Goal: Task Accomplishment & Management: Manage account settings

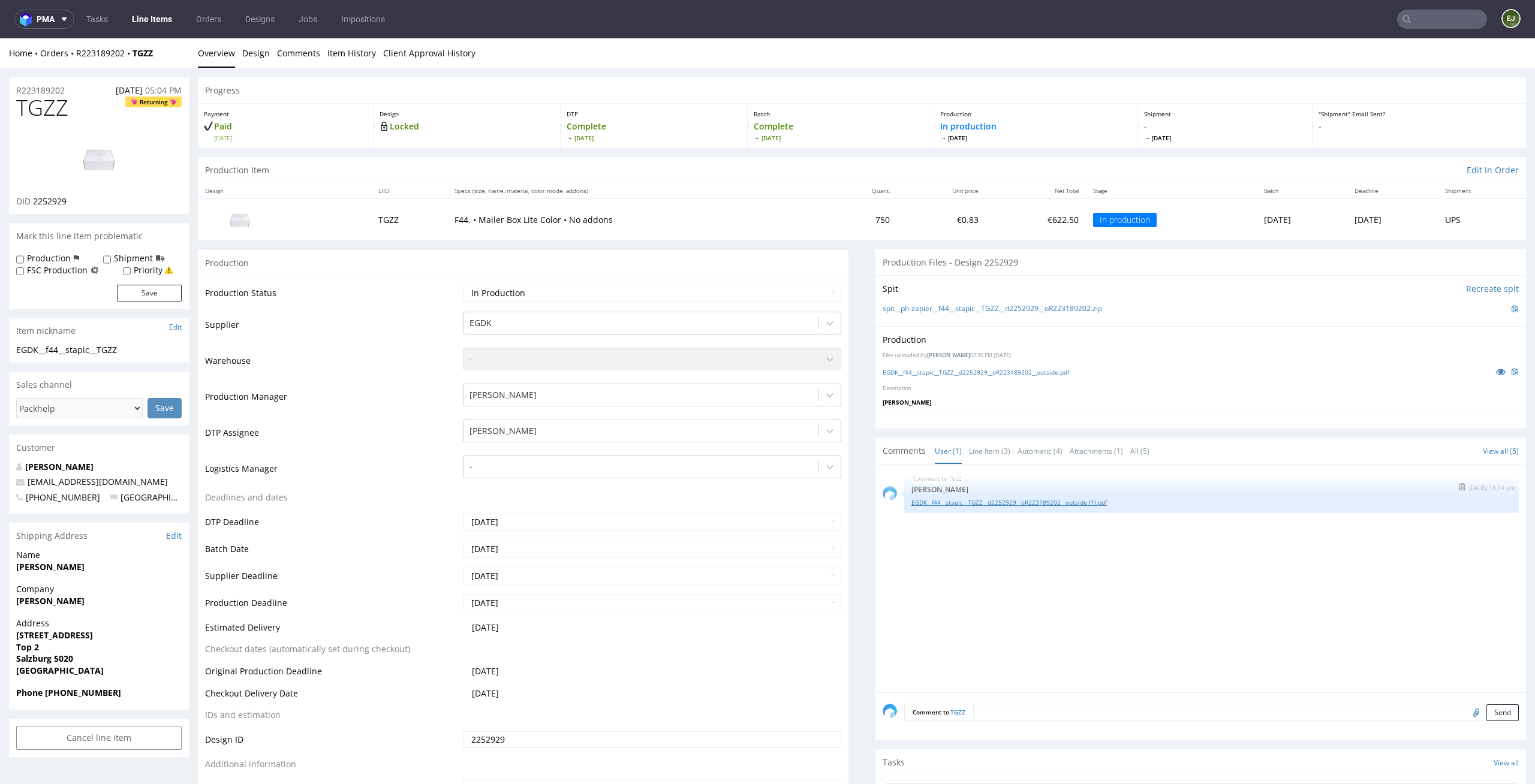
click at [1001, 501] on link "EGDK__f44__stapic__TGZZ__d2252929__oR223189202__outside (1).pdf" at bounding box center [1211, 502] width 600 height 9
click at [938, 304] on link "spit__ph-zapier__f44__stapic__TGZZ__d2252929__oR223189202.zip" at bounding box center [993, 308] width 219 height 10
drag, startPoint x: 61, startPoint y: 344, endPoint x: 0, endPoint y: 341, distance: 61.1
copy section "EGDK__f44"
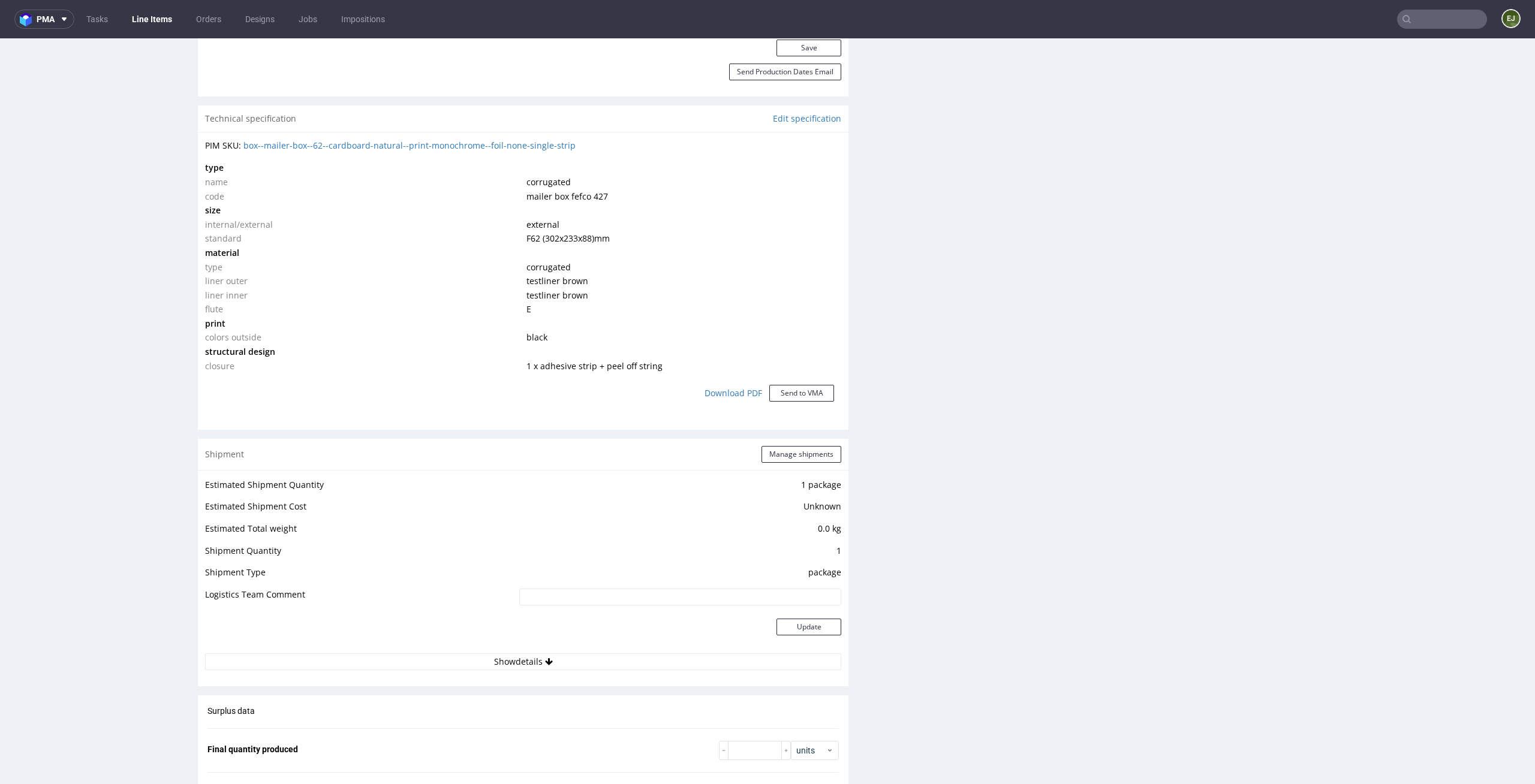
scroll to position [1584, 0]
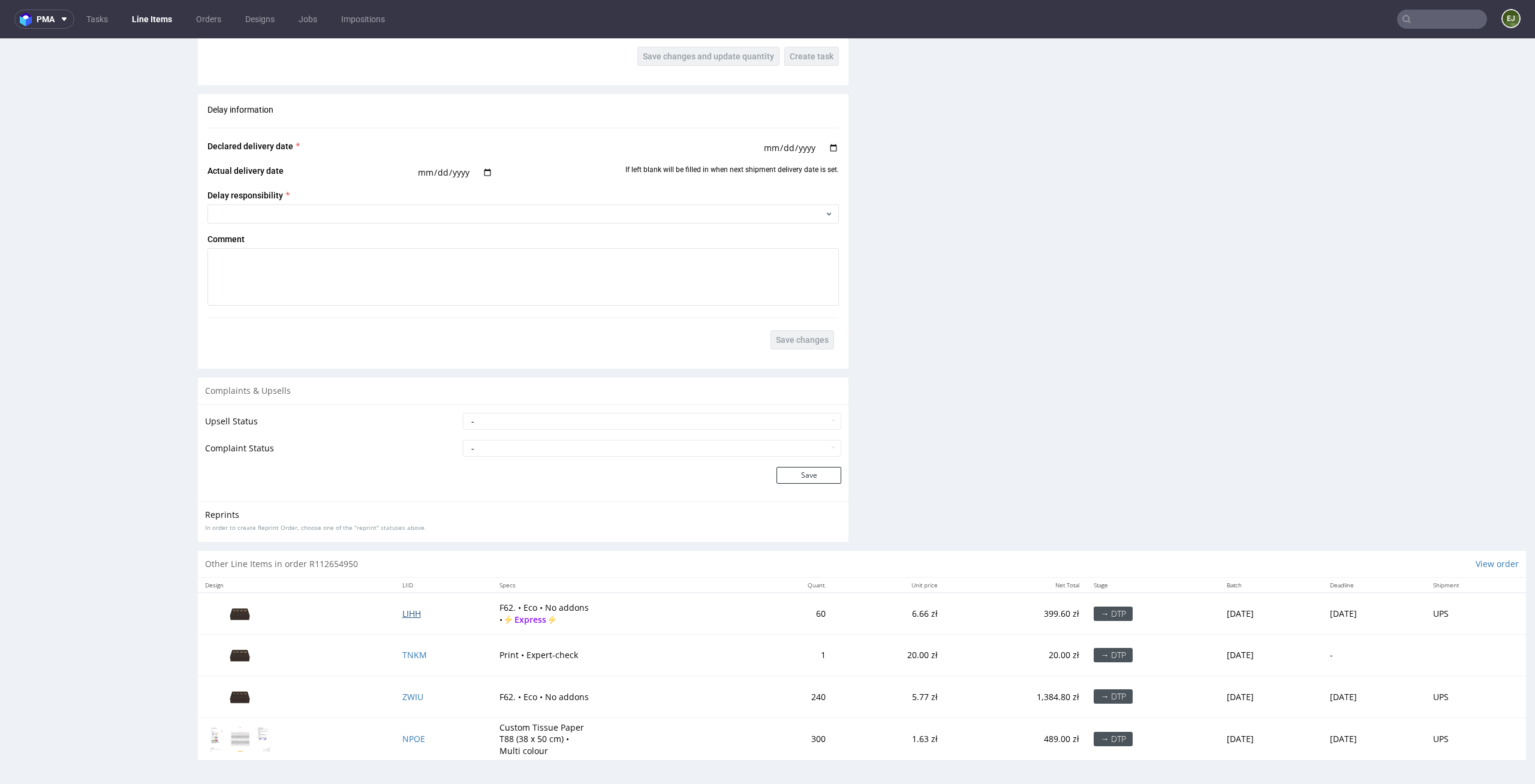
click at [402, 615] on span "LIHH" at bounding box center [412, 613] width 19 height 12
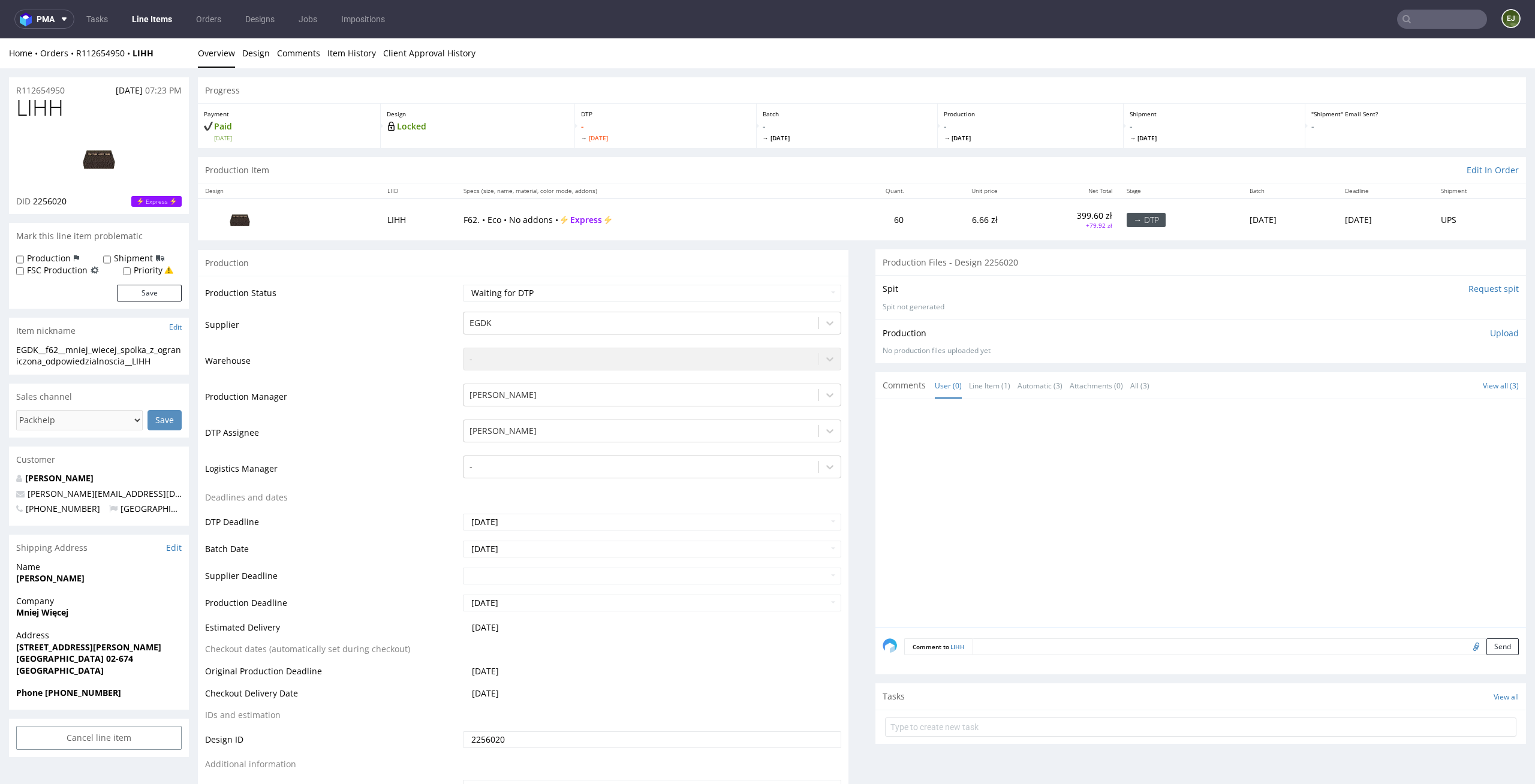
scroll to position [90, 0]
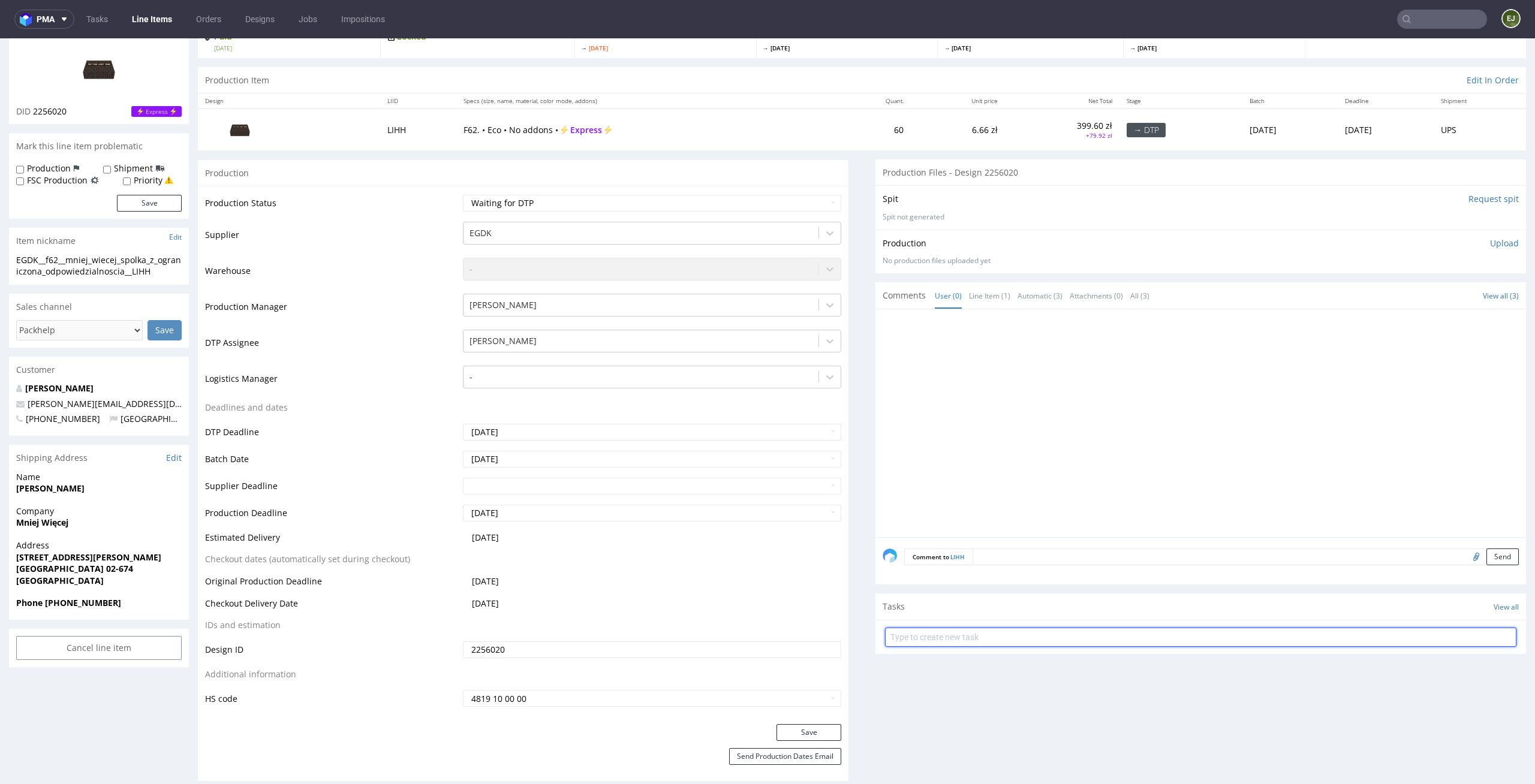
click at [979, 642] on input "text" at bounding box center [1201, 637] width 632 height 20
type input "superexpress issue"
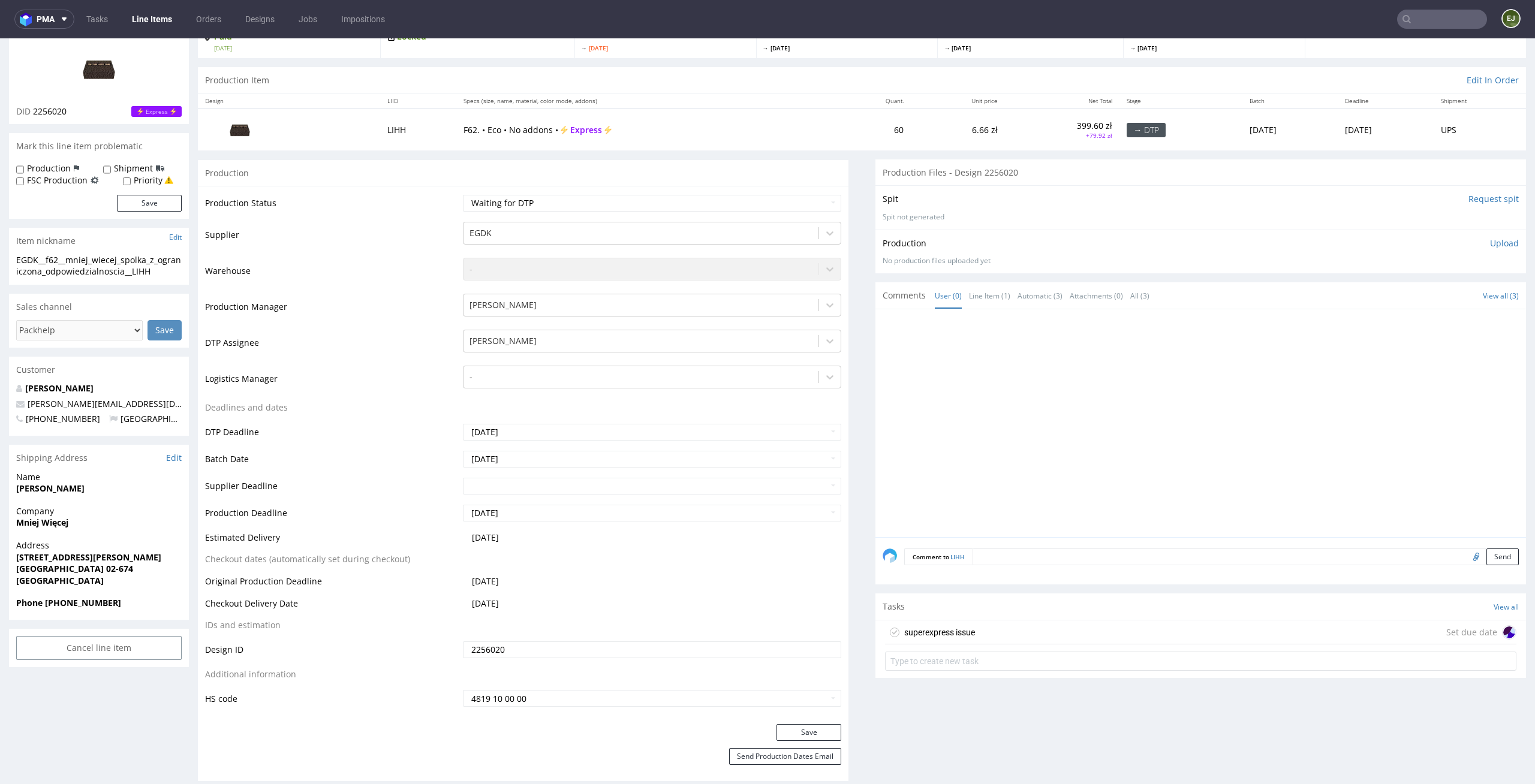
click at [975, 637] on div "superexpress issue Set due date" at bounding box center [1201, 632] width 632 height 24
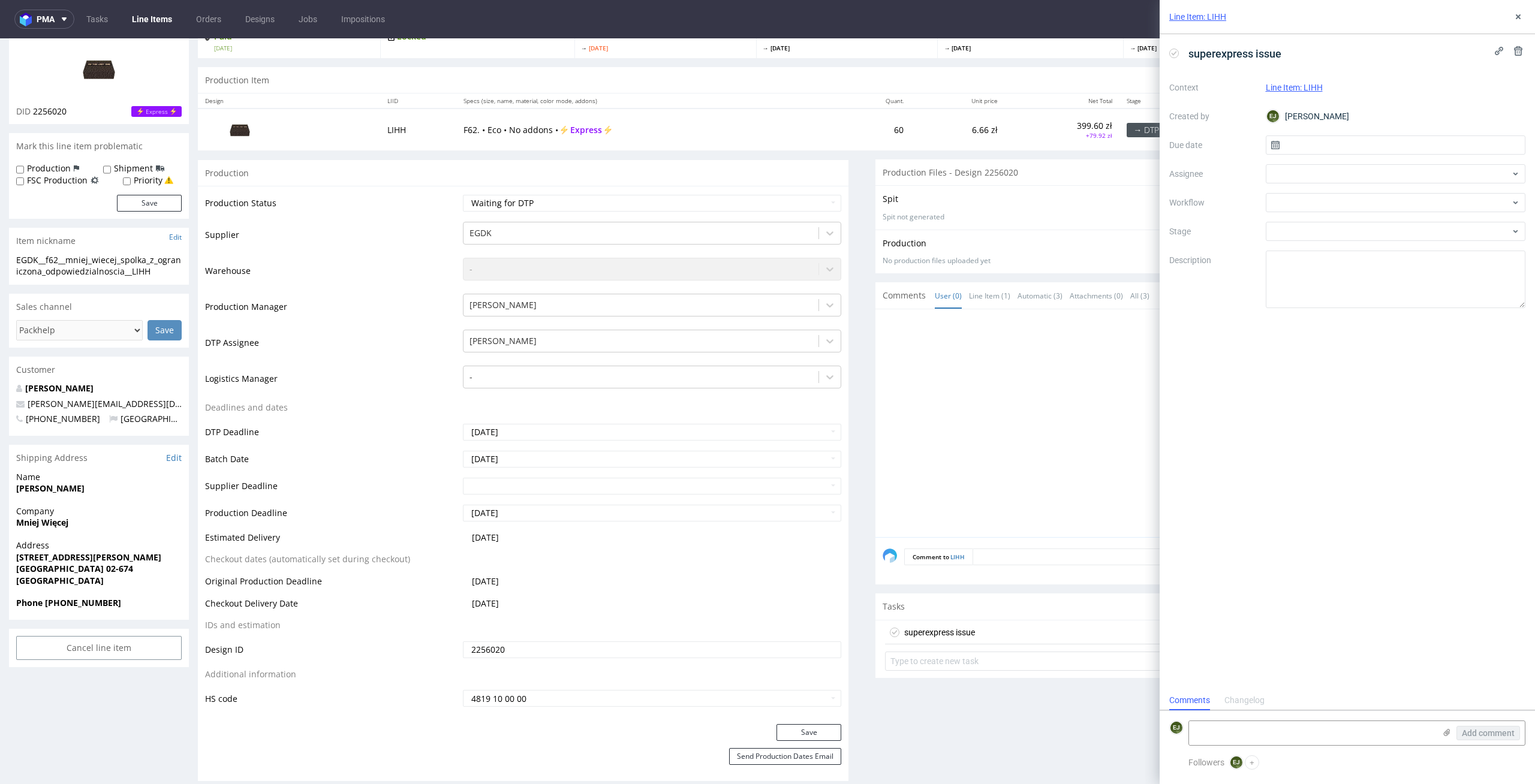
scroll to position [9, 0]
click at [1379, 142] on input "text" at bounding box center [1396, 145] width 260 height 20
drag, startPoint x: 1396, startPoint y: 238, endPoint x: 1399, endPoint y: 225, distance: 13.3
click at [1399, 225] on section "31 1 2 3 4 5 6 7 8 9 10 11 12 13 14 15 16 17 18 19 20 21 22 23 24 25 26 27 28 2…" at bounding box center [1396, 267] width 135 height 106
click at [1396, 221] on span "3" at bounding box center [1396, 224] width 5 height 12
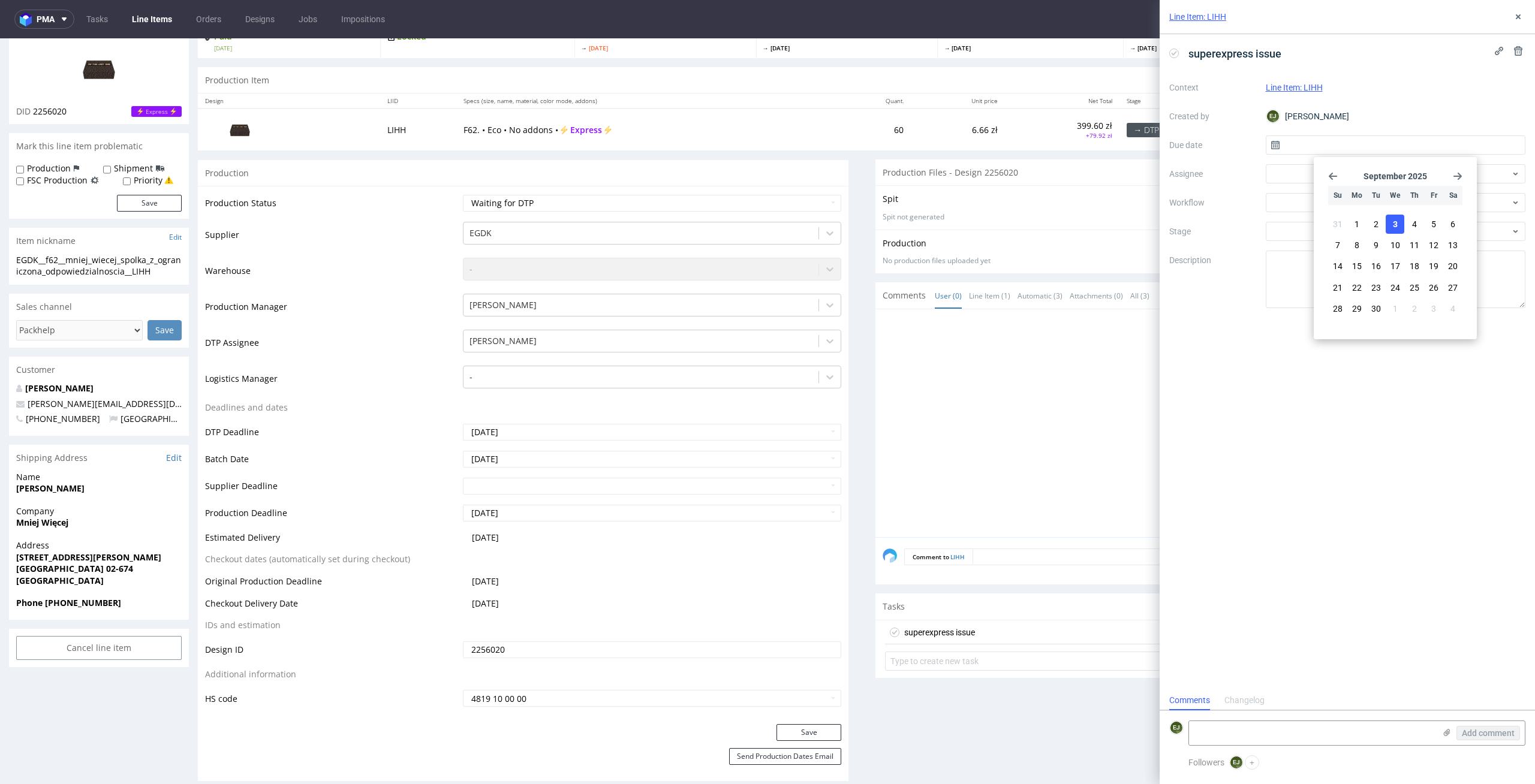
type input "03/09/2025"
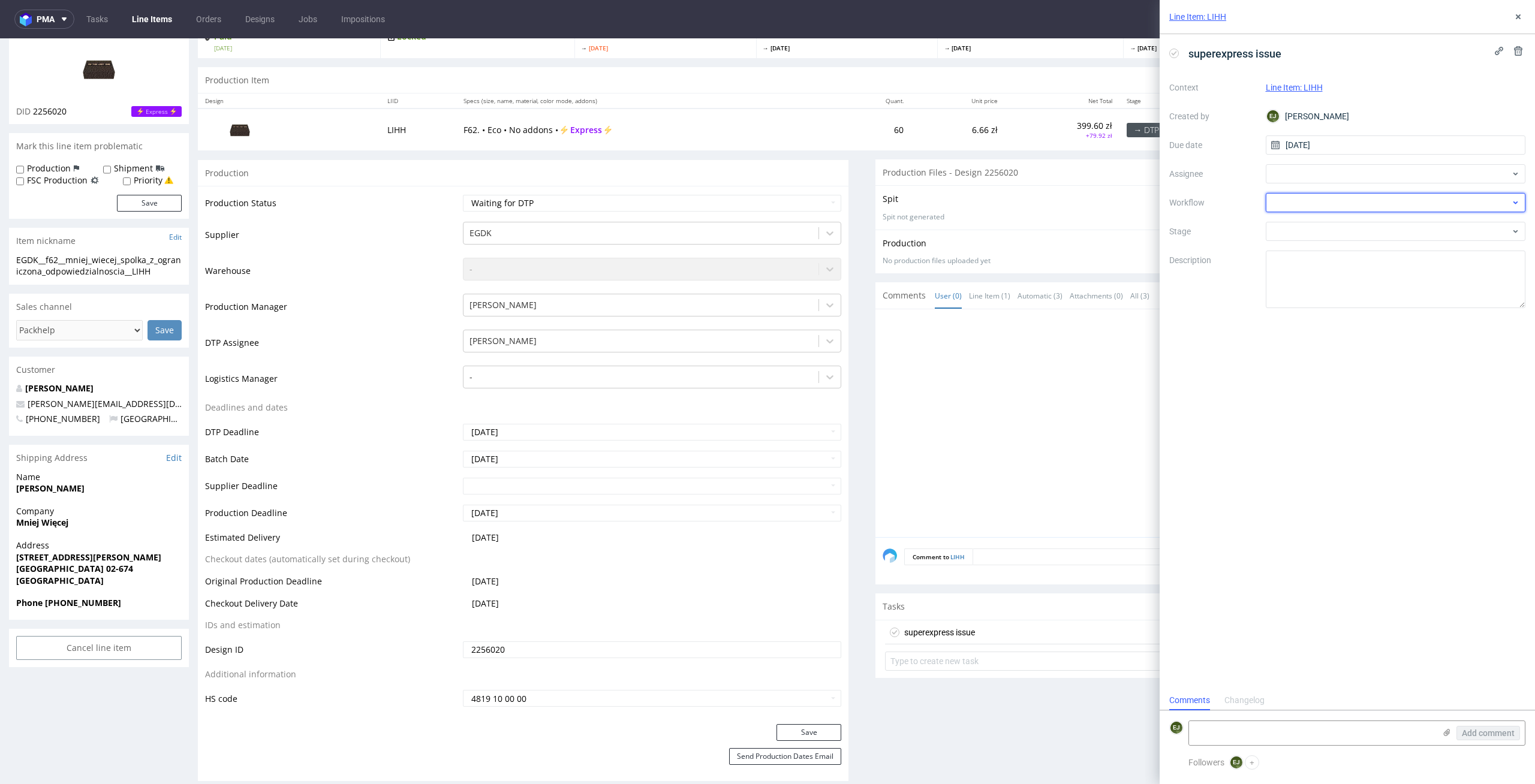
click at [1396, 207] on div at bounding box center [1396, 203] width 260 height 20
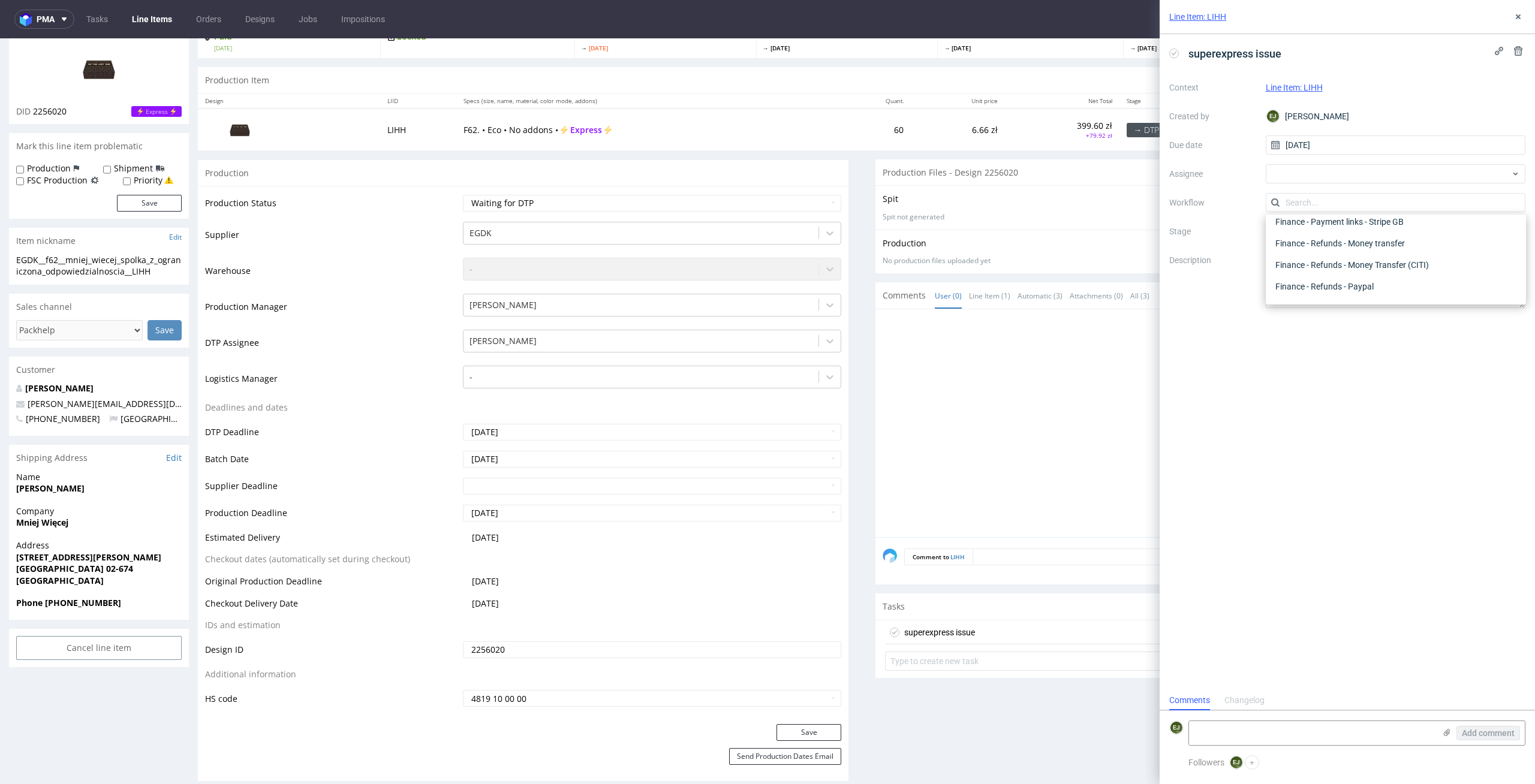
scroll to position [0, 0]
click at [1385, 270] on div "DTP - Issue" at bounding box center [1396, 268] width 250 height 22
click at [1375, 296] on textarea "Problem: Impact: What is needed?:" at bounding box center [1396, 279] width 260 height 58
click at [1285, 727] on textarea at bounding box center [1312, 733] width 246 height 24
paste textarea "1. The file cannot be printed as designed in the editor – it's too large a prin…"
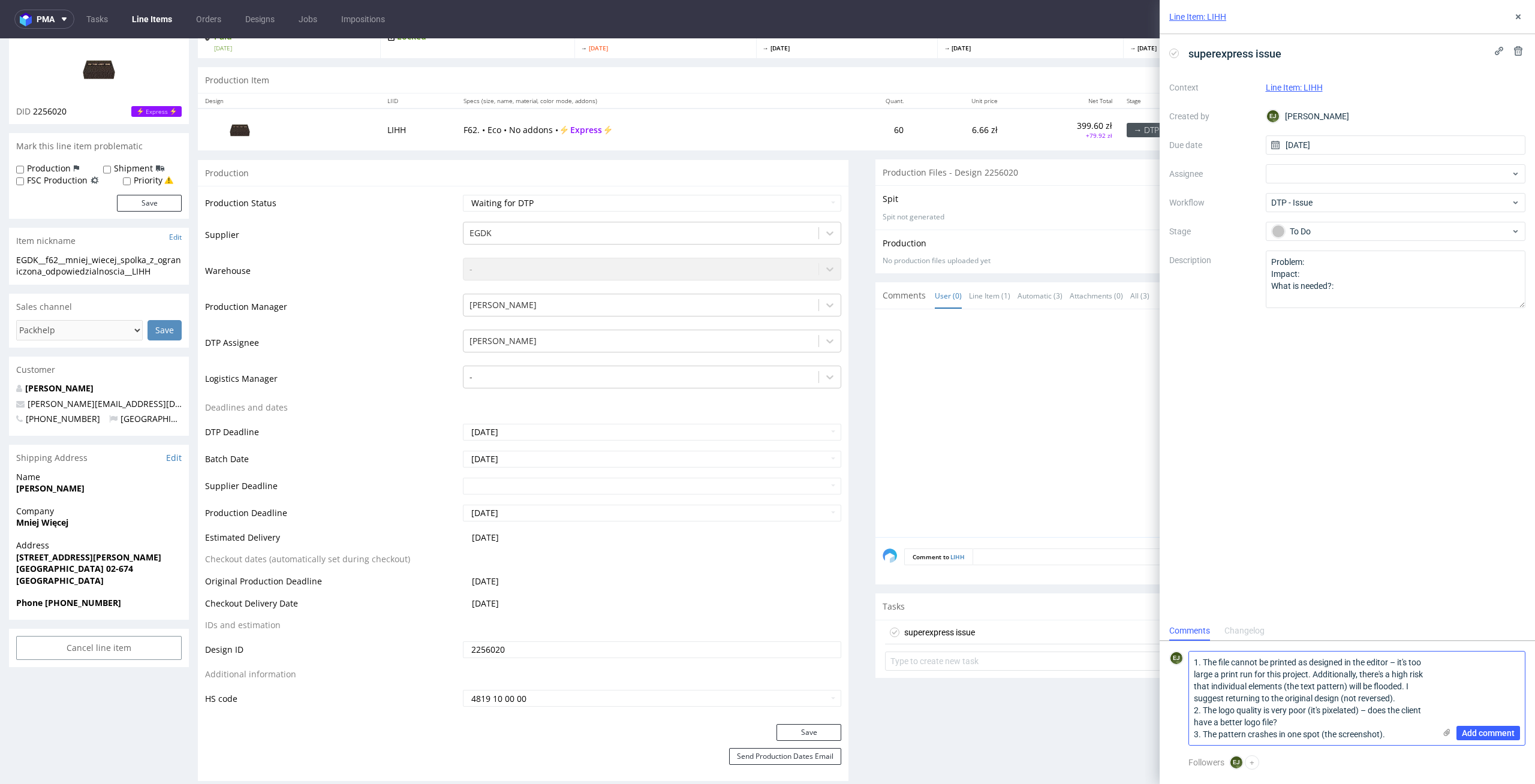
type textarea "1. The file cannot be printed as designed in the editor – it's too large a prin…"
click at [1448, 734] on use at bounding box center [1447, 732] width 6 height 7
click at [0, 0] on input "file" at bounding box center [0, 0] width 0 height 0
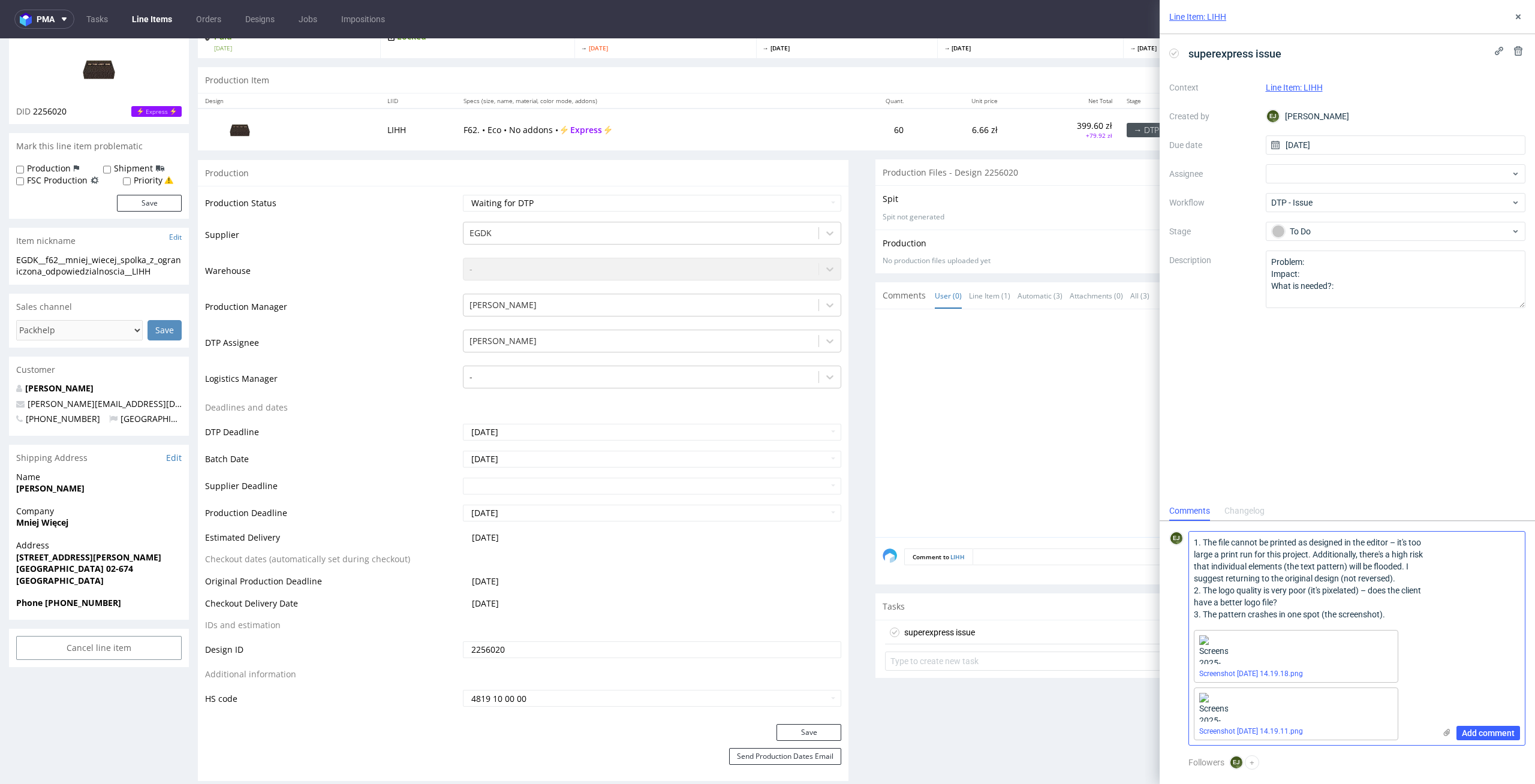
click at [1480, 737] on span "Add comment" at bounding box center [1488, 733] width 52 height 9
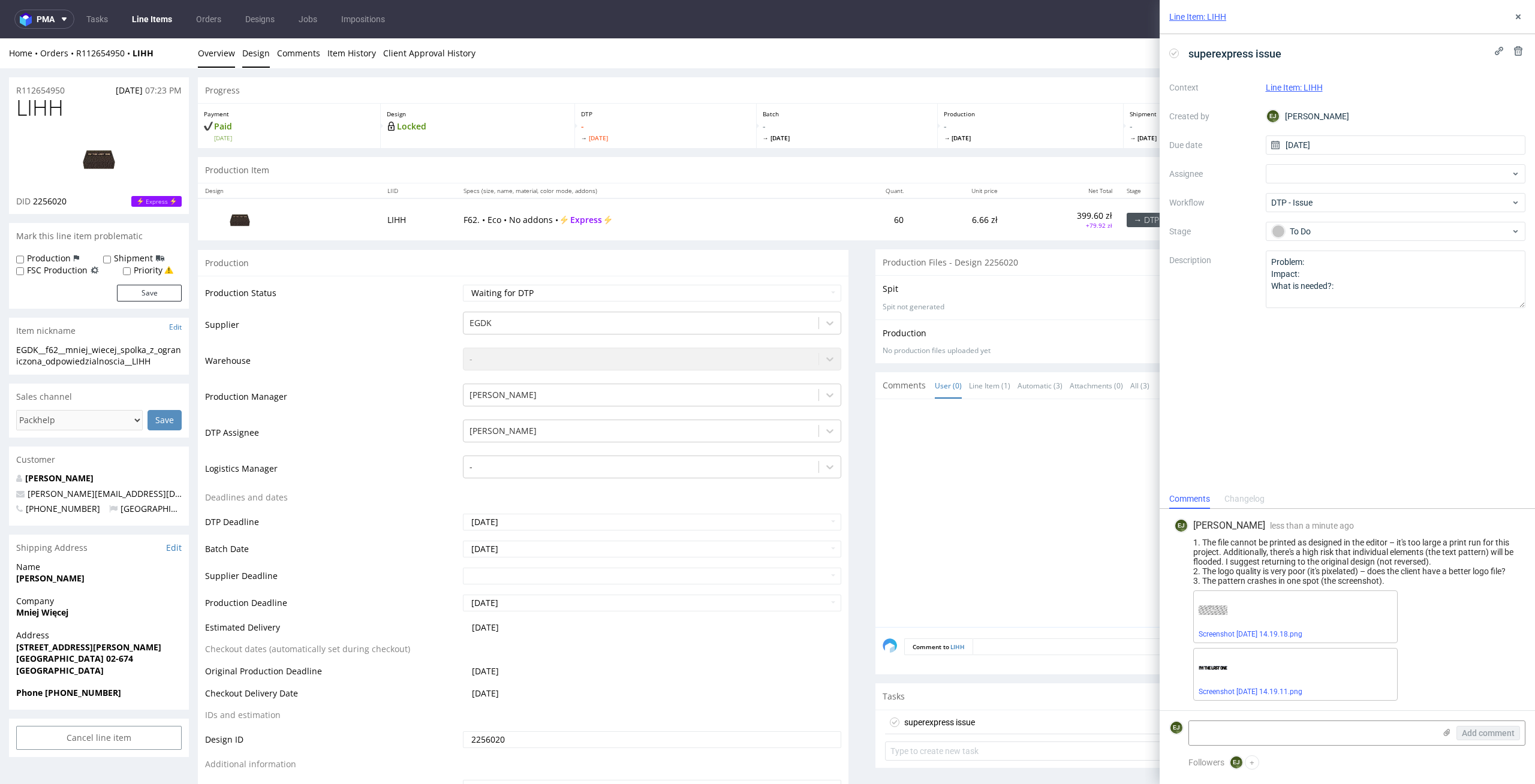
click at [253, 55] on link "Design" at bounding box center [255, 53] width 27 height 30
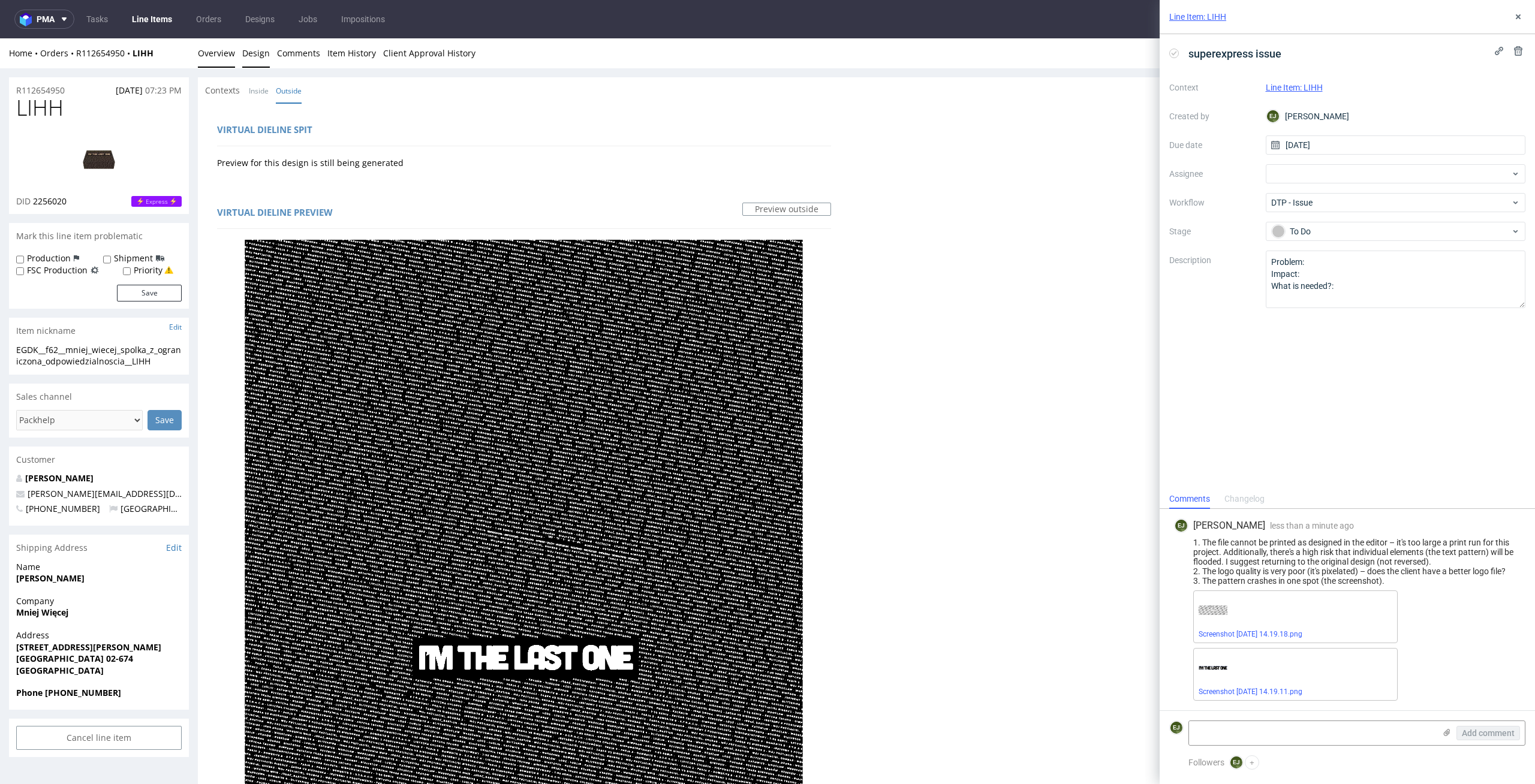
click at [225, 67] on link "Overview" at bounding box center [216, 53] width 37 height 30
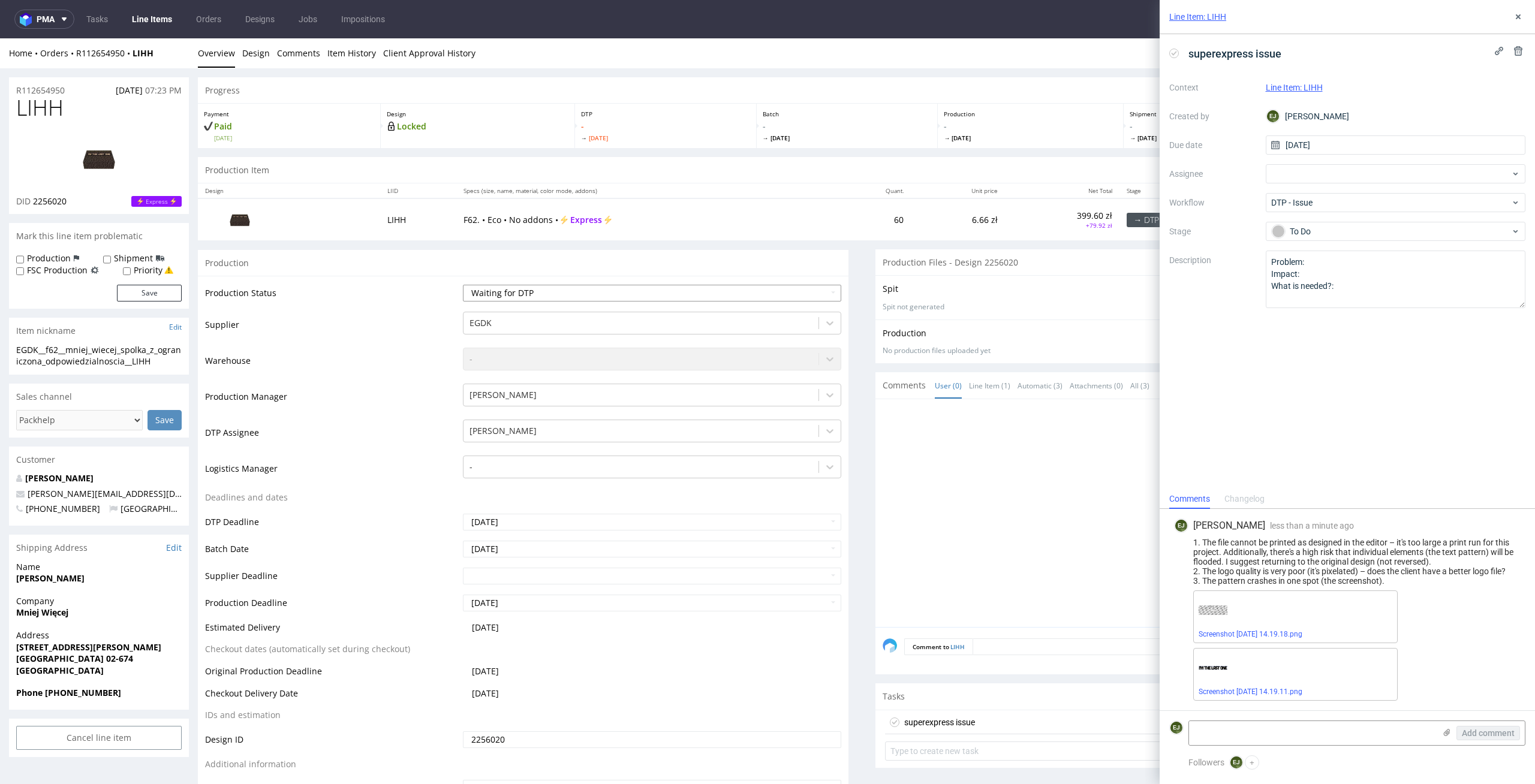
click at [722, 296] on select "Waiting for Artwork Waiting for Diecut Waiting for Mockup Waiting for DTP Waiti…" at bounding box center [652, 293] width 379 height 16
select select "dtp_issue"
click at [463, 285] on select "Waiting for Artwork Waiting for Diecut Waiting for Mockup Waiting for DTP Waiti…" at bounding box center [652, 293] width 379 height 16
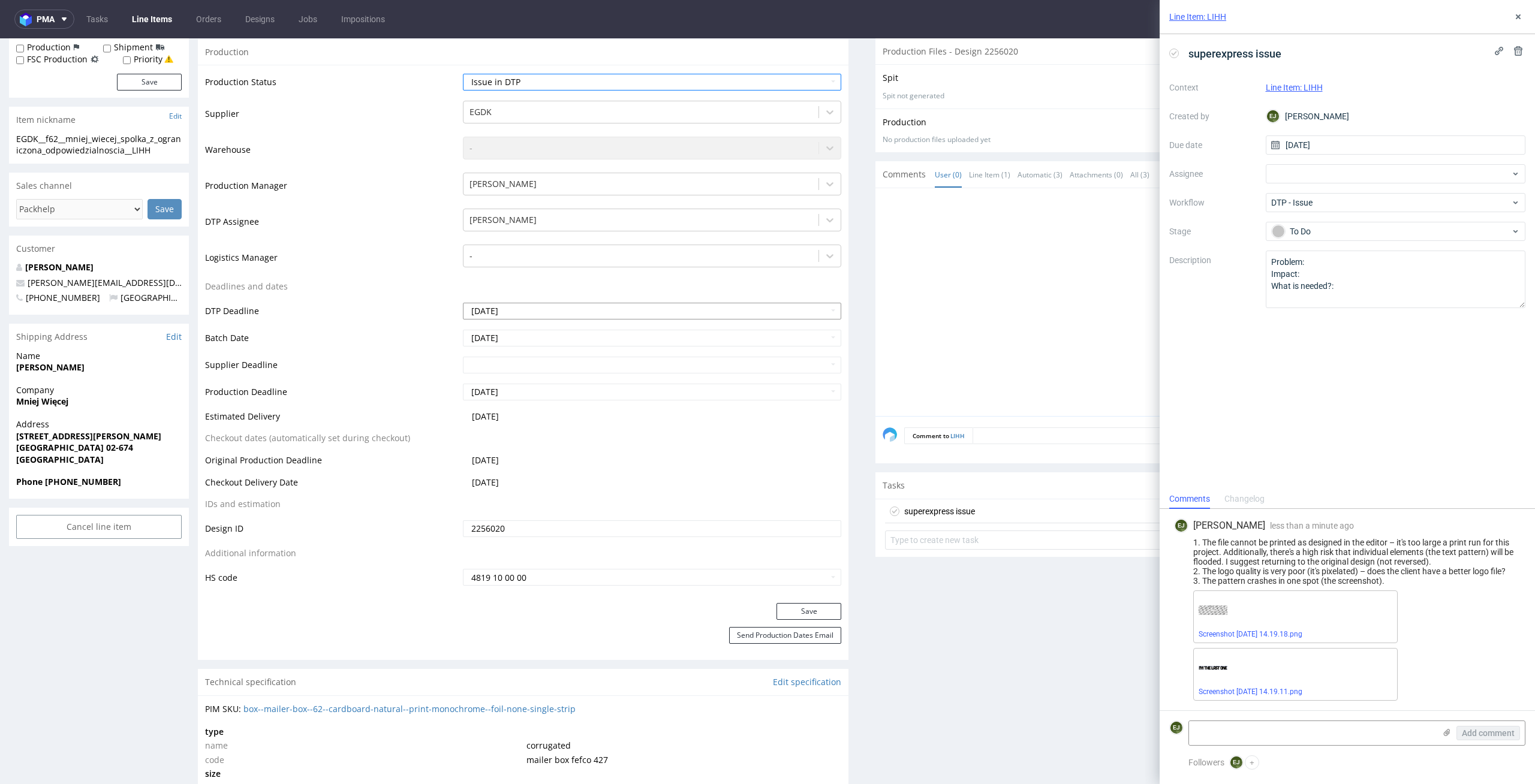
scroll to position [275, 0]
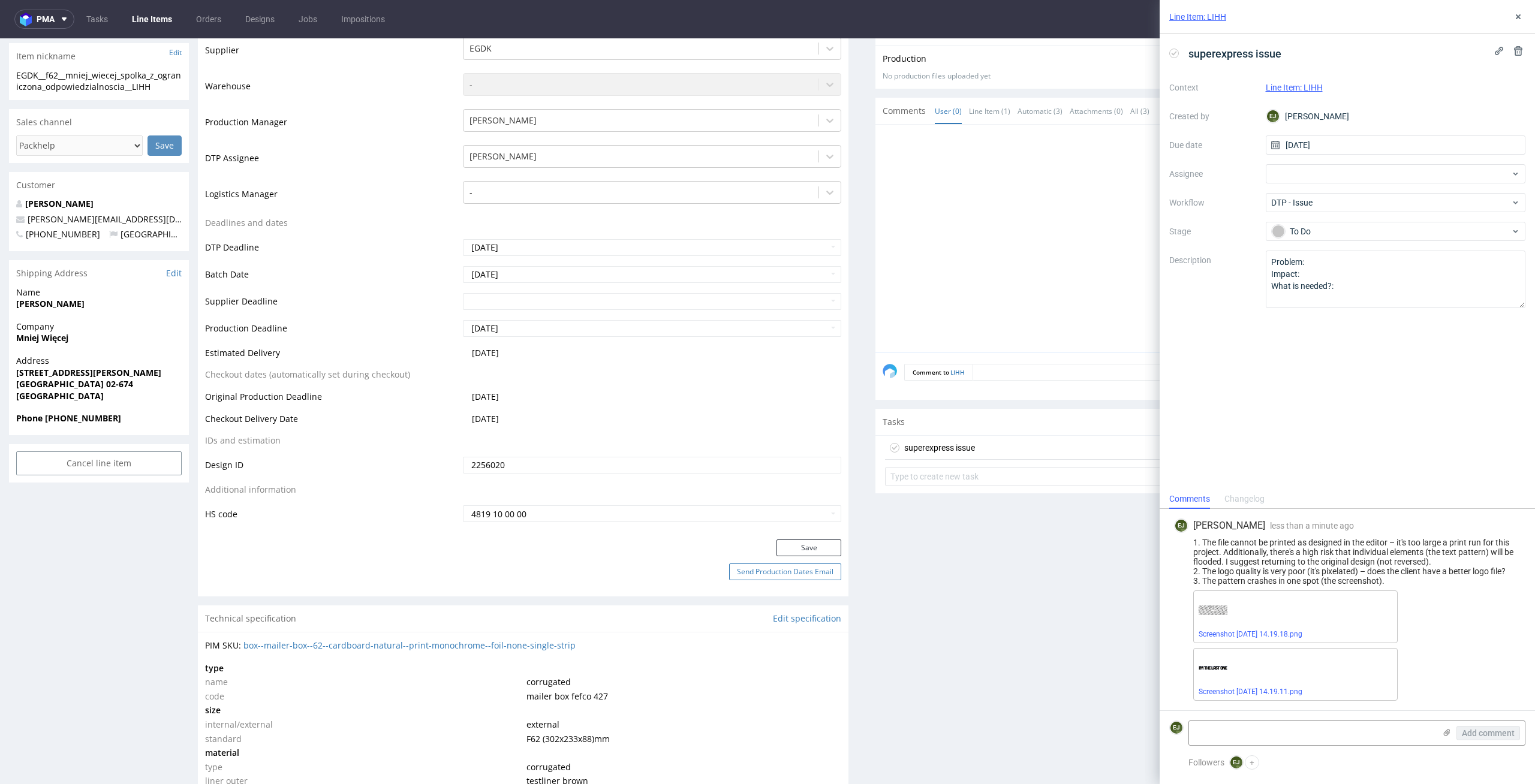
click at [803, 566] on button "Send Production Dates Email" at bounding box center [785, 571] width 112 height 16
click at [813, 551] on button "Save" at bounding box center [809, 547] width 65 height 16
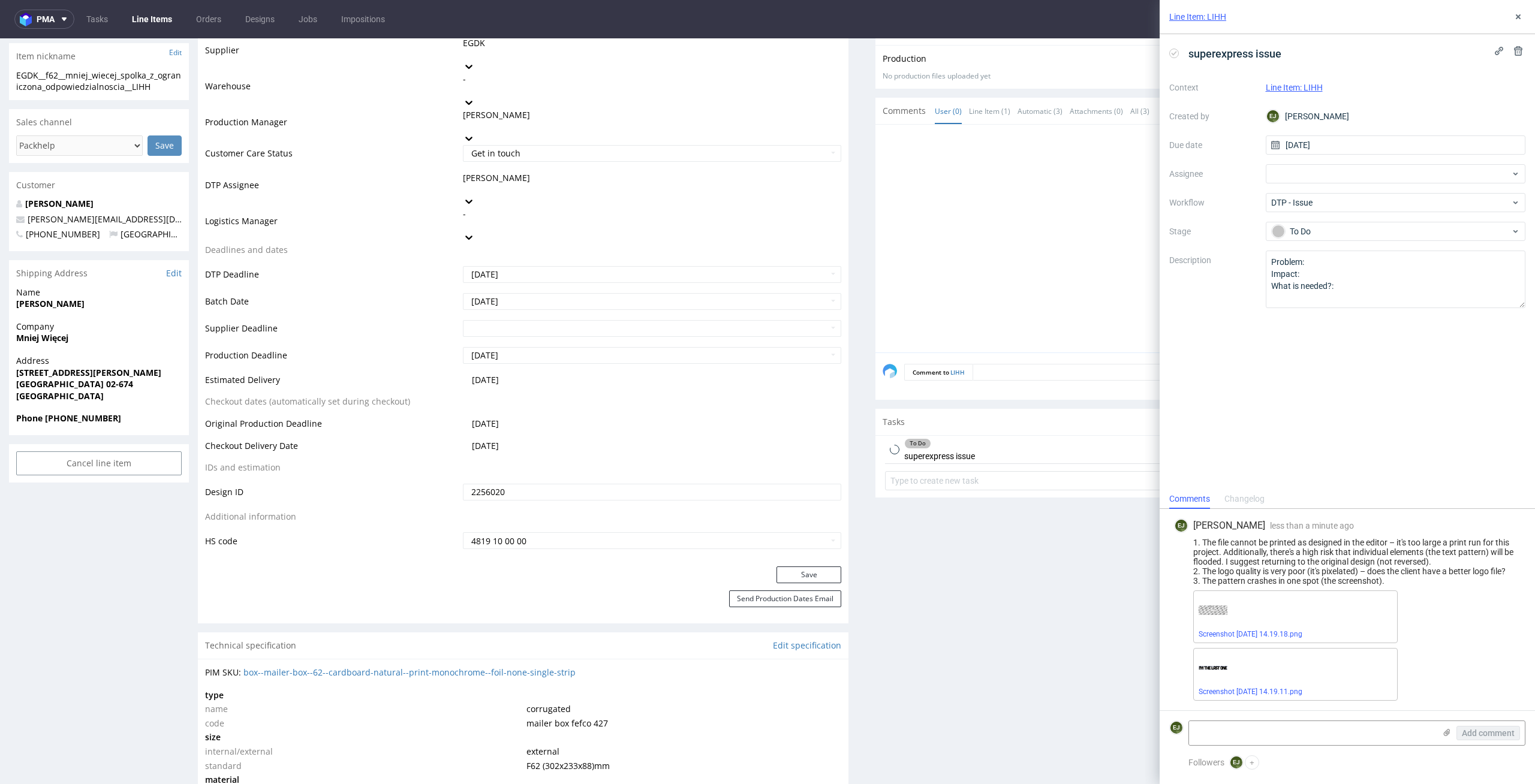
click at [136, 23] on link "Line Items" at bounding box center [152, 19] width 55 height 20
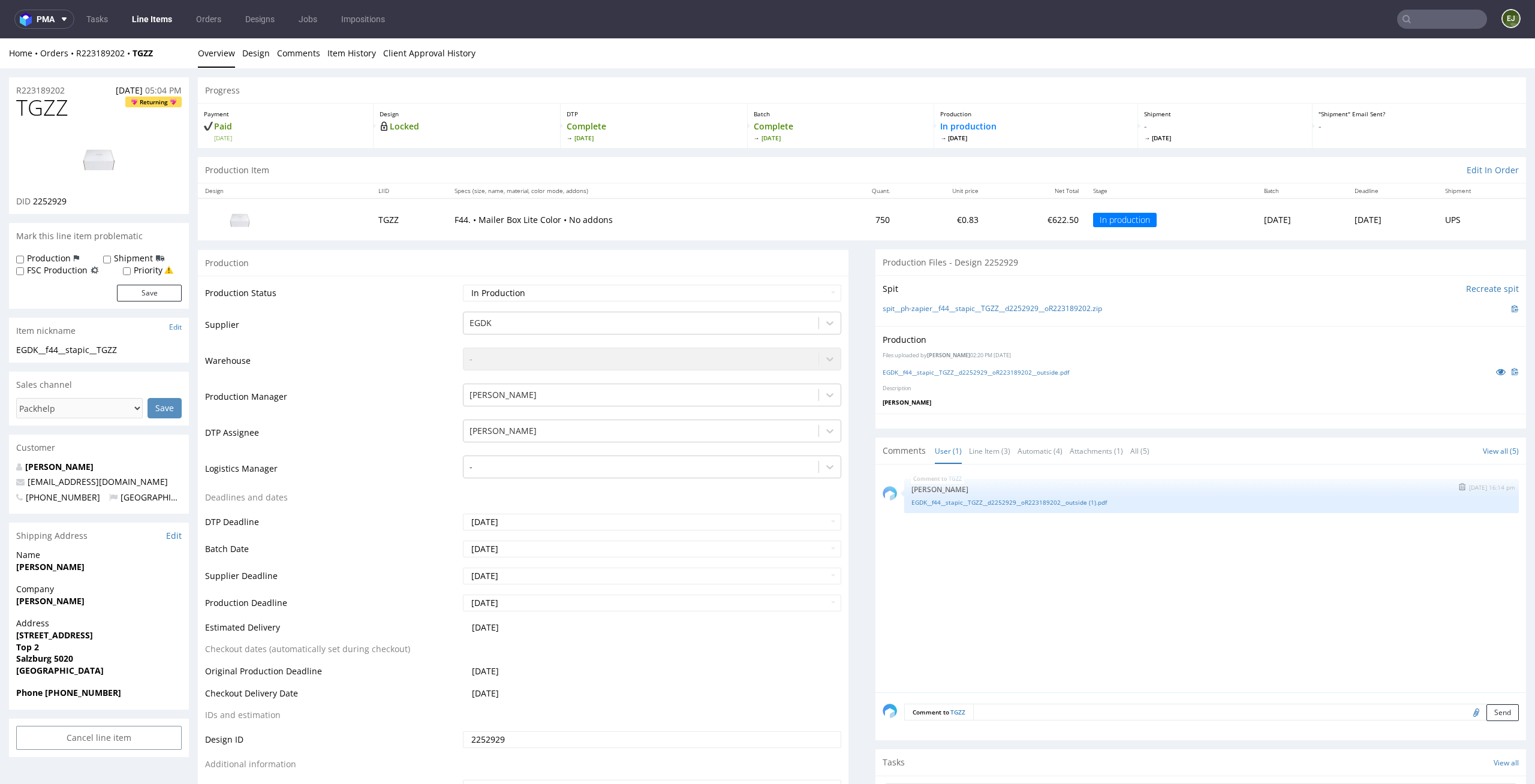
click at [1459, 486] on img "submit" at bounding box center [1462, 486] width 6 height 7
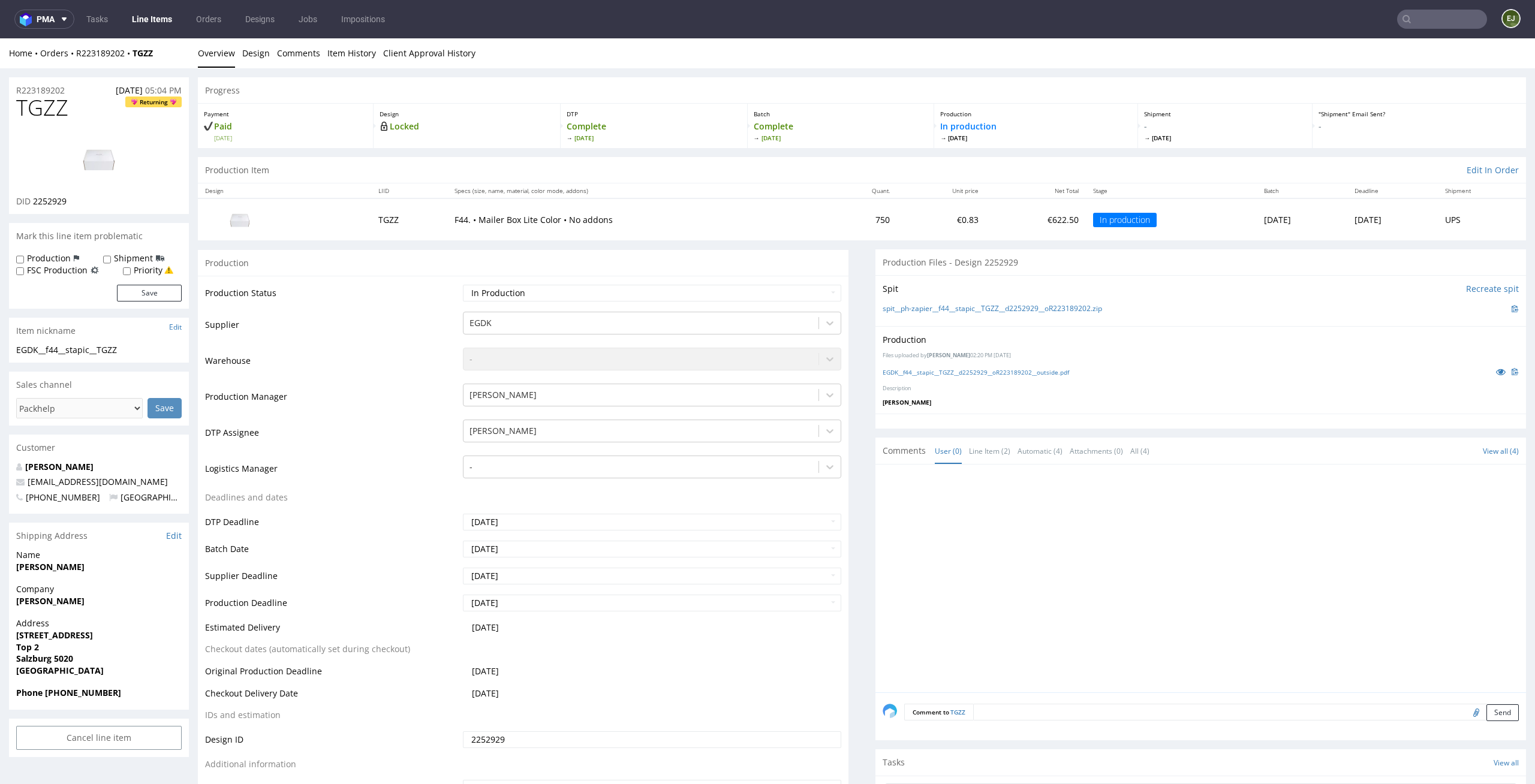
click at [1466, 710] on input "file" at bounding box center [1474, 712] width 16 height 16
type input "C:\fakepath\EGDK__f44__stapic__TGZZ__d2252929__oR223189202__outside.pdf"
click at [1486, 714] on button "Send" at bounding box center [1502, 712] width 32 height 16
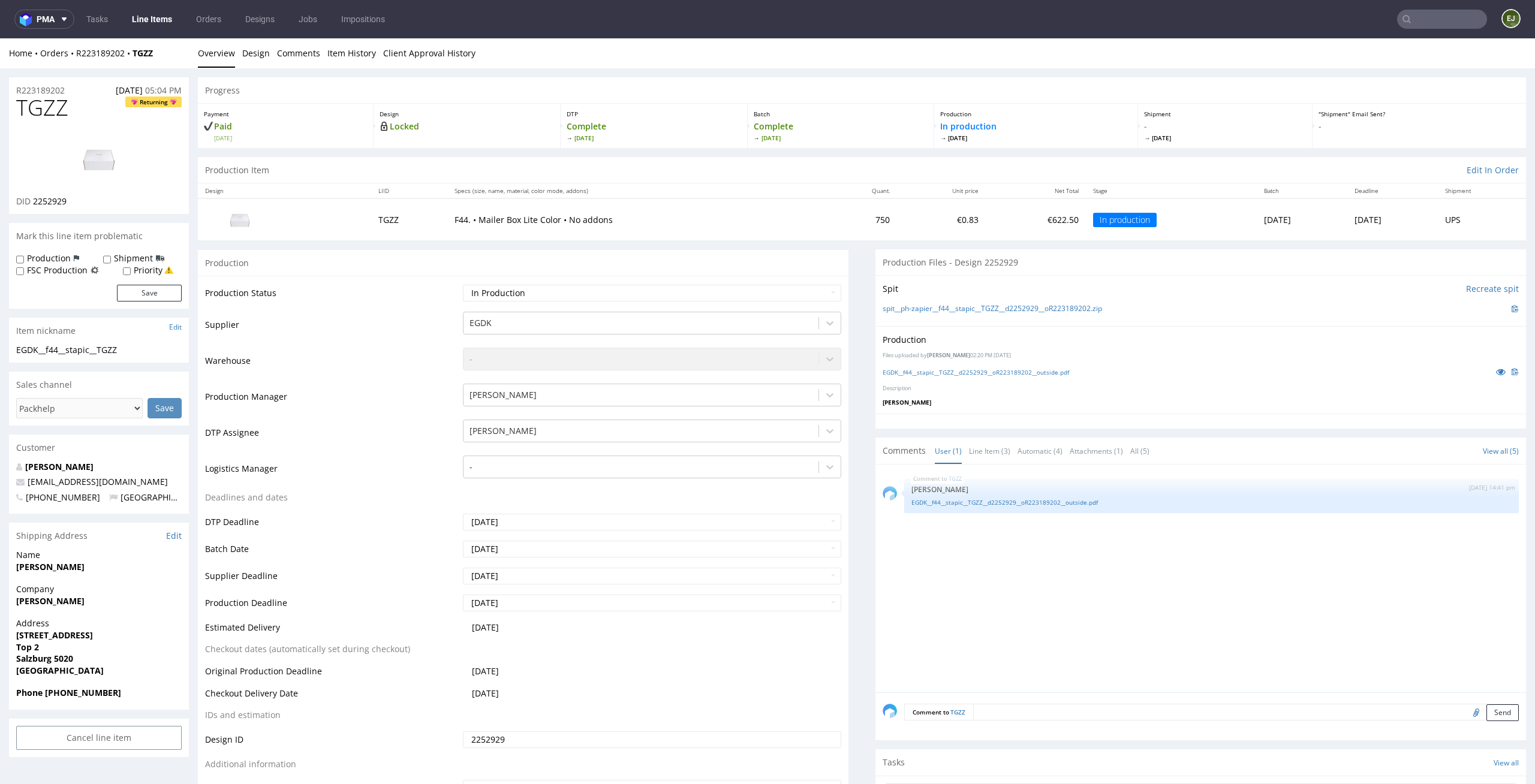
click at [123, 23] on ul "Tasks Line Items Orders Designs Jobs Impositions" at bounding box center [236, 19] width 322 height 20
click at [142, 23] on link "Line Items" at bounding box center [152, 19] width 55 height 20
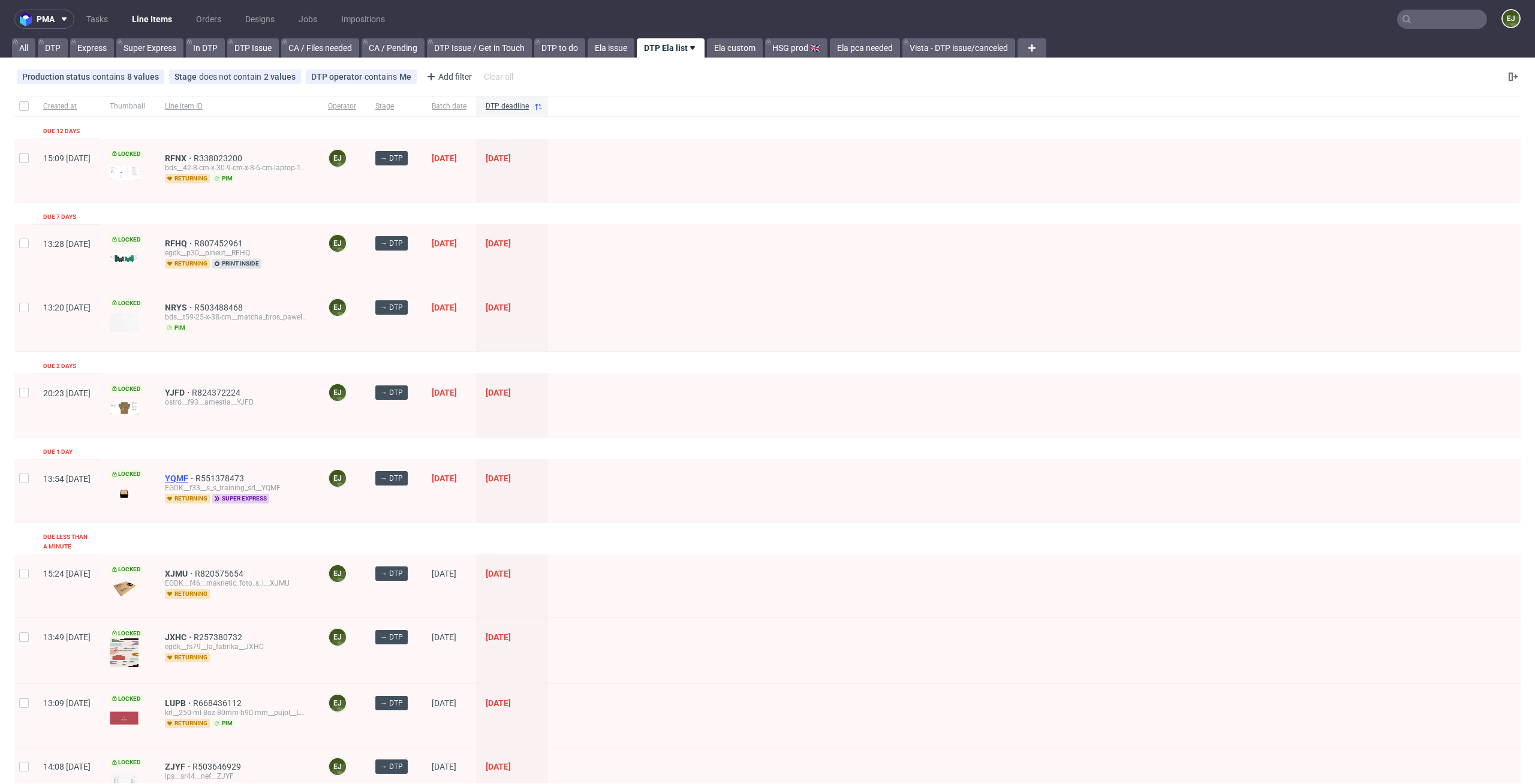
click at [196, 482] on span "YQMF" at bounding box center [180, 478] width 31 height 9
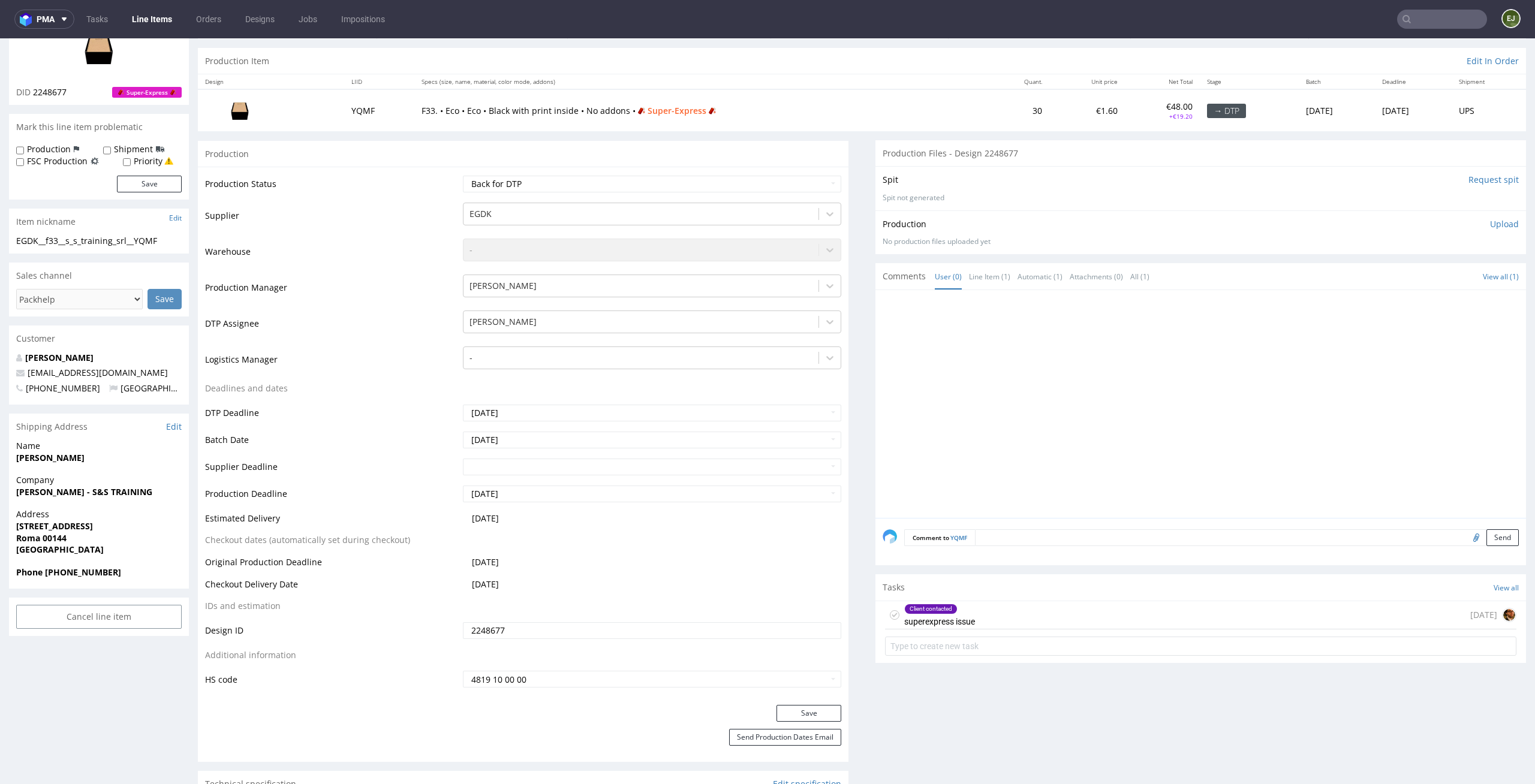
scroll to position [129, 0]
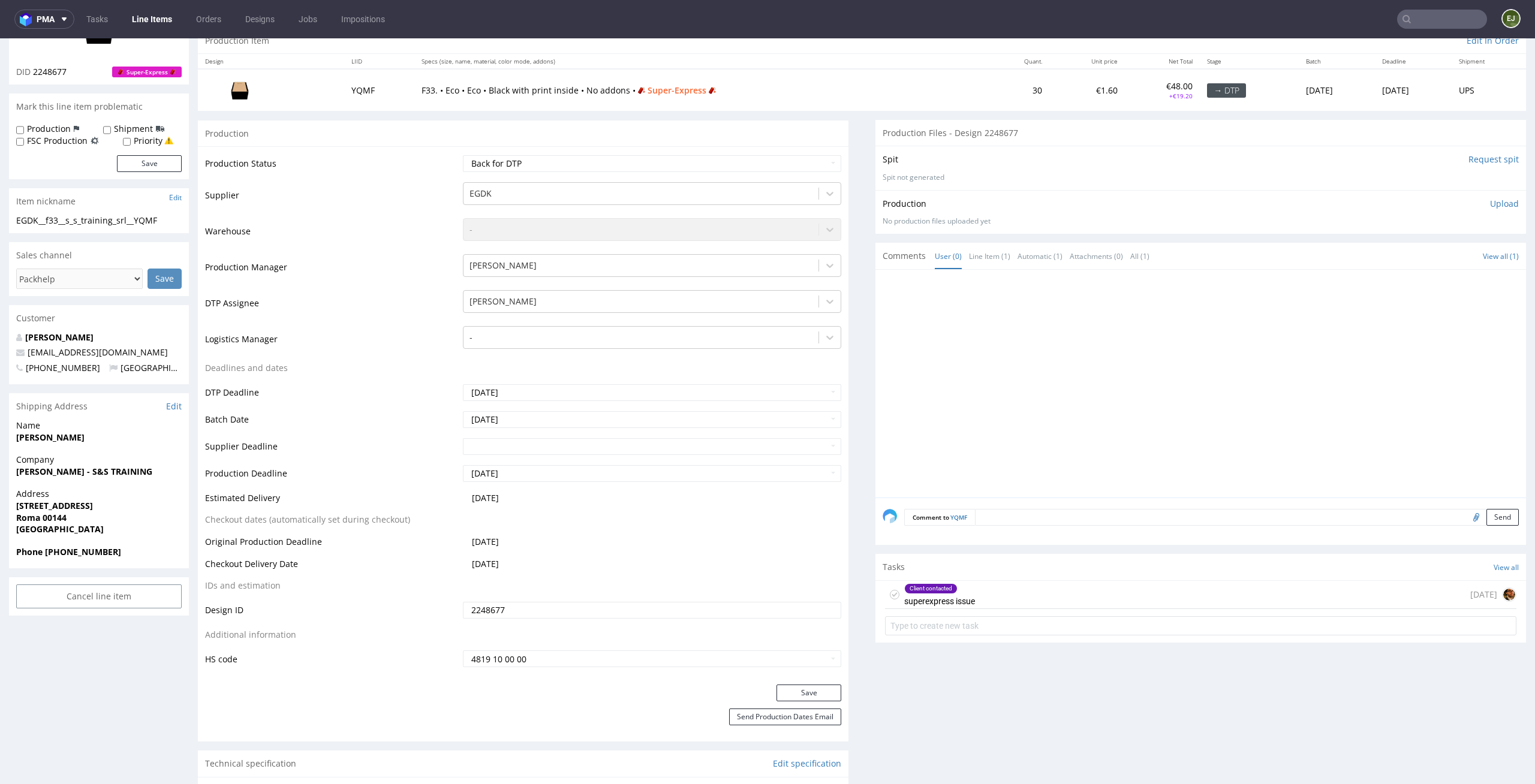
click at [979, 602] on div "Client contacted superexpress issue 1 day ago" at bounding box center [1201, 595] width 632 height 28
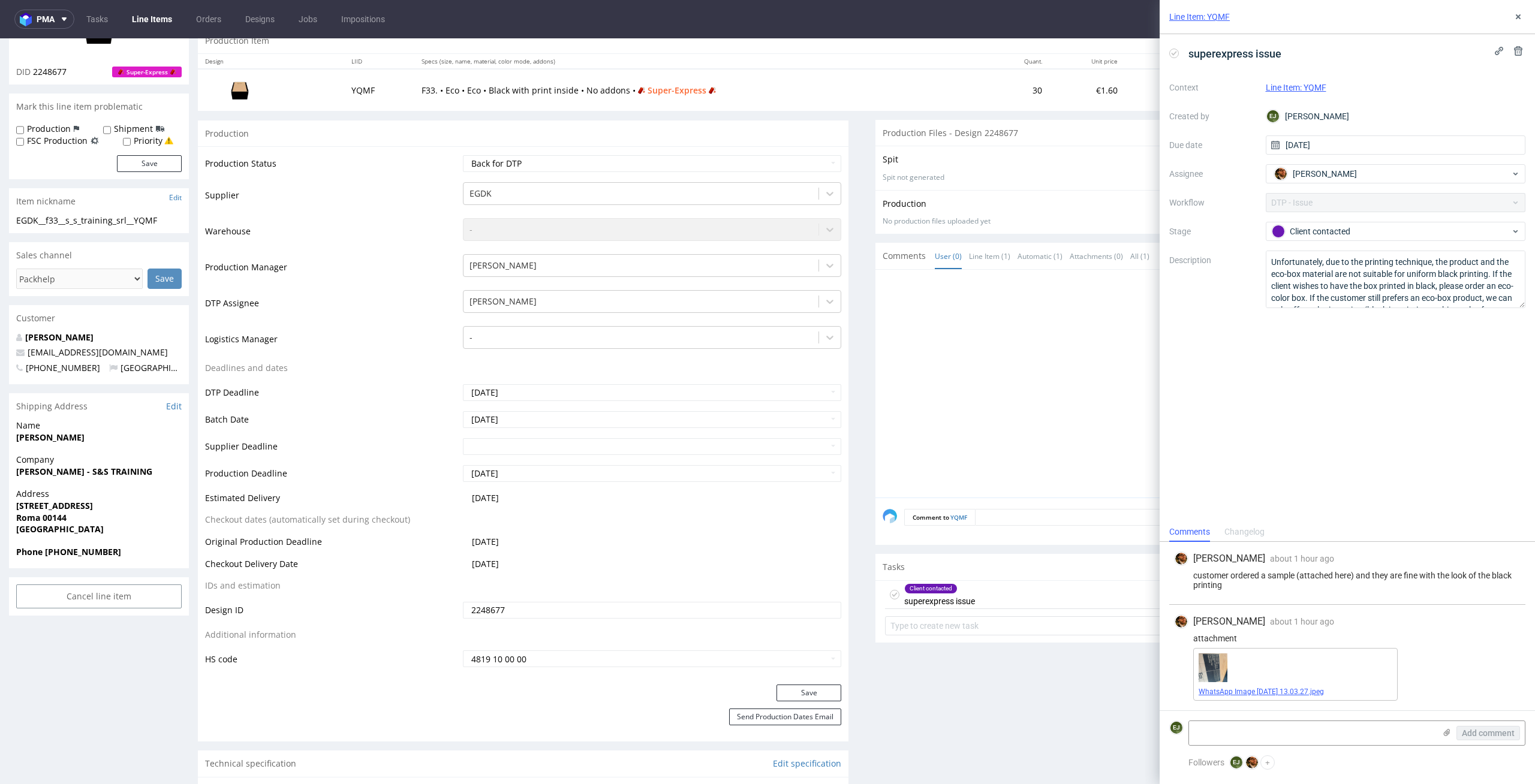
click at [1214, 690] on link "WhatsApp Image [DATE] 13.03.27.jpeg" at bounding box center [1261, 692] width 125 height 9
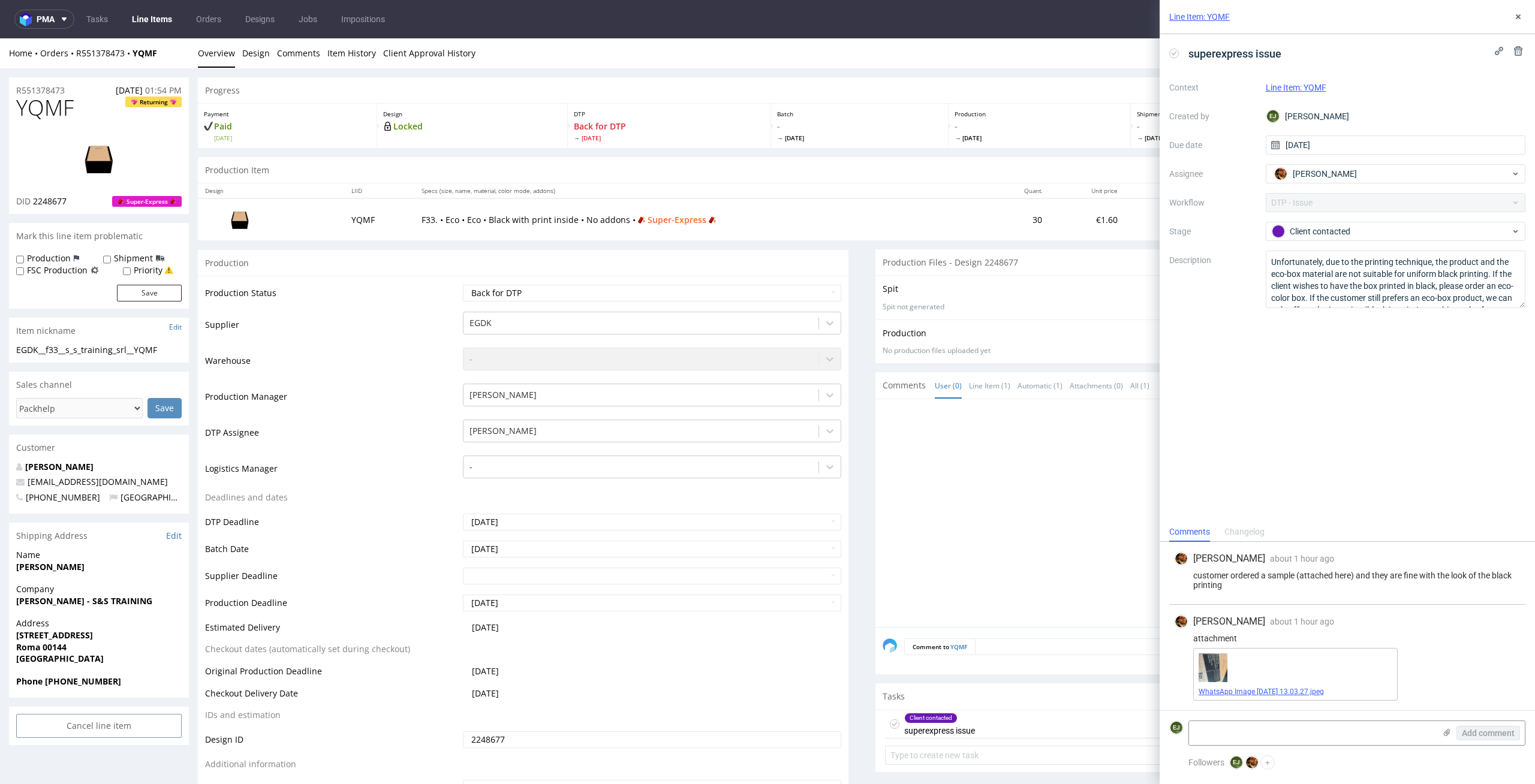
click at [1259, 691] on link "WhatsApp Image [DATE] 13.03.27.jpeg" at bounding box center [1261, 692] width 125 height 9
click at [1317, 485] on div "superexpress issue Context Line Item: YQMF Created by EJ Elżbieta Jelińska Due …" at bounding box center [1348, 279] width 376 height 488
click at [1343, 562] on div "Matteo Corsico about 1 hour ago 3rd Sep 2025, 13:36" at bounding box center [1347, 559] width 347 height 14
click at [269, 55] on li "Design" at bounding box center [259, 53] width 34 height 12
click at [250, 55] on link "Design" at bounding box center [255, 53] width 27 height 30
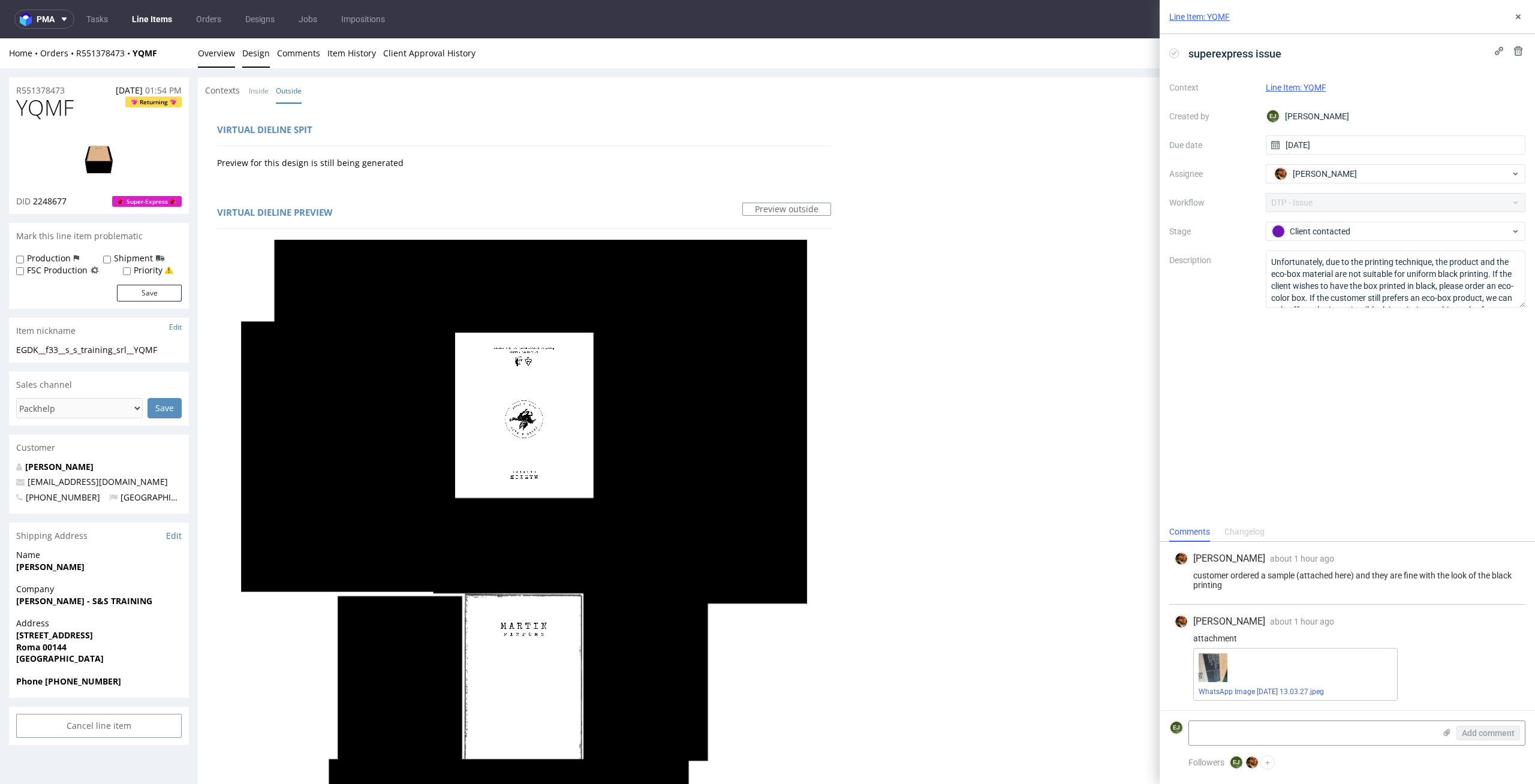
click at [211, 49] on link "Overview" at bounding box center [216, 53] width 37 height 30
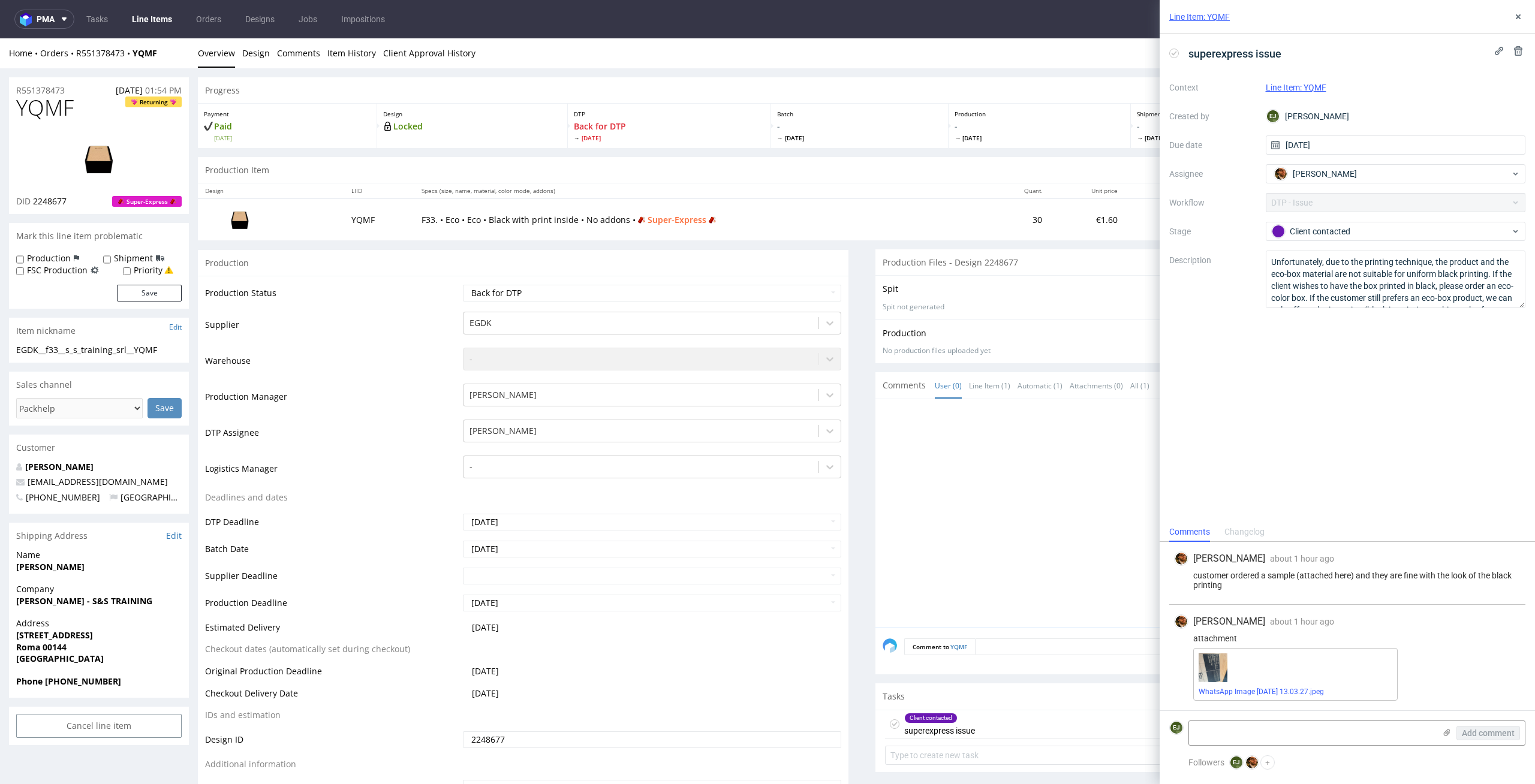
click at [270, 59] on li "Design" at bounding box center [259, 53] width 34 height 12
click at [247, 52] on link "Design" at bounding box center [255, 53] width 27 height 30
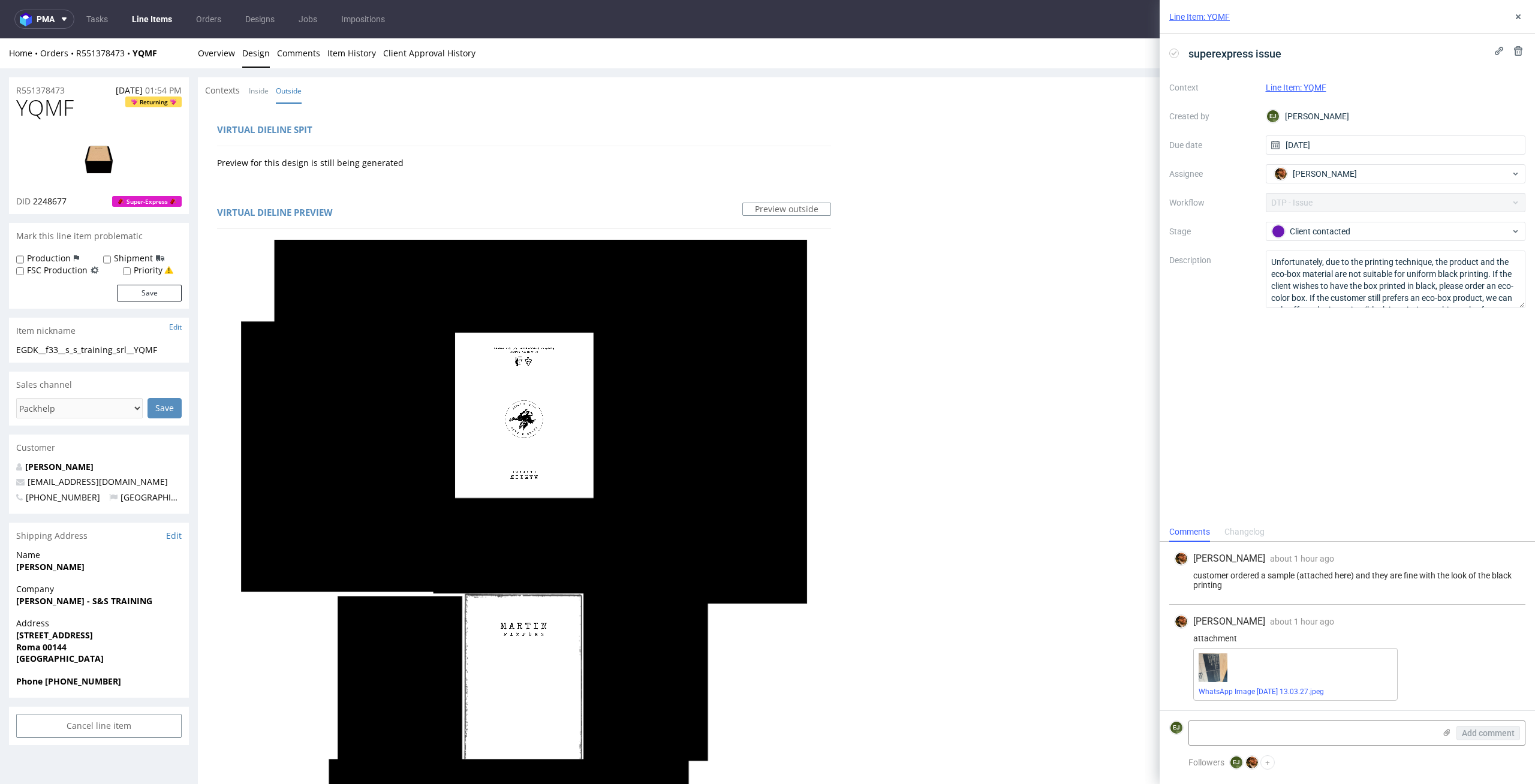
click at [513, 130] on div "Virtual dieline spit" at bounding box center [524, 131] width 614 height 29
click at [210, 52] on link "Overview" at bounding box center [216, 53] width 37 height 30
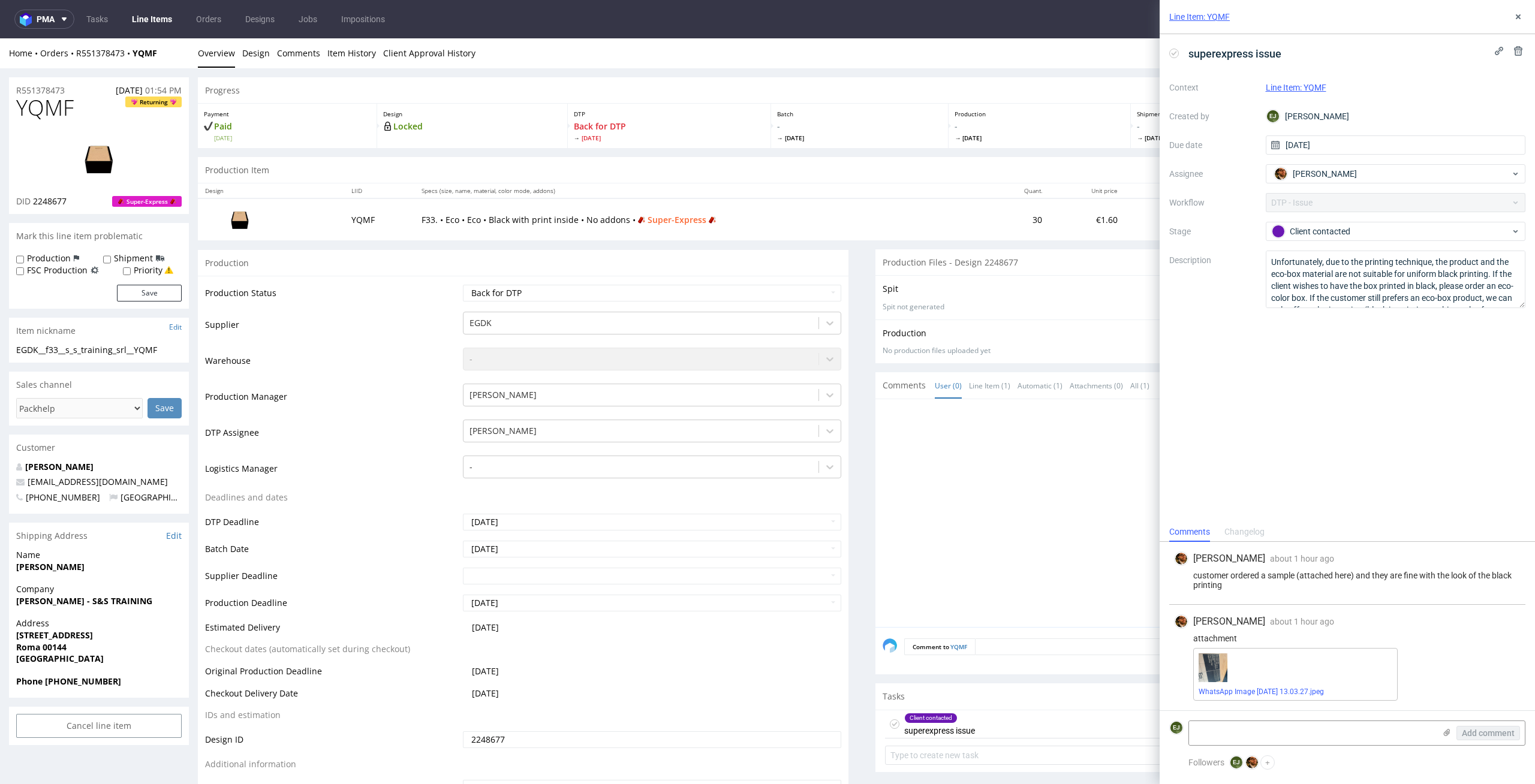
click at [955, 260] on div "Production Files - Design 2248677" at bounding box center [1200, 263] width 650 height 27
click at [149, 16] on link "Line Items" at bounding box center [152, 19] width 55 height 20
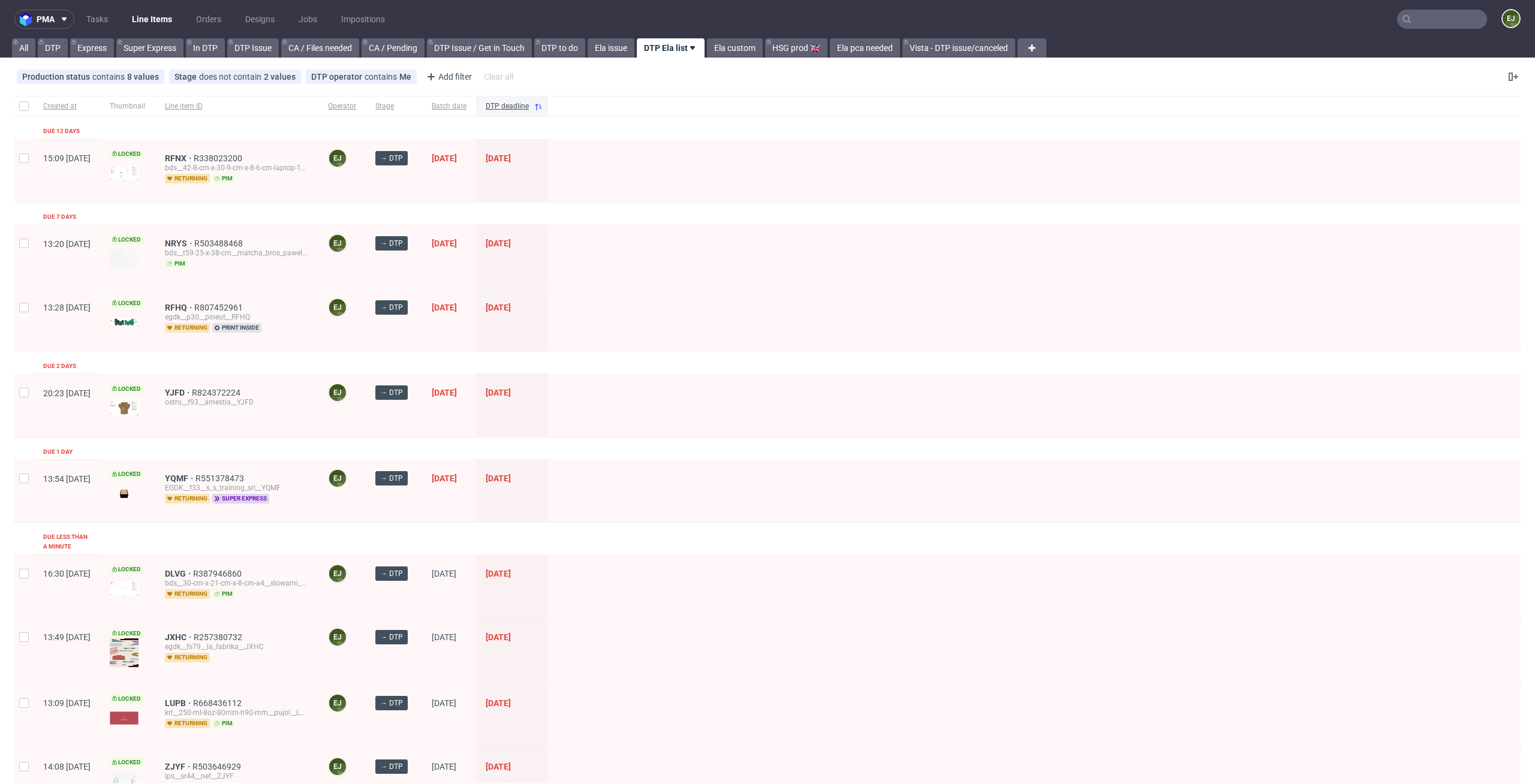
click at [214, 484] on div "EGDK__f33__s_s_training_srl__YQMF" at bounding box center [237, 487] width 144 height 9
click at [196, 474] on span "YQMF" at bounding box center [180, 478] width 31 height 9
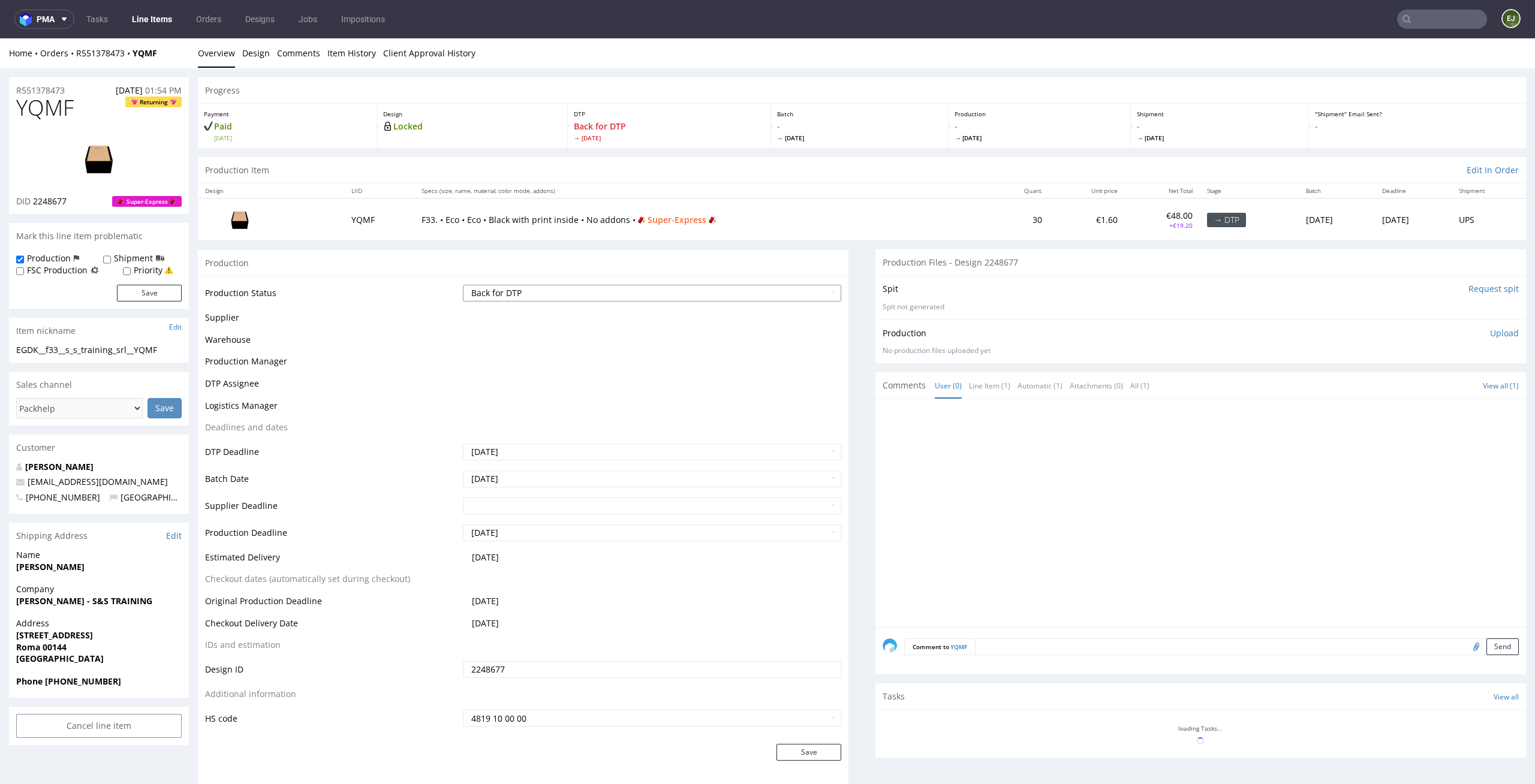
click at [722, 286] on select "Waiting for Artwork Waiting for Diecut Waiting for Mockup Waiting for DTP Waiti…" at bounding box center [652, 293] width 379 height 16
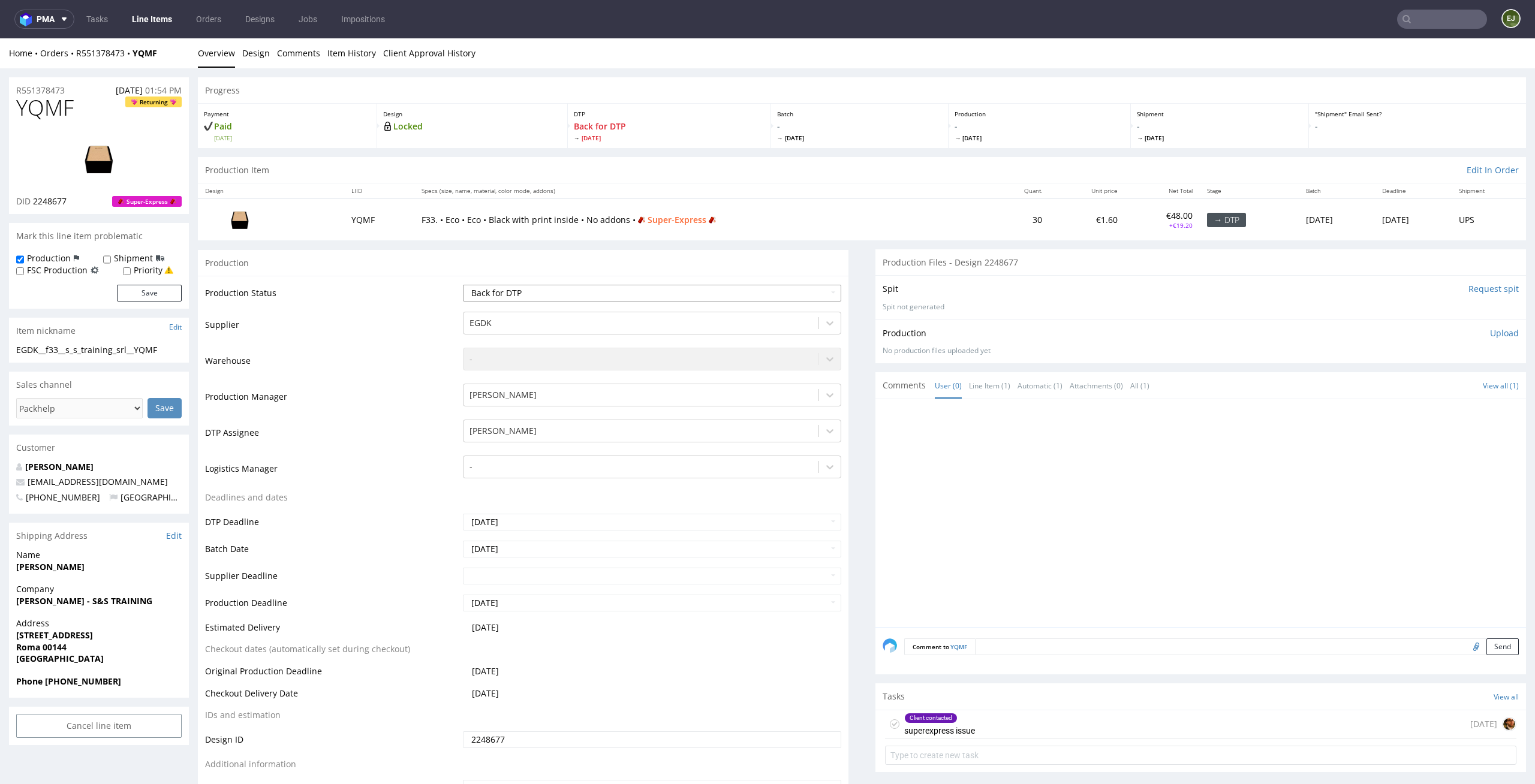
select select "dtp_in_process"
click at [463, 285] on select "Waiting for Artwork Waiting for Diecut Waiting for Mockup Waiting for DTP Waiti…" at bounding box center [652, 293] width 379 height 16
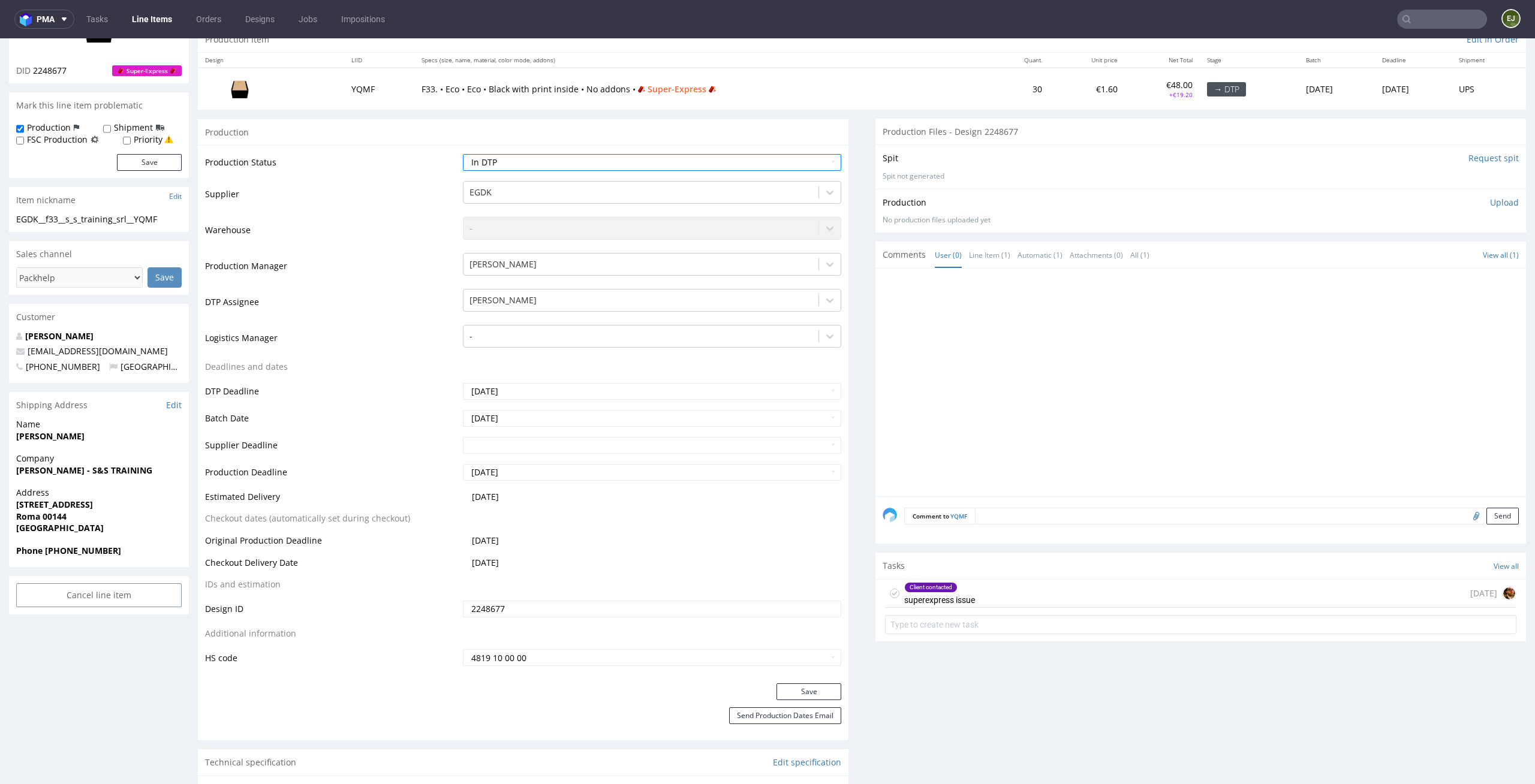
scroll to position [221, 0]
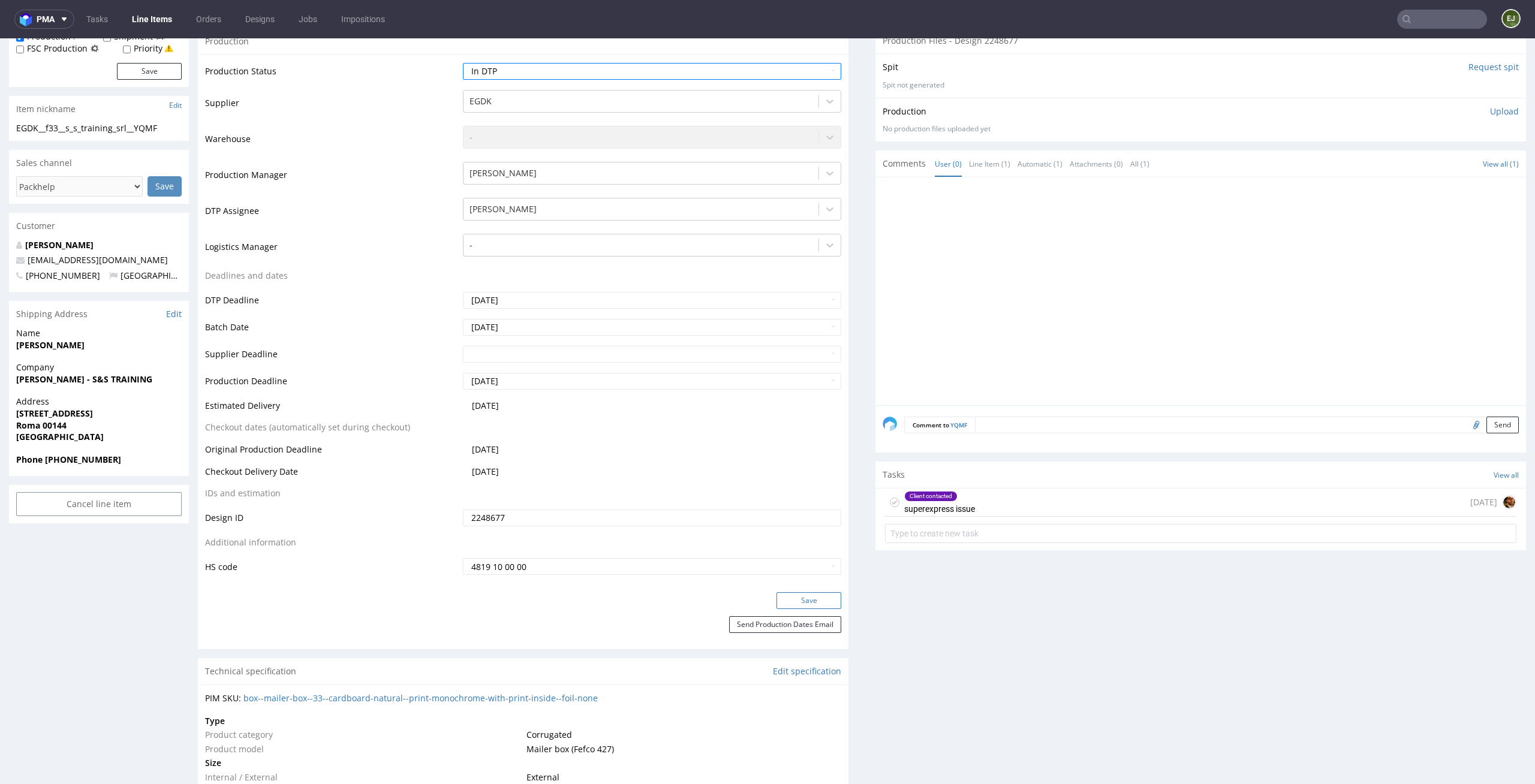
click at [795, 603] on button "Save" at bounding box center [809, 600] width 65 height 16
click at [890, 503] on icon at bounding box center [895, 502] width 9 height 9
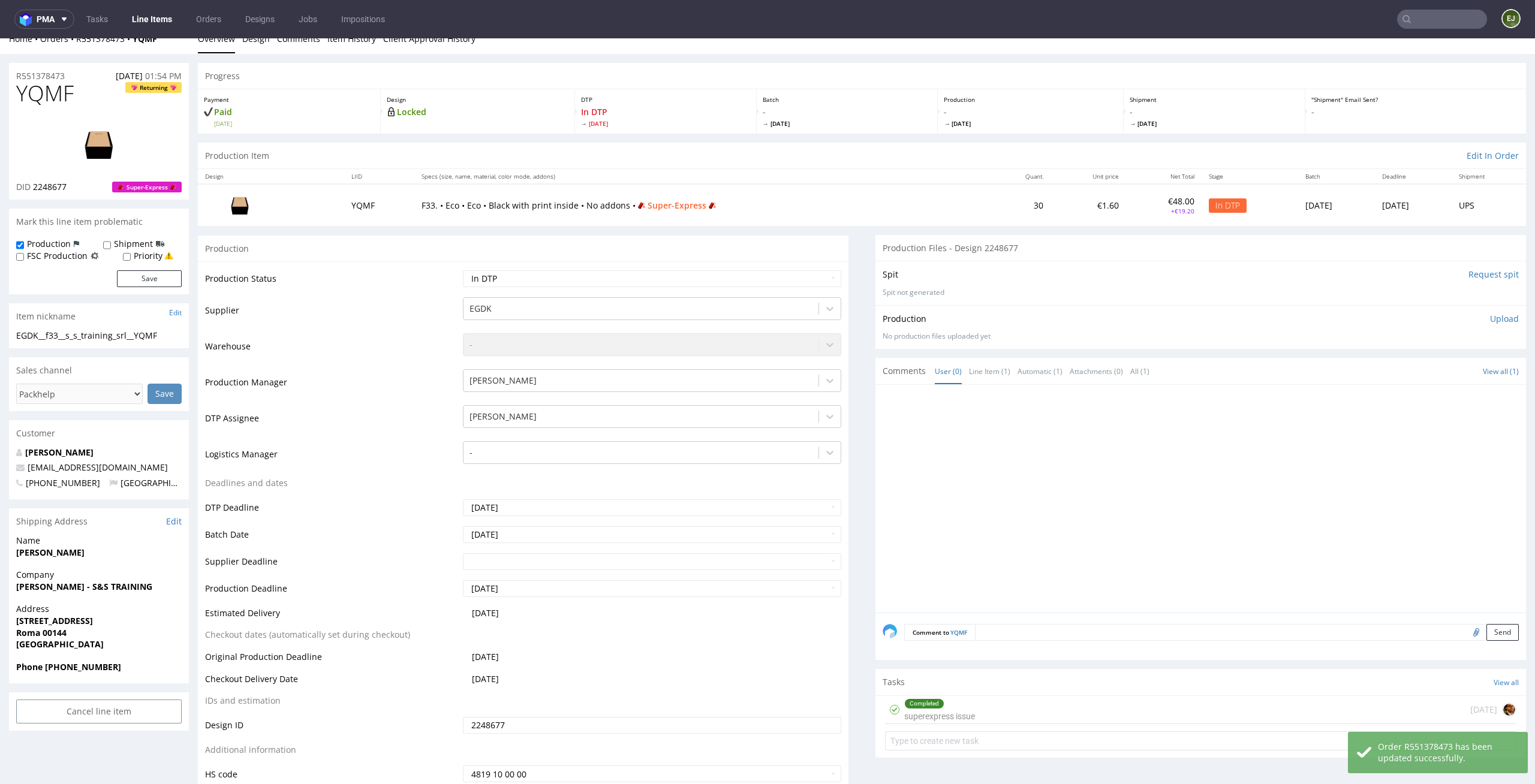
scroll to position [0, 0]
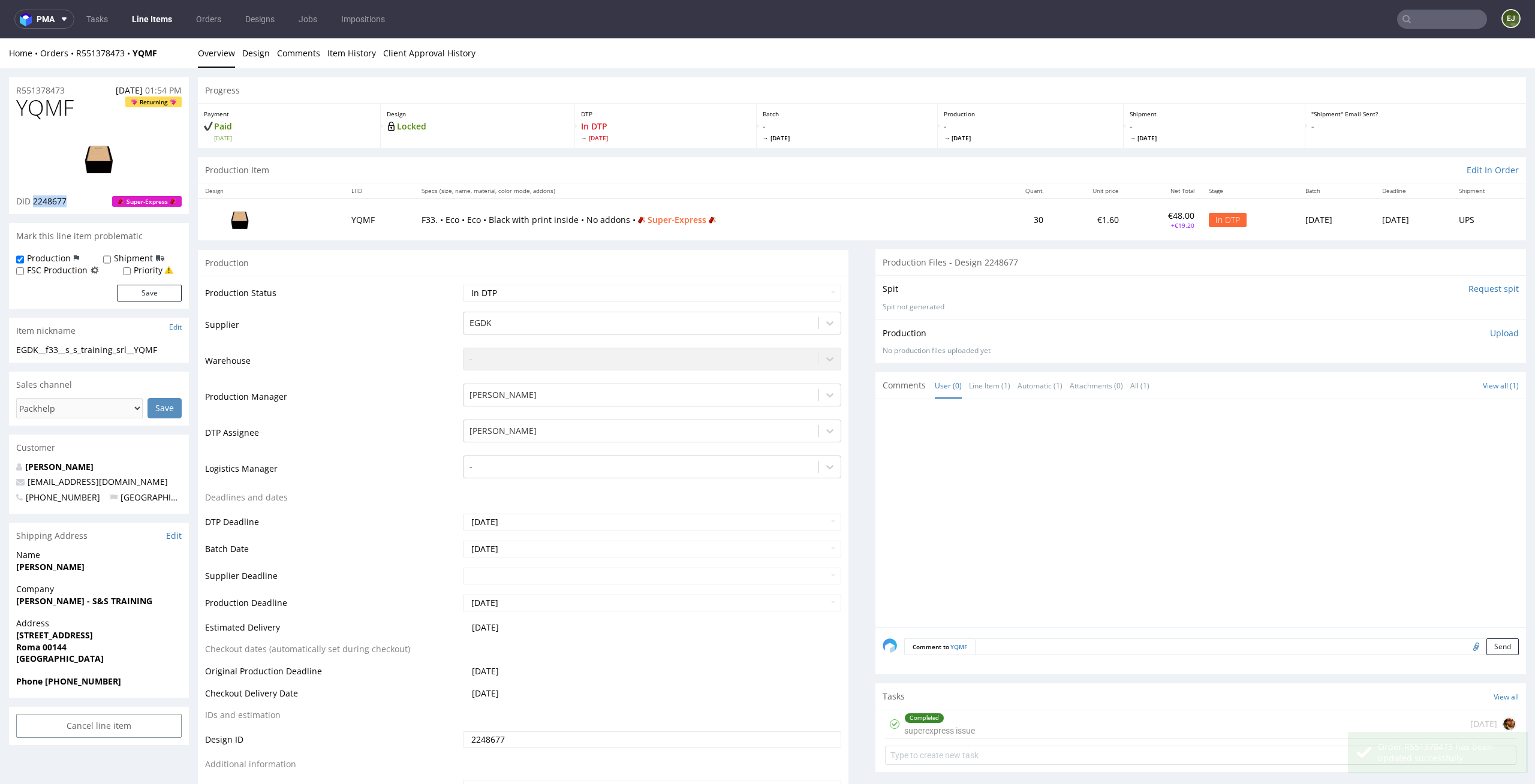
drag, startPoint x: 76, startPoint y: 201, endPoint x: 33, endPoint y: 202, distance: 43.0
click at [33, 202] on div "DID 2248677 Super-Express" at bounding box center [99, 201] width 165 height 12
copy span "2248677"
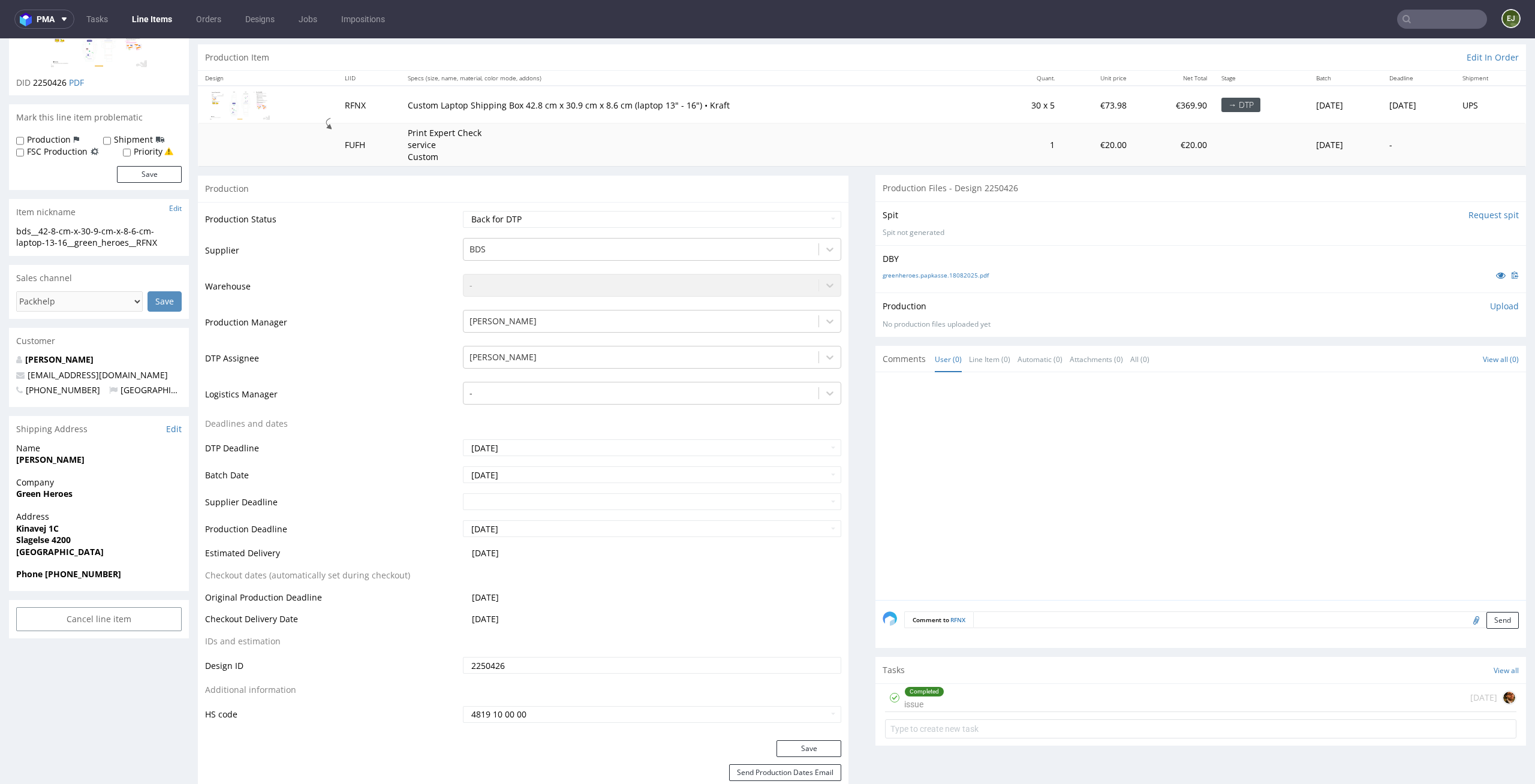
scroll to position [158, 0]
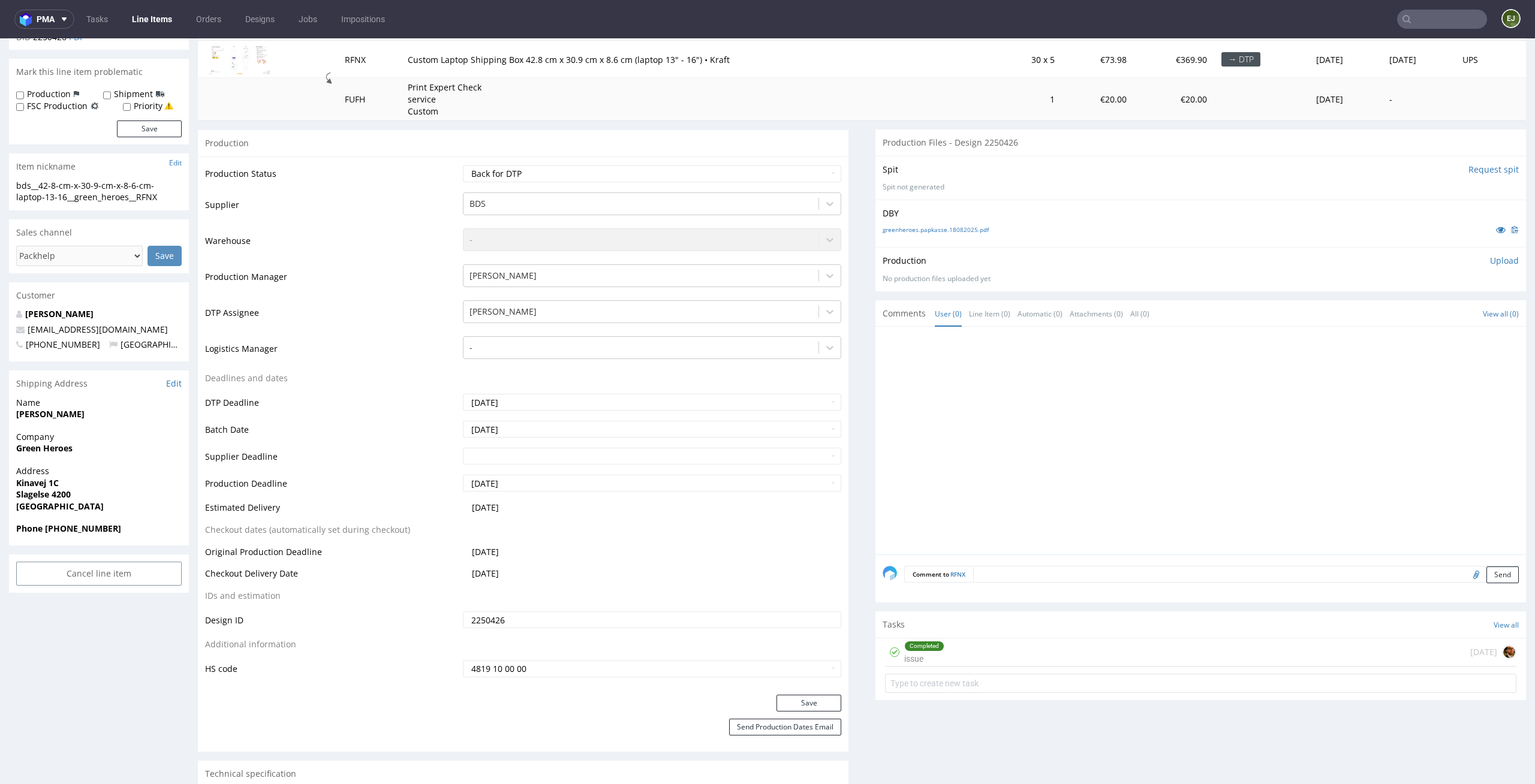
click at [1047, 643] on div "Completed issue [DATE]" at bounding box center [1201, 653] width 632 height 28
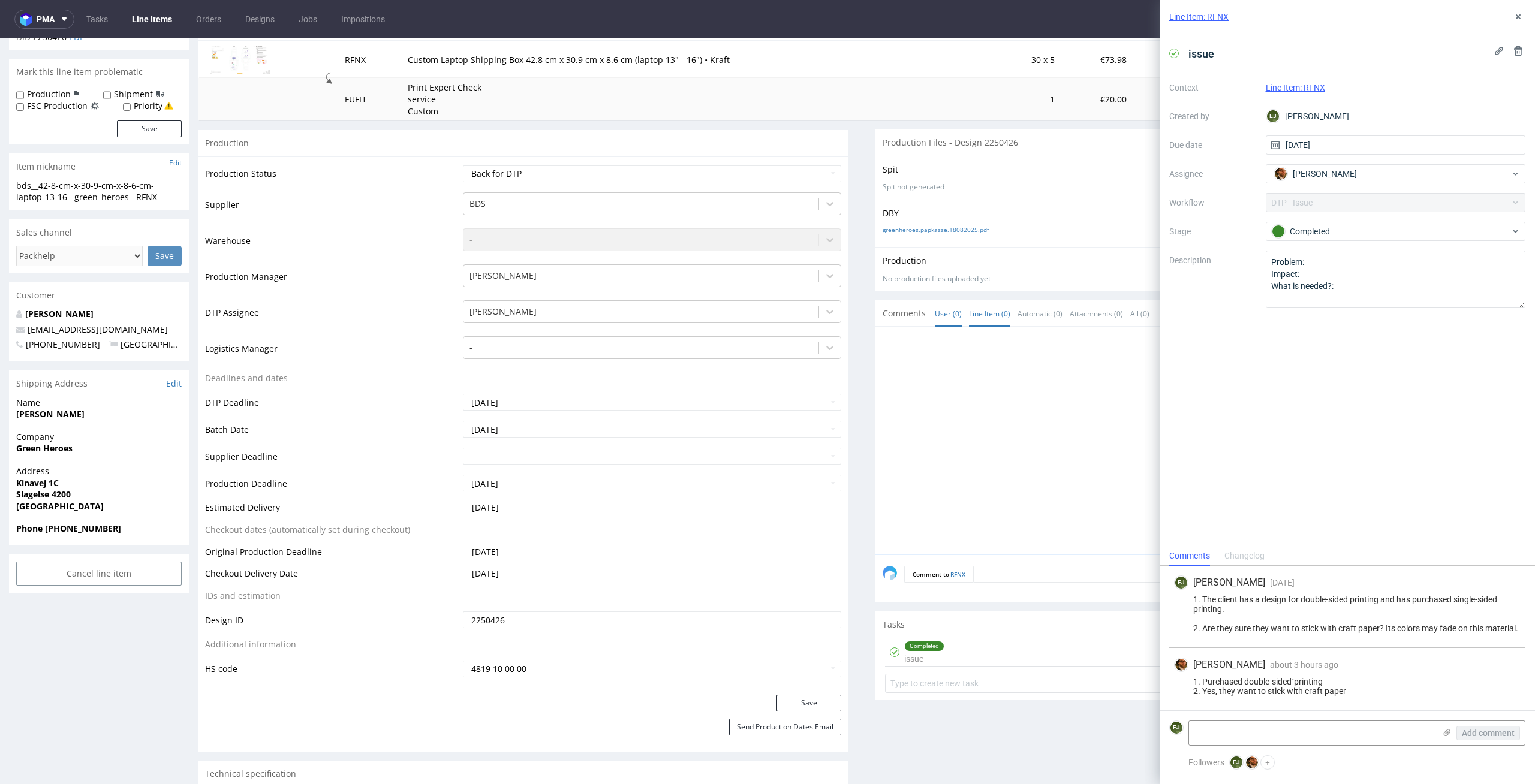
click at [985, 311] on link "Line Item (0)" at bounding box center [989, 314] width 41 height 26
click at [970, 226] on link "greenheroes.papkasse.18082025.pdf" at bounding box center [936, 229] width 106 height 9
click at [618, 185] on td "Waiting for Artwork Waiting for Diecut Waiting for Mockup Waiting for DTP Waiti…" at bounding box center [651, 178] width 382 height 27
click at [632, 175] on select "Waiting for Artwork Waiting for Diecut Waiting for Mockup Waiting for DTP Waiti…" at bounding box center [652, 173] width 379 height 16
select select "dtp_in_process"
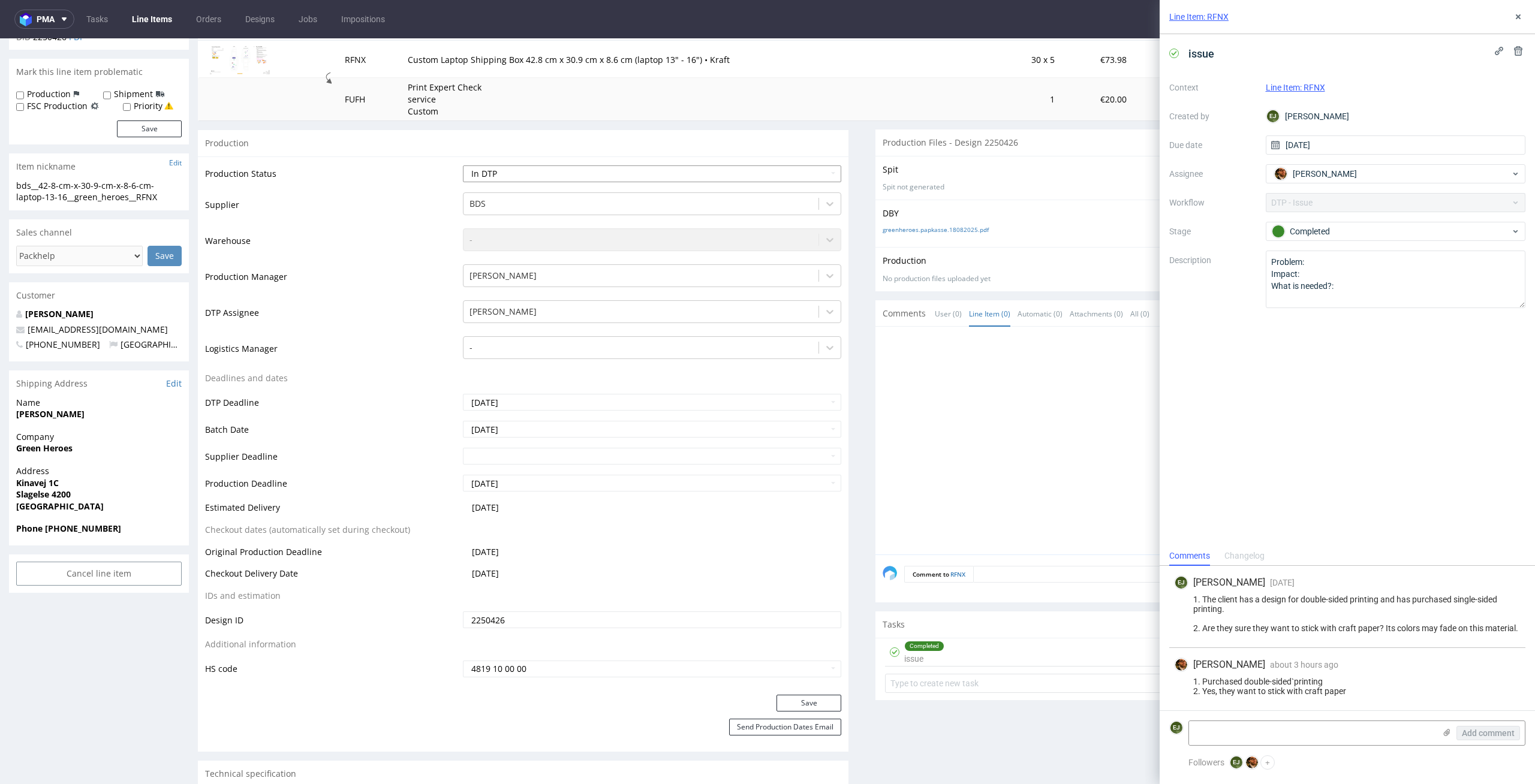
click at [463, 165] on select "Waiting for Artwork Waiting for Diecut Waiting for Mockup Waiting for DTP Waiti…" at bounding box center [652, 173] width 379 height 16
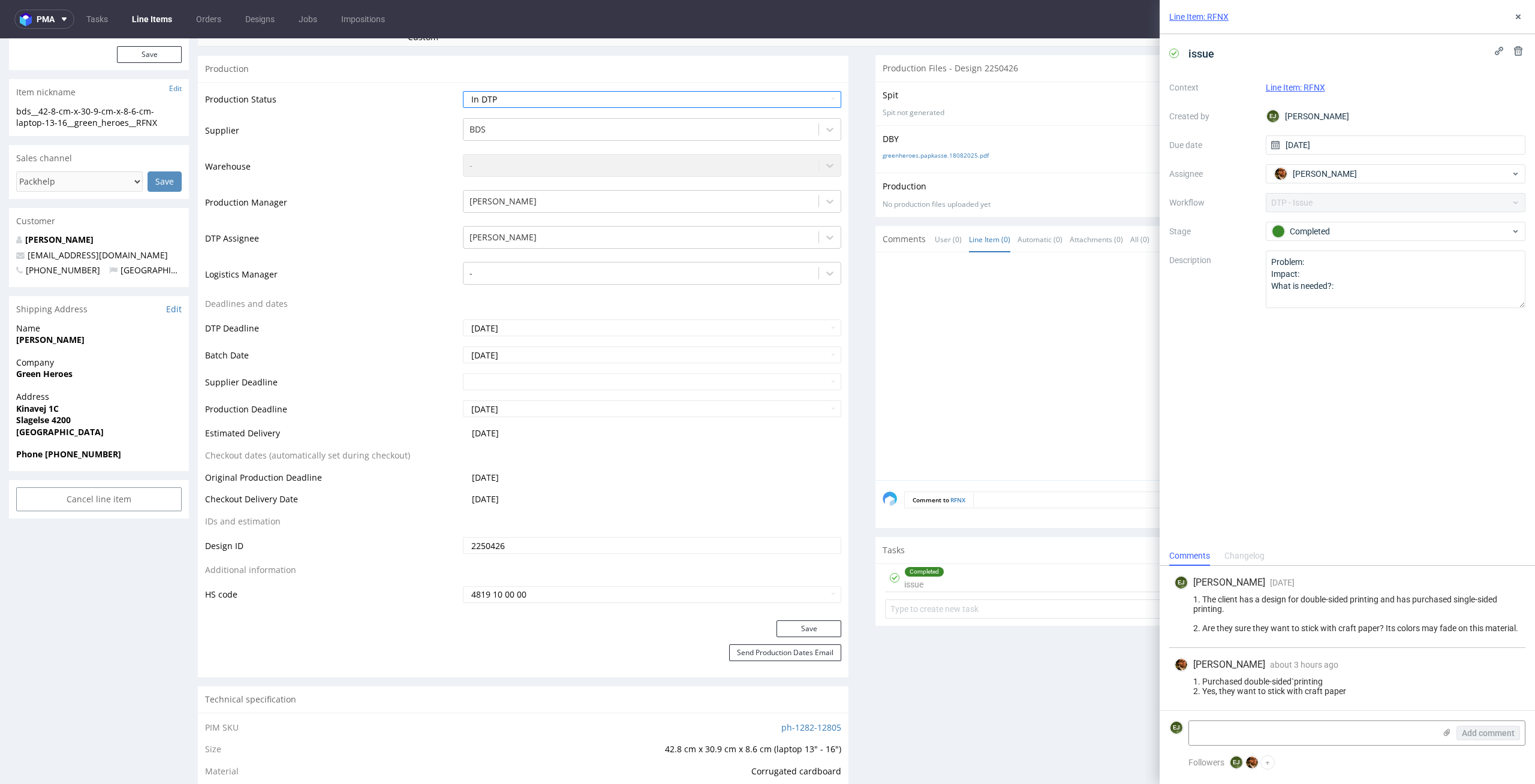
scroll to position [347, 0]
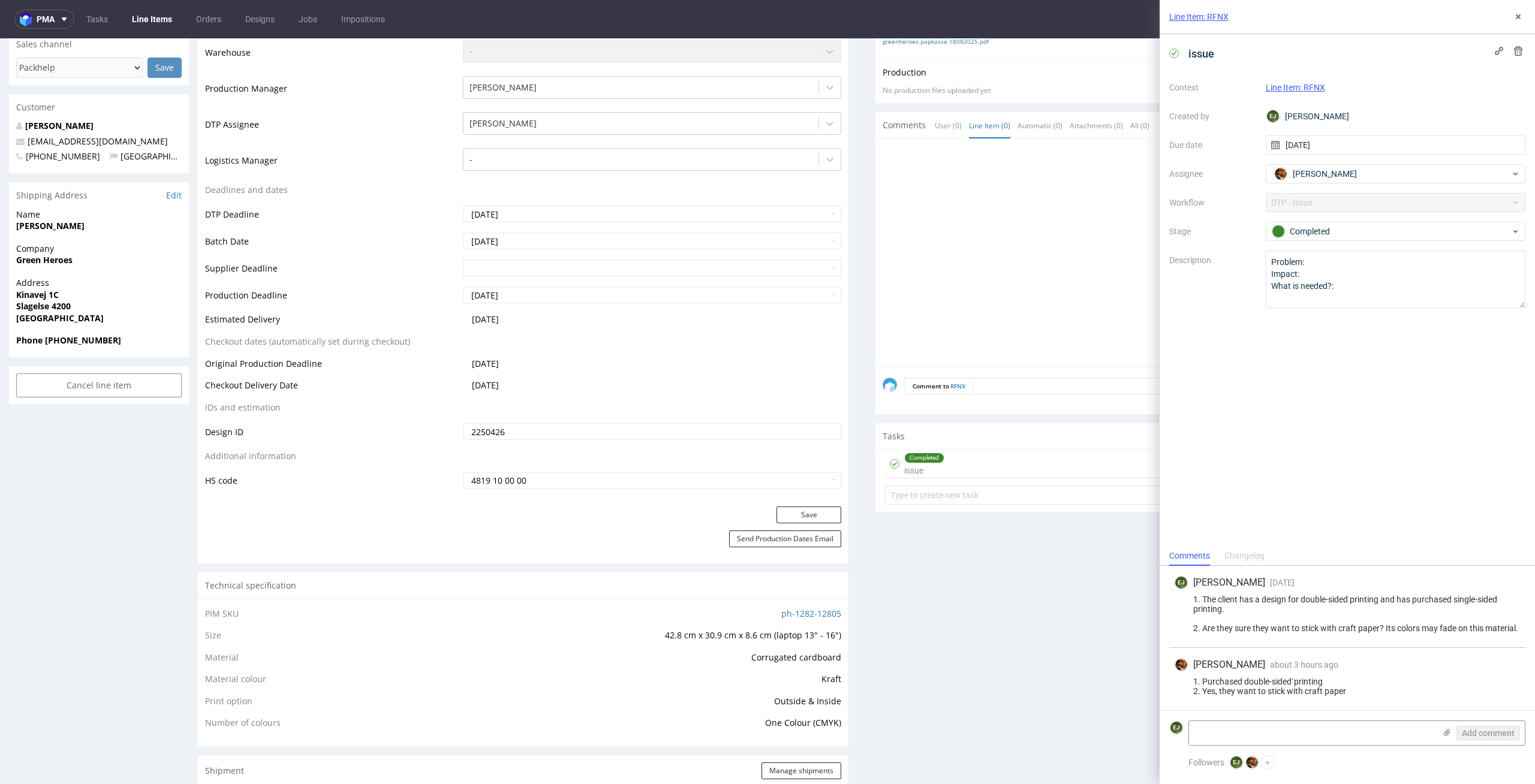
click at [813, 503] on div "Production Status Waiting for Artwork Waiting for Diecut Waiting for Mockup Wai…" at bounding box center [523, 237] width 650 height 538
click at [807, 516] on button "Save" at bounding box center [809, 514] width 65 height 16
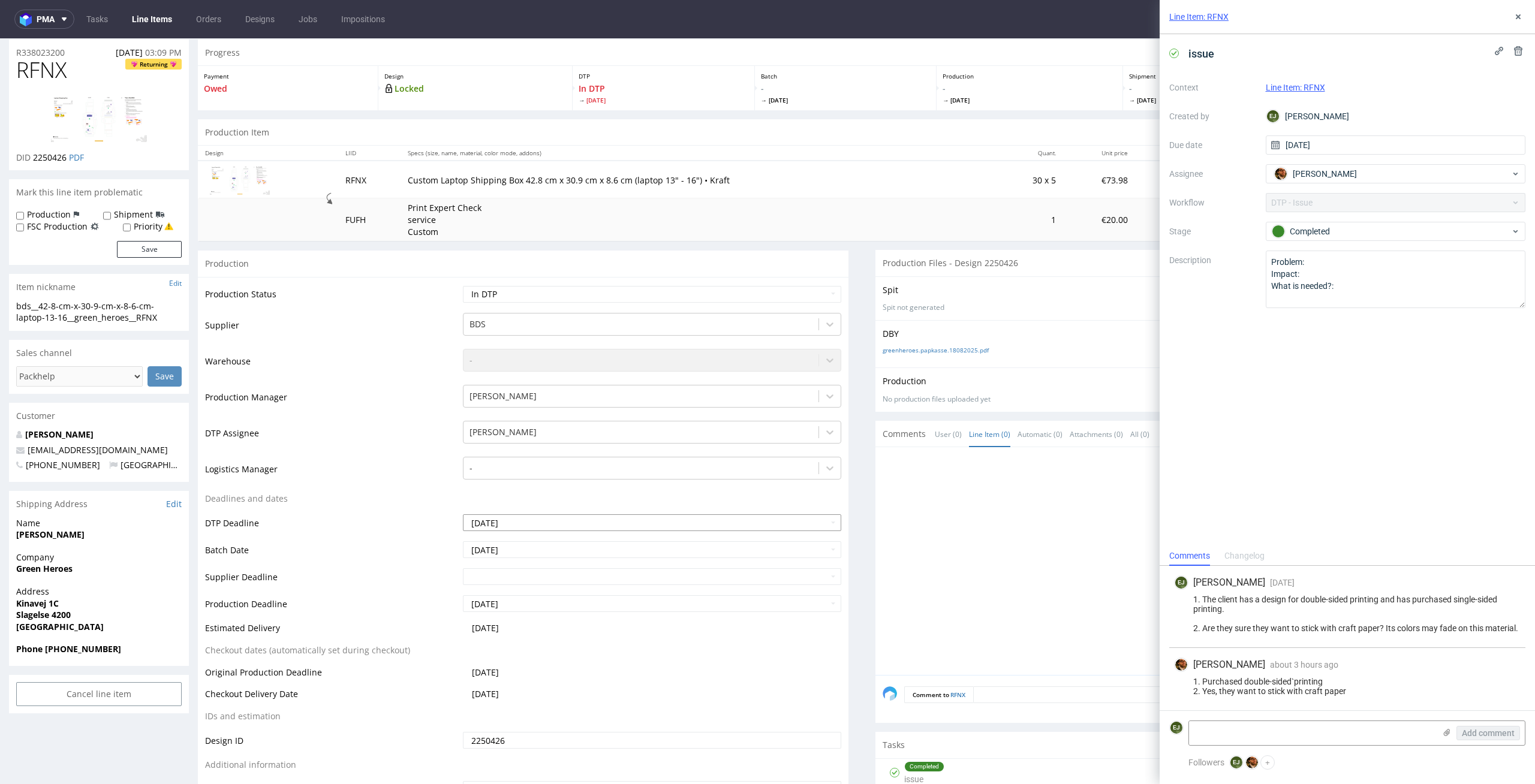
scroll to position [0, 0]
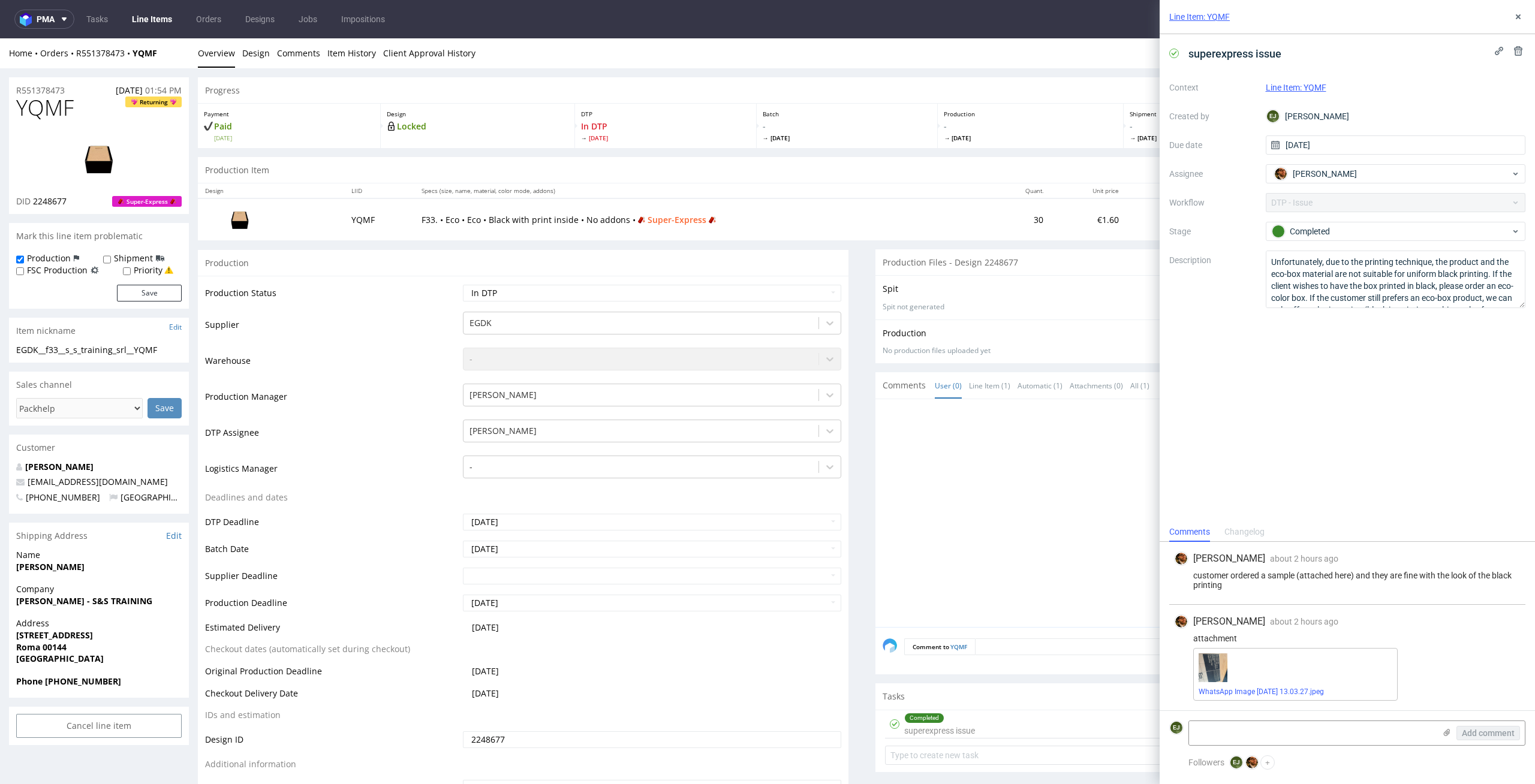
click at [877, 204] on td "F33. • Eco • Eco • Black with print inside • No addons • Super-Express" at bounding box center [702, 219] width 576 height 41
click at [277, 63] on link "Comments" at bounding box center [298, 53] width 43 height 30
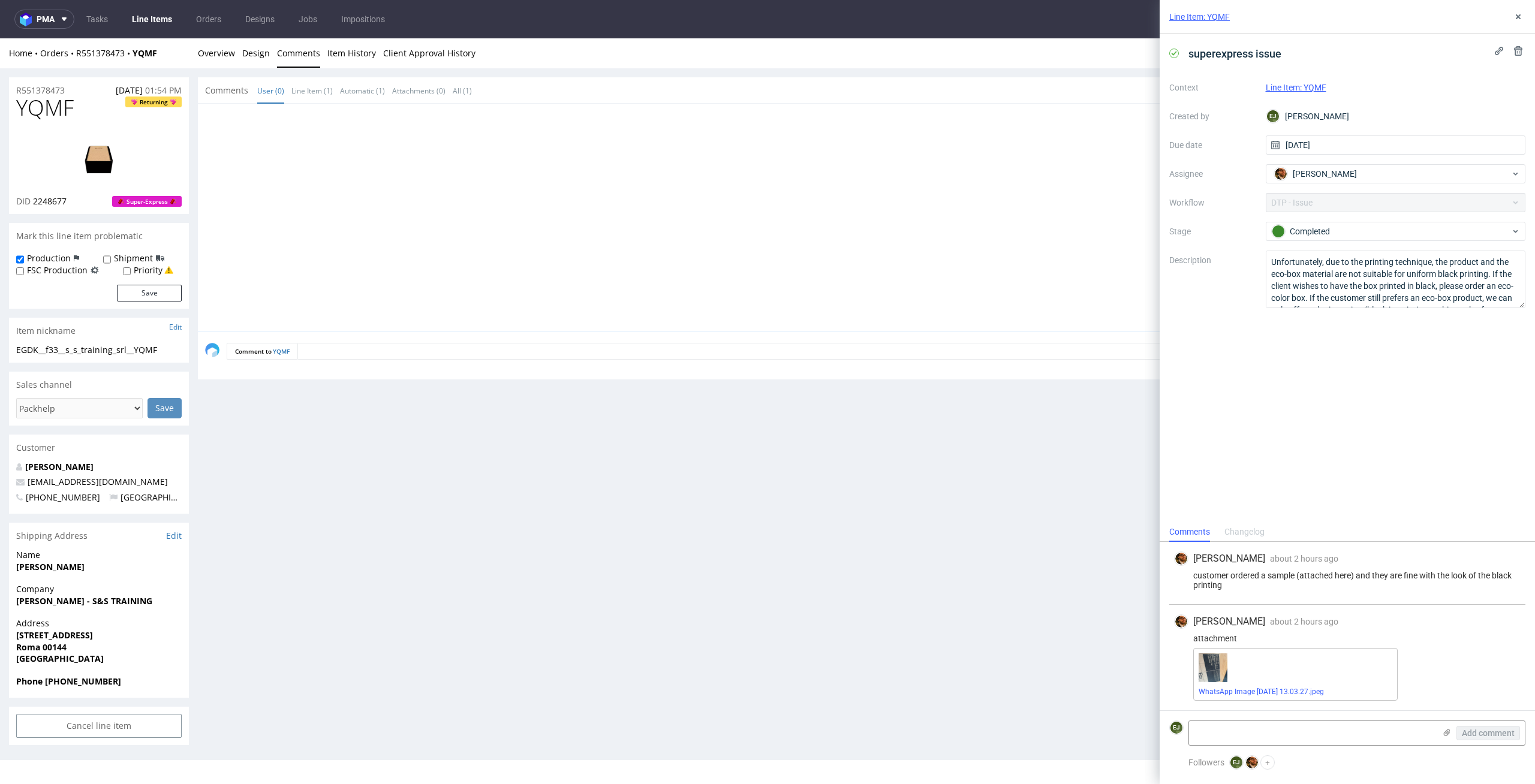
click at [273, 63] on div "Home Orders R551378473 YQMF Overview Design Comments Item History Client Approv…" at bounding box center [767, 53] width 1535 height 30
click at [261, 63] on link "Design" at bounding box center [255, 53] width 27 height 30
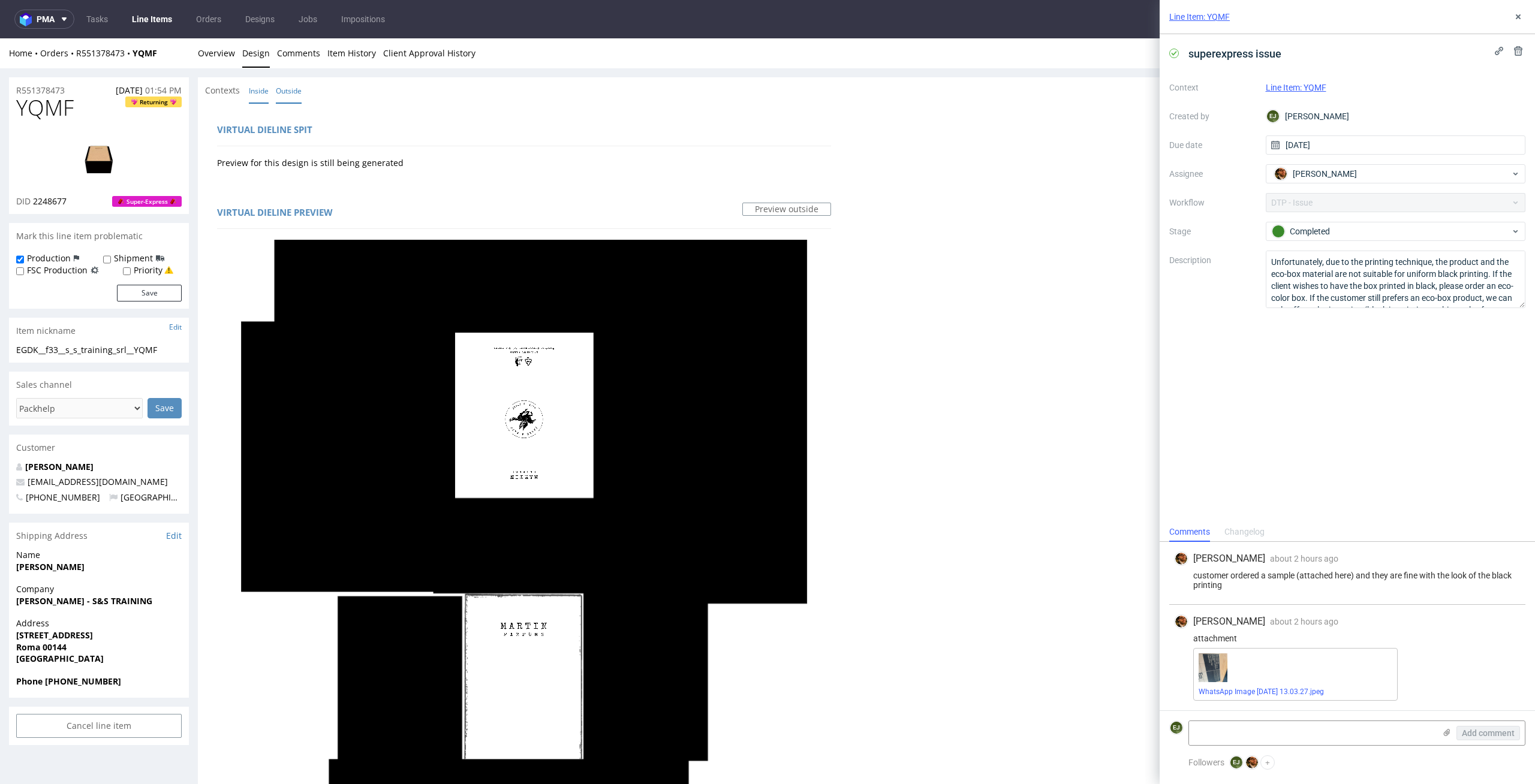
click at [260, 95] on link "Inside" at bounding box center [258, 91] width 20 height 26
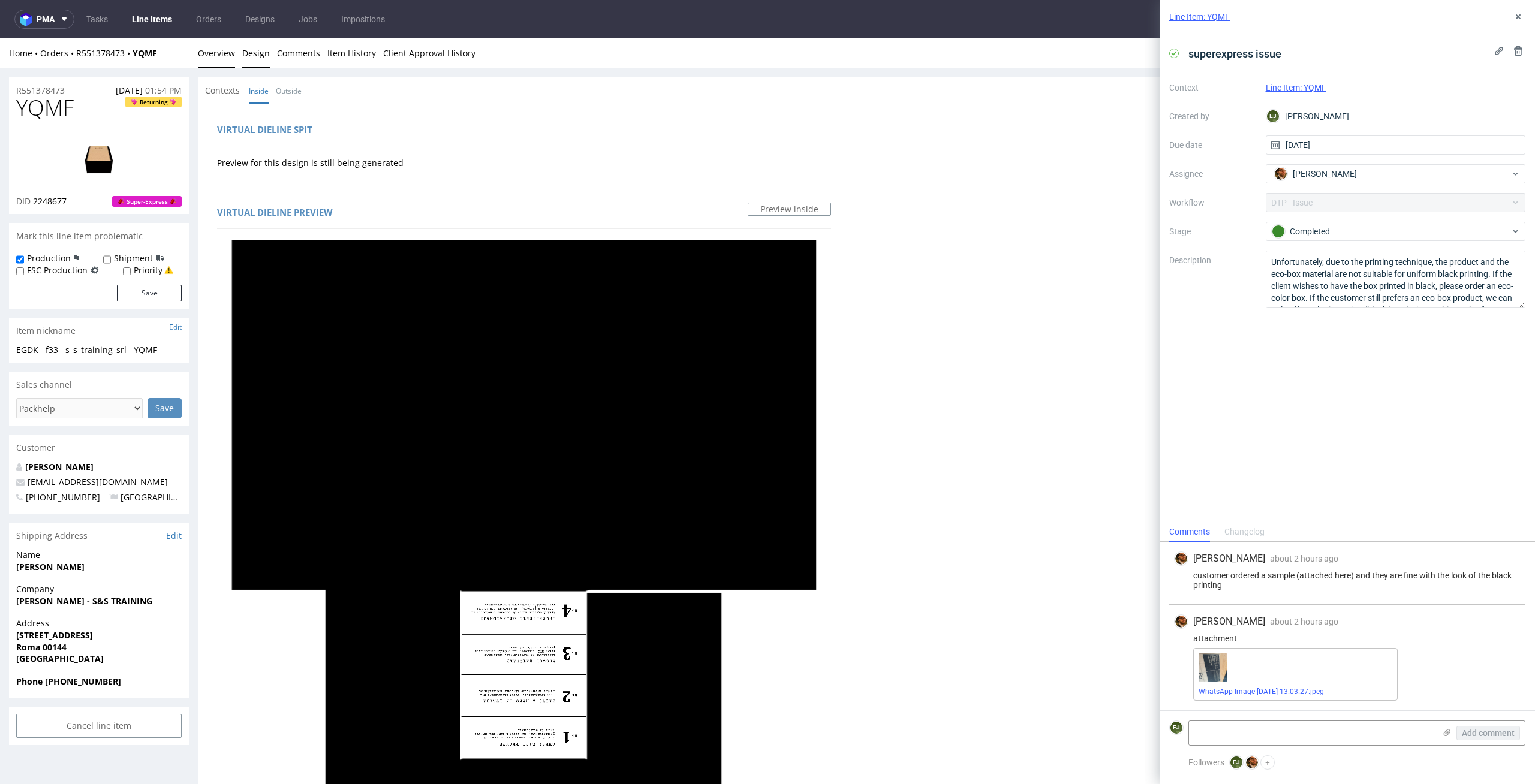
click at [213, 63] on link "Overview" at bounding box center [216, 53] width 37 height 30
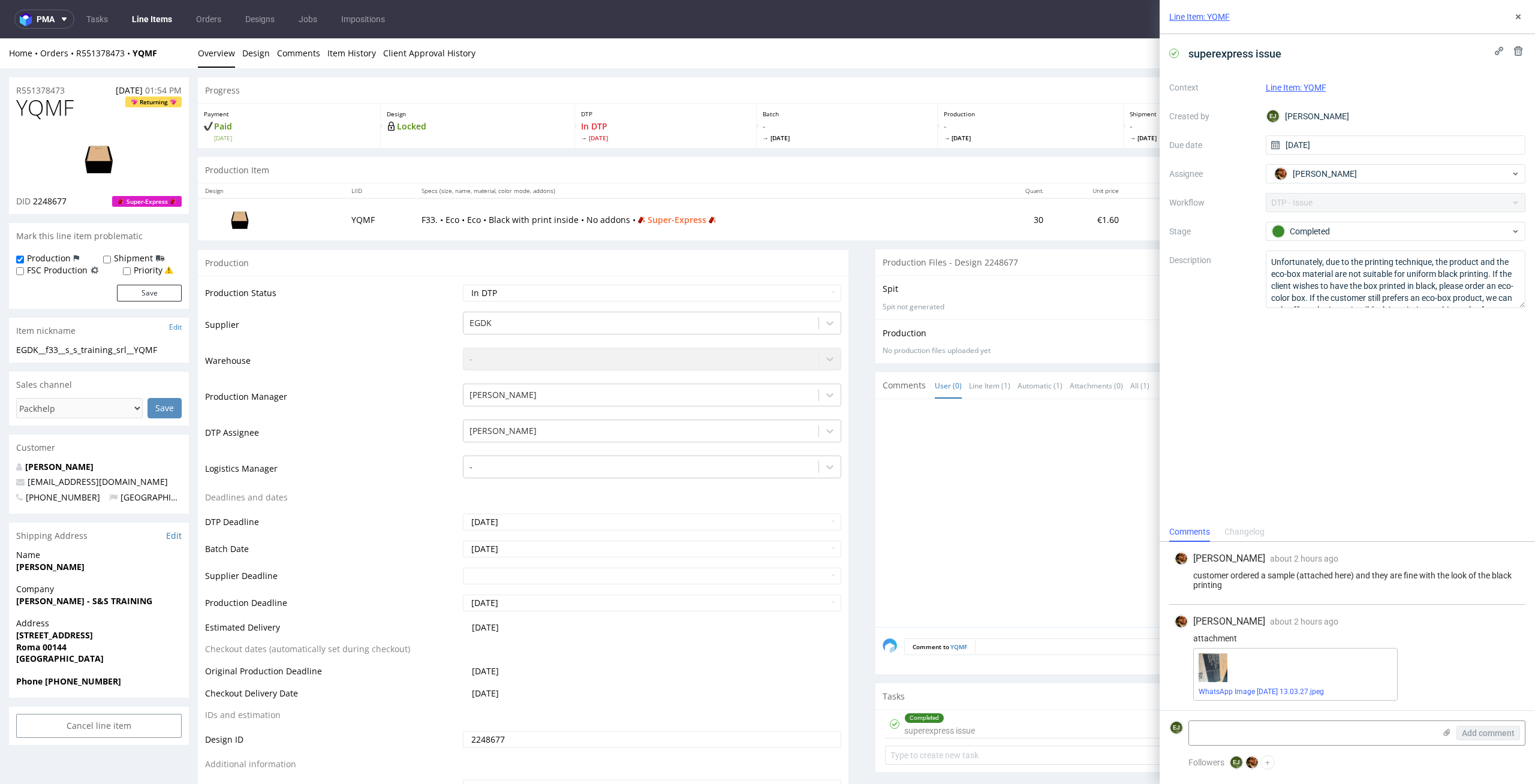
click at [109, 156] on img at bounding box center [99, 159] width 96 height 54
drag, startPoint x: 63, startPoint y: 351, endPoint x: 0, endPoint y: 351, distance: 63.0
copy div "EGDK__f33"
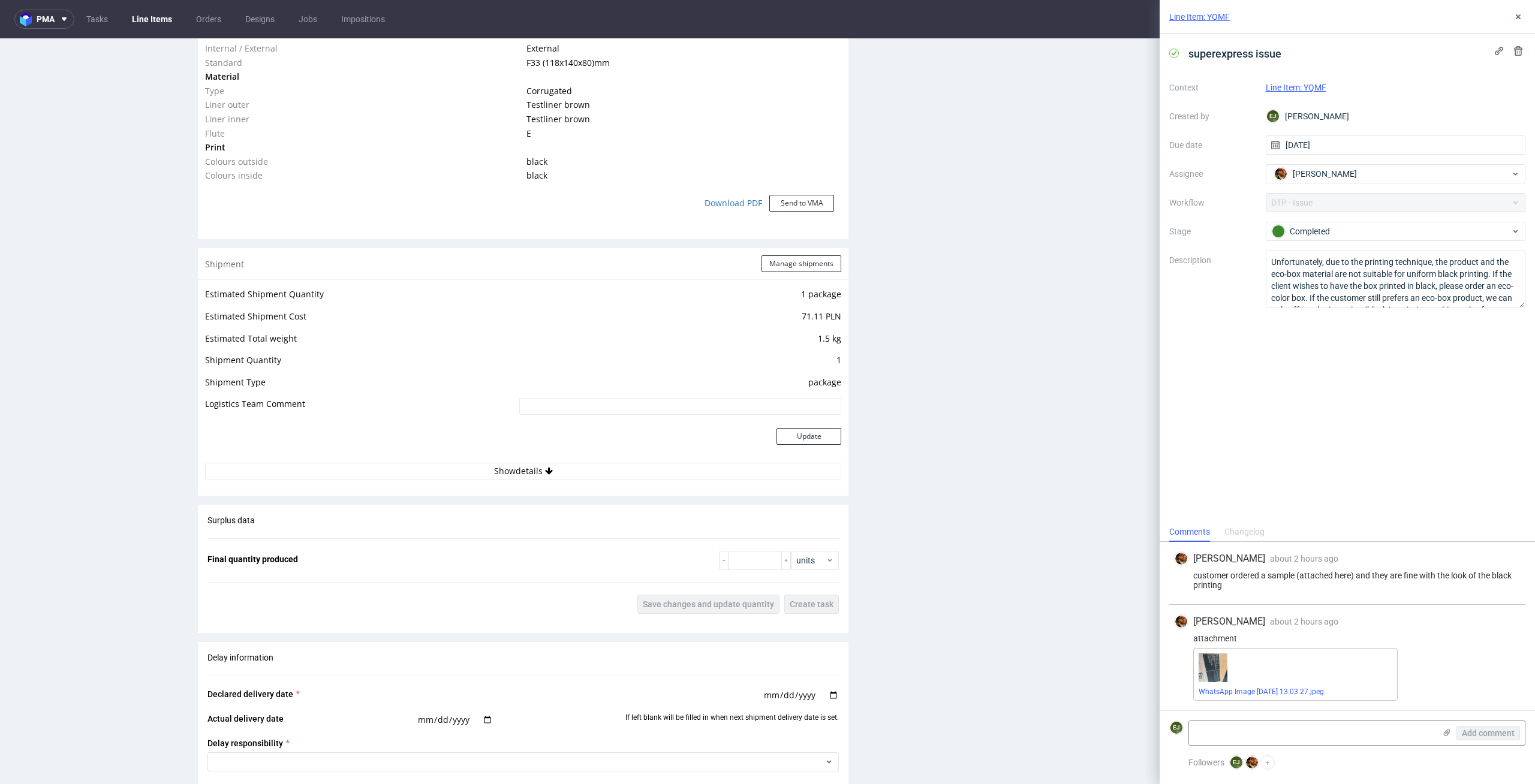
scroll to position [813, 0]
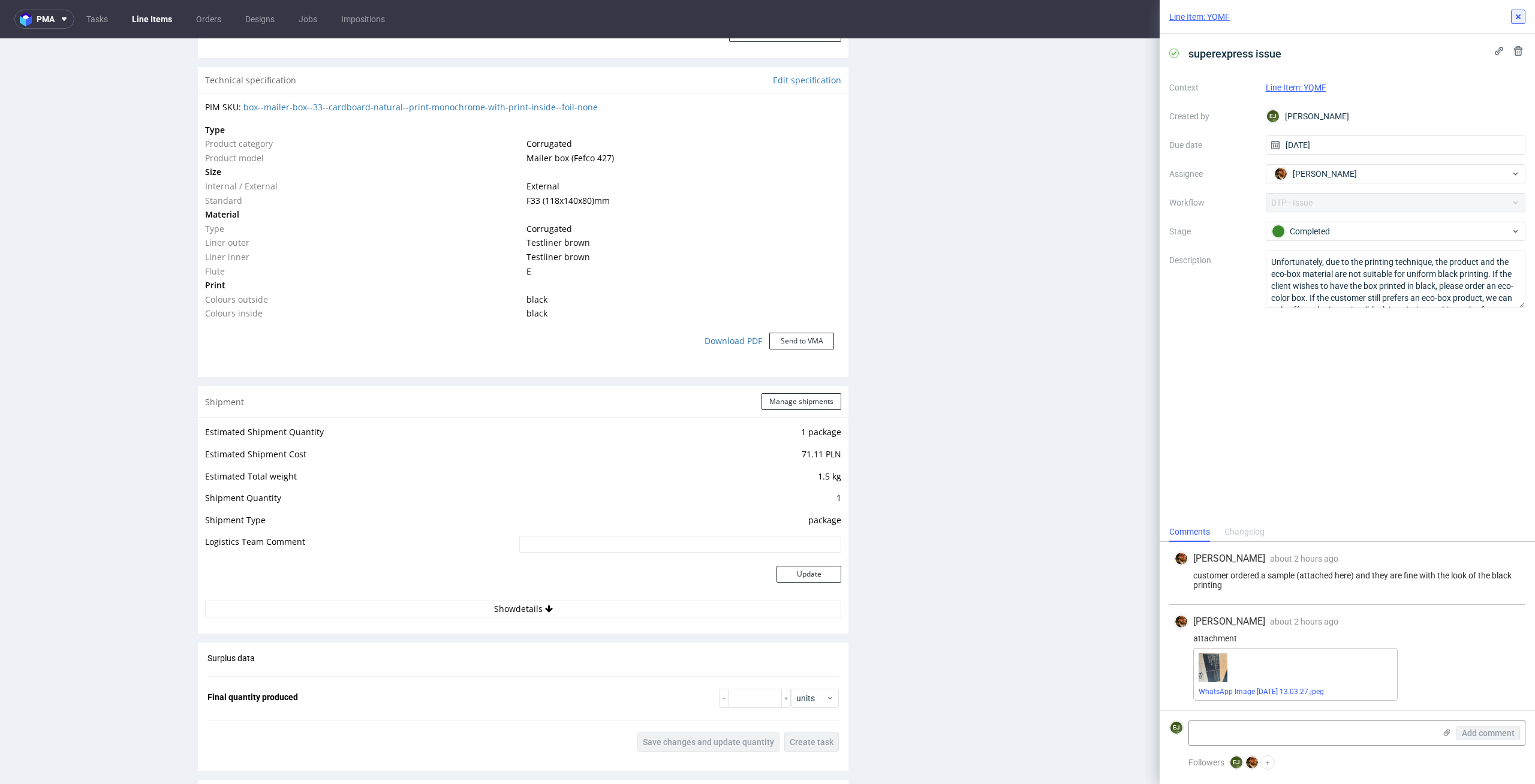
click at [1524, 17] on button at bounding box center [1518, 16] width 14 height 14
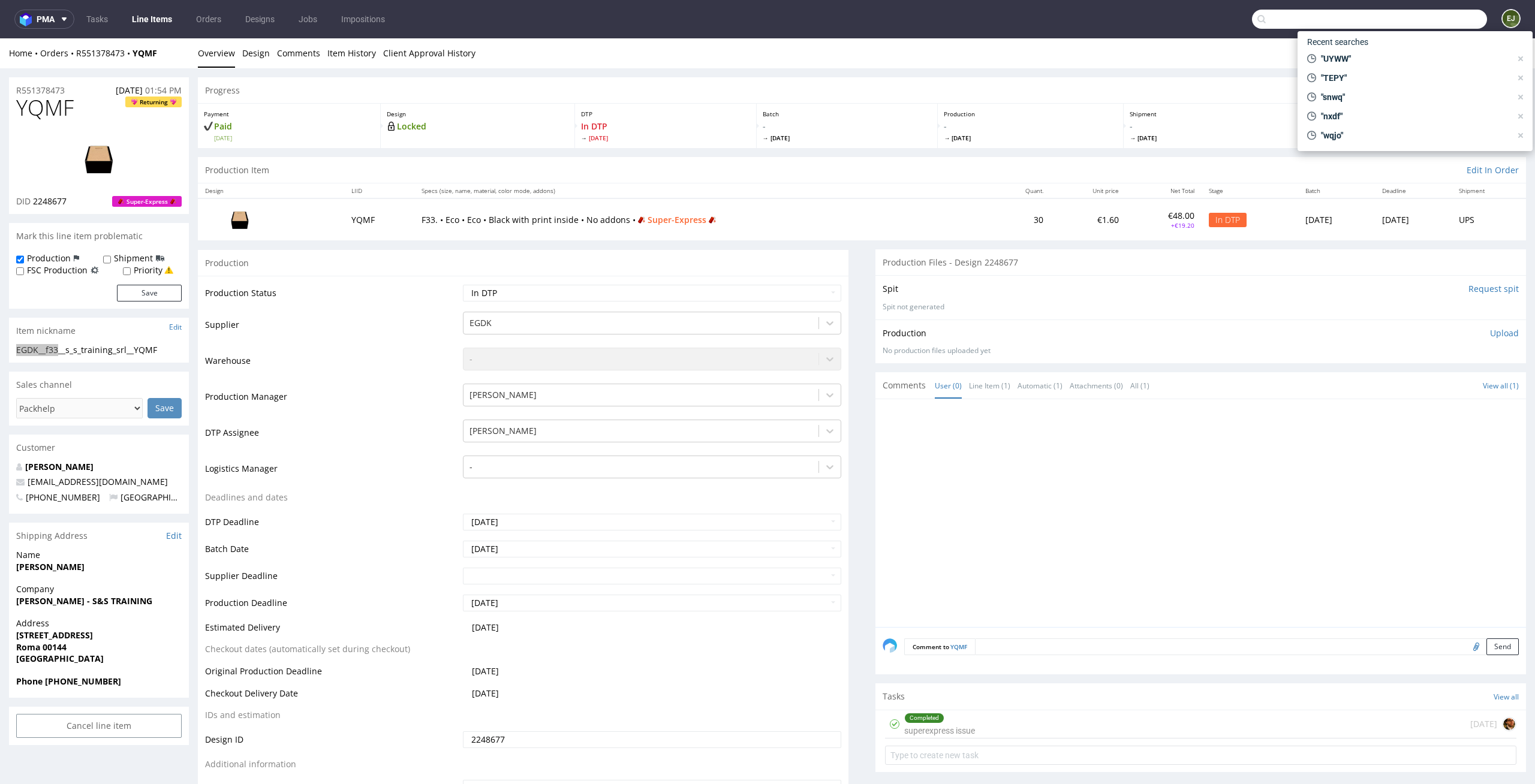
click at [1415, 15] on input "text" at bounding box center [1370, 19] width 235 height 20
paste input "GNAX"
type input "GNAX"
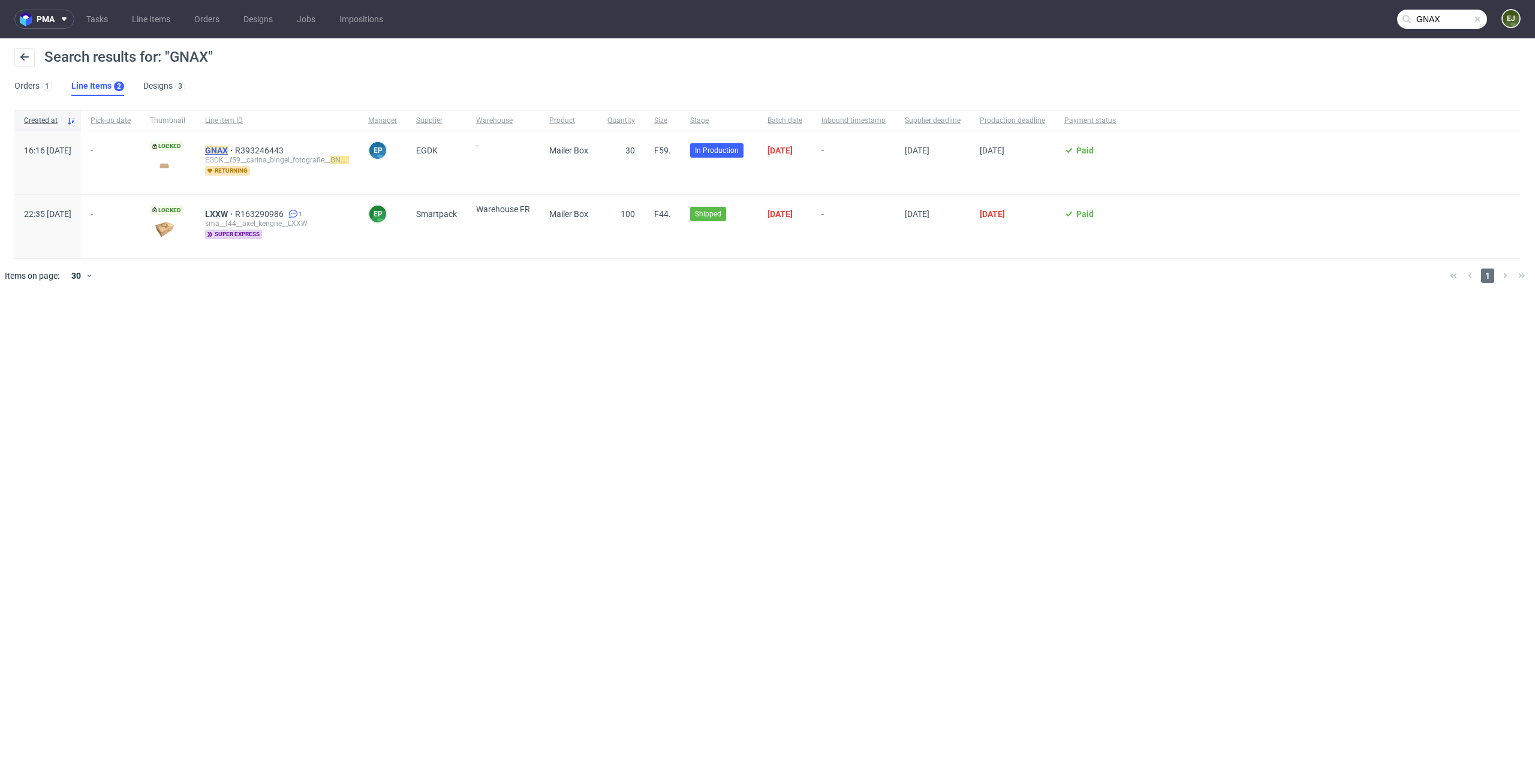
click at [228, 149] on mark "GNAX" at bounding box center [216, 150] width 23 height 9
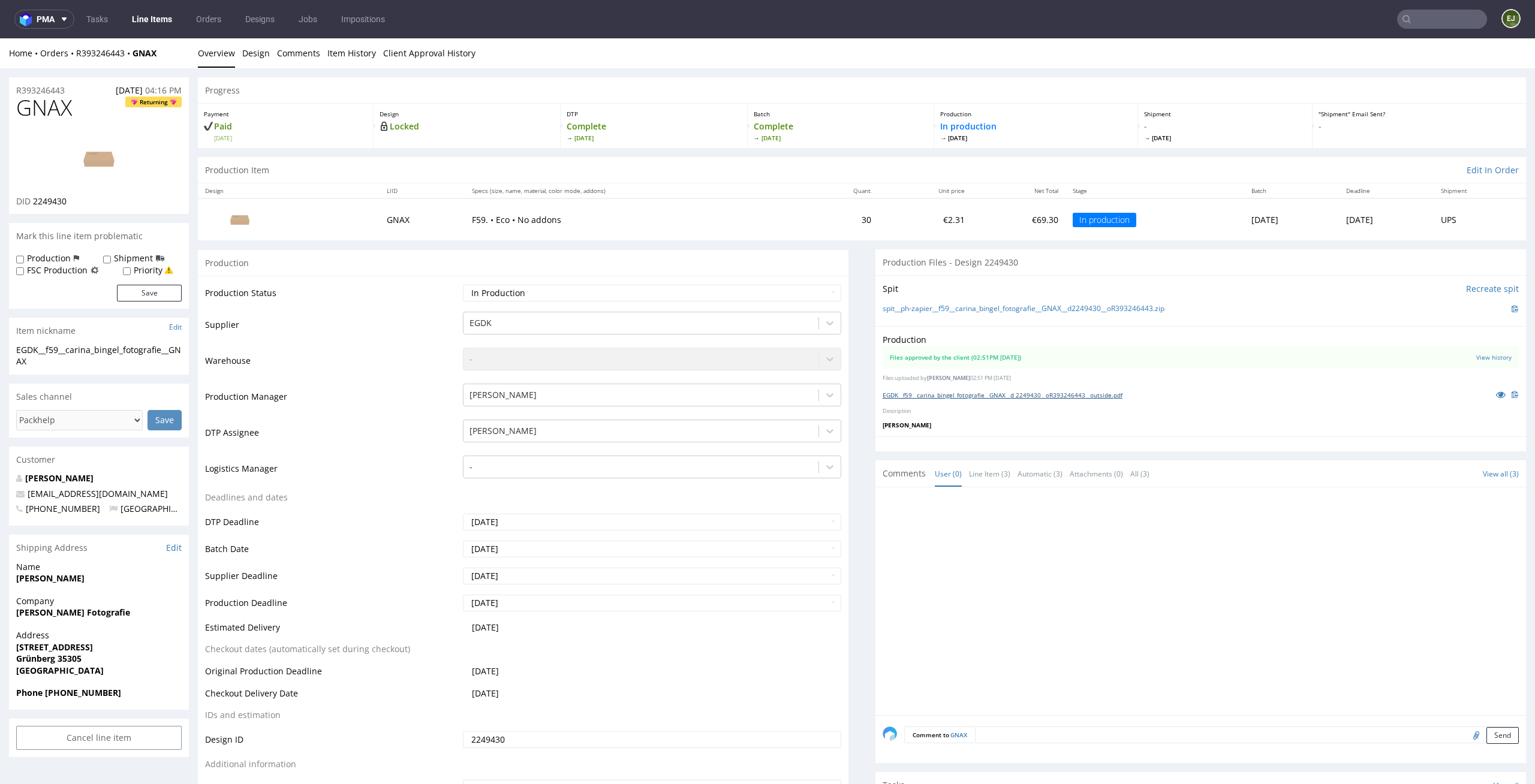
click at [927, 390] on link "EGDK__f59__carina_bingel_fotografie__GNAX__d 2249430__oR393246443__outside.pdf" at bounding box center [1003, 394] width 240 height 9
click at [1056, 305] on link "spit__ph-zapier__f59__carina_bingel_fotografie__GNAX__d2249430__oR393246443.zip" at bounding box center [1024, 308] width 282 height 10
click at [1466, 731] on input "file" at bounding box center [1474, 735] width 16 height 16
type input "C:\fakepath\EGDK__f59__carina_bingel_fotografie__GNAX__d2249430__oR393246443__l…"
click at [1486, 732] on button "Send" at bounding box center [1502, 735] width 32 height 16
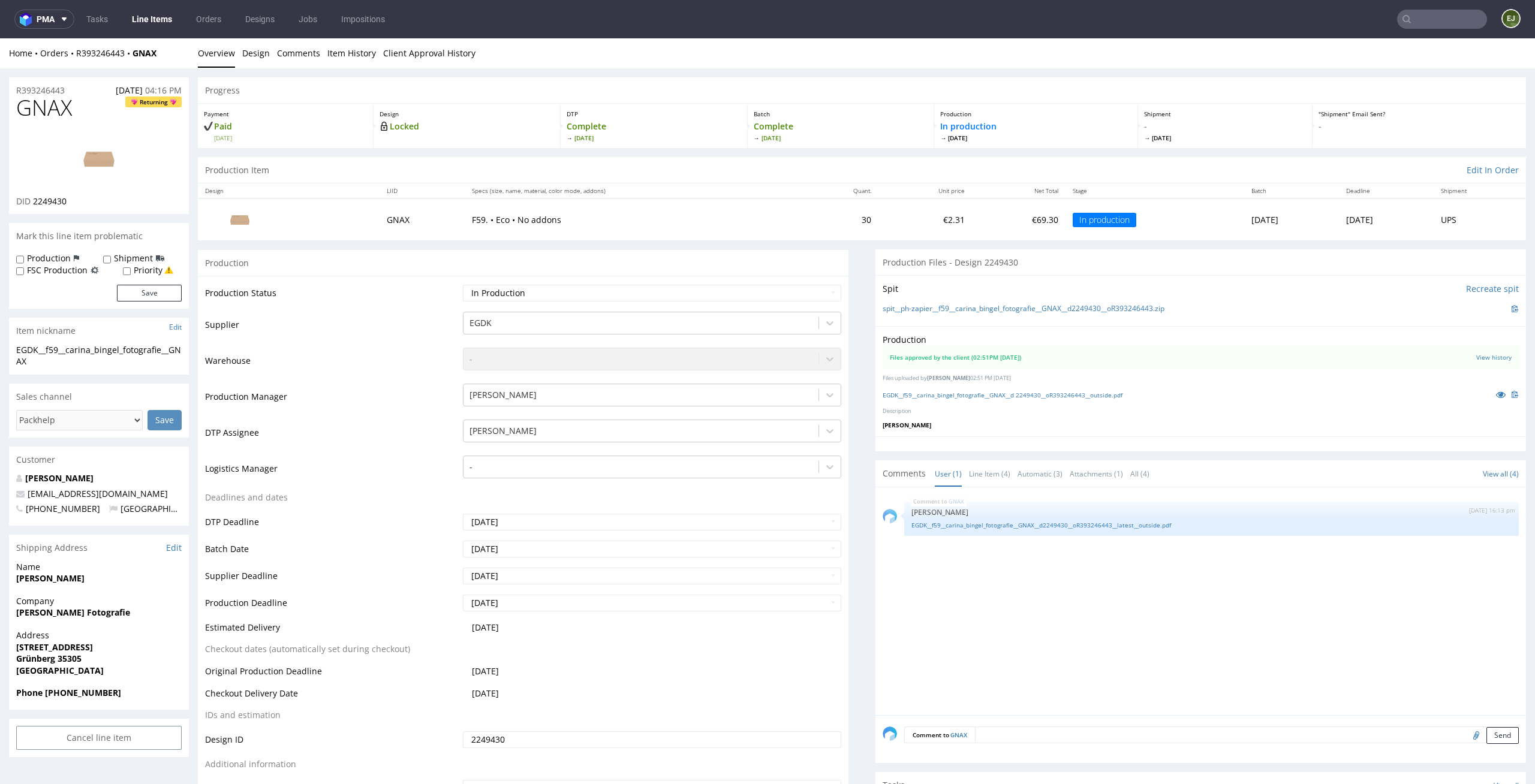
click at [1088, 611] on div "GNAX 3rd Sep 25 | 16:13 pm Elżbieta Jelińska EGDK__f59__carina_bingel_fotografi…" at bounding box center [1205, 605] width 643 height 221
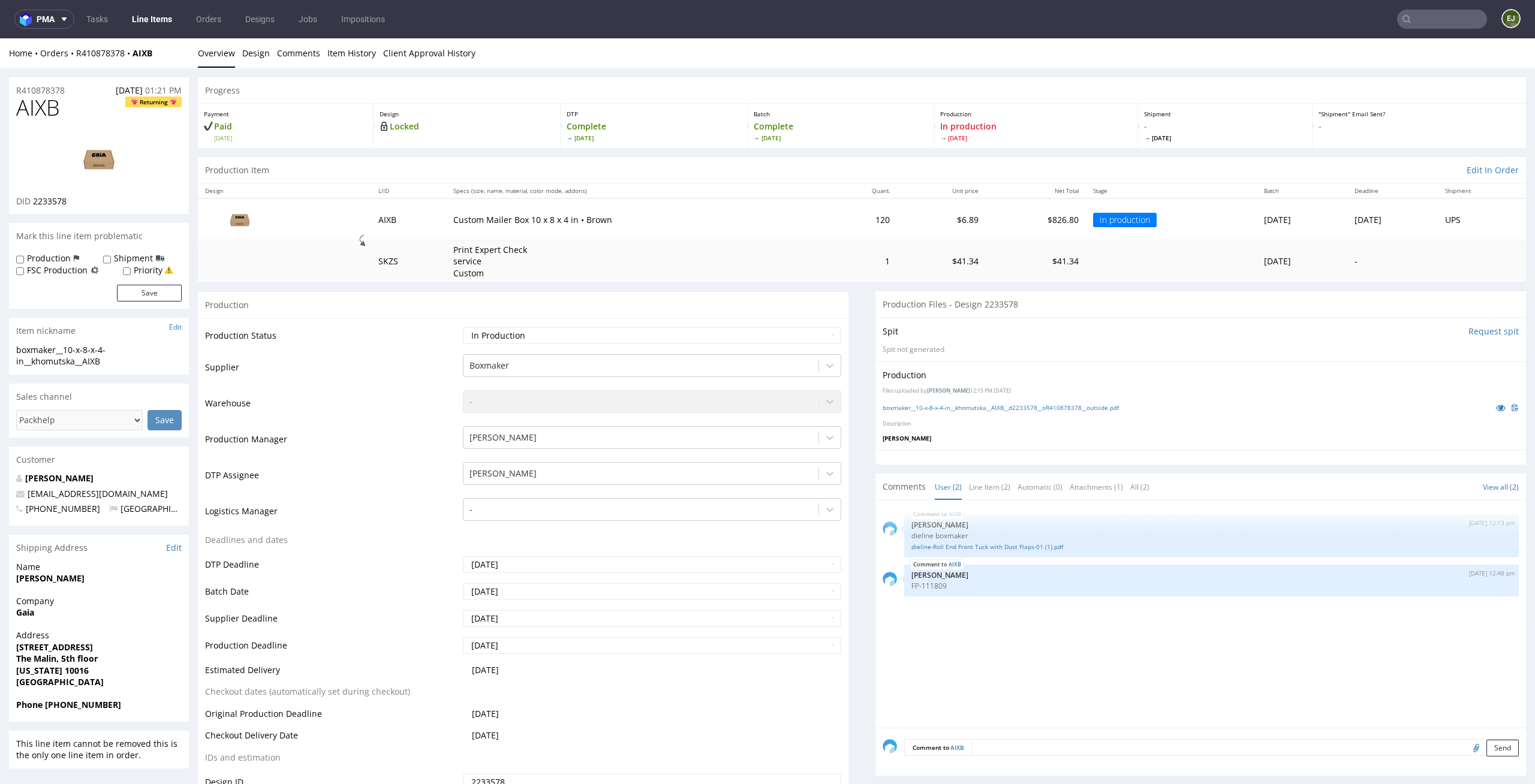
click at [1000, 414] on div "boxmaker__10-x-8-x-4-in__khomutska__AIXB__d2233578__oR410878378__outside.pdf" at bounding box center [1201, 407] width 636 height 13
click at [1011, 405] on link "boxmaker__10-x-8-x-4-in__khomutska__AIXB__d2233578__oR410878378__outside.pdf" at bounding box center [1001, 408] width 236 height 9
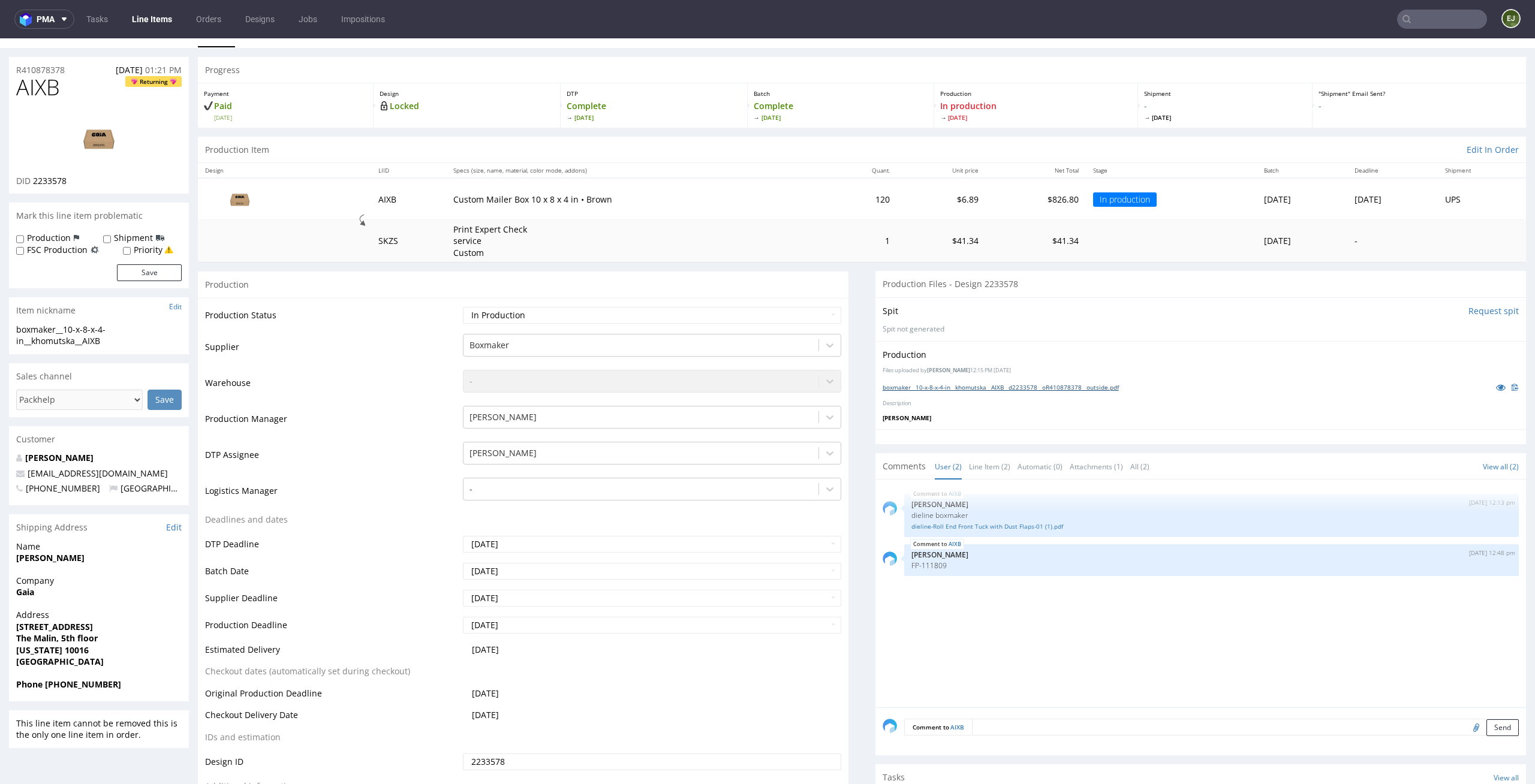
scroll to position [27, 0]
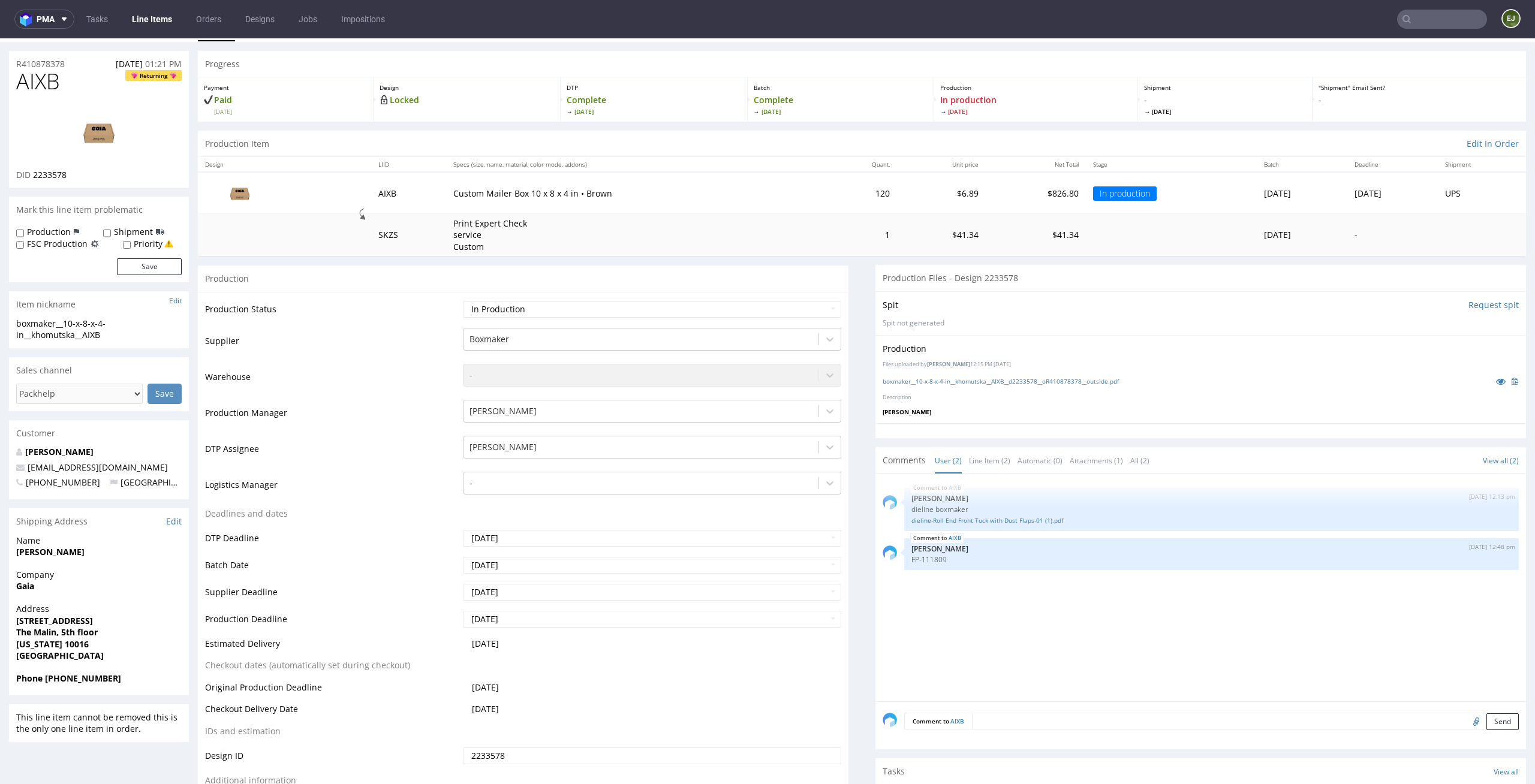
click at [1466, 718] on input "file" at bounding box center [1474, 721] width 16 height 16
type input "C:\fakepath\boxmaker__10-x-8-x-4-in__khomutska__AIXB__d2233578__oR410878378__ou…"
click at [1486, 725] on button "Send" at bounding box center [1502, 721] width 32 height 16
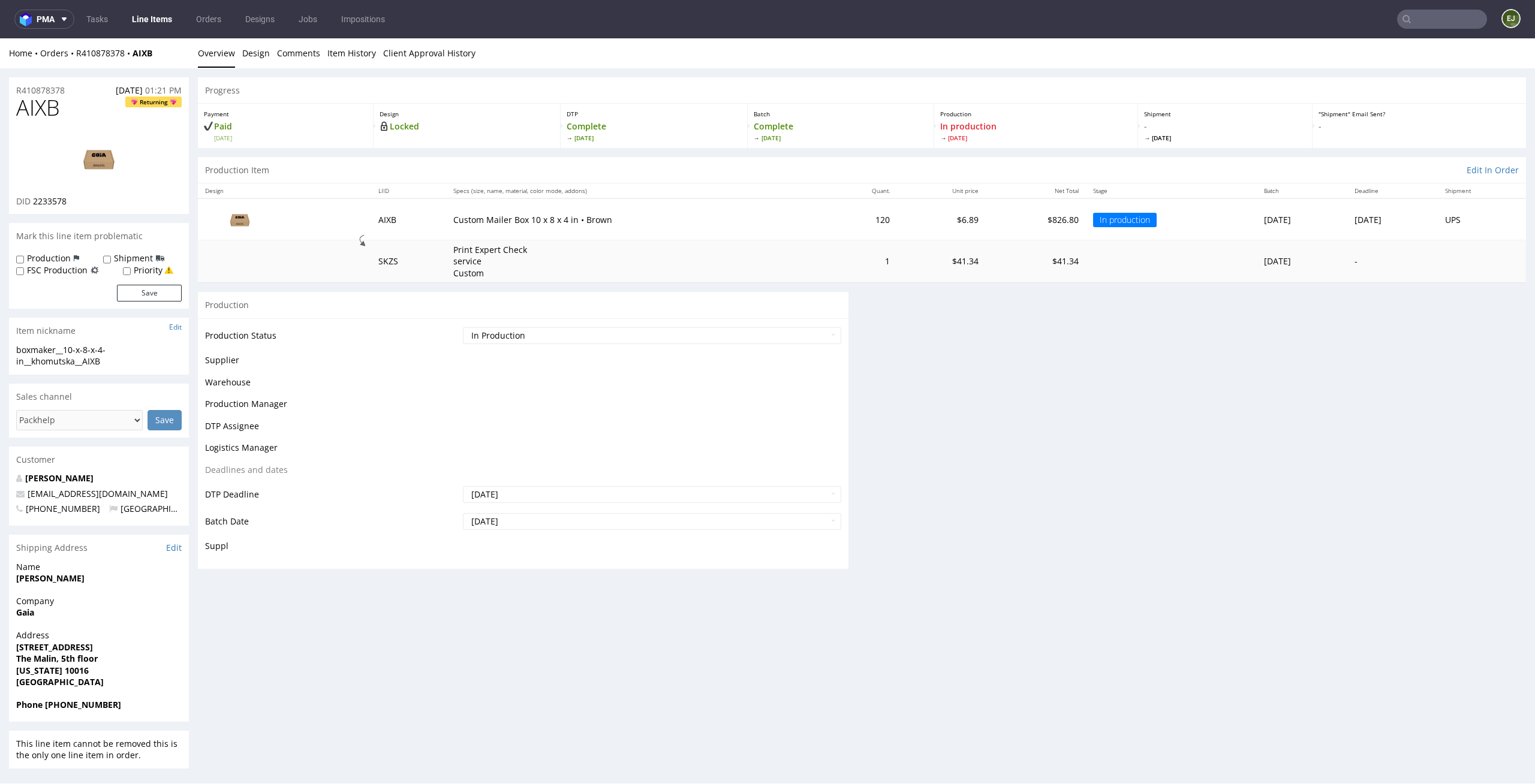
scroll to position [0, 0]
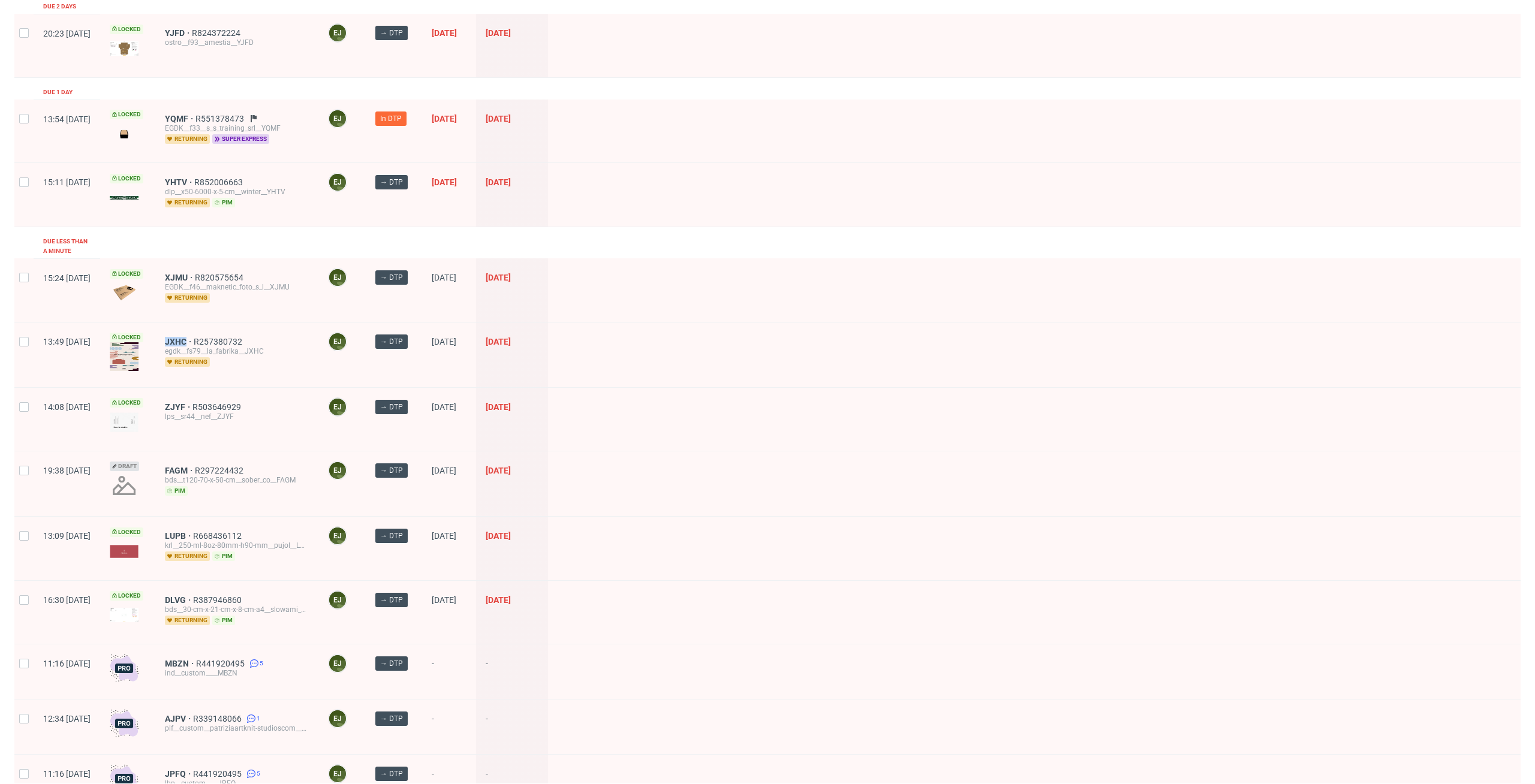
scroll to position [415, 0]
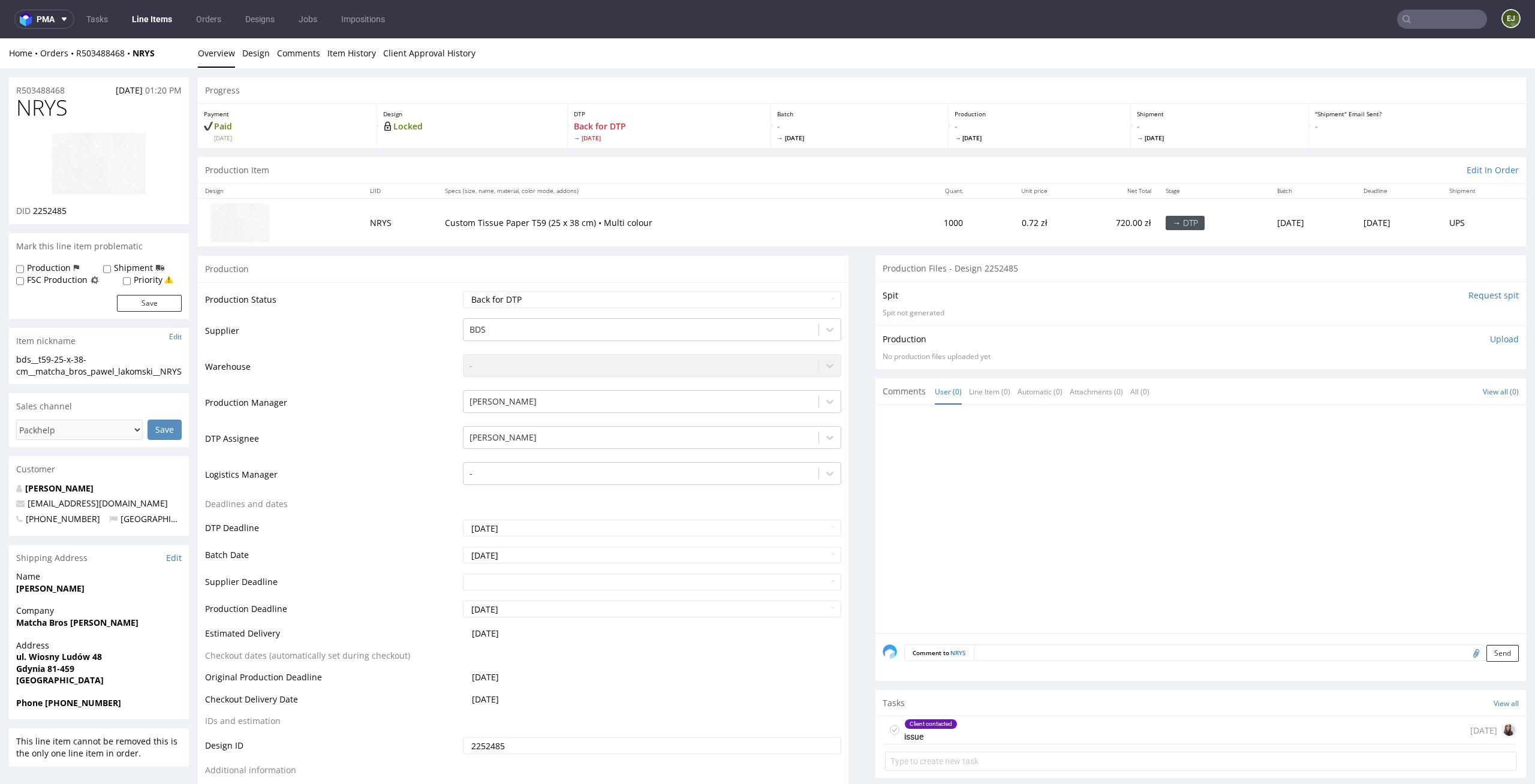
click at [1003, 734] on div "Client contacted issue [DATE]" at bounding box center [1201, 730] width 632 height 28
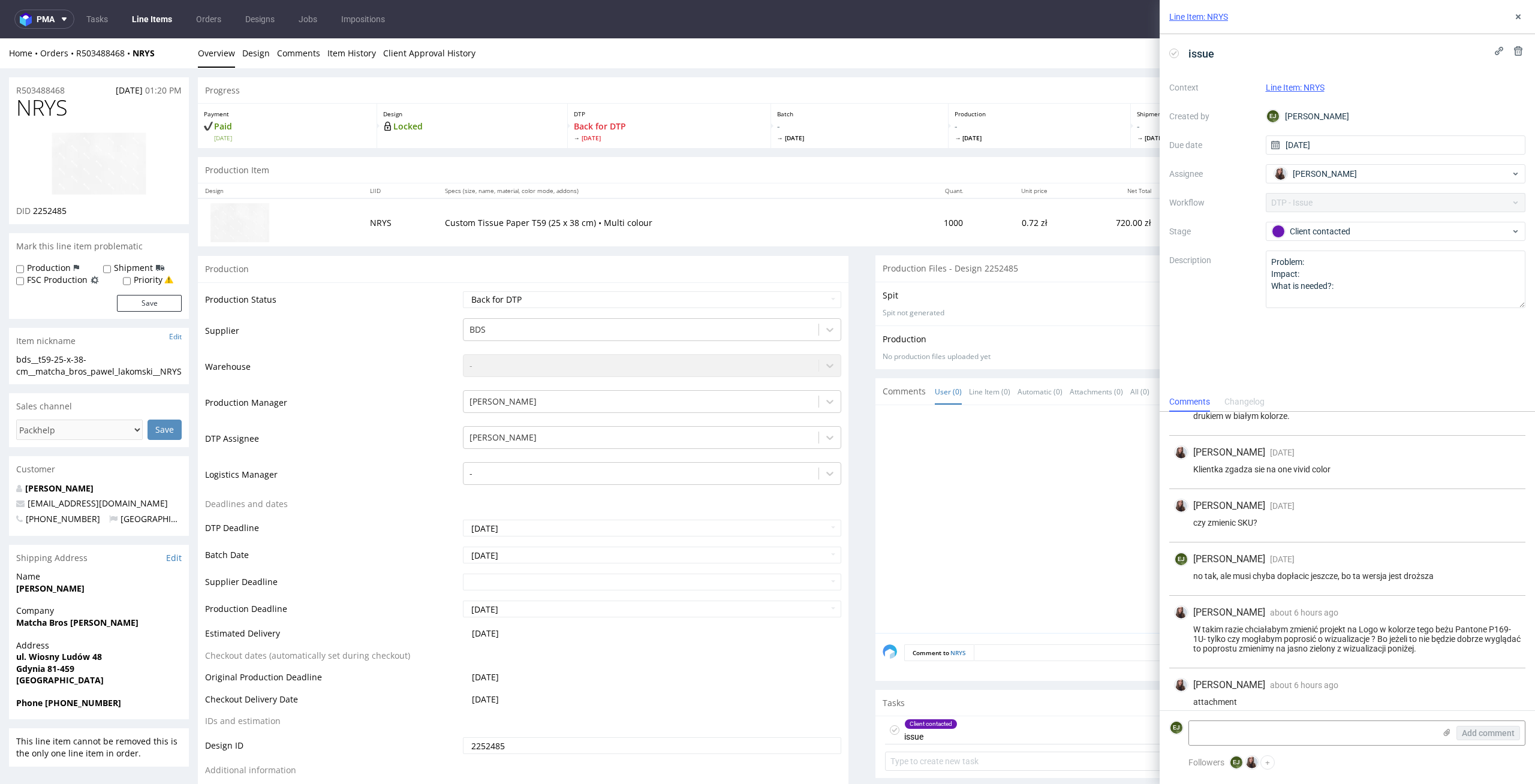
scroll to position [465, 0]
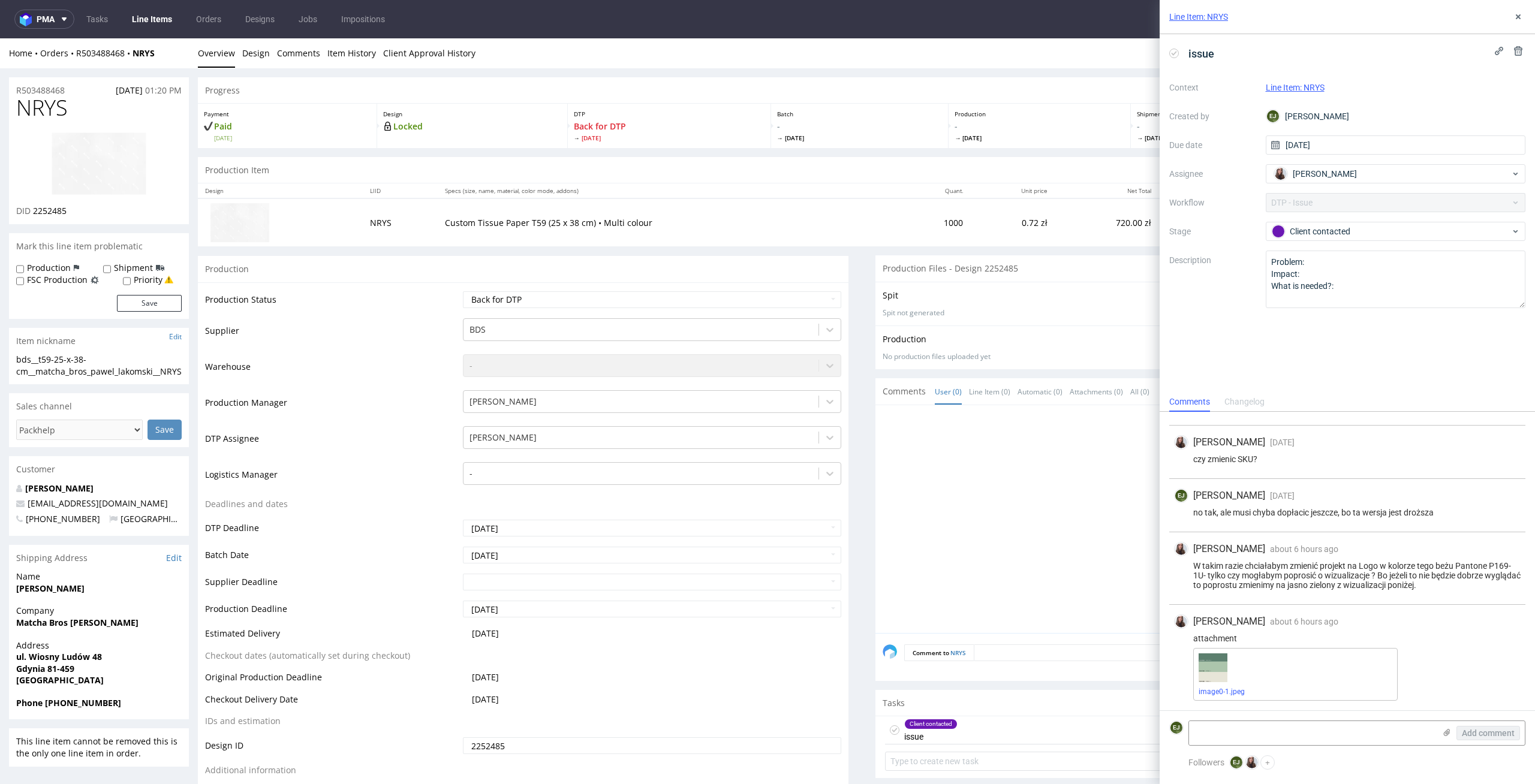
click at [1216, 700] on div "image0-1.jpeg" at bounding box center [1295, 674] width 204 height 52
click at [1226, 697] on div "image0-1.jpeg" at bounding box center [1295, 674] width 204 height 52
click at [1241, 690] on link "image0-1.jpeg" at bounding box center [1221, 692] width 46 height 9
click at [260, 38] on nav "pma Tasks Line Items Orders Designs Jobs Impositions EJ" at bounding box center [767, 19] width 1535 height 38
click at [258, 50] on link "Design" at bounding box center [255, 53] width 27 height 30
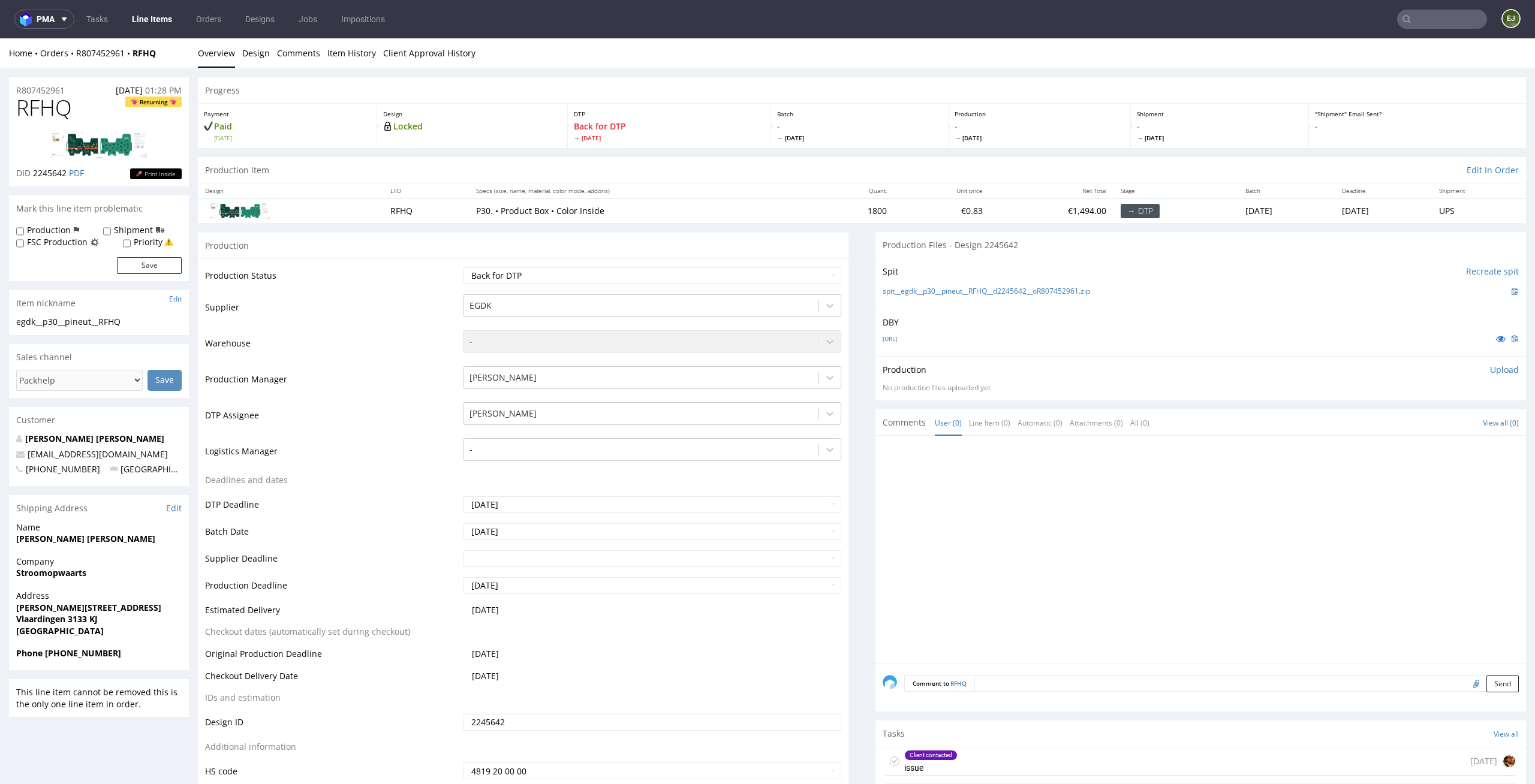
scroll to position [279, 0]
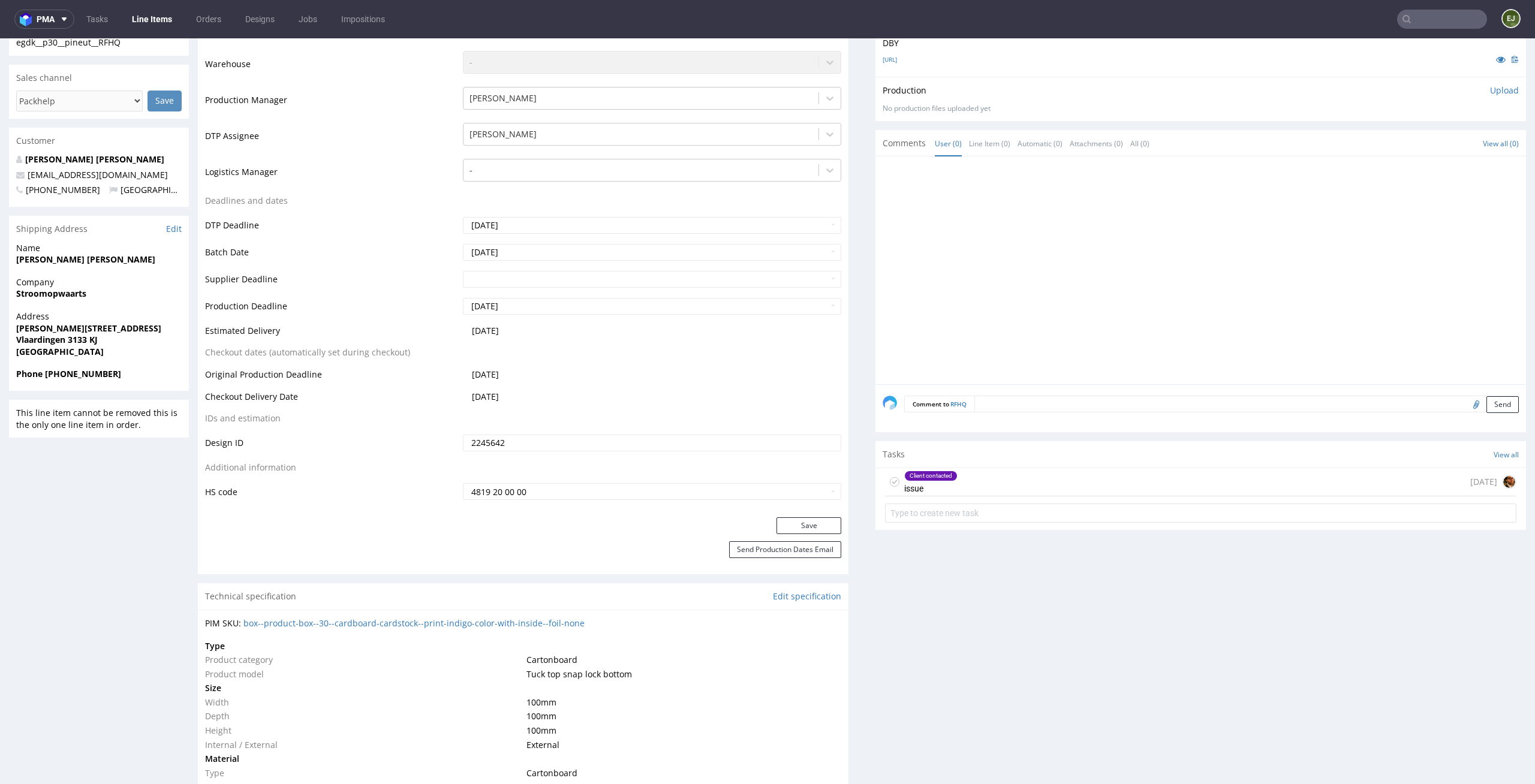
click at [962, 469] on div "Client contacted issue 7 days ago" at bounding box center [1201, 482] width 632 height 28
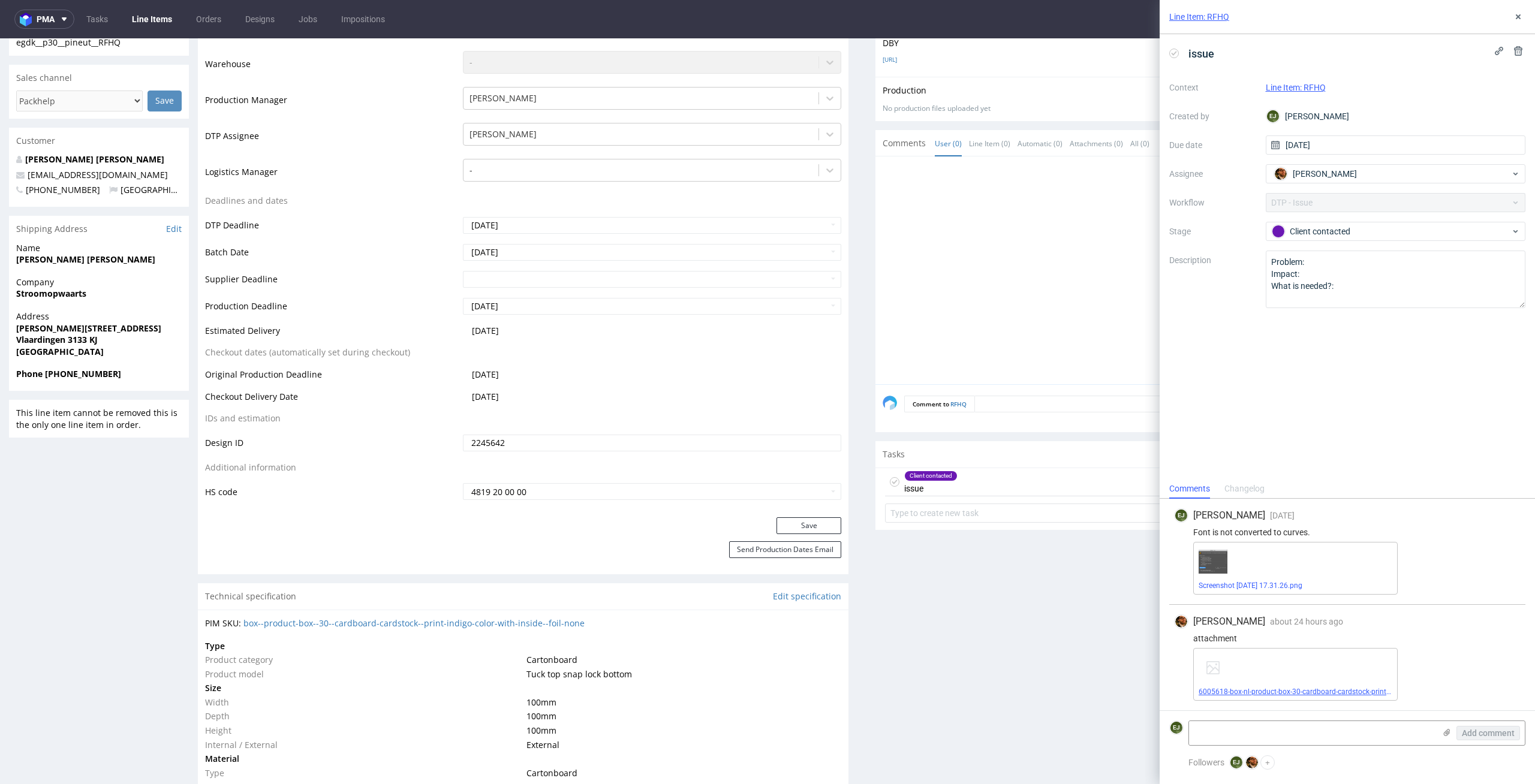
click at [1342, 695] on link "6005618-box-nl-product-box-30-cardboard-cardstock-print-indigo-color-with-insid…" at bounding box center [1358, 692] width 320 height 9
click at [1267, 736] on textarea at bounding box center [1312, 733] width 246 height 24
type textarea "nie wszystkie elementy zostały zamienione"
click at [1450, 728] on icon at bounding box center [1447, 732] width 9 height 9
click at [0, 0] on input "file" at bounding box center [0, 0] width 0 height 0
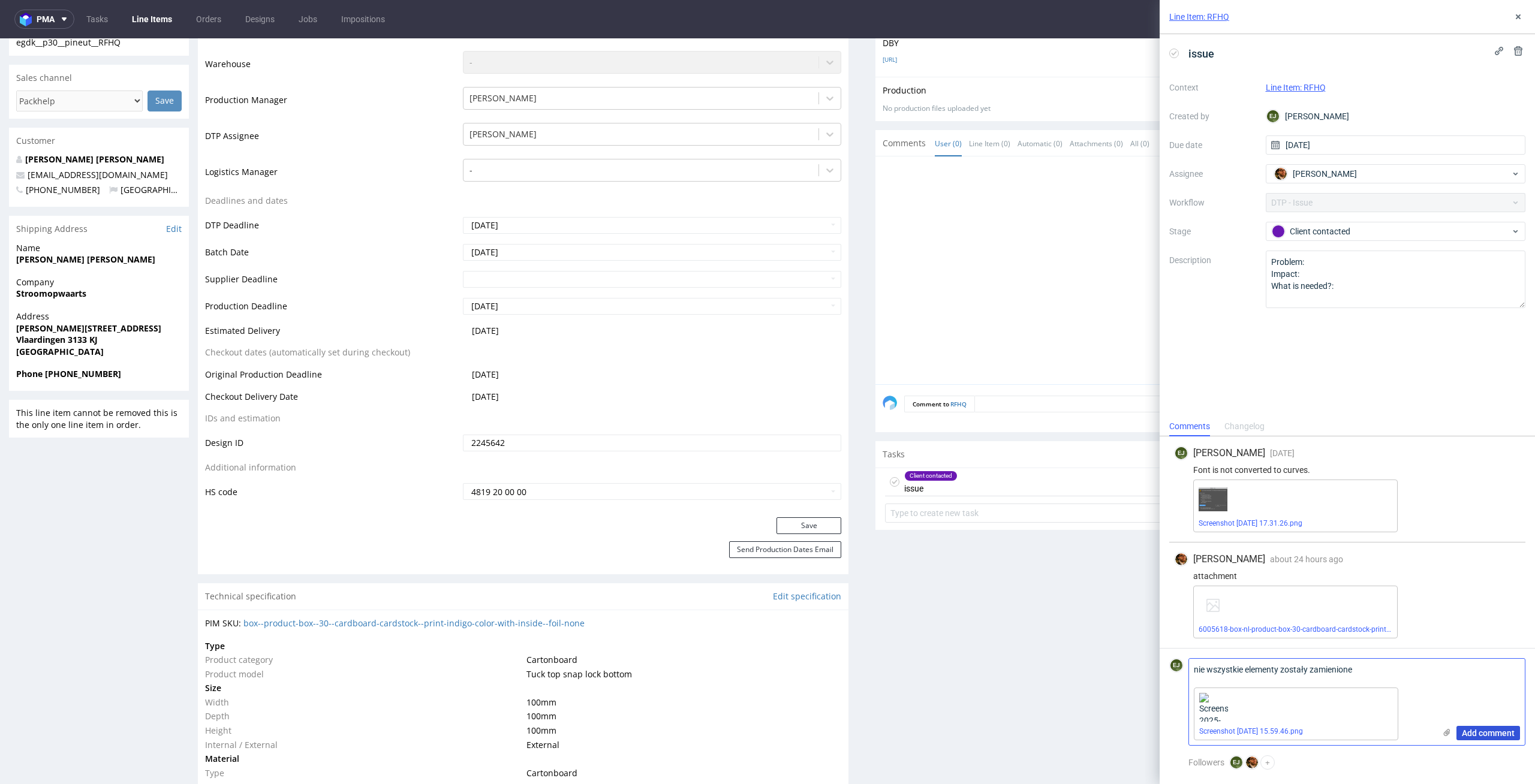
click at [1490, 733] on span "Add comment" at bounding box center [1488, 733] width 52 height 9
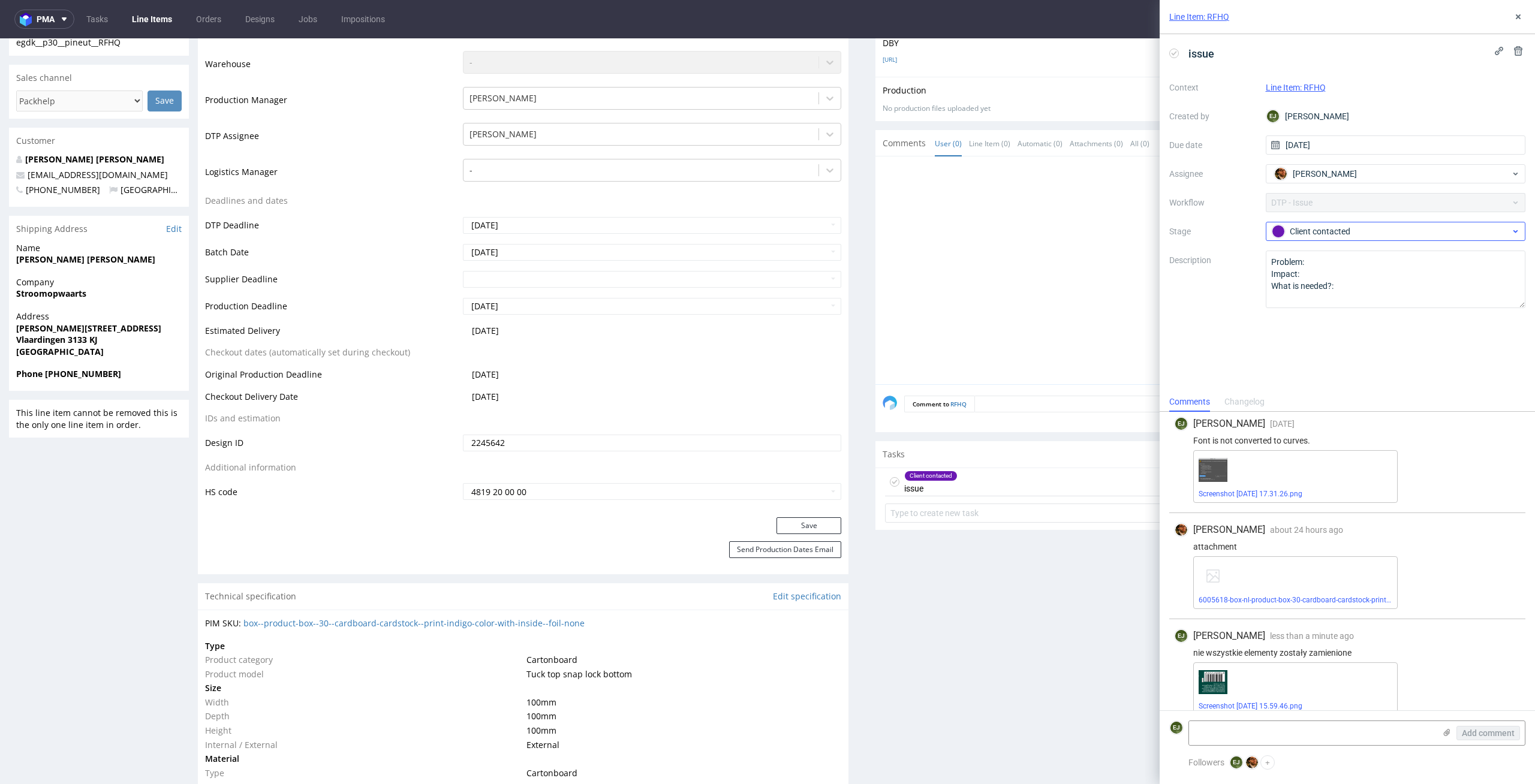
scroll to position [20, 0]
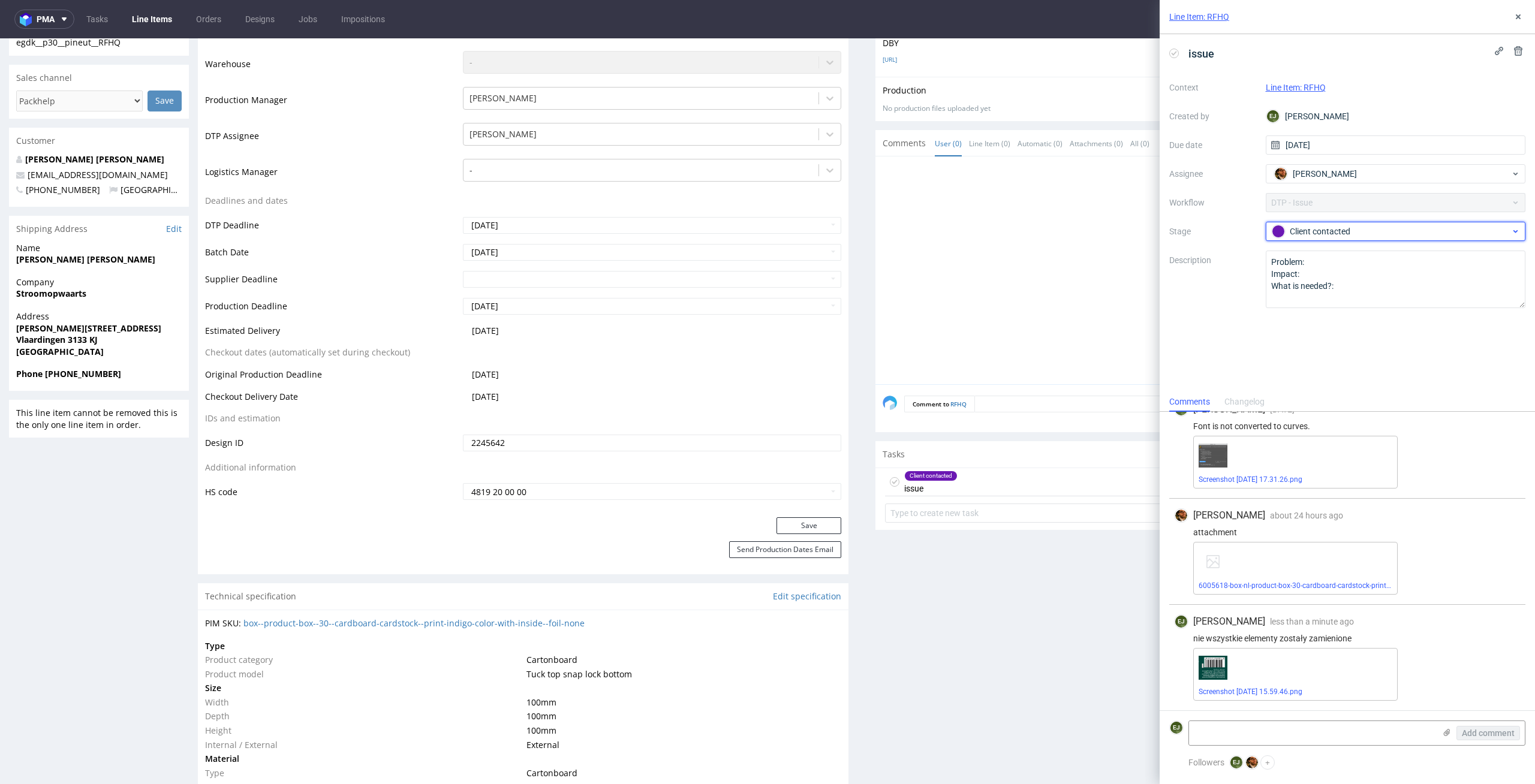
click at [1368, 232] on div "Client contacted" at bounding box center [1391, 231] width 239 height 13
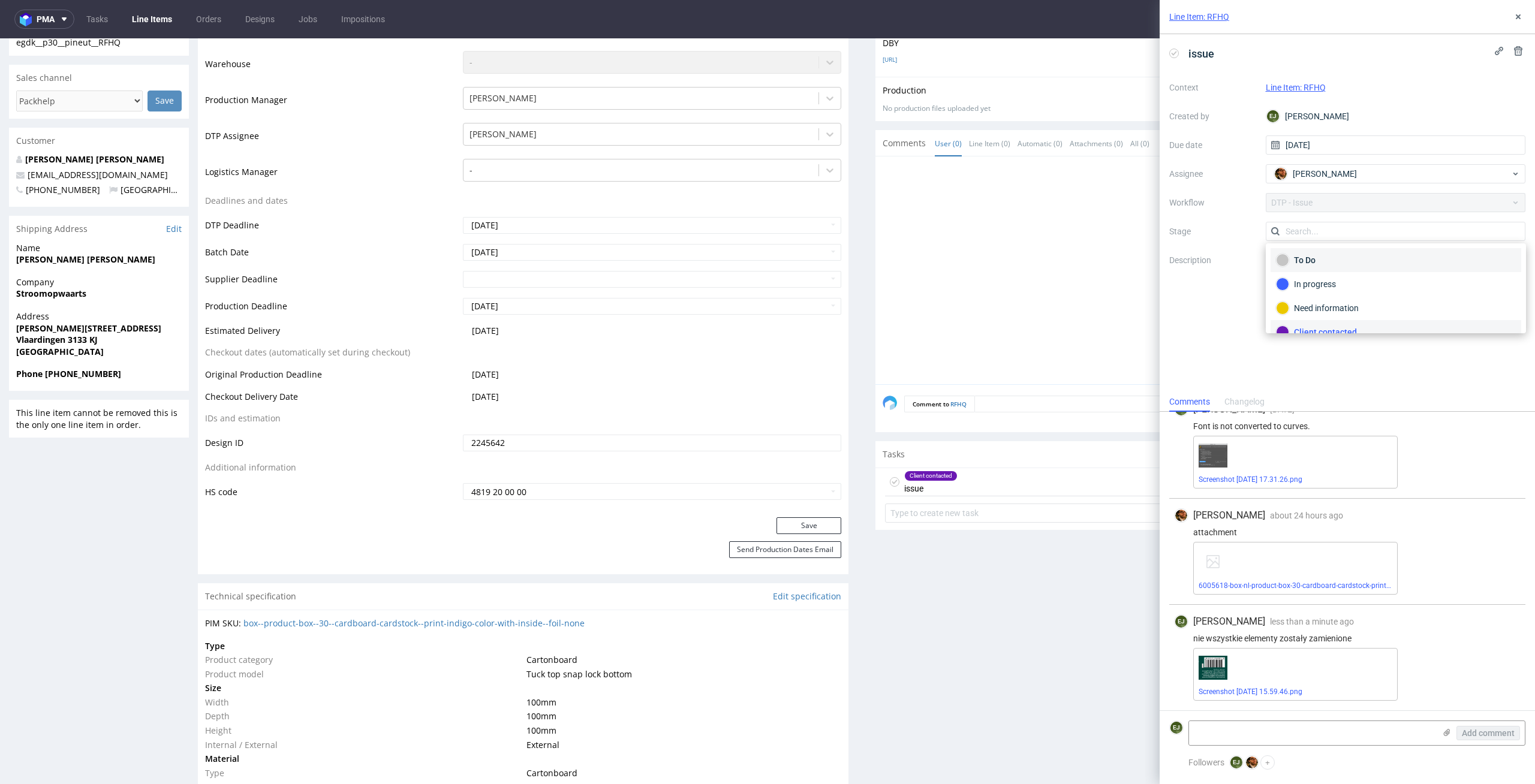
scroll to position [11, 0]
click at [1366, 248] on div "To Do" at bounding box center [1396, 249] width 240 height 13
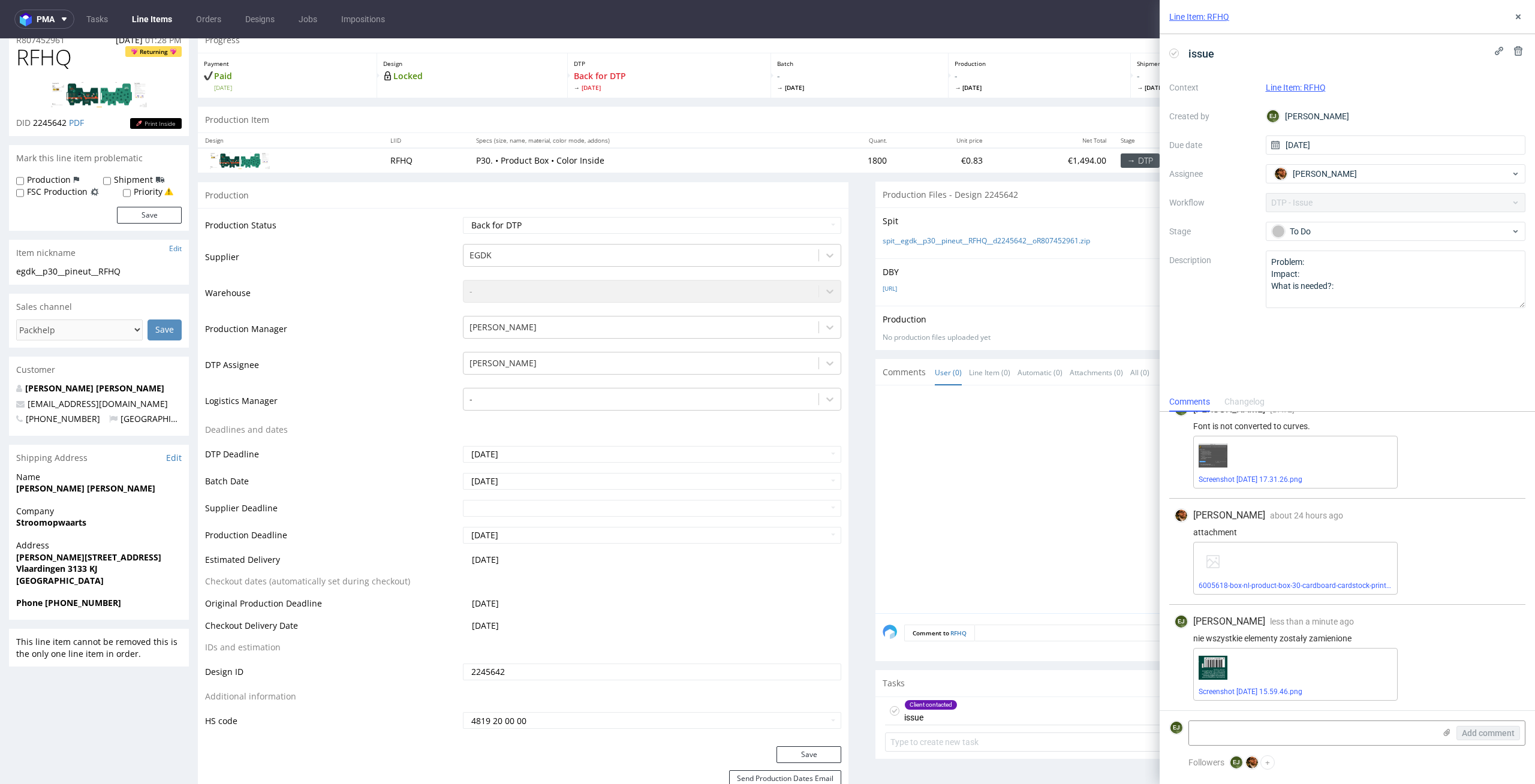
scroll to position [0, 0]
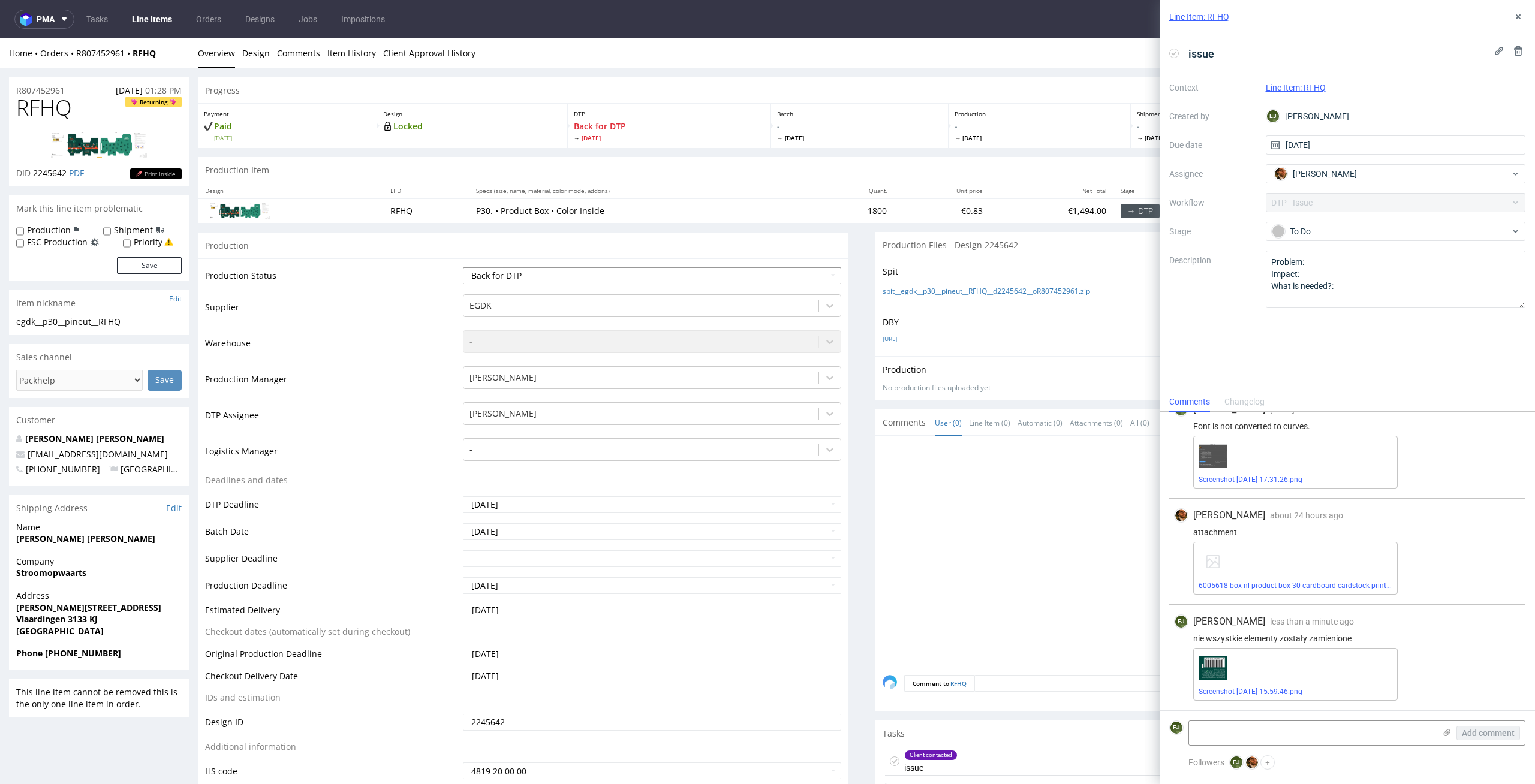
click at [813, 275] on select "Waiting for Artwork Waiting for Diecut Waiting for Mockup Waiting for DTP Waiti…" at bounding box center [652, 275] width 379 height 16
select select "dtp_issue"
click at [463, 268] on select "Waiting for Artwork Waiting for Diecut Waiting for Mockup Waiting for DTP Waiti…" at bounding box center [652, 275] width 379 height 16
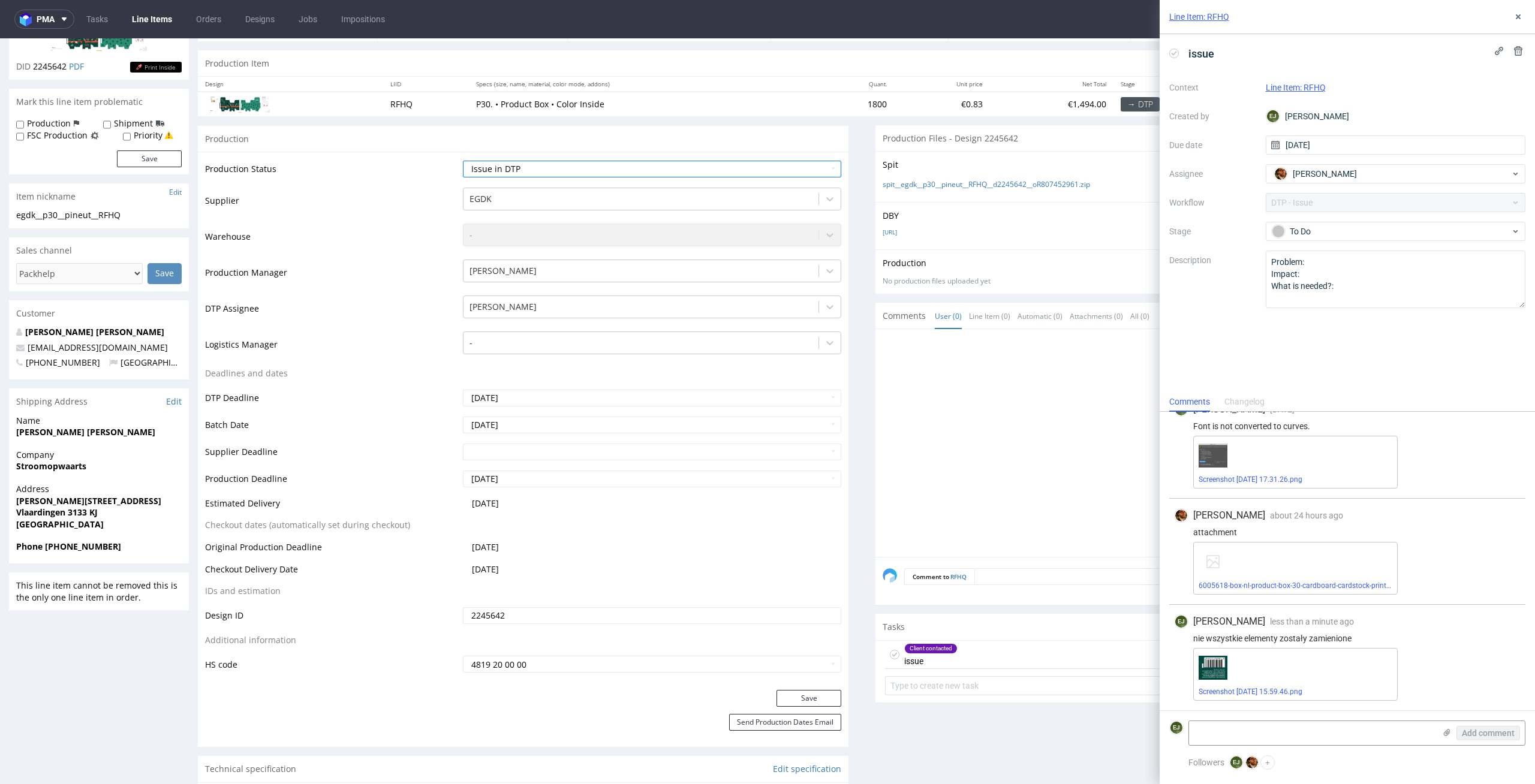
scroll to position [254, 0]
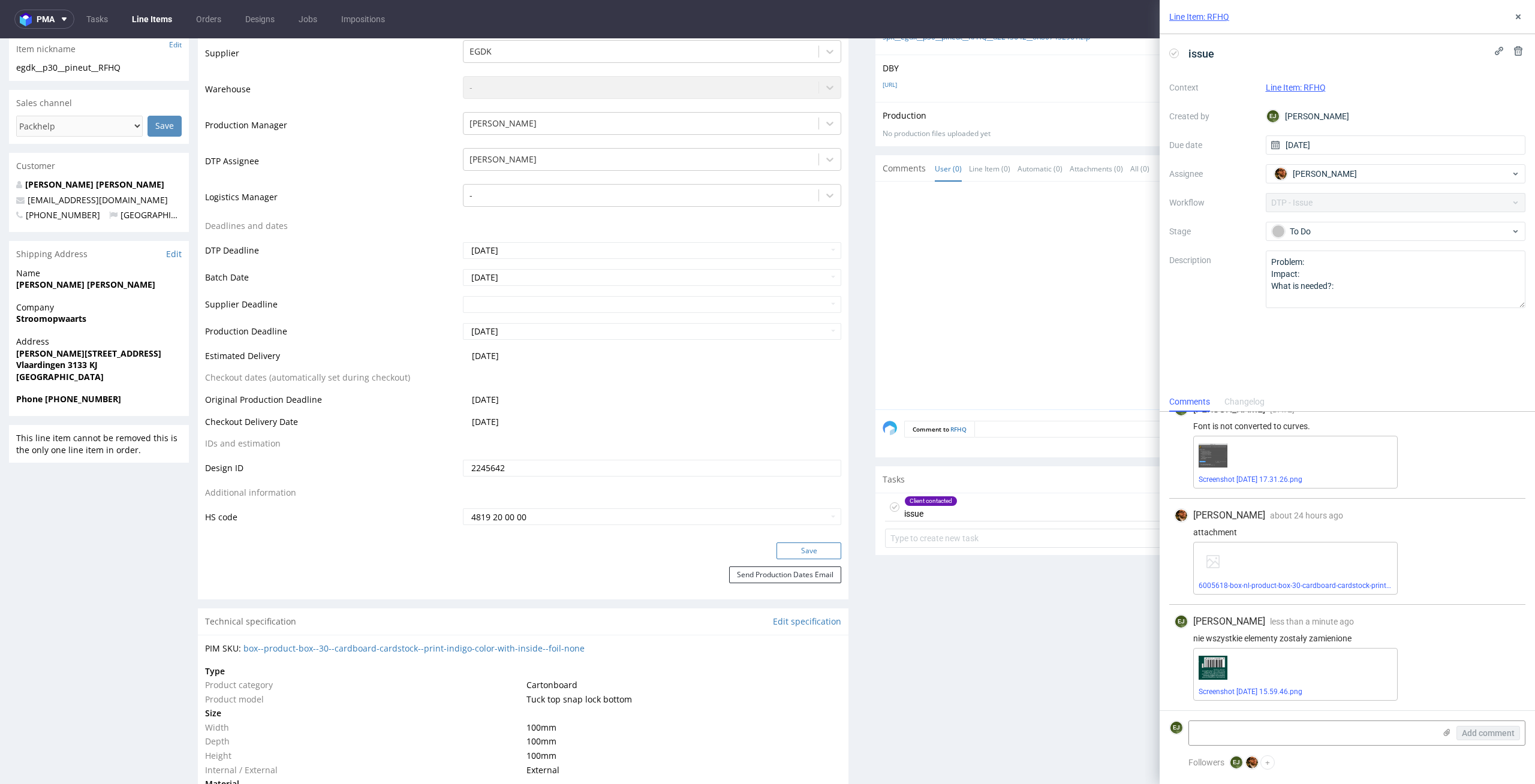
click at [799, 549] on button "Save" at bounding box center [809, 550] width 65 height 16
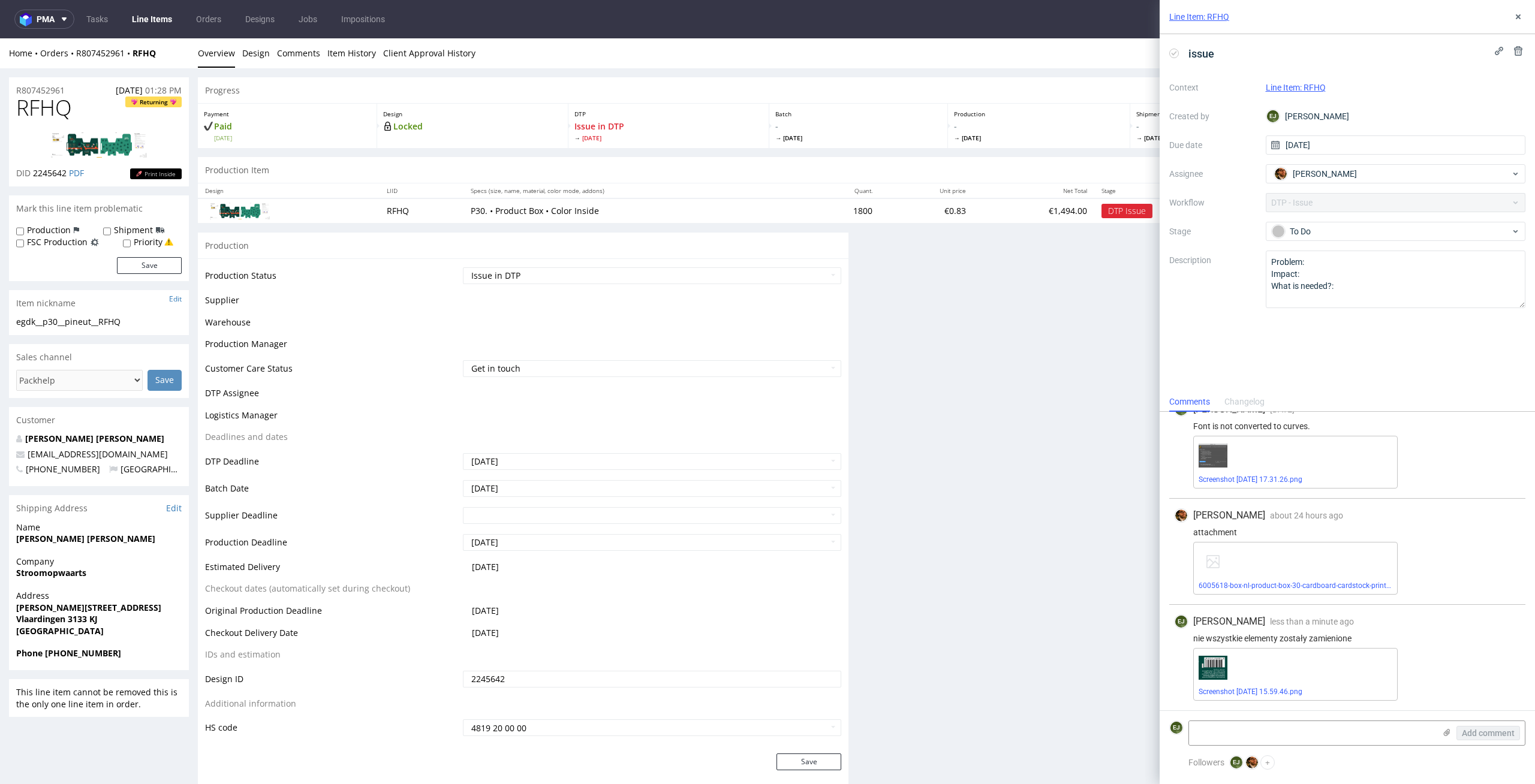
scroll to position [0, 0]
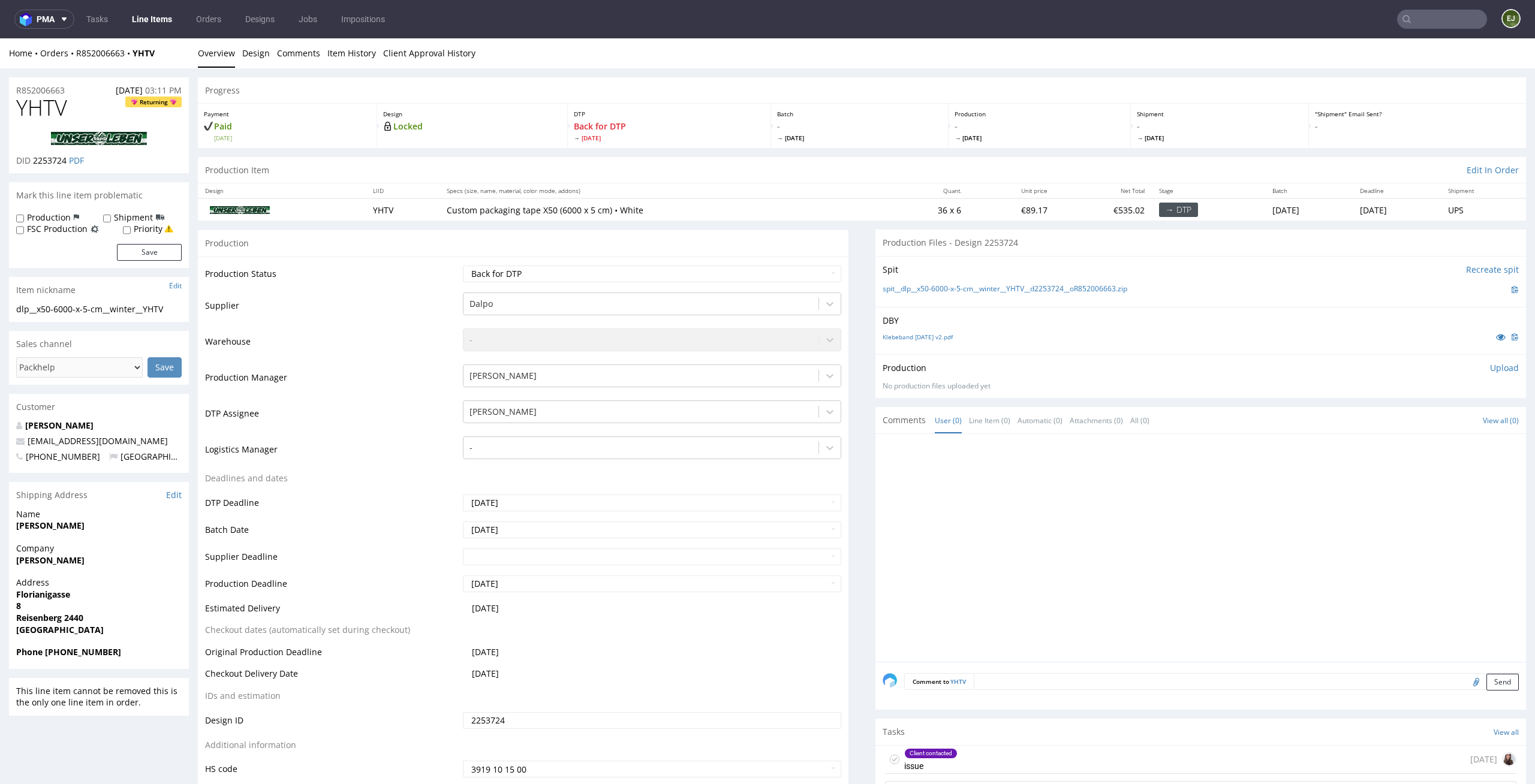
click at [716, 159] on div "Production Item Edit In Order" at bounding box center [862, 171] width 1328 height 27
click at [975, 760] on div "Client contacted issue 1 day ago" at bounding box center [1201, 760] width 632 height 28
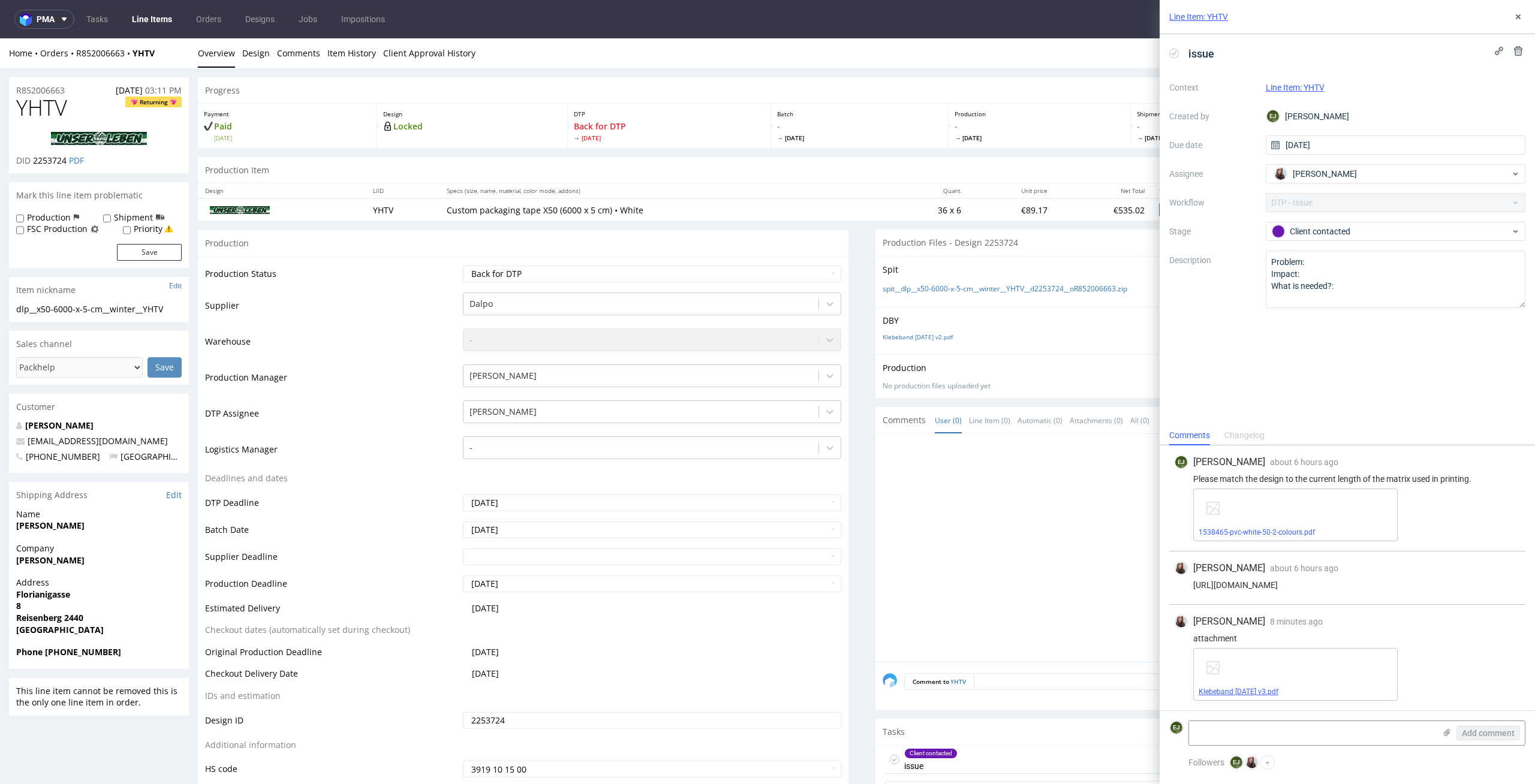
click at [1245, 692] on link "Klebeband 2025 September v3.pdf" at bounding box center [1238, 692] width 80 height 9
click at [326, 124] on p "Paid Fri 29 Aug" at bounding box center [286, 131] width 167 height 22
drag, startPoint x: 76, startPoint y: 304, endPoint x: 0, endPoint y: 306, distance: 76.0
copy div "dlp__x50-6000"
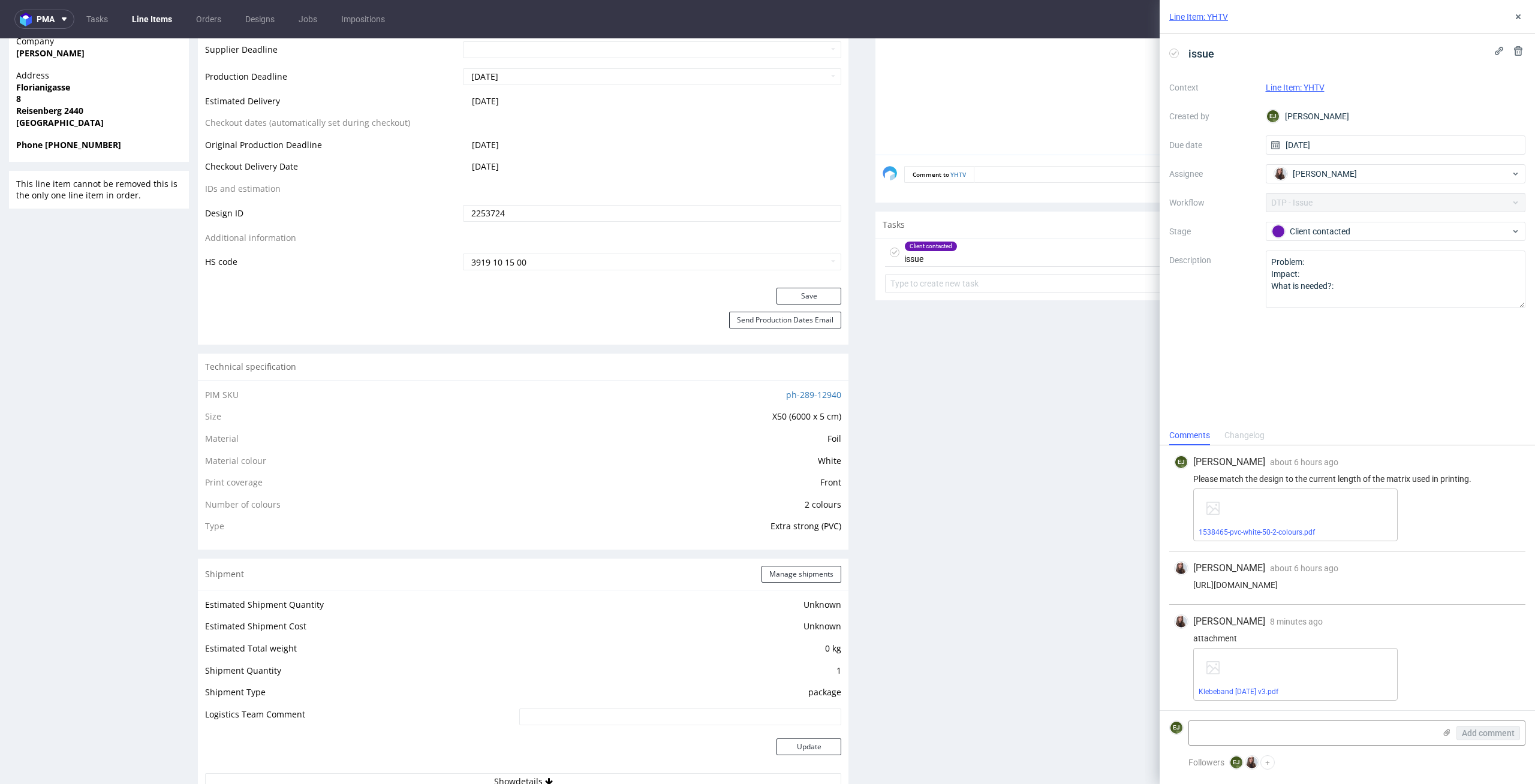
scroll to position [513, 0]
click at [888, 464] on div "Production Files - Design 2253724 Spit Recreate spit spit__dlp__x50-6000-x-5-cm…" at bounding box center [1200, 559] width 650 height 1686
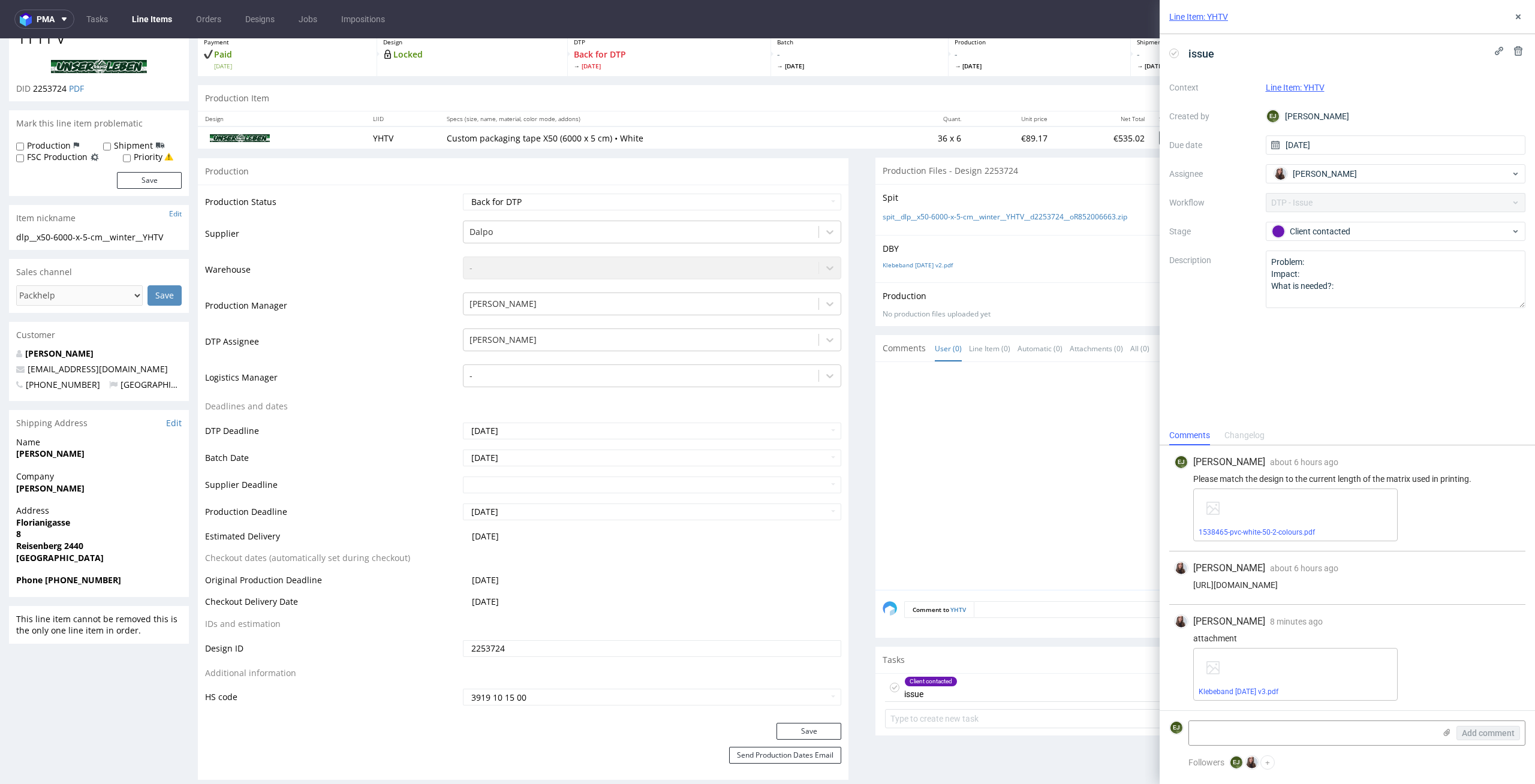
scroll to position [0, 0]
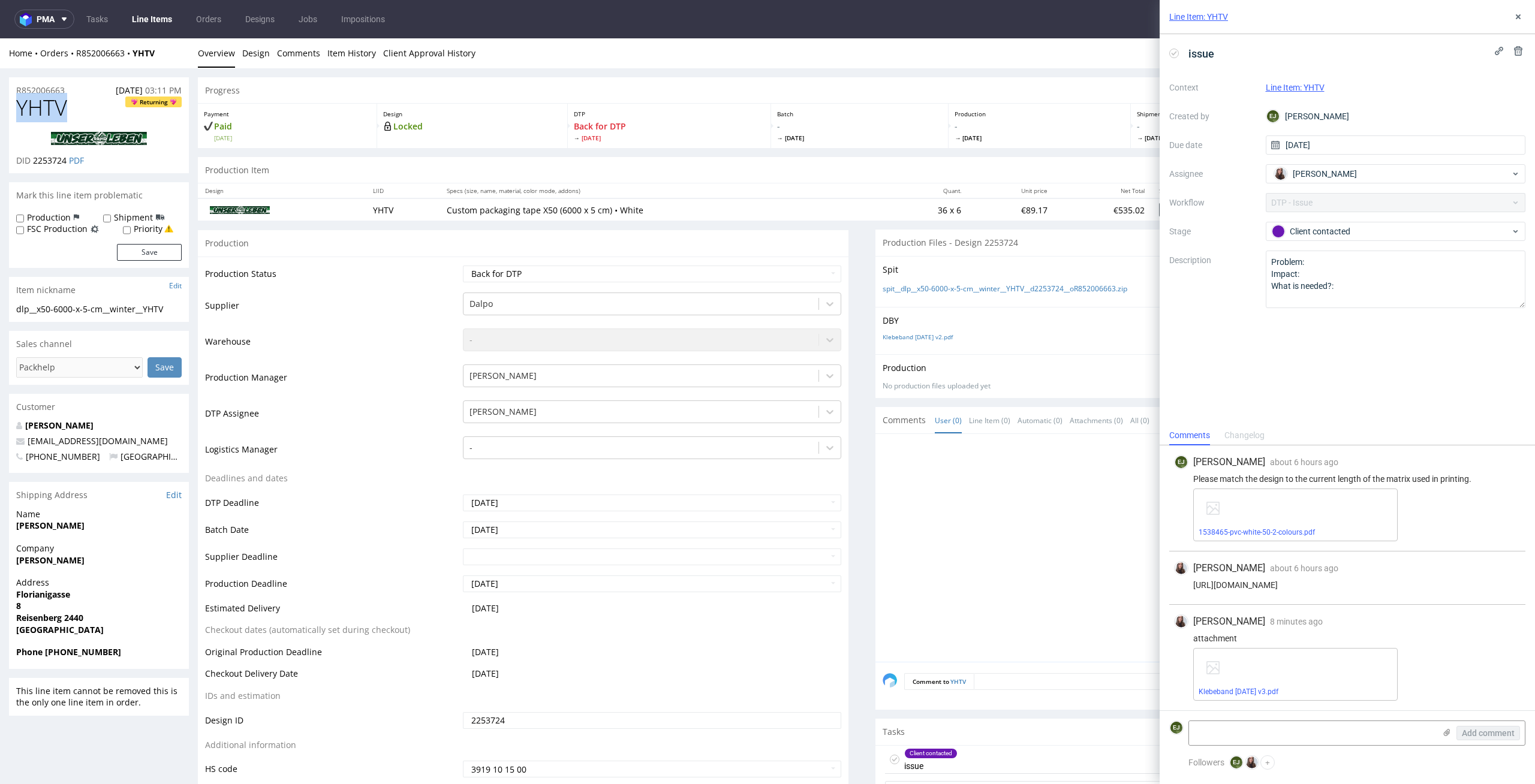
drag, startPoint x: 78, startPoint y: 99, endPoint x: 0, endPoint y: 109, distance: 78.6
copy span "YHTV"
drag, startPoint x: 78, startPoint y: 88, endPoint x: 0, endPoint y: 87, distance: 78.0
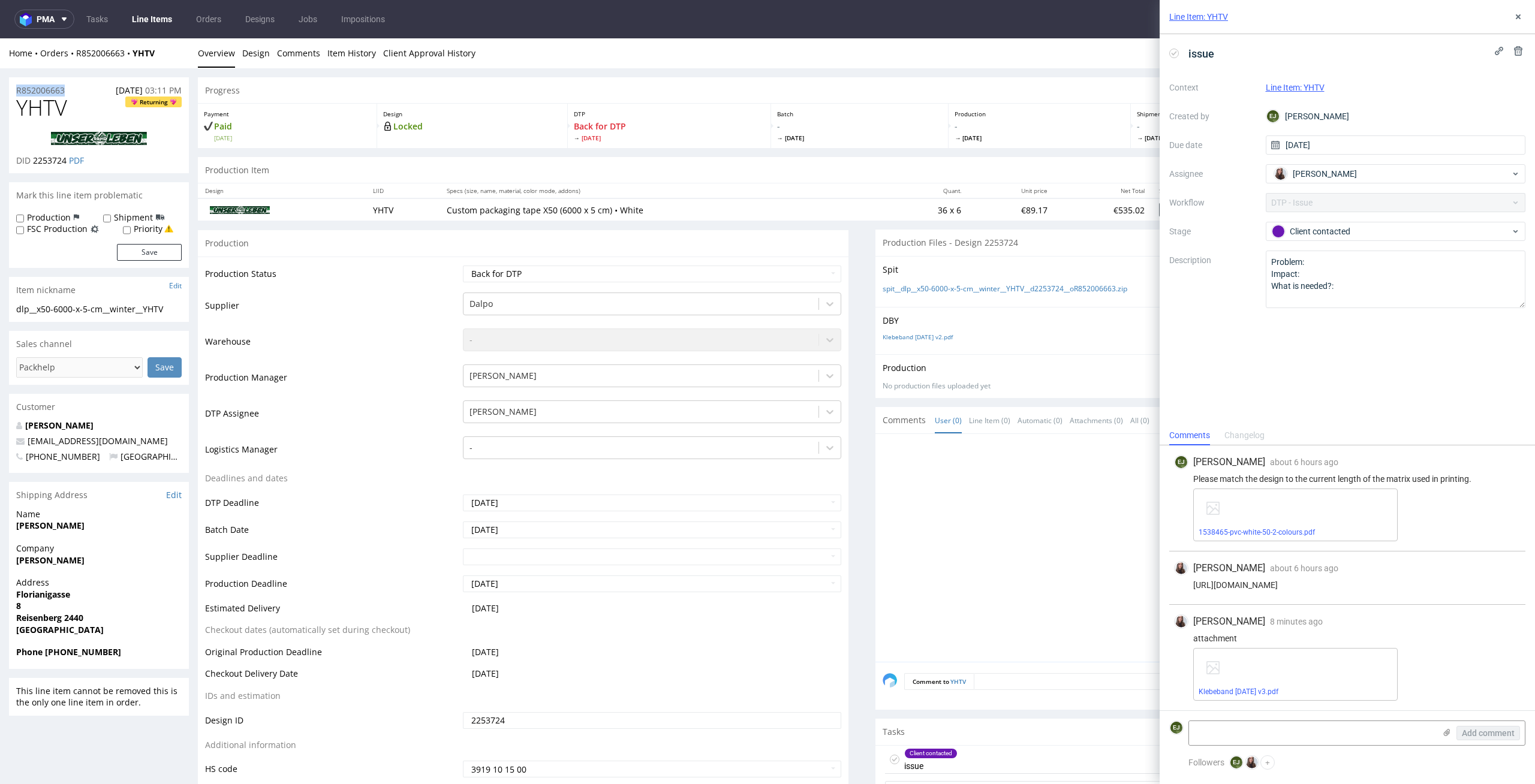
copy p "R852006663"
drag, startPoint x: 66, startPoint y: 162, endPoint x: 34, endPoint y: 163, distance: 32.0
click at [34, 163] on span "2253724" at bounding box center [49, 160] width 34 height 12
copy span "2253724"
drag, startPoint x: 179, startPoint y: 309, endPoint x: 0, endPoint y: 309, distance: 179.0
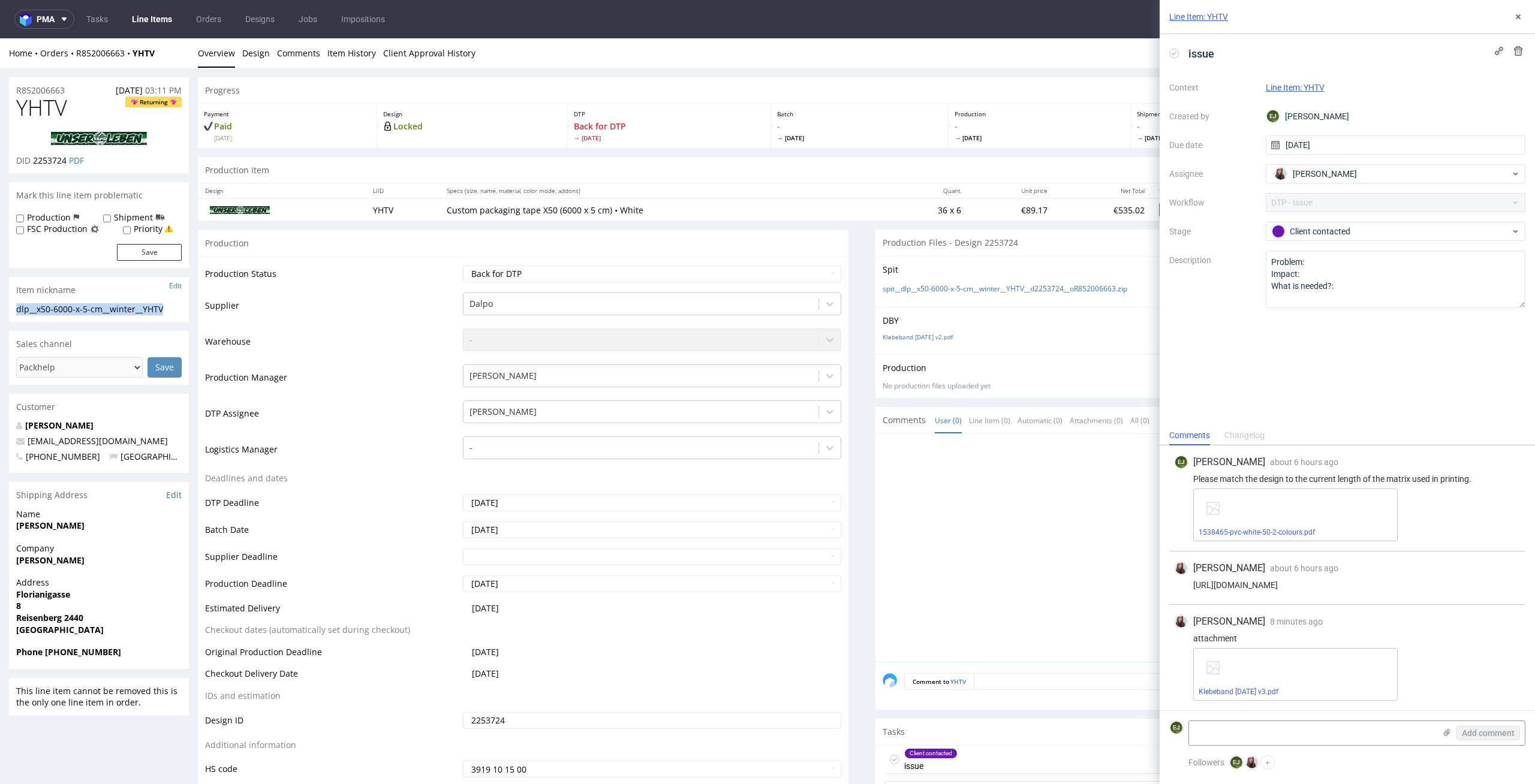
copy div "dlp__x50-6000-x-5-cm__winter__YHTV"
drag, startPoint x: 68, startPoint y: 162, endPoint x: 34, endPoint y: 162, distance: 34.0
click at [34, 162] on p "DID 2253724 PDF" at bounding box center [50, 160] width 68 height 12
copy span "2253724"
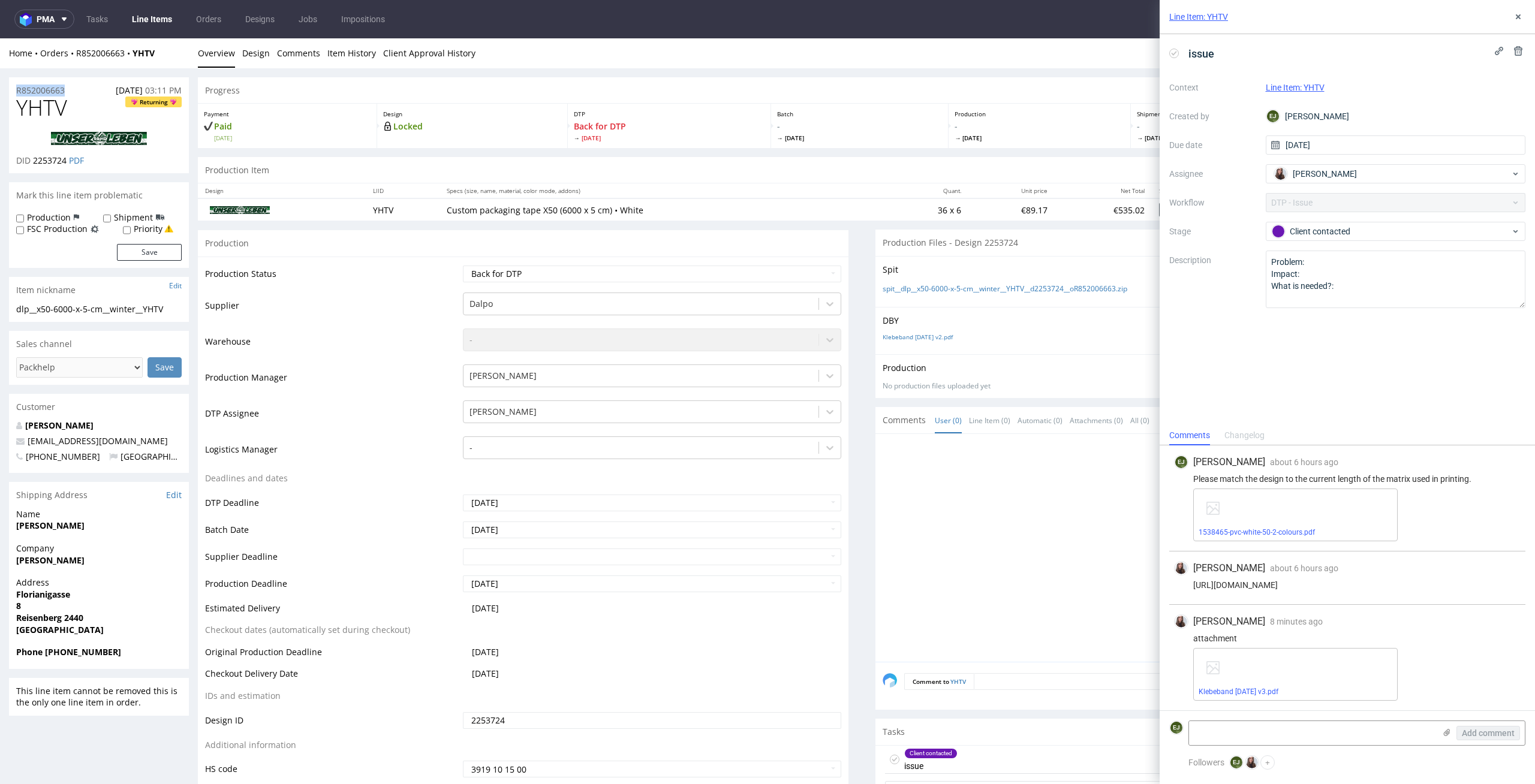
drag, startPoint x: 78, startPoint y: 88, endPoint x: 0, endPoint y: 98, distance: 78.6
copy div "27.08.2025 03:11 PM"
click at [86, 80] on div "R852006663 27.08.2025 03:11 PM" at bounding box center [99, 87] width 180 height 20
drag, startPoint x: 83, startPoint y: 88, endPoint x: 12, endPoint y: 87, distance: 71.0
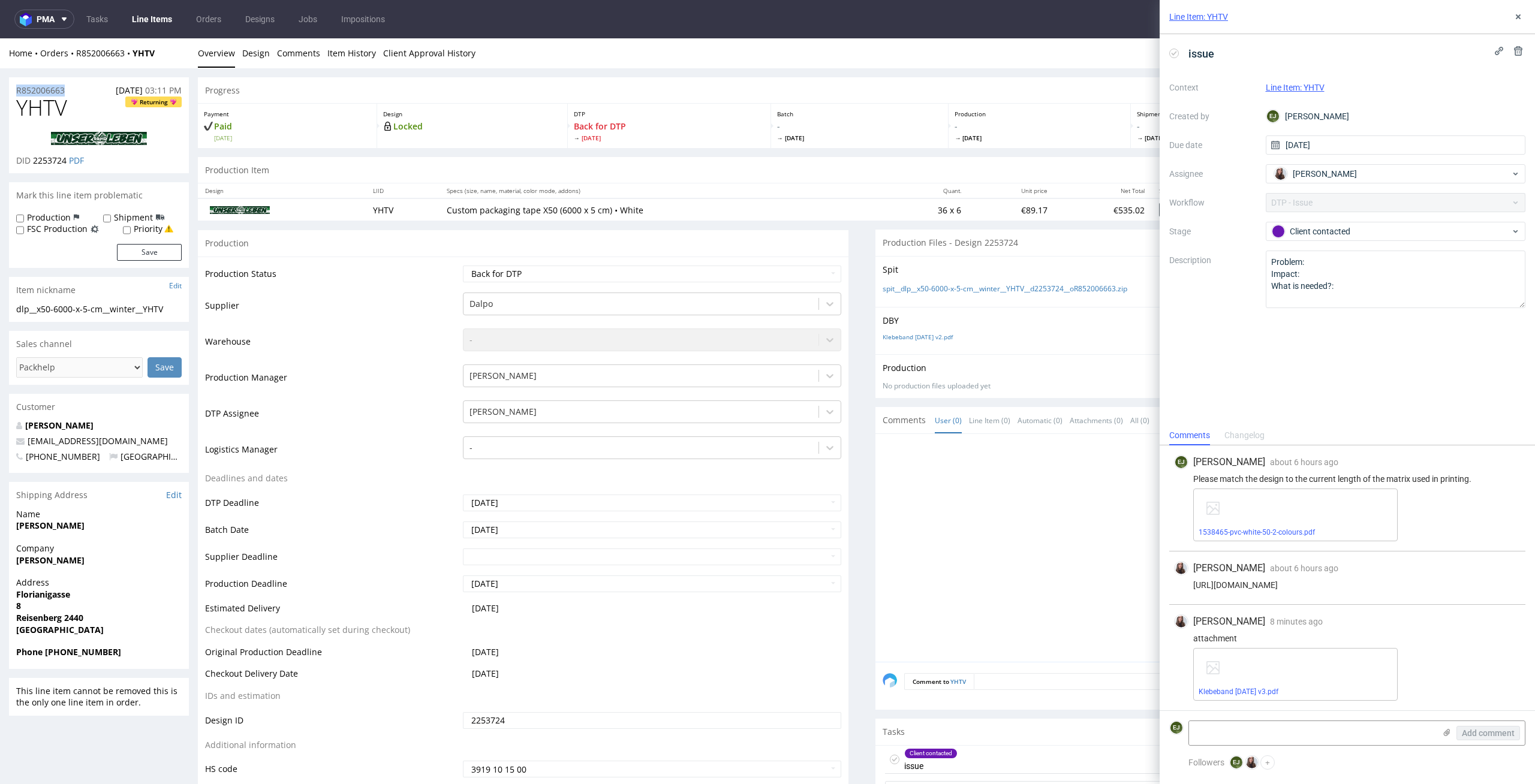
click at [12, 87] on div "R852006663 27.08.2025 03:11 PM" at bounding box center [99, 87] width 180 height 20
copy p "R852006663"
click at [1177, 60] on div "issue" at bounding box center [1194, 53] width 50 height 20
click at [1176, 55] on icon at bounding box center [1174, 53] width 9 height 9
click at [1521, 16] on icon at bounding box center [1519, 16] width 9 height 9
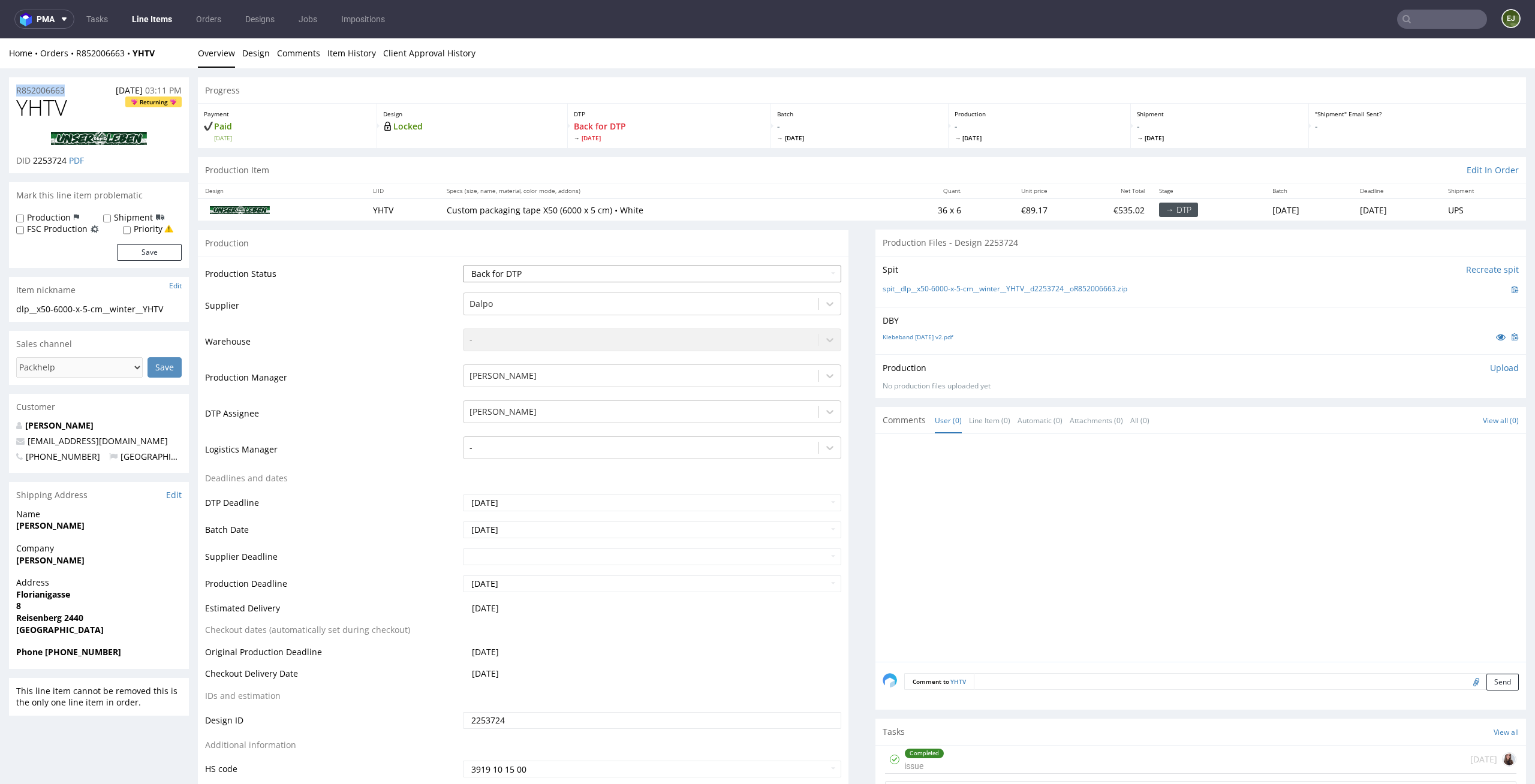
click at [809, 268] on select "Waiting for Artwork Waiting for Diecut Waiting for Mockup Waiting for DTP Waiti…" at bounding box center [652, 273] width 379 height 16
select select "dtp_ca_needed"
click at [463, 265] on select "Waiting for Artwork Waiting for Diecut Waiting for Mockup Waiting for DTP Waiti…" at bounding box center [652, 273] width 379 height 16
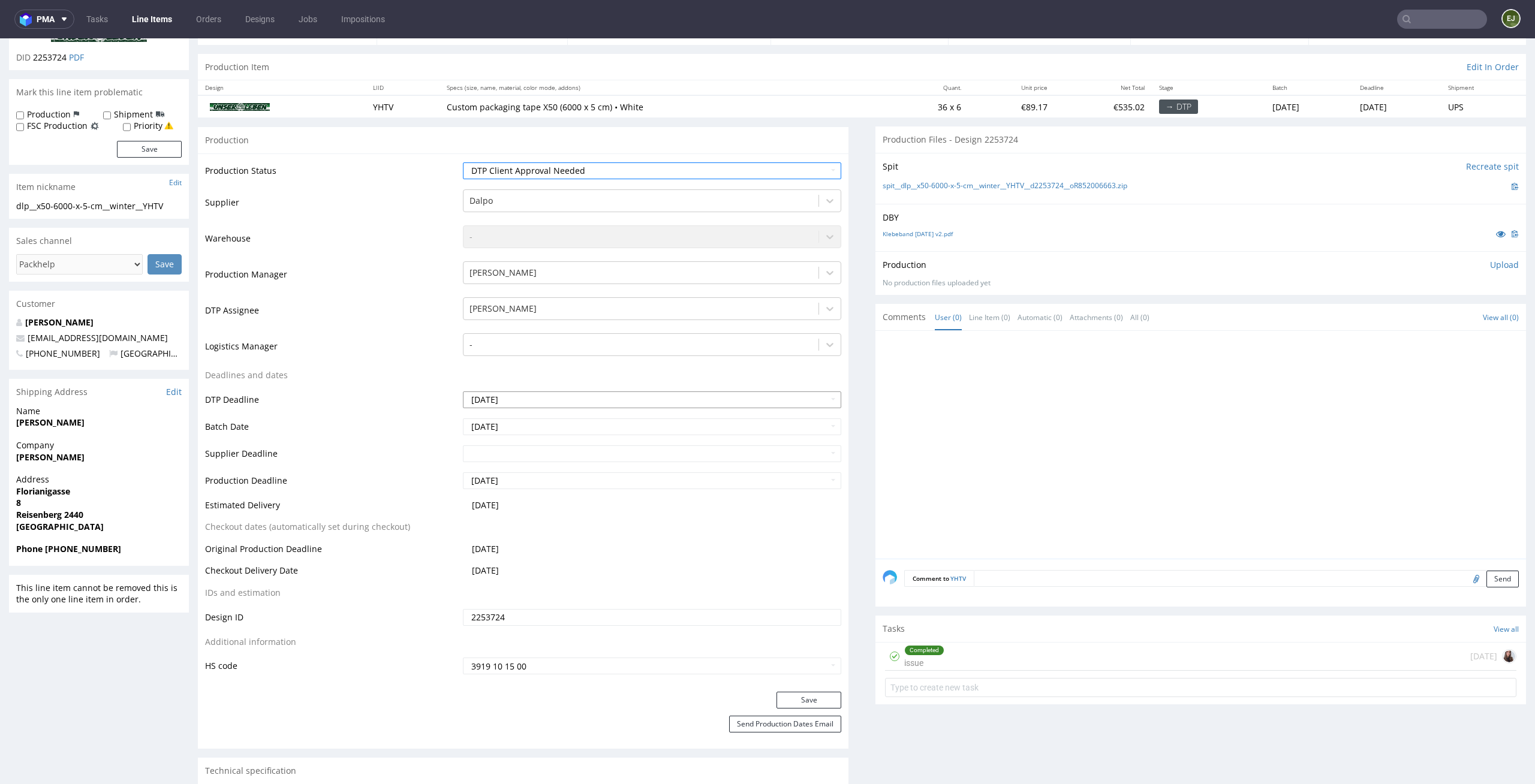
scroll to position [225, 0]
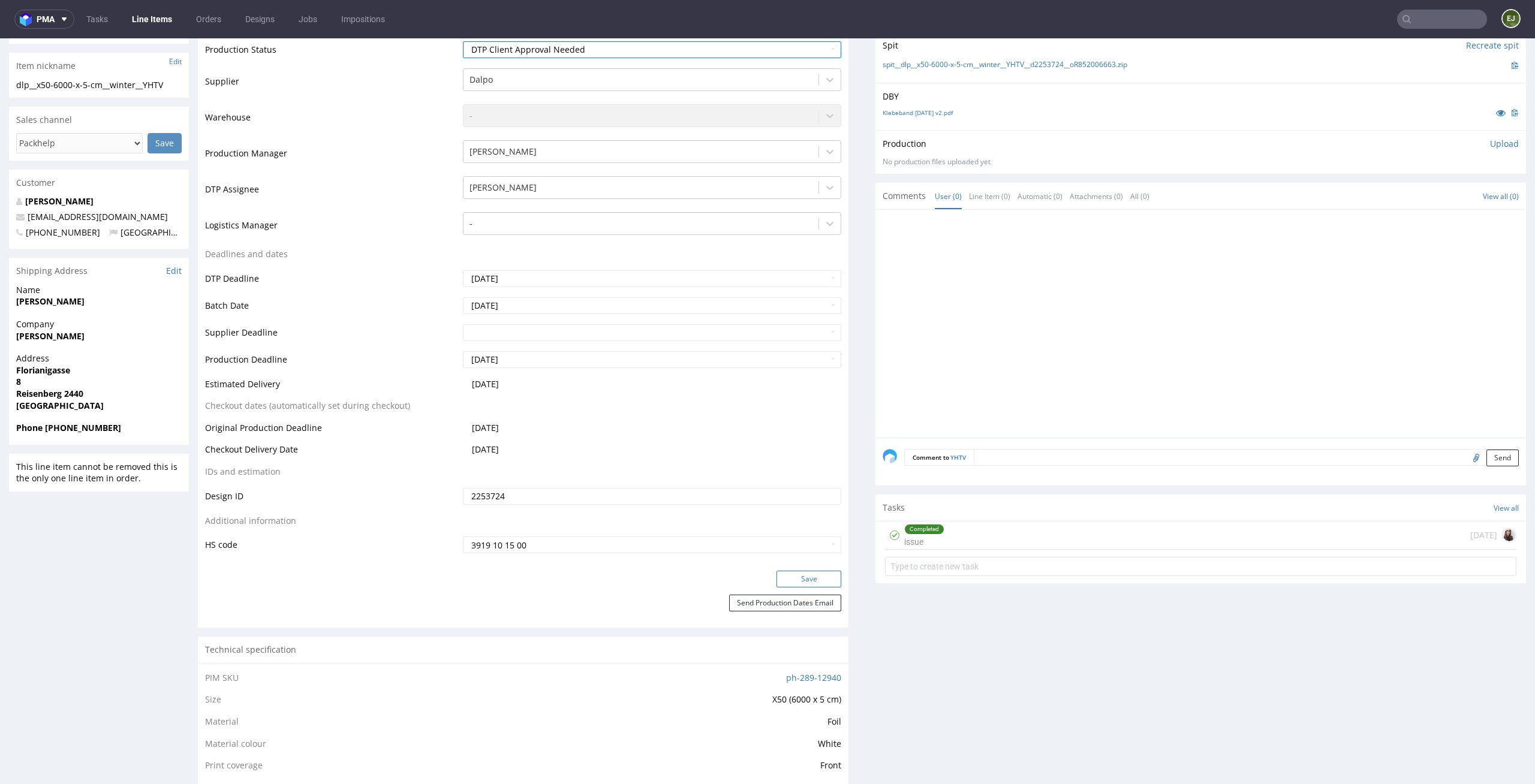
click at [827, 583] on button "Save" at bounding box center [809, 578] width 65 height 16
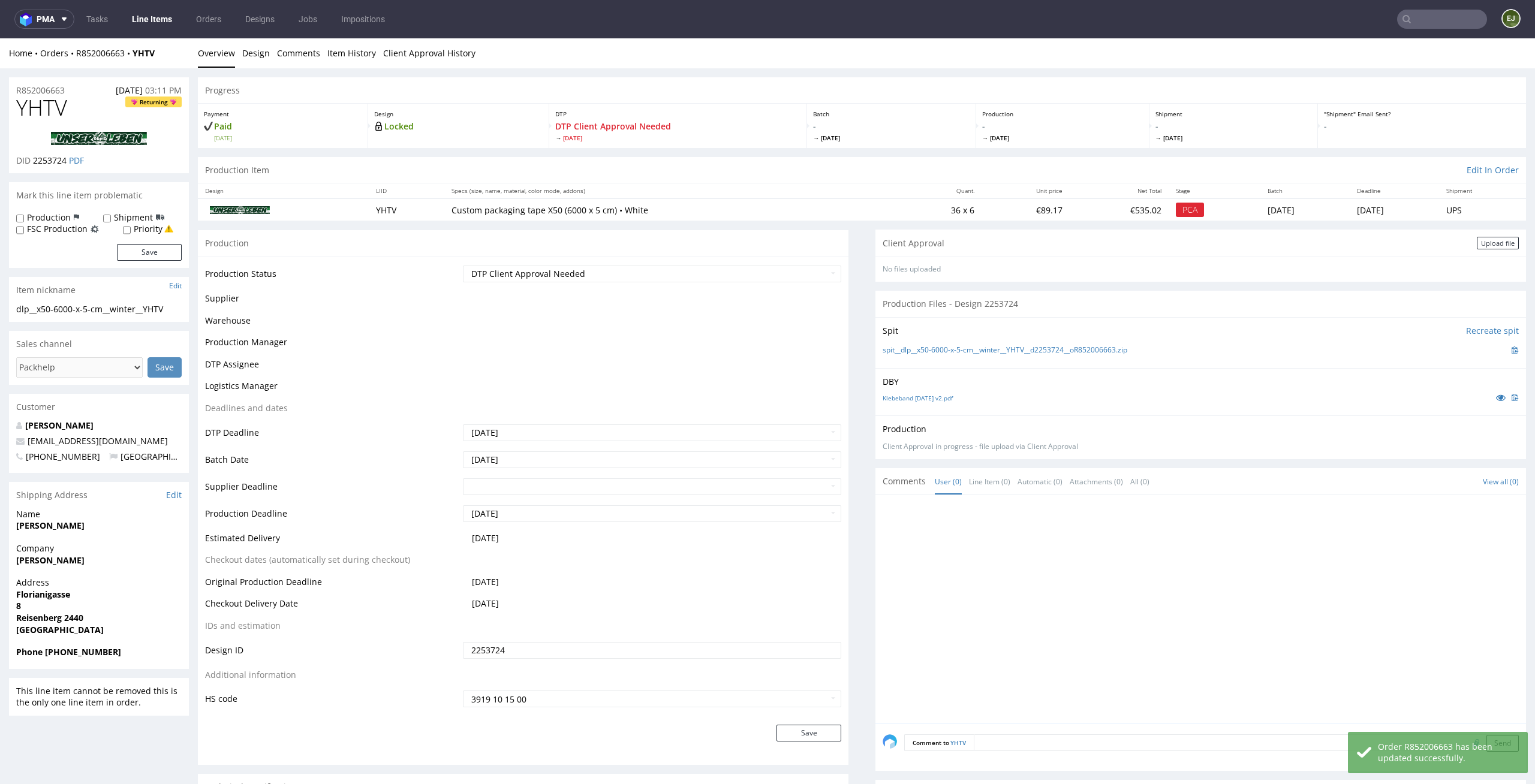
scroll to position [0, 0]
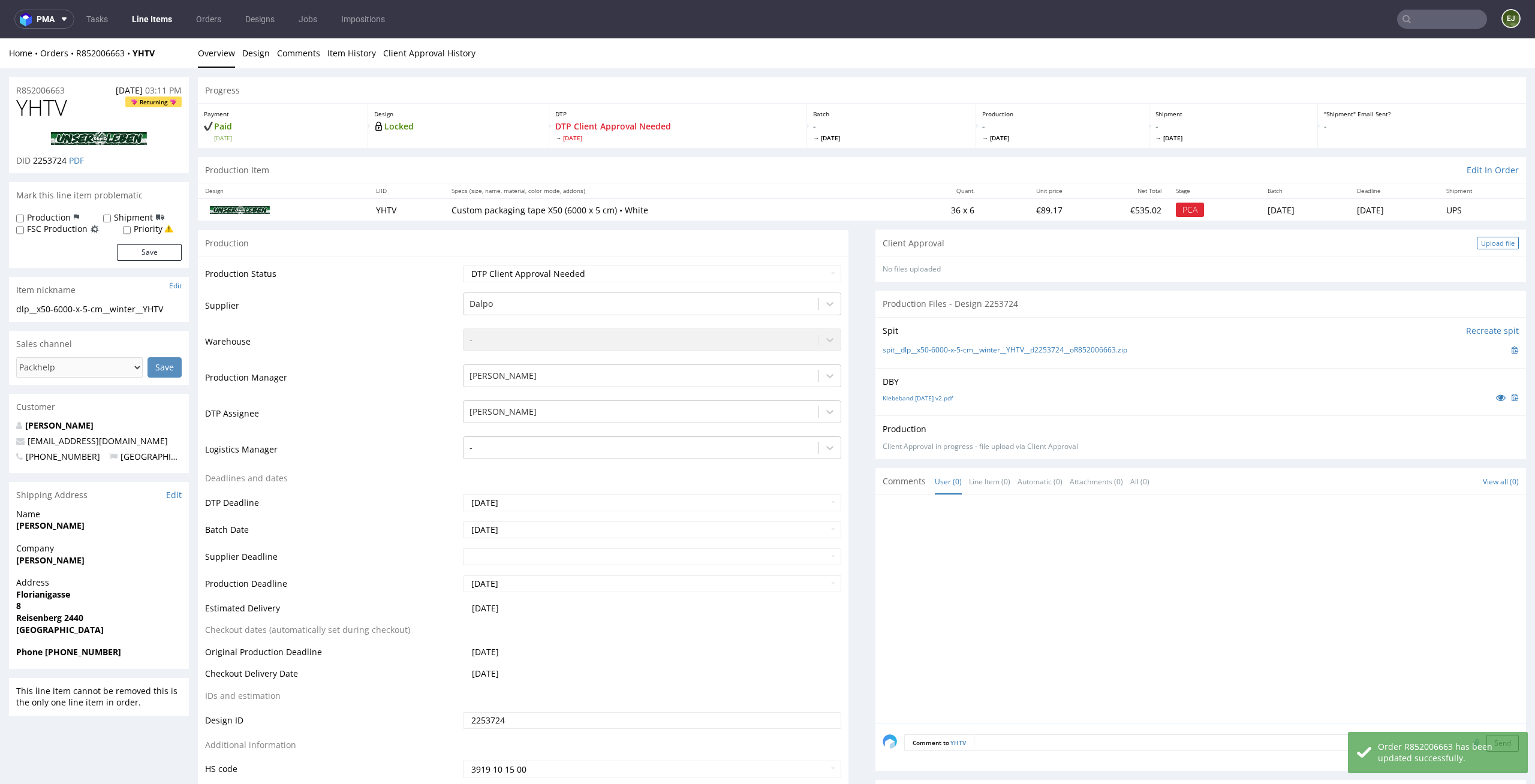
click at [1490, 241] on div "Upload file" at bounding box center [1498, 243] width 42 height 13
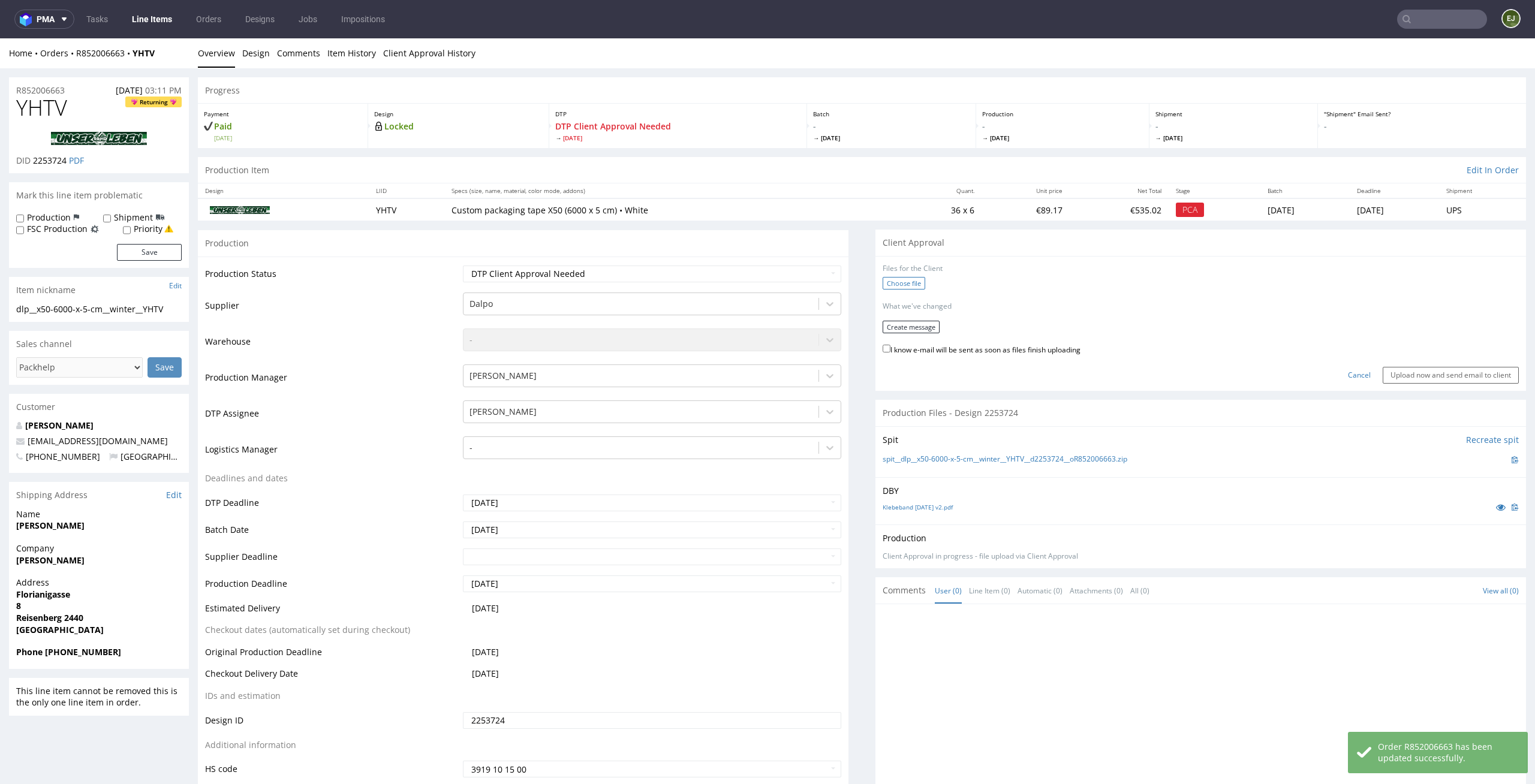
click at [900, 283] on label "Choose file" at bounding box center [904, 283] width 42 height 13
click at [0, 38] on input "Choose file" at bounding box center [0, 38] width 0 height 0
click at [897, 324] on button "Create message" at bounding box center [911, 322] width 57 height 13
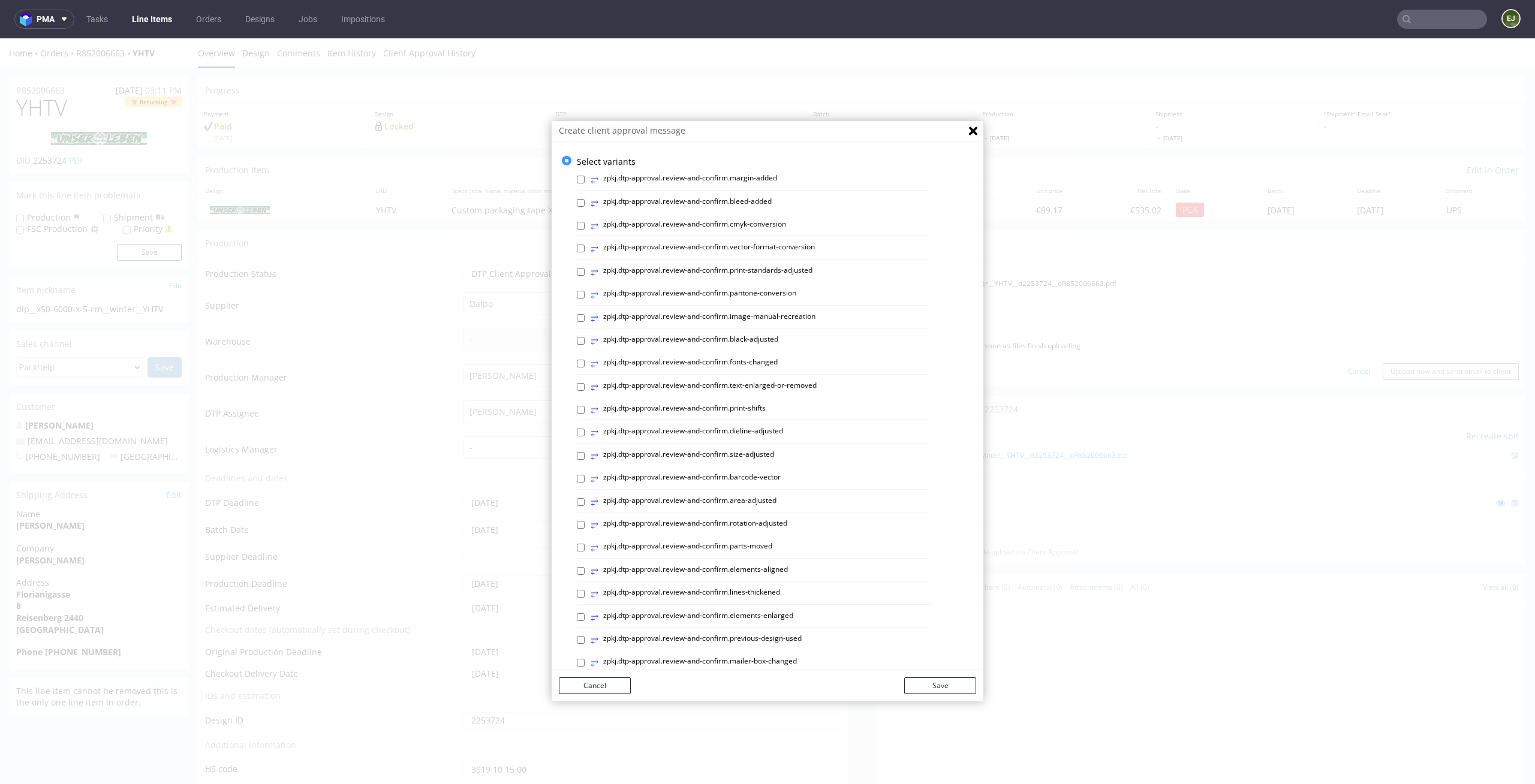
scroll to position [329, 0]
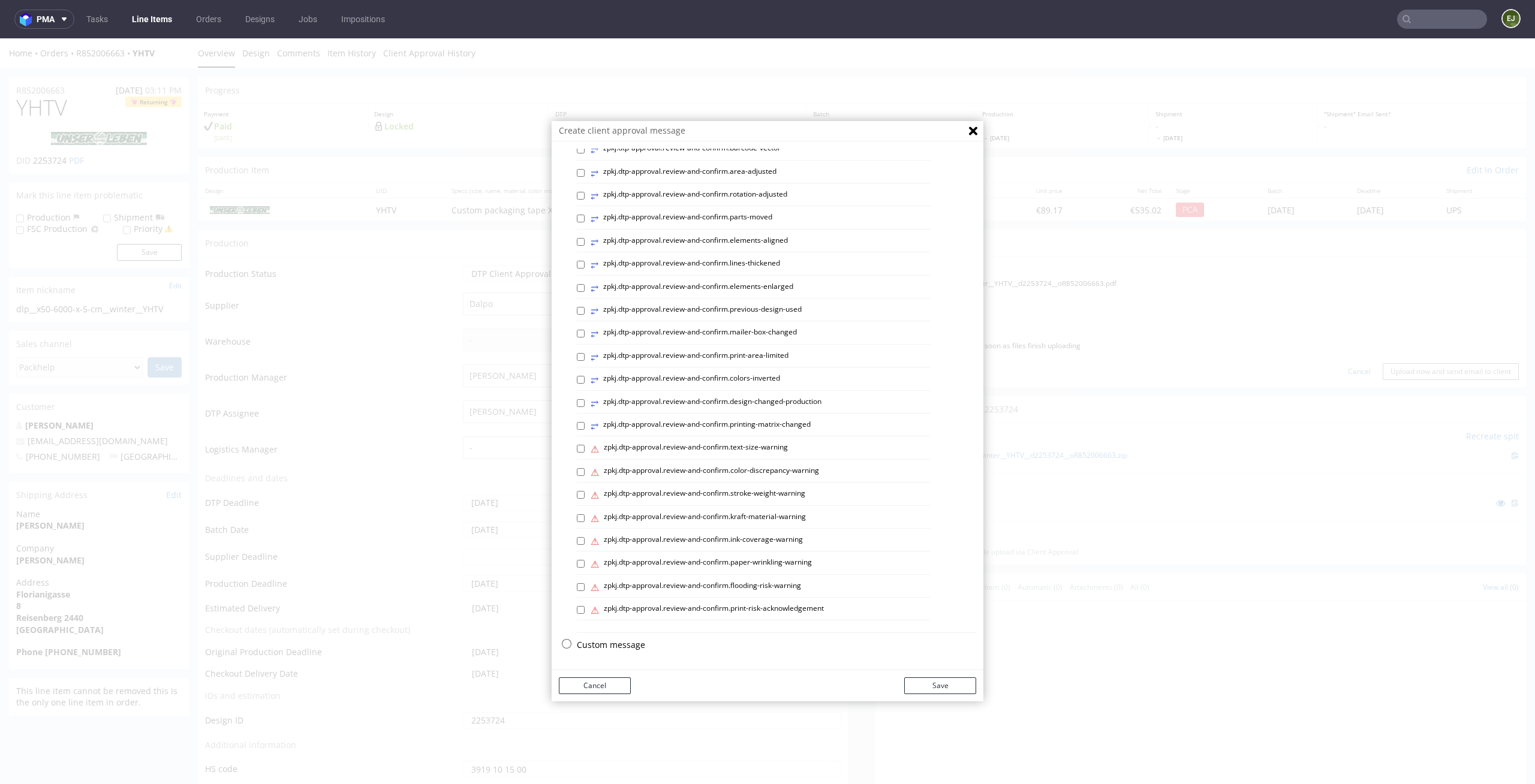
click at [594, 651] on div "Custom message" at bounding box center [777, 648] width 399 height 18
click at [606, 643] on p "Custom message" at bounding box center [777, 645] width 399 height 12
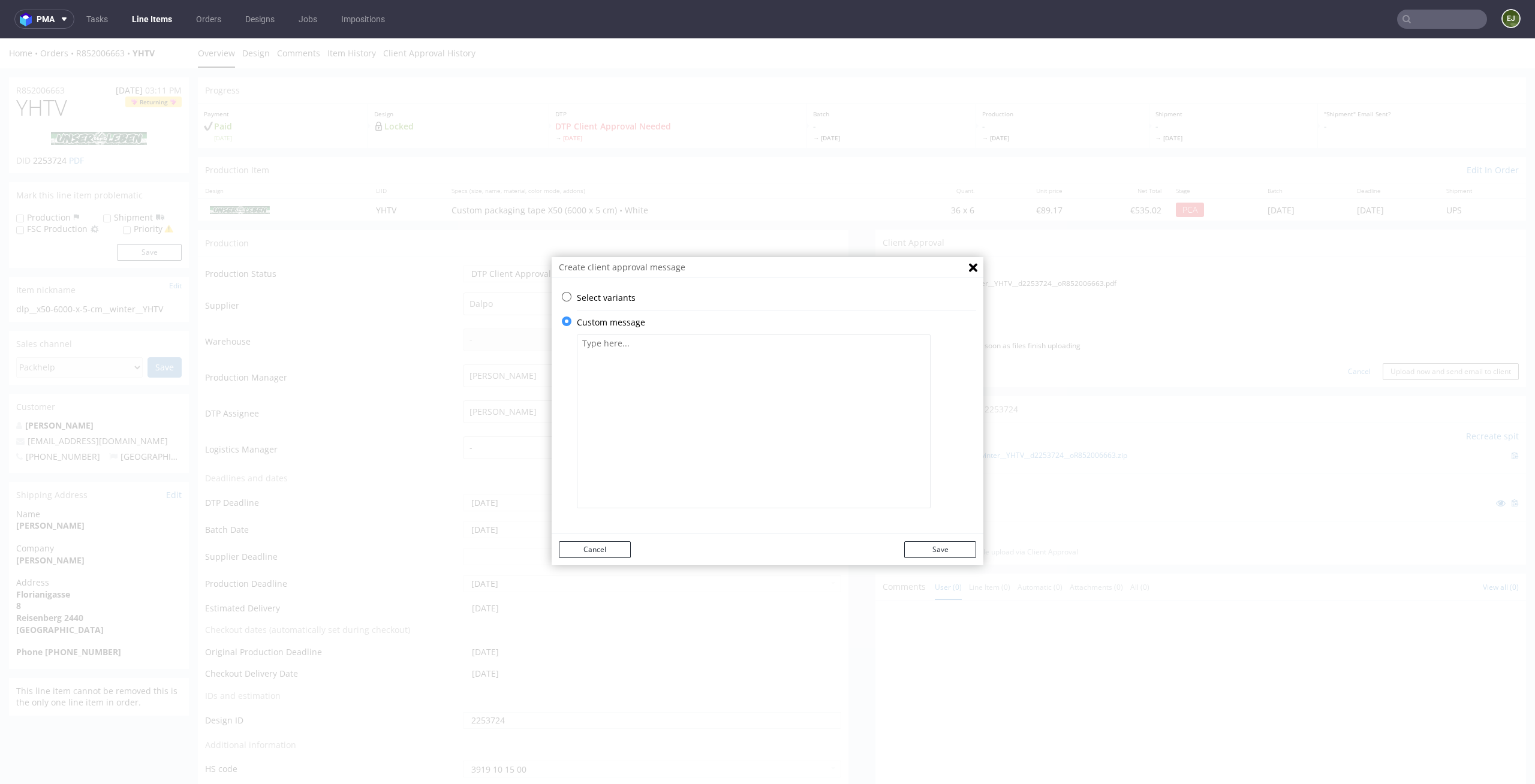
click at [672, 477] on textarea at bounding box center [754, 421] width 354 height 174
paste textarea "The colours in your design have been slightly changed as the colours requested …"
paste textarea "There is a risk of flooding small and unprinted areas in your design."
type textarea "The colours in your design have been slightly changed as the colours requested …"
click at [942, 545] on button "Save" at bounding box center [940, 549] width 72 height 16
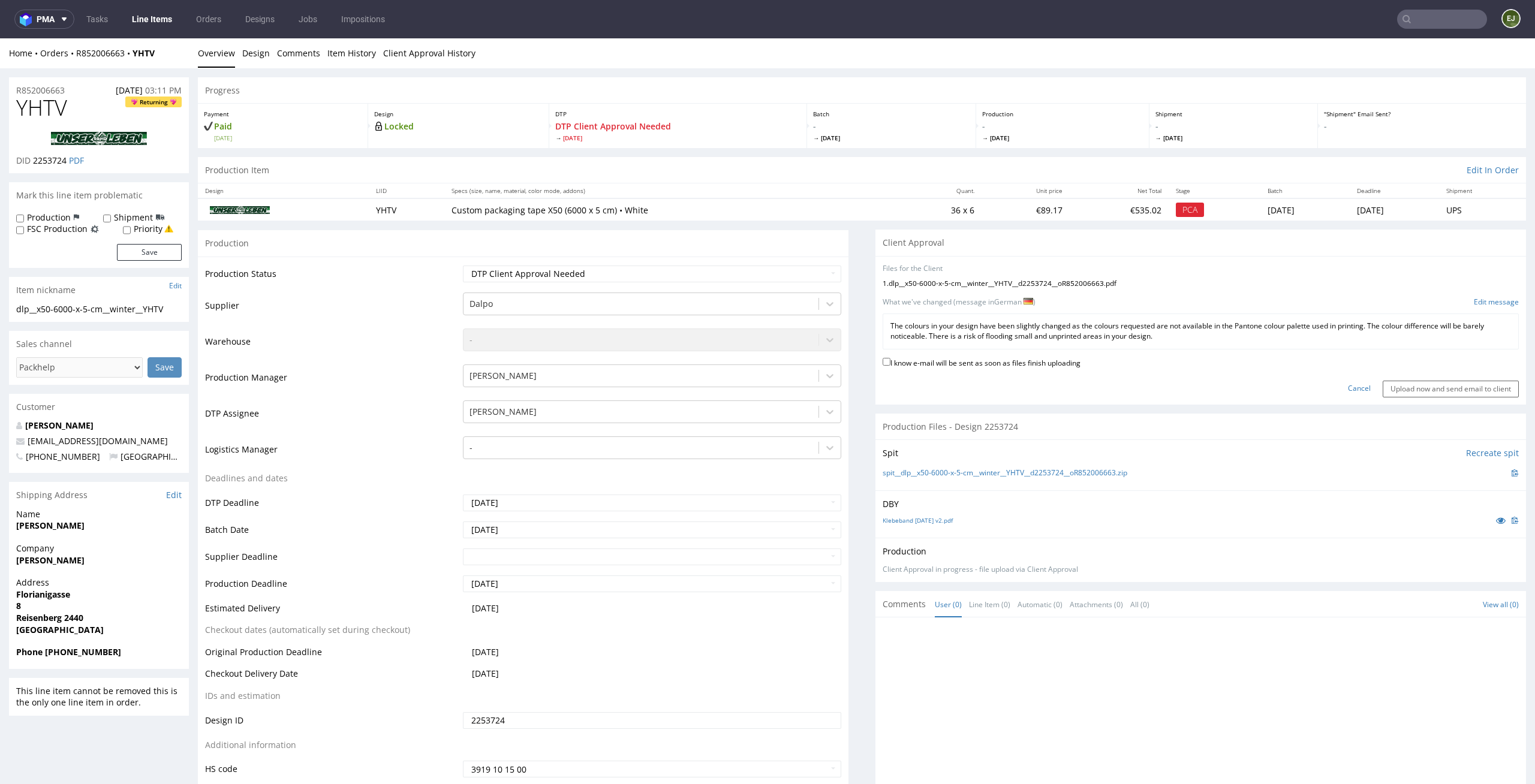
click at [1047, 357] on label "I know e-mail will be sent as soon as files finish uploading" at bounding box center [982, 361] width 198 height 13
click at [891, 358] on input "I know e-mail will be sent as soon as files finish uploading" at bounding box center [887, 361] width 8 height 8
checkbox input "true"
click at [1409, 376] on div "Cancel Upload now and send email to client" at bounding box center [1201, 384] width 636 height 26
click at [1409, 390] on input "Upload now and send email to client" at bounding box center [1451, 388] width 136 height 16
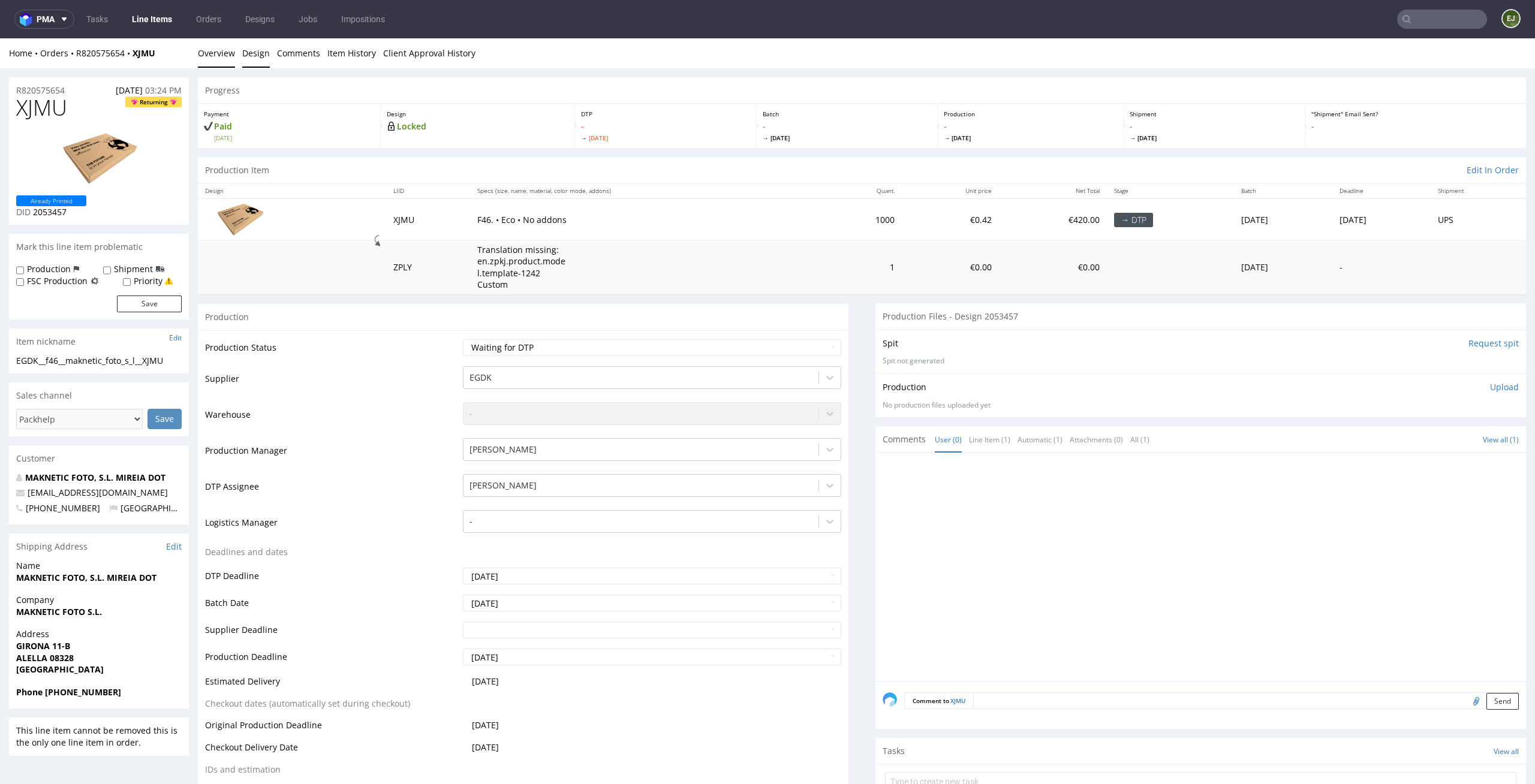
click at [252, 51] on link "Design" at bounding box center [255, 53] width 27 height 30
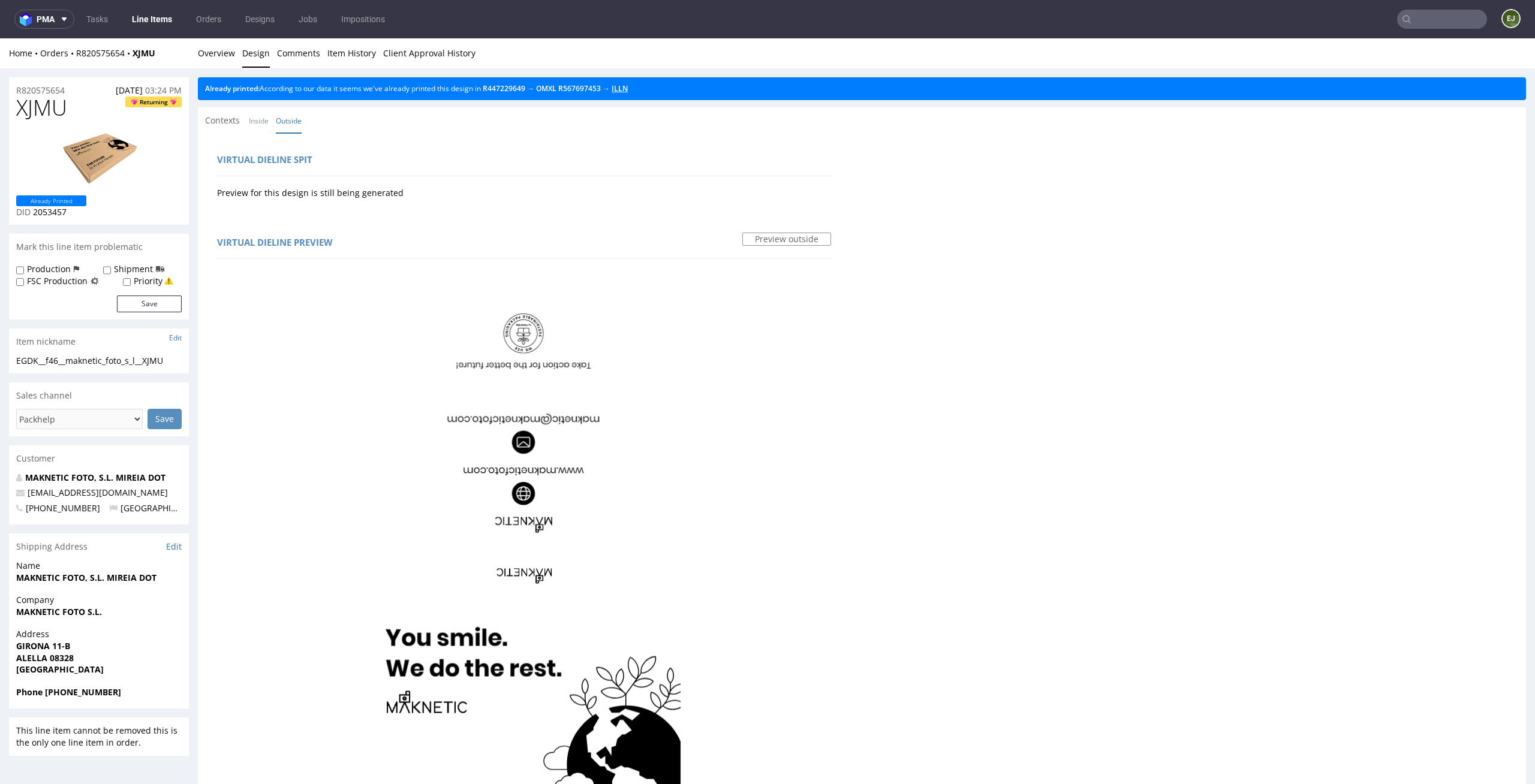
click at [628, 92] on link "ILLN" at bounding box center [619, 88] width 16 height 10
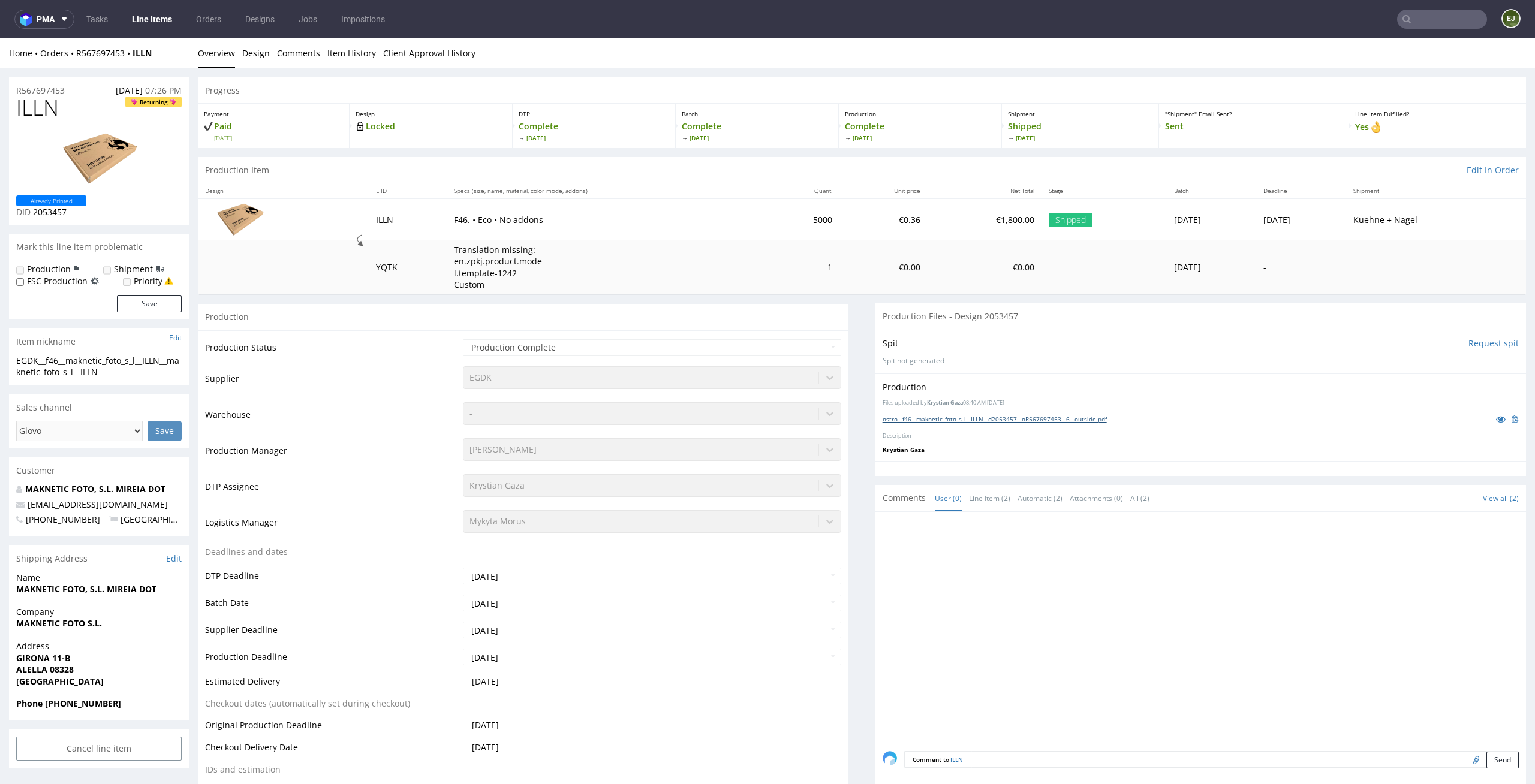
click at [976, 418] on link "ostro__f46__maknetic_foto_s_l__ILLN__d2053457__oR567697453__6__outside.pdf" at bounding box center [995, 419] width 225 height 9
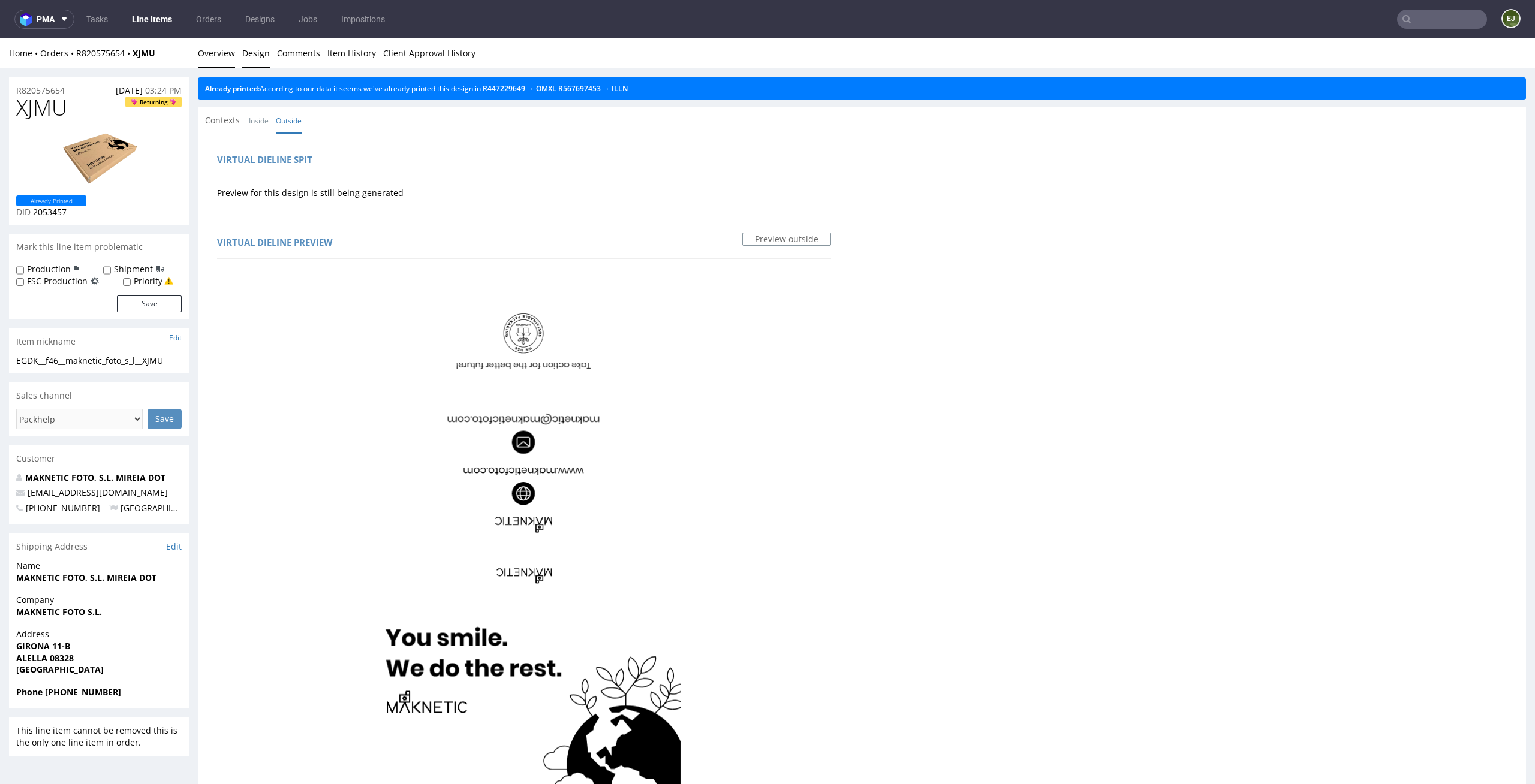
click at [225, 58] on link "Overview" at bounding box center [216, 53] width 37 height 30
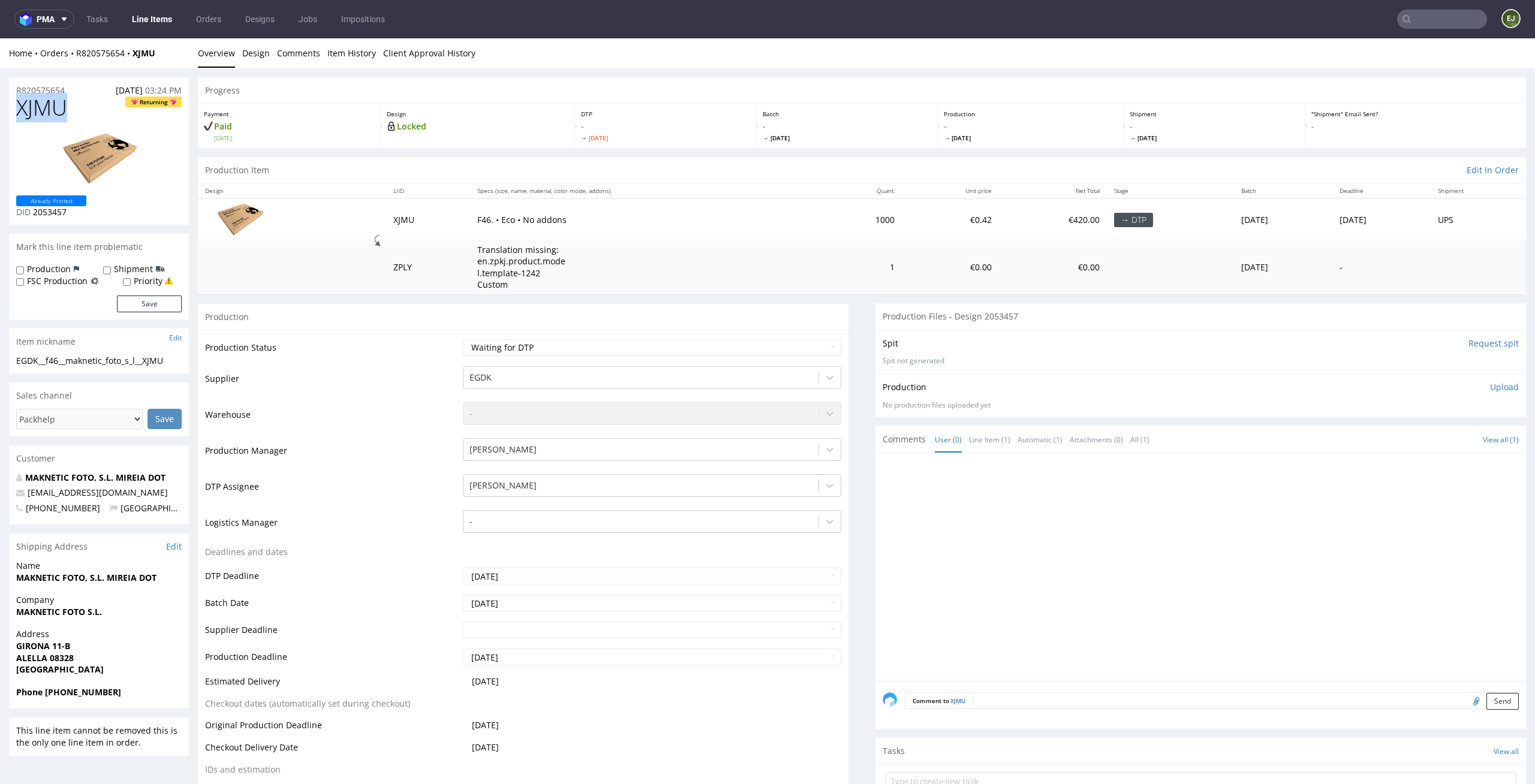
drag, startPoint x: 87, startPoint y: 109, endPoint x: 0, endPoint y: 108, distance: 87.0
copy span "XJMU"
drag, startPoint x: 74, startPoint y: 91, endPoint x: 0, endPoint y: 88, distance: 74.1
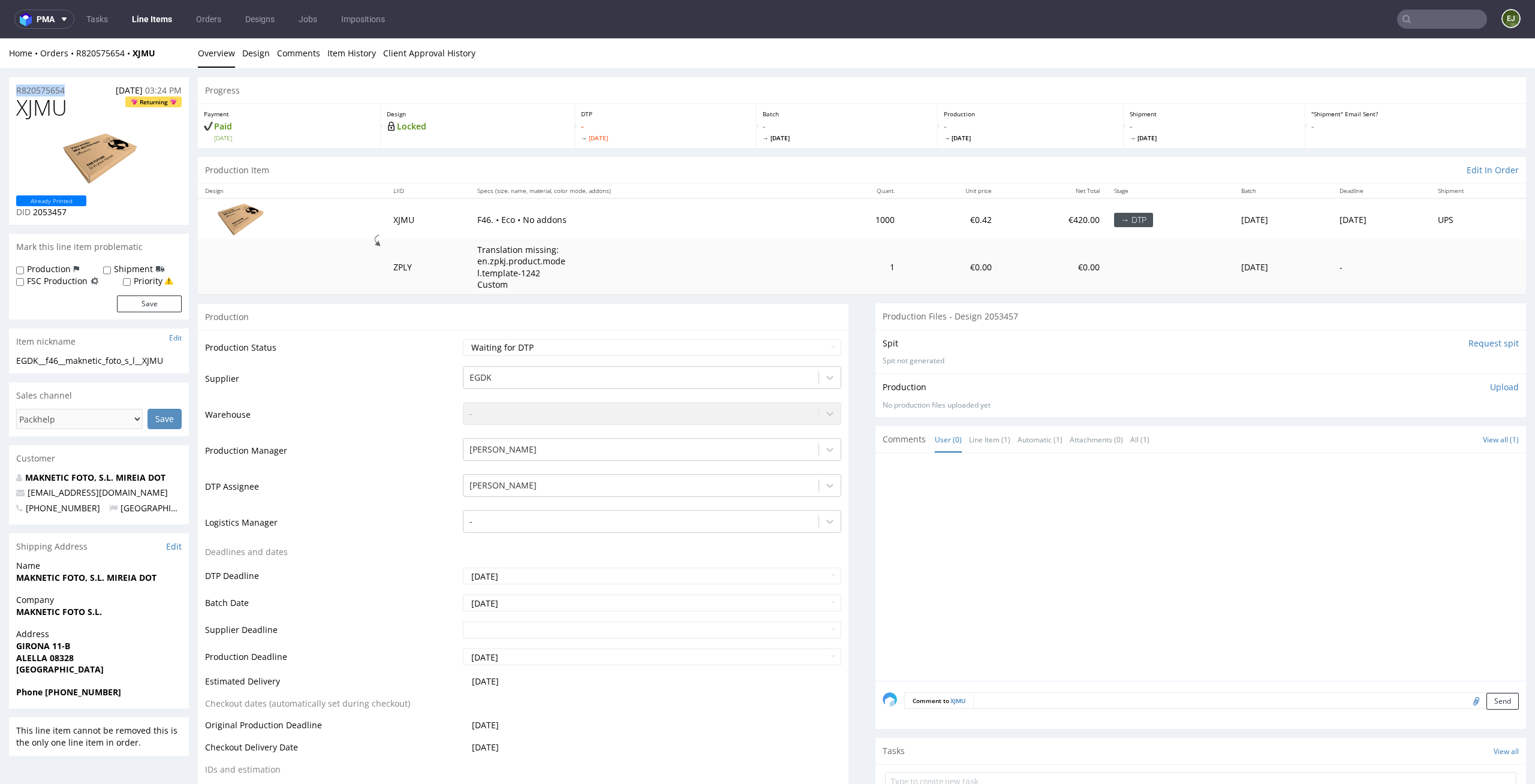
copy p "R820575654"
click at [1490, 390] on p "Upload" at bounding box center [1504, 387] width 29 height 12
click at [1418, 441] on div "Add files" at bounding box center [1433, 441] width 60 height 18
type input "C:\fakepath\ostro__f46__maknetic_foto_s_l__XJMU__d2053457__oR820575654__outside…"
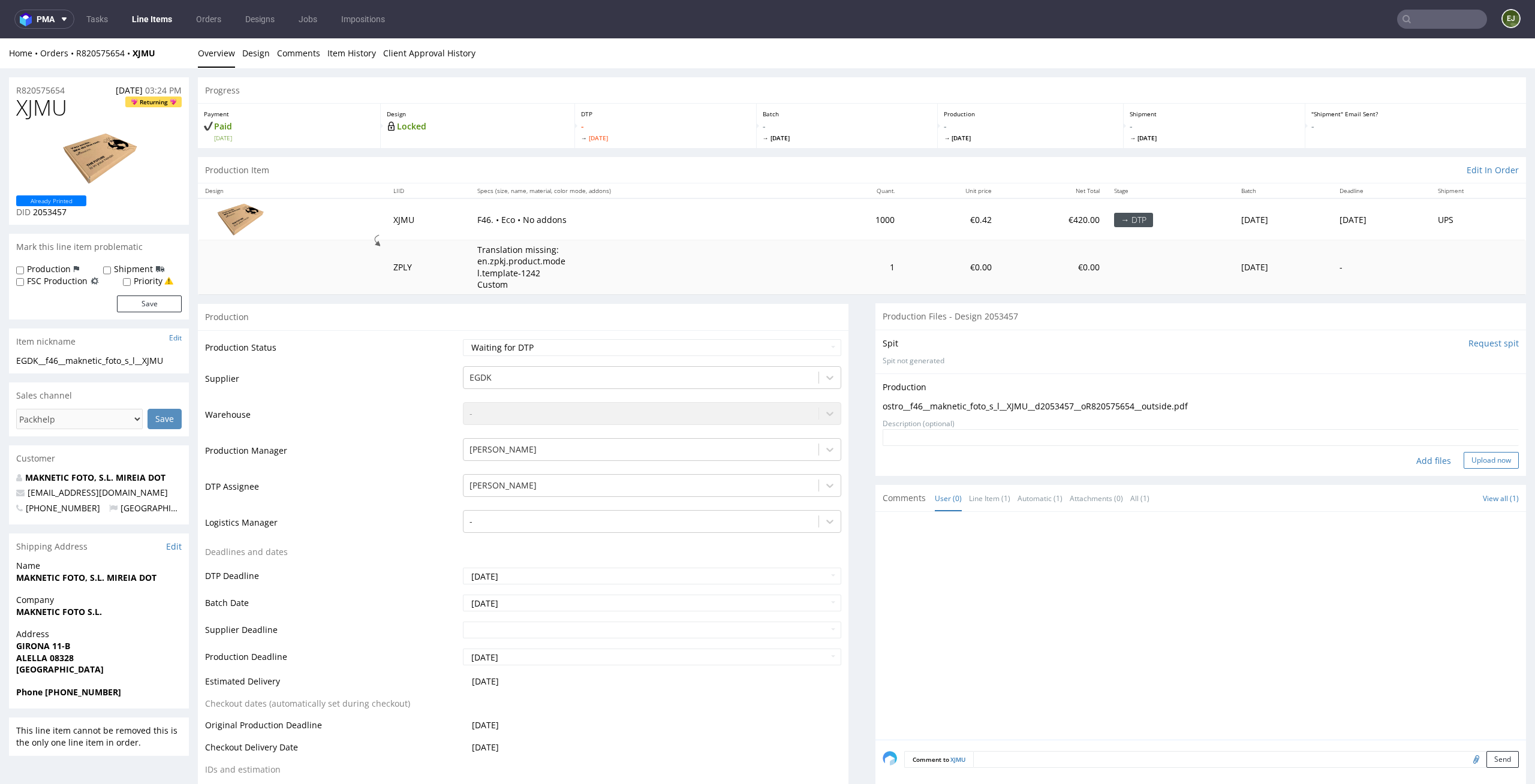
click at [1479, 458] on button "Upload now" at bounding box center [1491, 460] width 55 height 16
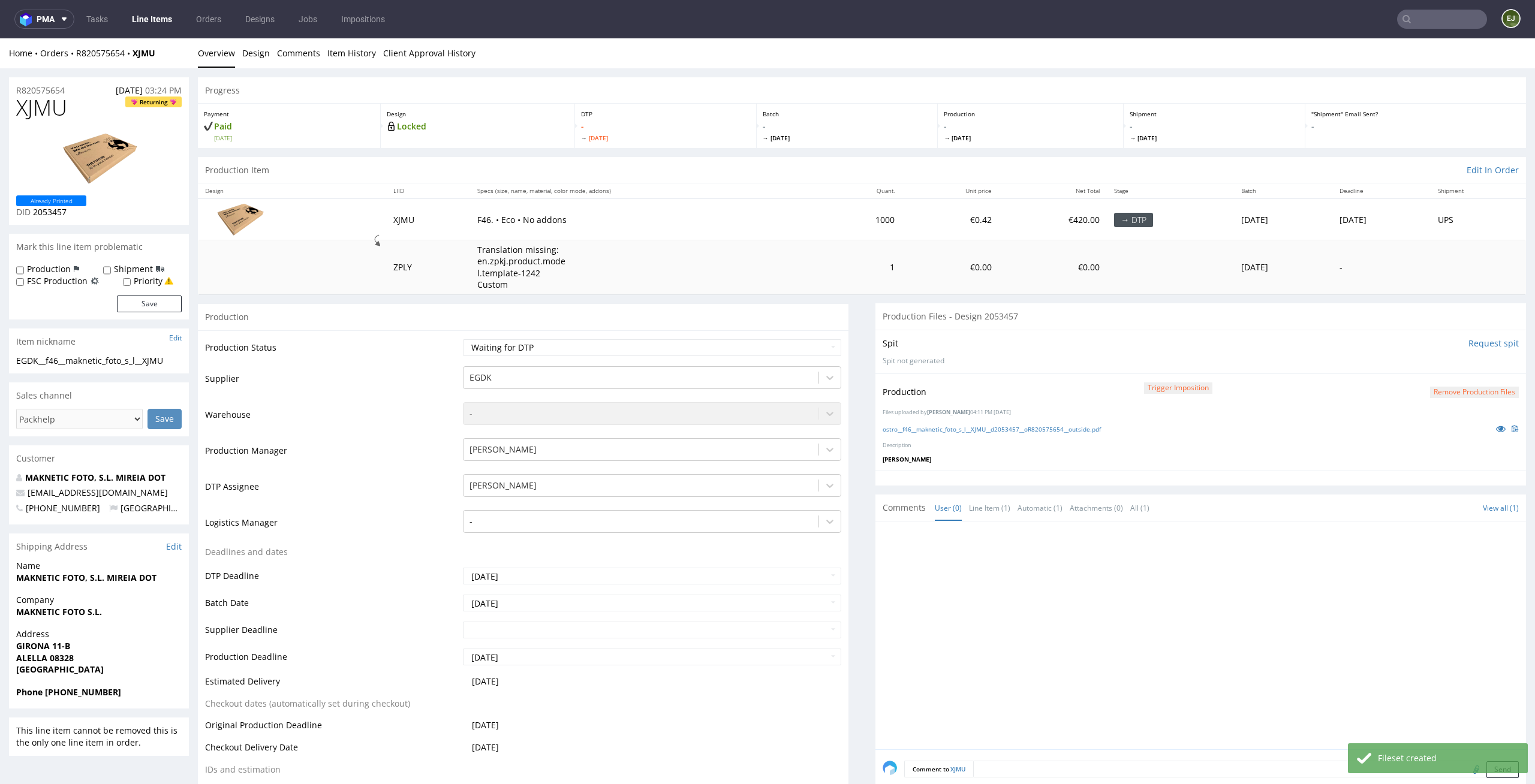
click at [787, 338] on td "Waiting for Artwork Waiting for Diecut Waiting for Mockup Waiting for DTP Waiti…" at bounding box center [651, 351] width 382 height 27
click at [782, 350] on select "Waiting for Artwork Waiting for Diecut Waiting for Mockup Waiting for DTP Waiti…" at bounding box center [652, 347] width 379 height 16
select select "dtp_production_ready"
click at [463, 340] on select "Waiting for Artwork Waiting for Diecut Waiting for Mockup Waiting for DTP Waiti…" at bounding box center [652, 347] width 379 height 16
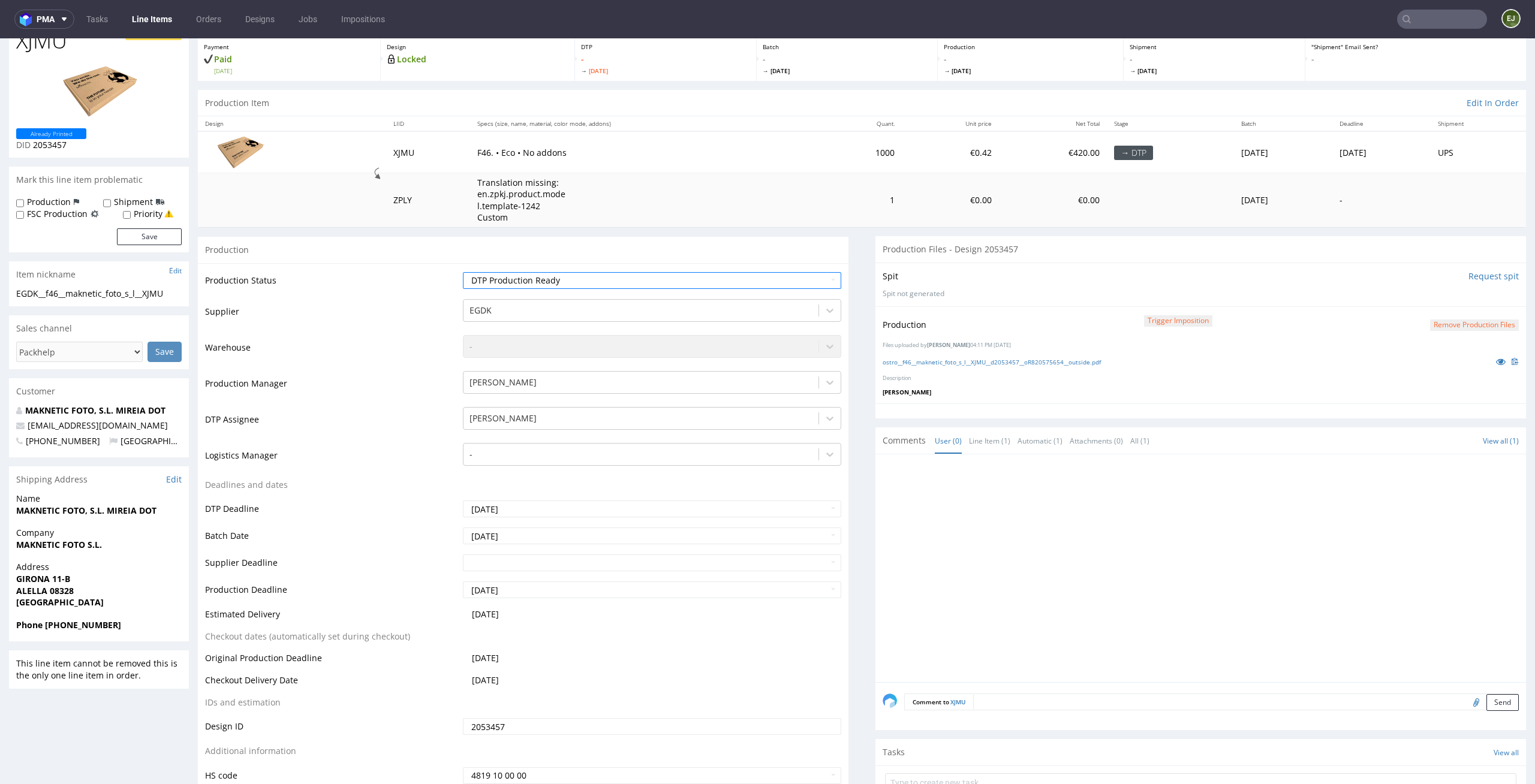
scroll to position [207, 0]
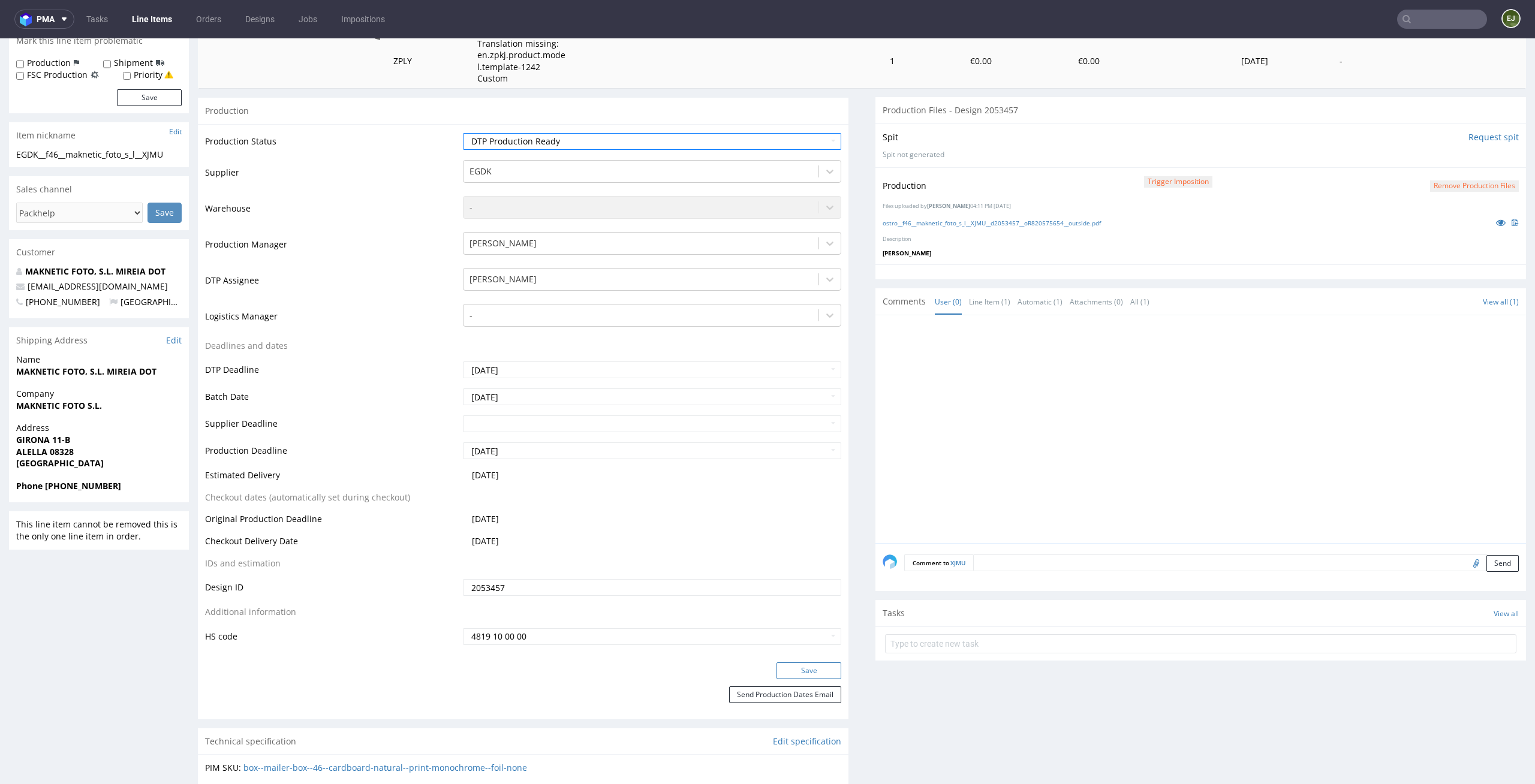
click at [788, 672] on button "Save" at bounding box center [809, 671] width 65 height 16
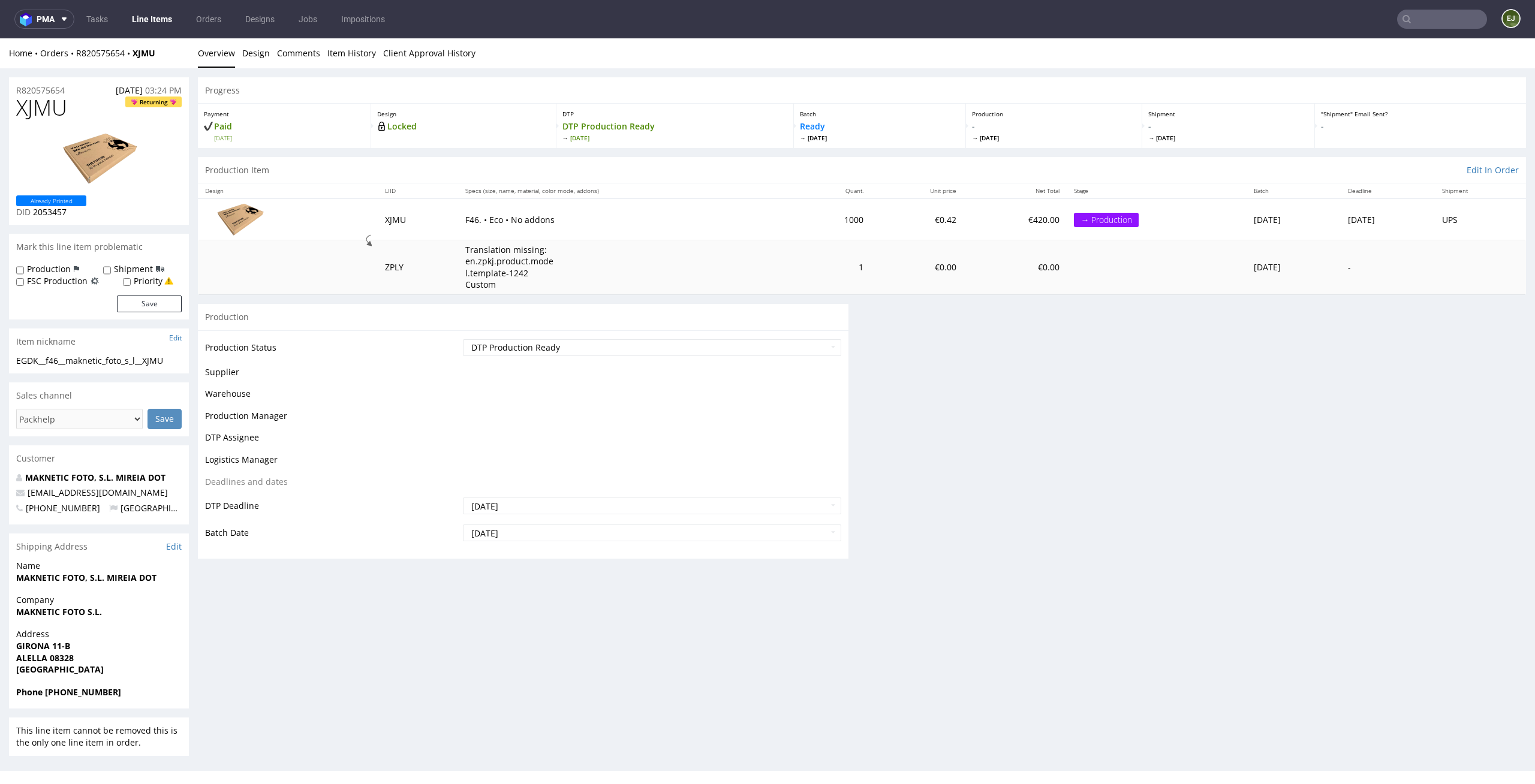
scroll to position [0, 0]
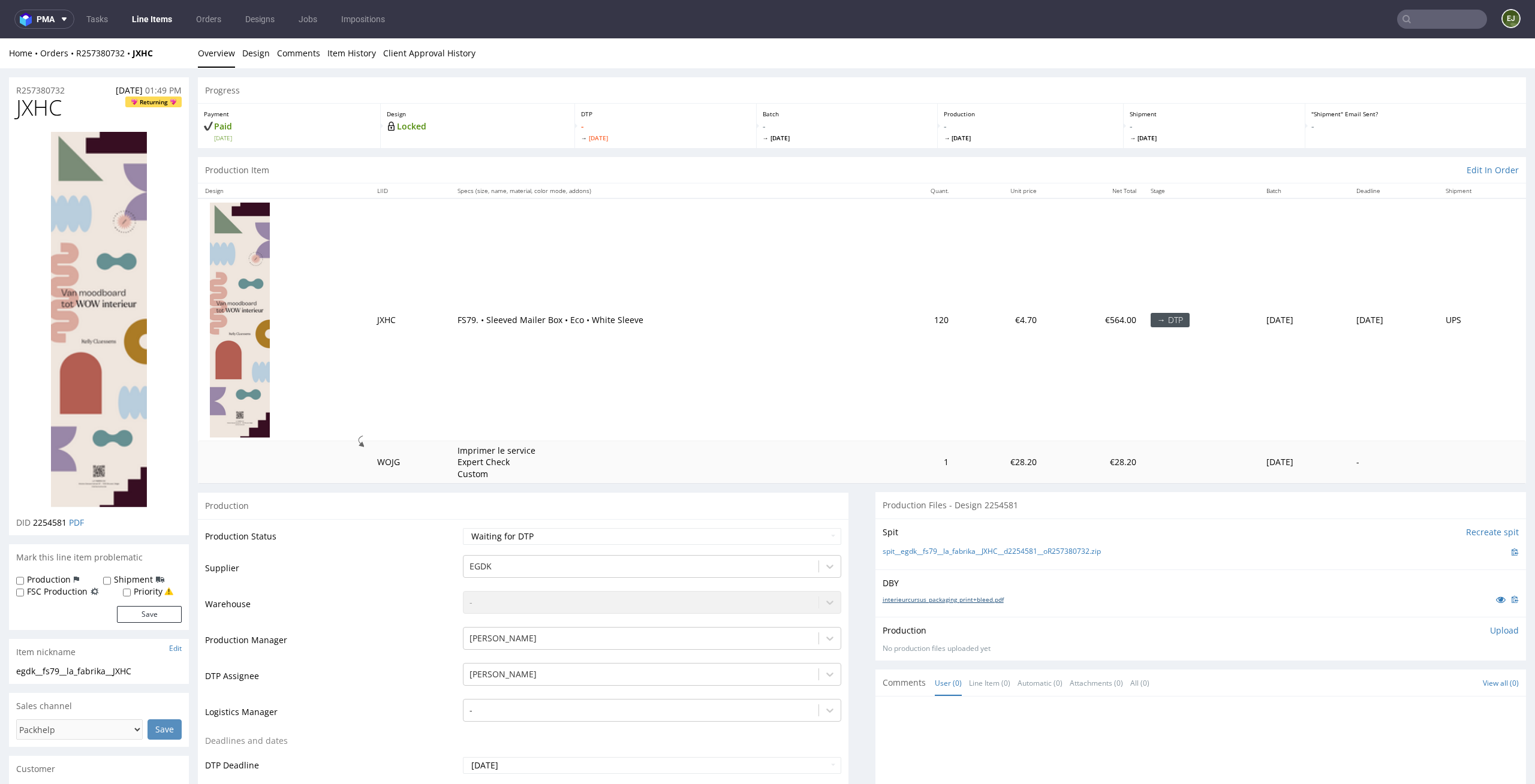
click at [947, 599] on link "interieurcursus_packaging_print+bleed.pdf" at bounding box center [943, 599] width 121 height 9
click at [931, 545] on div "spit__egdk__fs79__la_fabrika__JXHC__d2254581__oR257380732.zip" at bounding box center [1201, 552] width 636 height 13
click at [929, 548] on link "spit__egdk__fs79__la_fabrika__JXHC__d2254581__oR257380732.zip" at bounding box center [992, 552] width 218 height 10
click at [1490, 633] on p "Upload" at bounding box center [1504, 630] width 29 height 12
click at [1421, 685] on div "Add files" at bounding box center [1433, 685] width 60 height 18
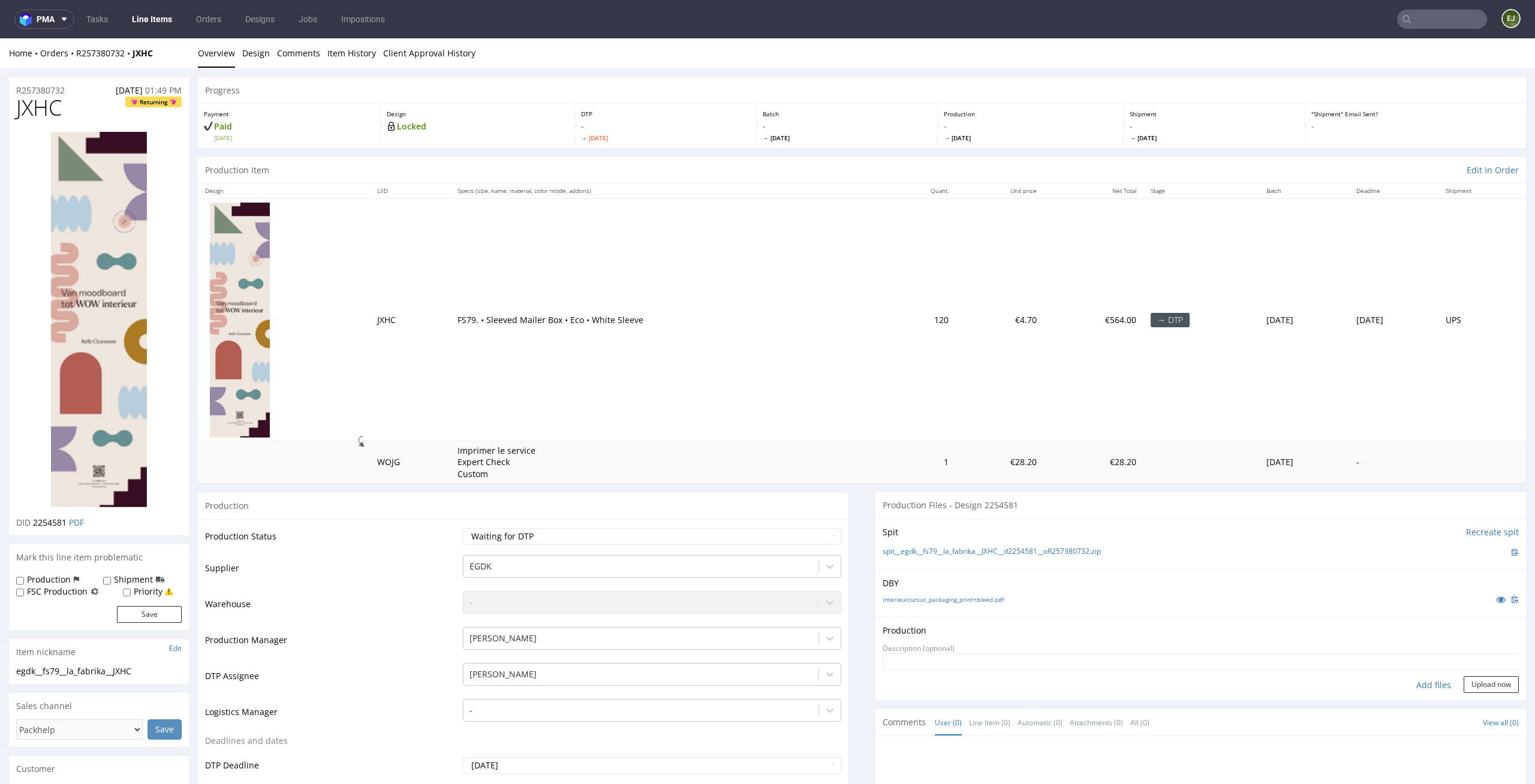
type input "C:\fakepath\egdk__fs79__la_fabrika__JXHC__d2254581__oR257380732__latest__front.…"
click at [1472, 708] on button "Upload now" at bounding box center [1491, 703] width 55 height 16
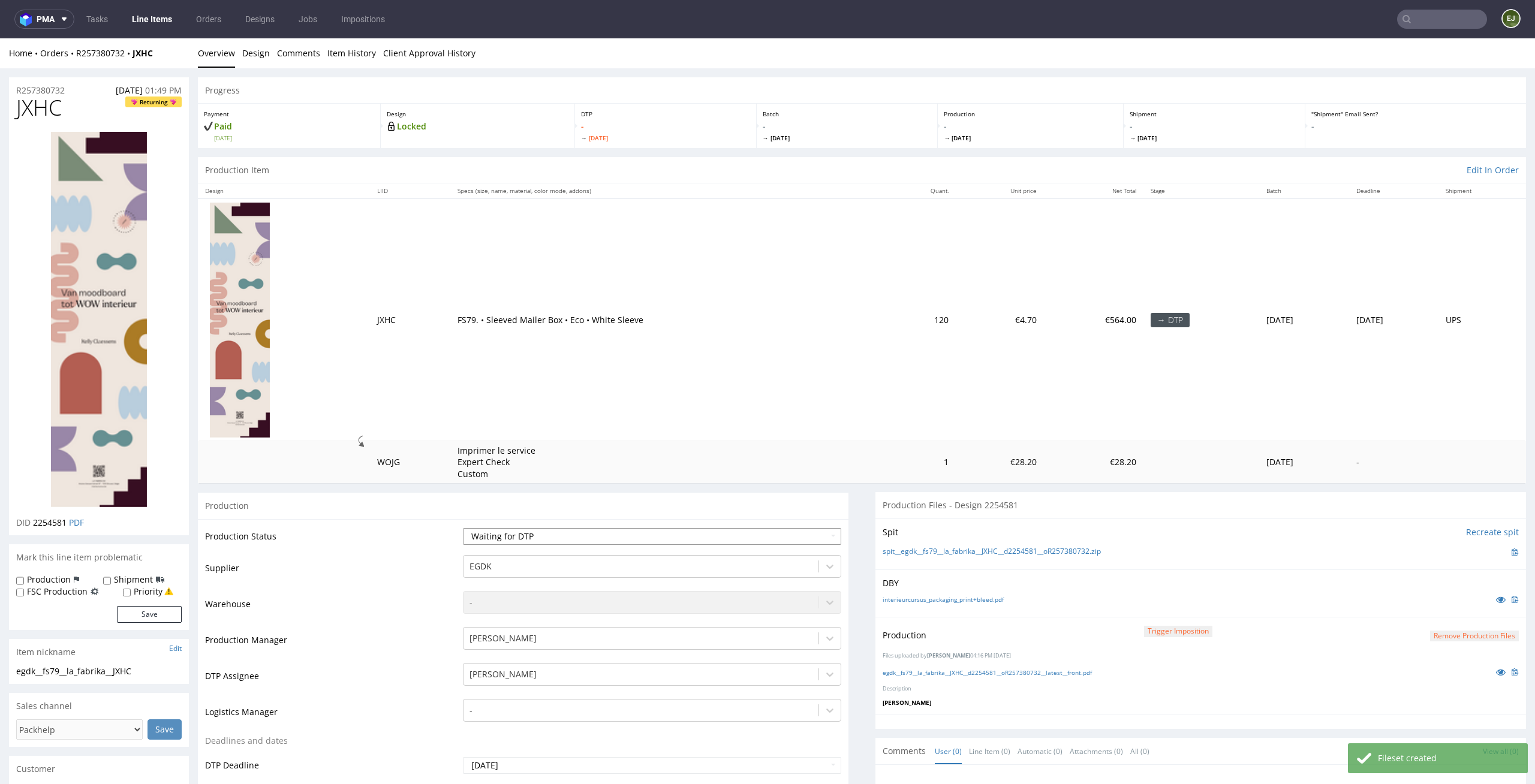
click at [742, 535] on select "Waiting for Artwork Waiting for Diecut Waiting for Mockup Waiting for DTP Waiti…" at bounding box center [652, 536] width 379 height 16
select select "dtp_production_ready"
click at [463, 528] on select "Waiting for Artwork Waiting for Diecut Waiting for Mockup Waiting for DTP Waiti…" at bounding box center [652, 536] width 379 height 16
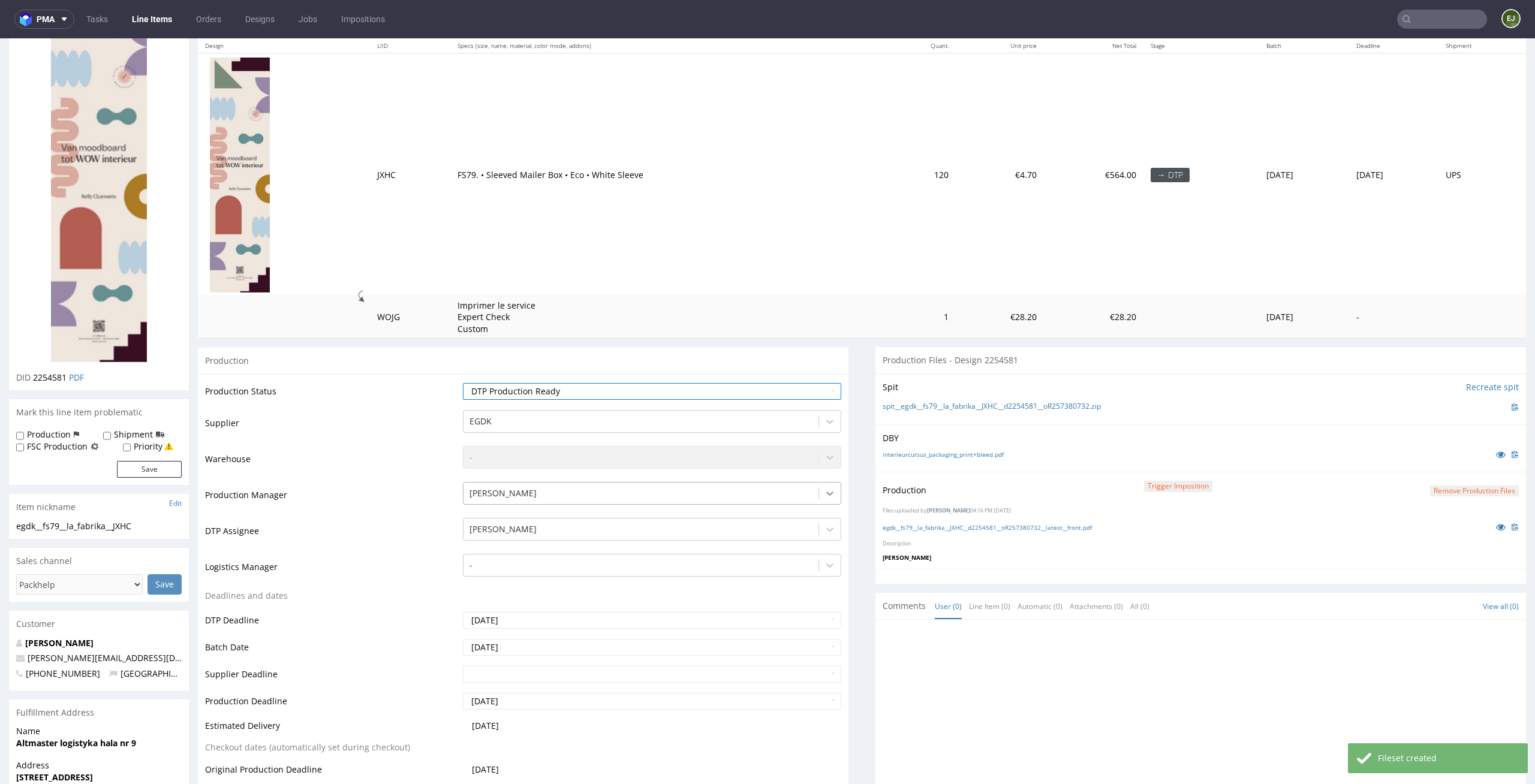
scroll to position [332, 0]
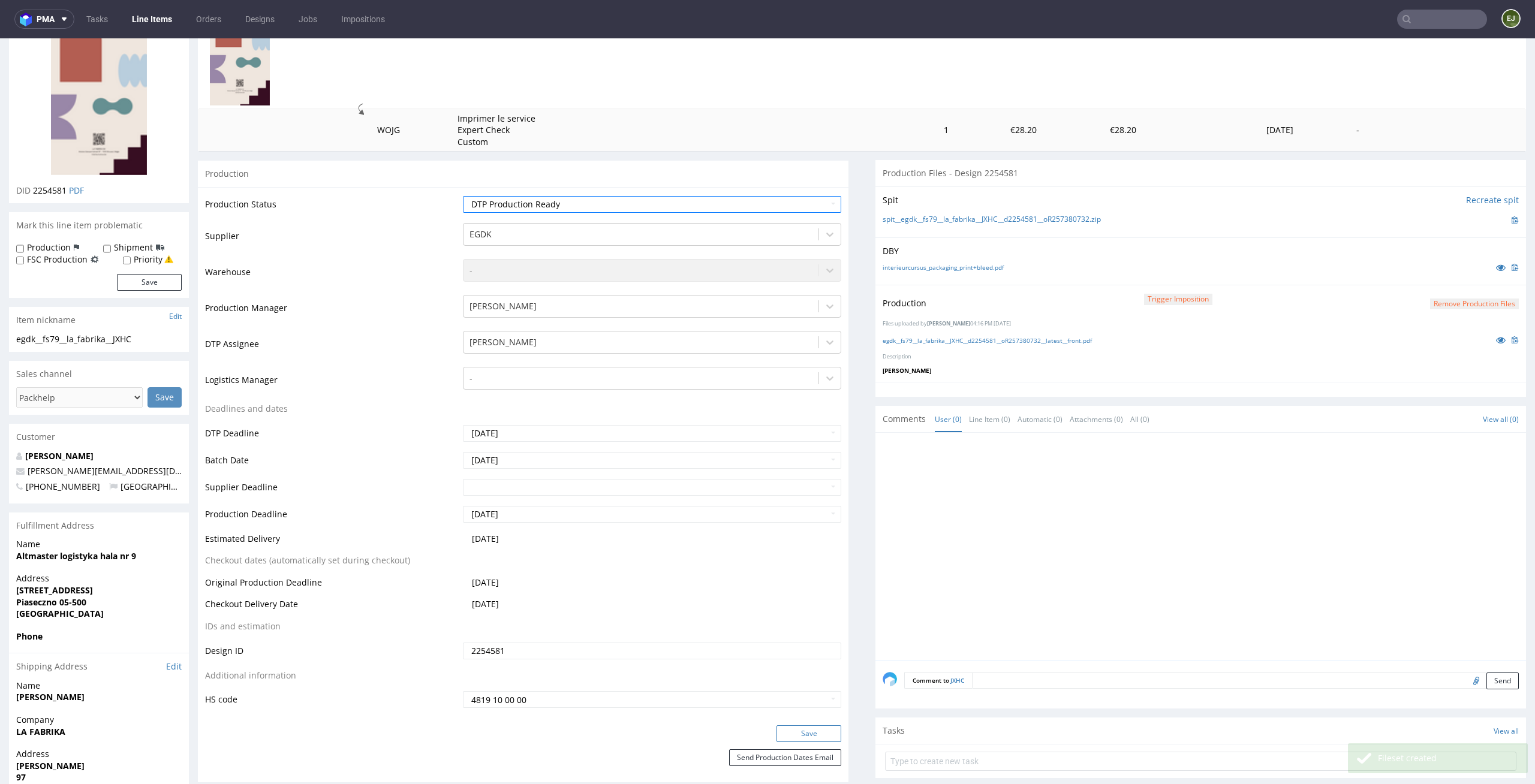
click at [806, 732] on button "Save" at bounding box center [809, 733] width 65 height 16
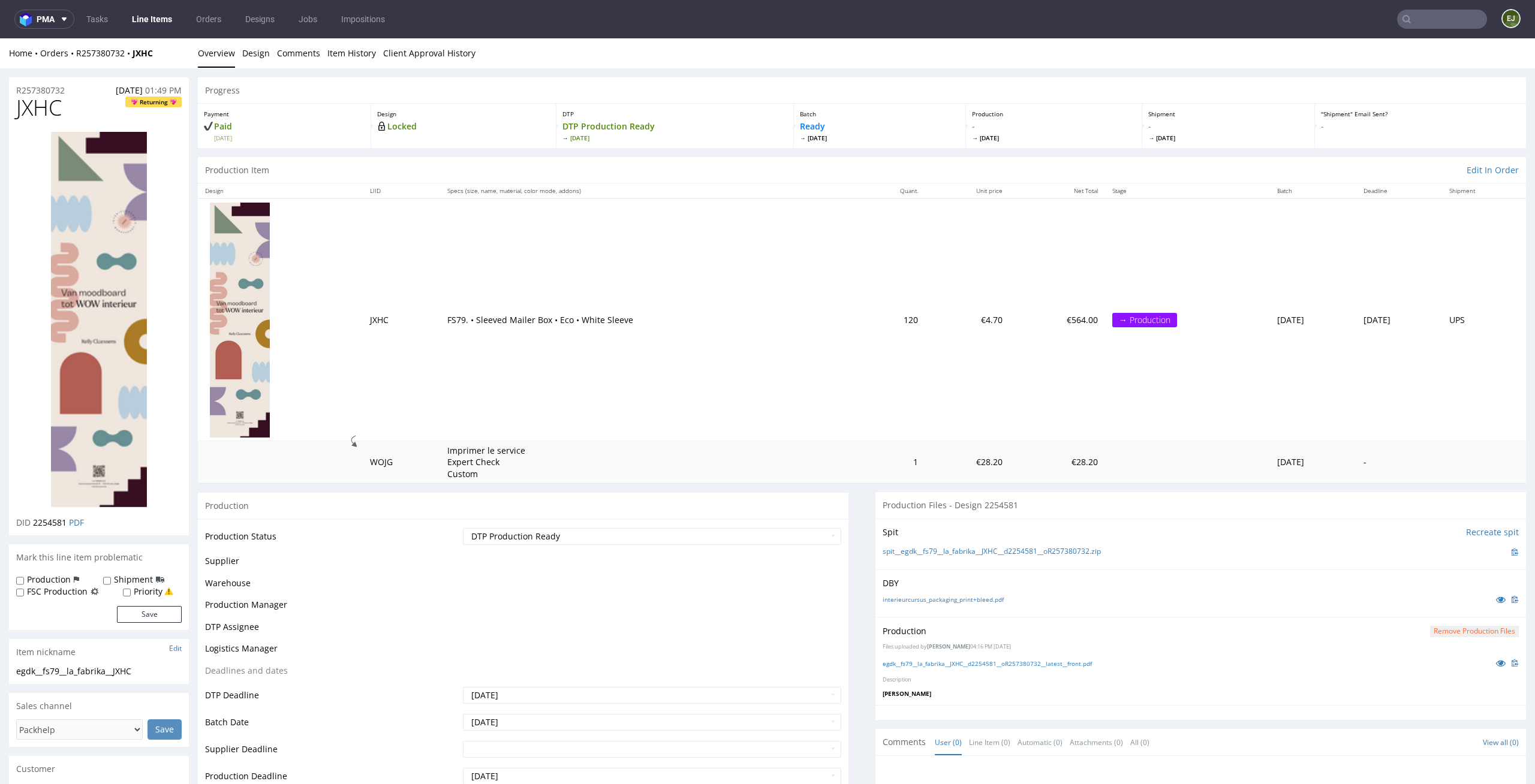
scroll to position [0, 0]
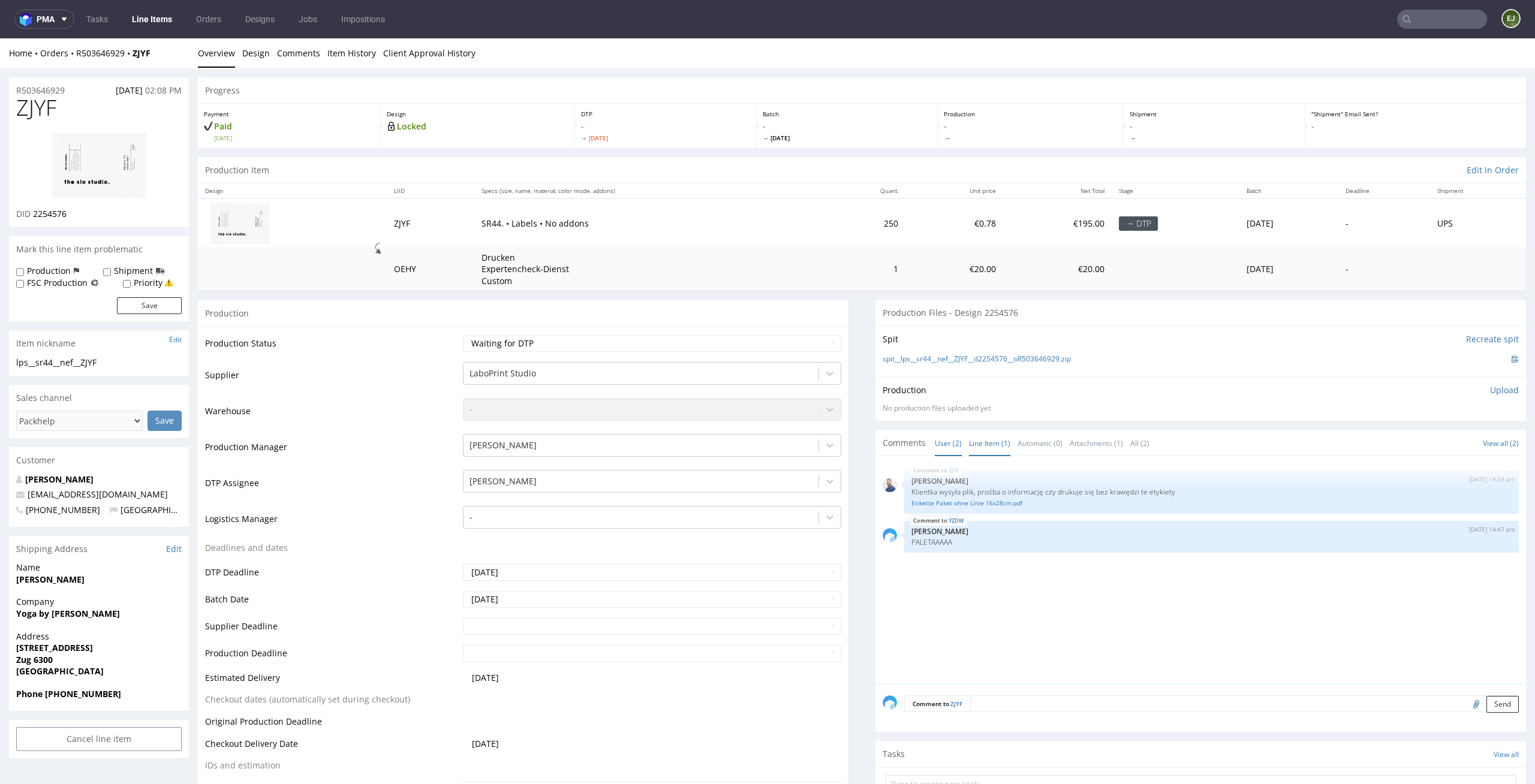
click at [982, 444] on link "Line Item (1)" at bounding box center [989, 443] width 41 height 26
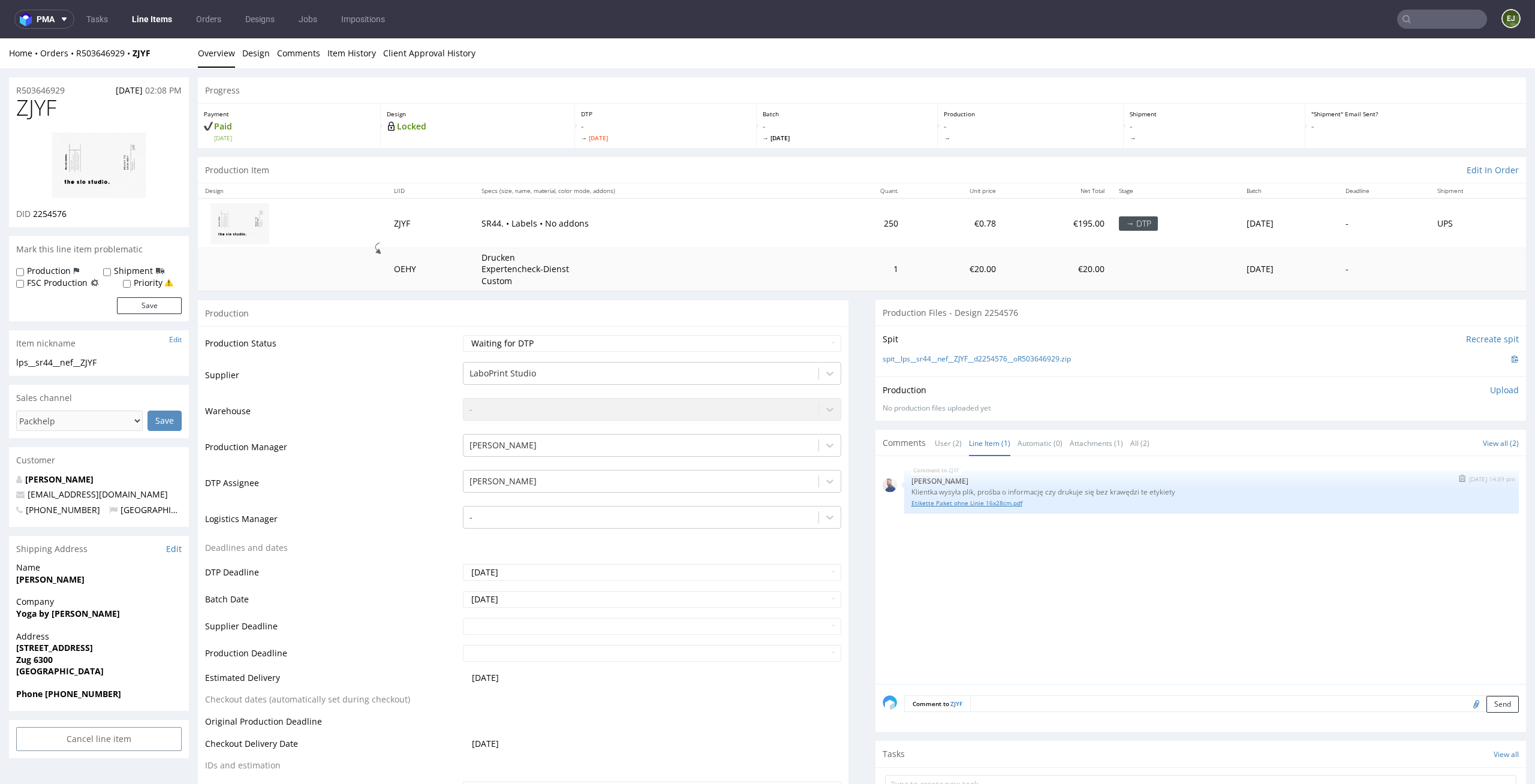
click at [980, 503] on link "Etikette Paket ohne Linie 16x28cm.pdf" at bounding box center [1211, 502] width 600 height 9
click at [1053, 360] on link "spit__lps__sr44__nef__ZJYF__d2254576__oR503646929.zip" at bounding box center [977, 359] width 189 height 10
click at [819, 332] on div "Production Status Waiting for Artwork Waiting for Diecut Waiting for Mockup Wai…" at bounding box center [523, 595] width 650 height 538
click at [795, 351] on select "Waiting for Artwork Waiting for Diecut Waiting for Mockup Waiting for DTP Waiti…" at bounding box center [652, 343] width 379 height 16
select select "dtp_ca_needed"
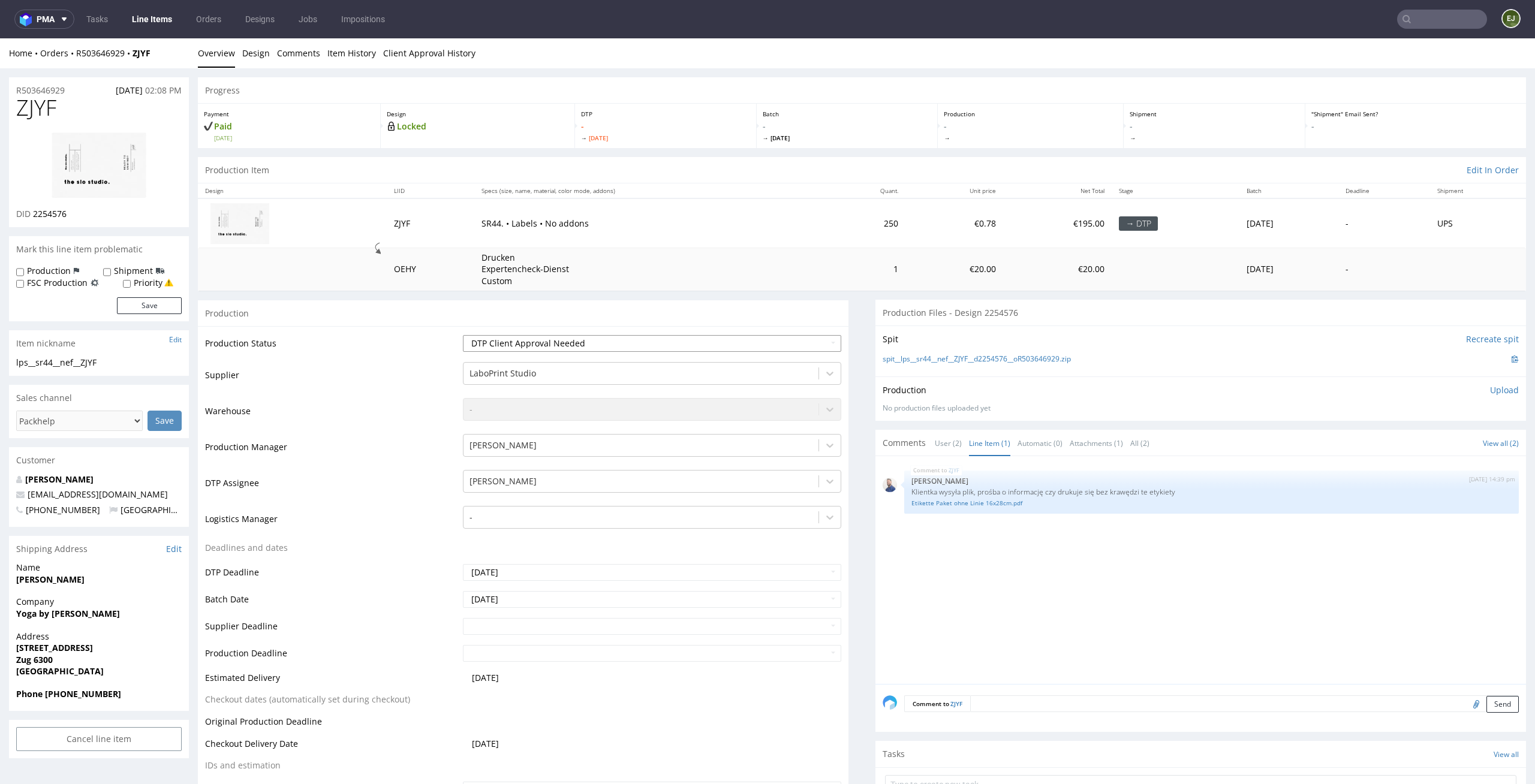
click at [463, 335] on select "Waiting for Artwork Waiting for Diecut Waiting for Mockup Waiting for DTP Waiti…" at bounding box center [652, 343] width 379 height 16
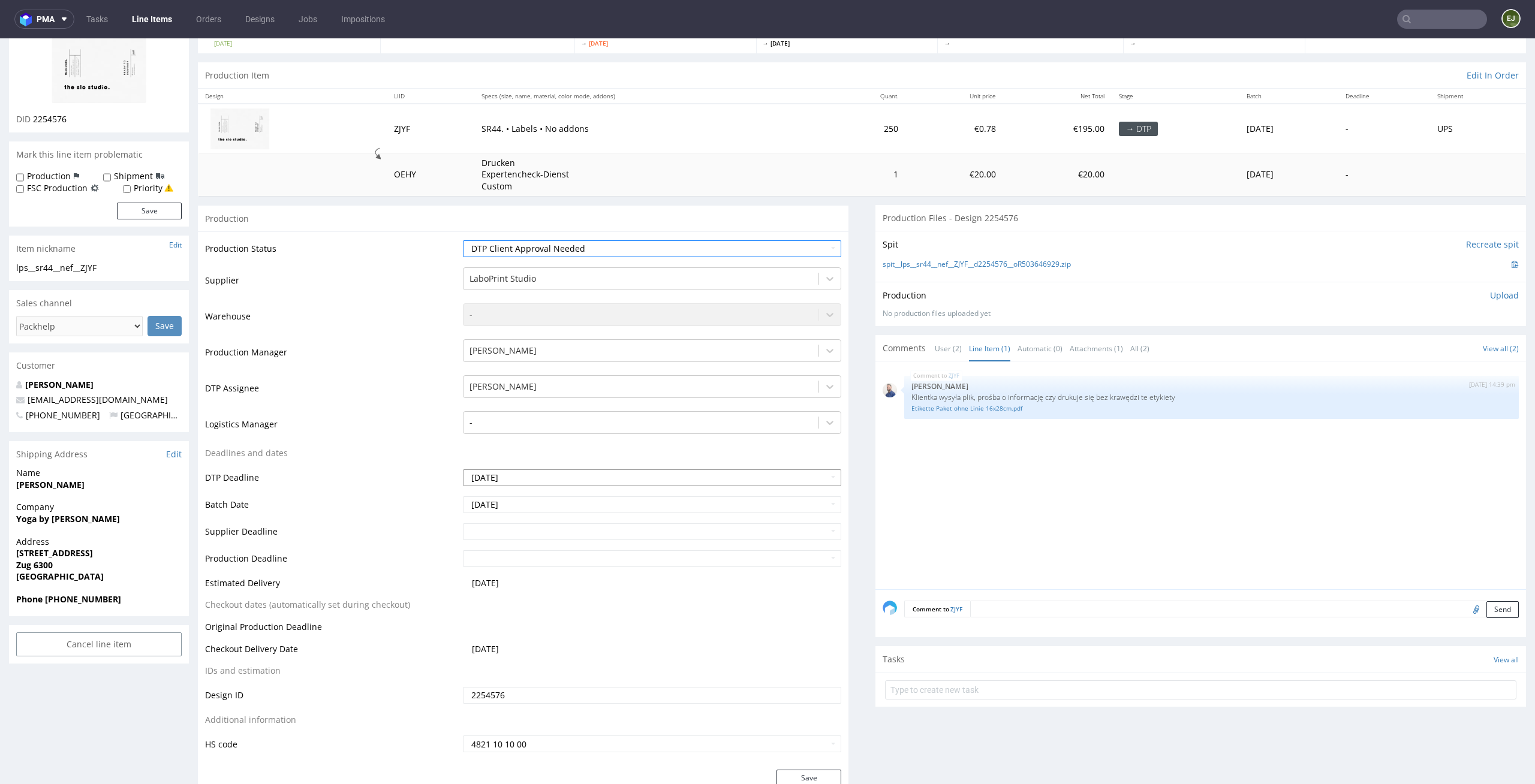
scroll to position [203, 0]
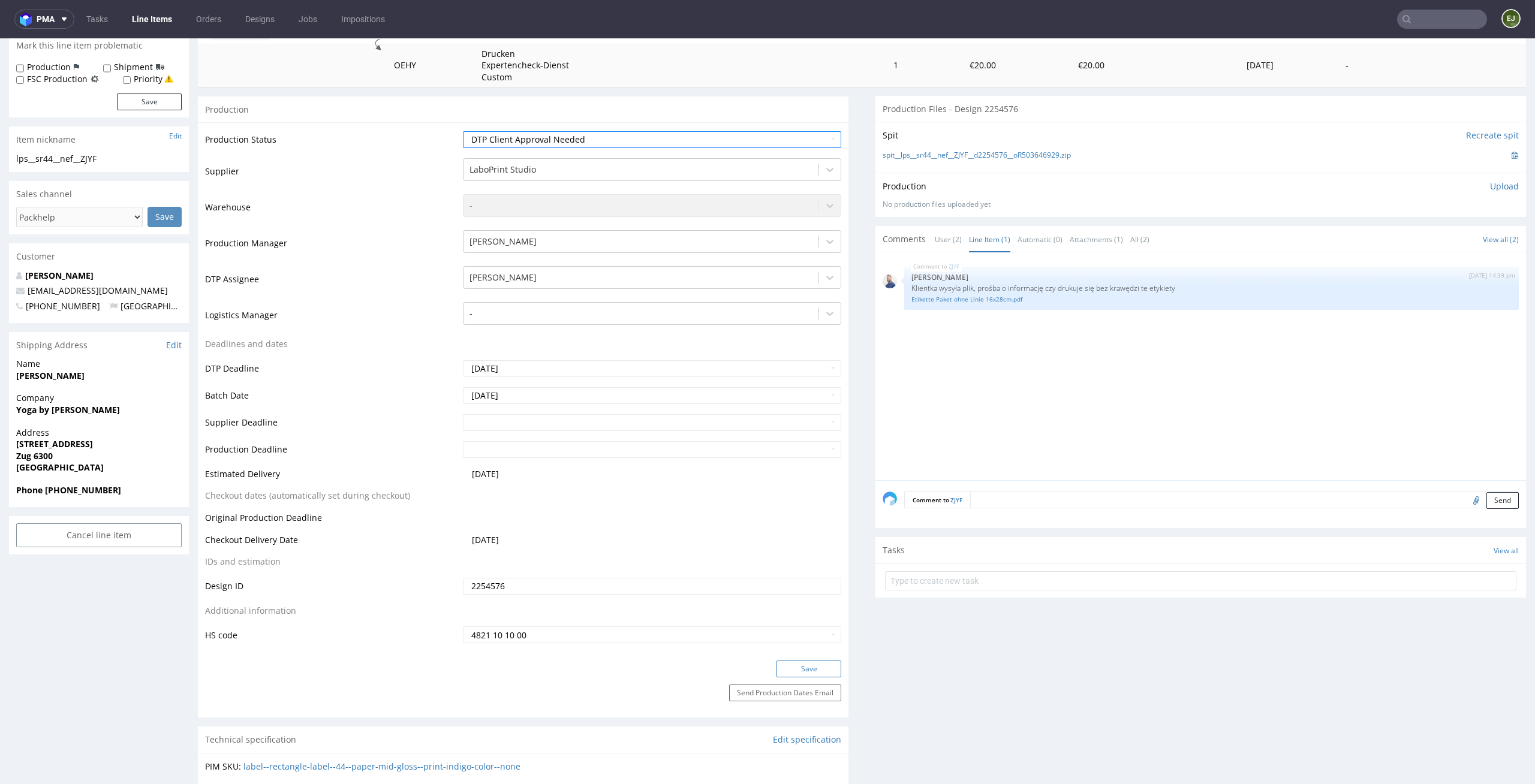
click at [823, 670] on button "Save" at bounding box center [809, 668] width 65 height 16
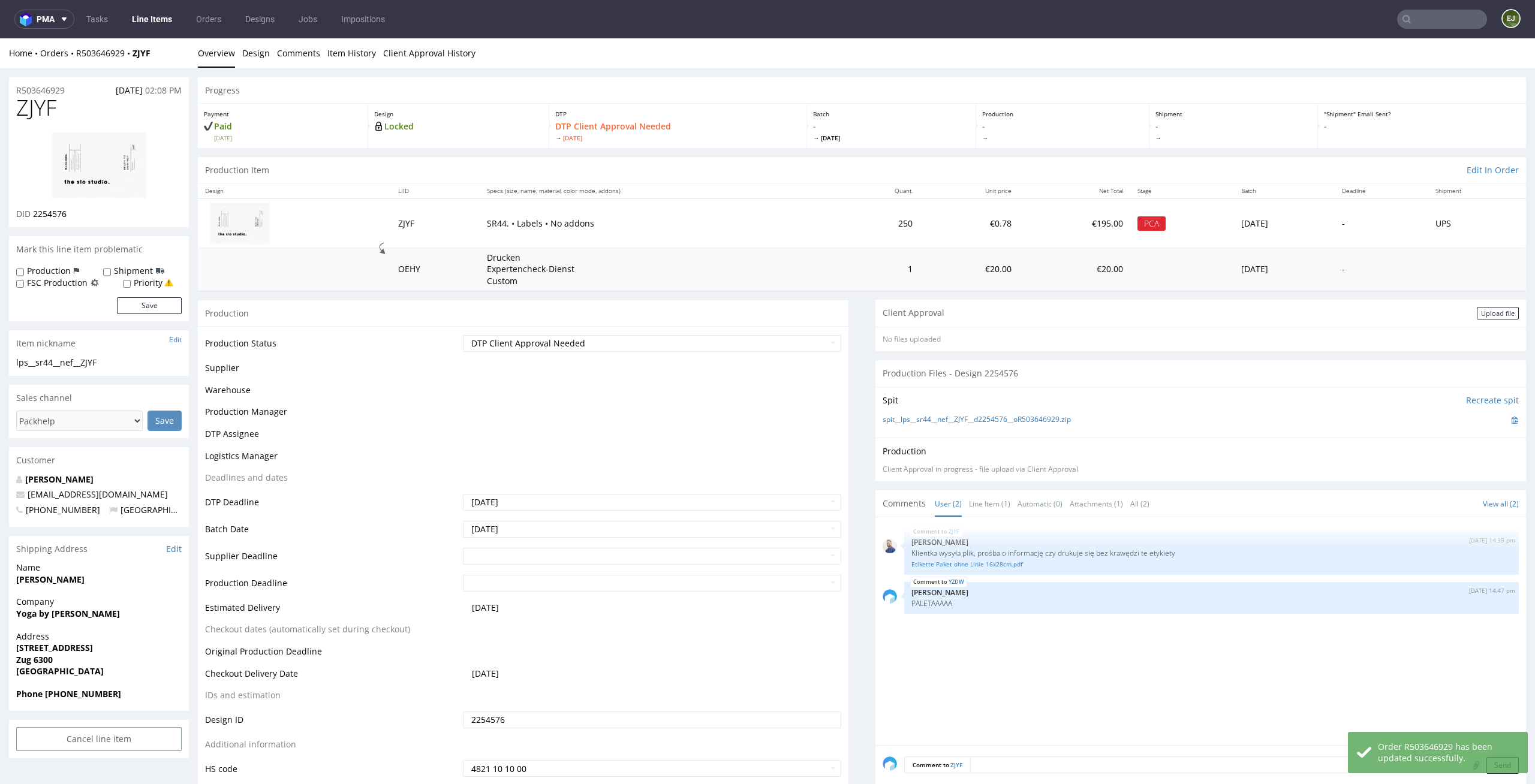
scroll to position [196, 0]
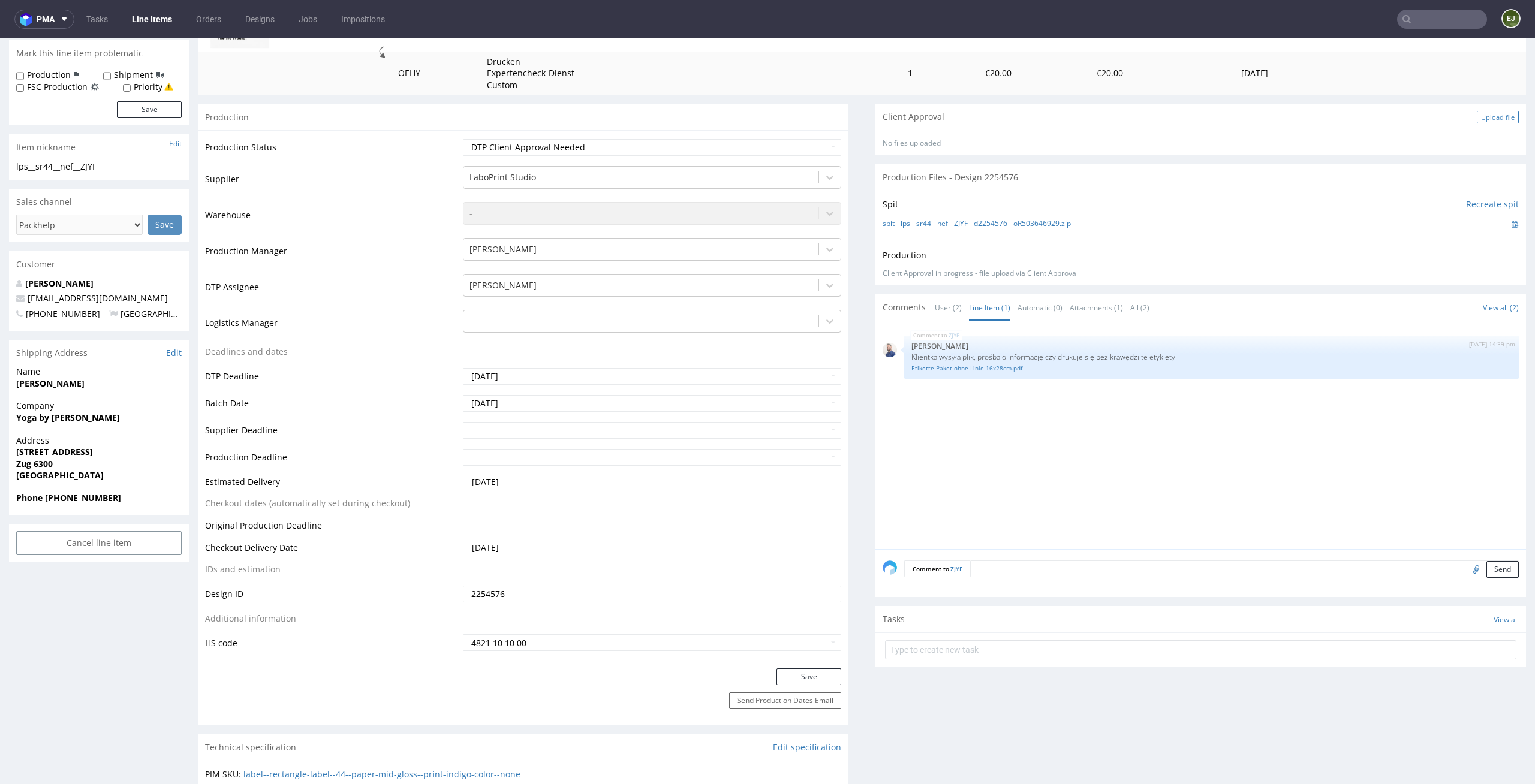
click at [1483, 111] on div "Upload file" at bounding box center [1498, 117] width 42 height 13
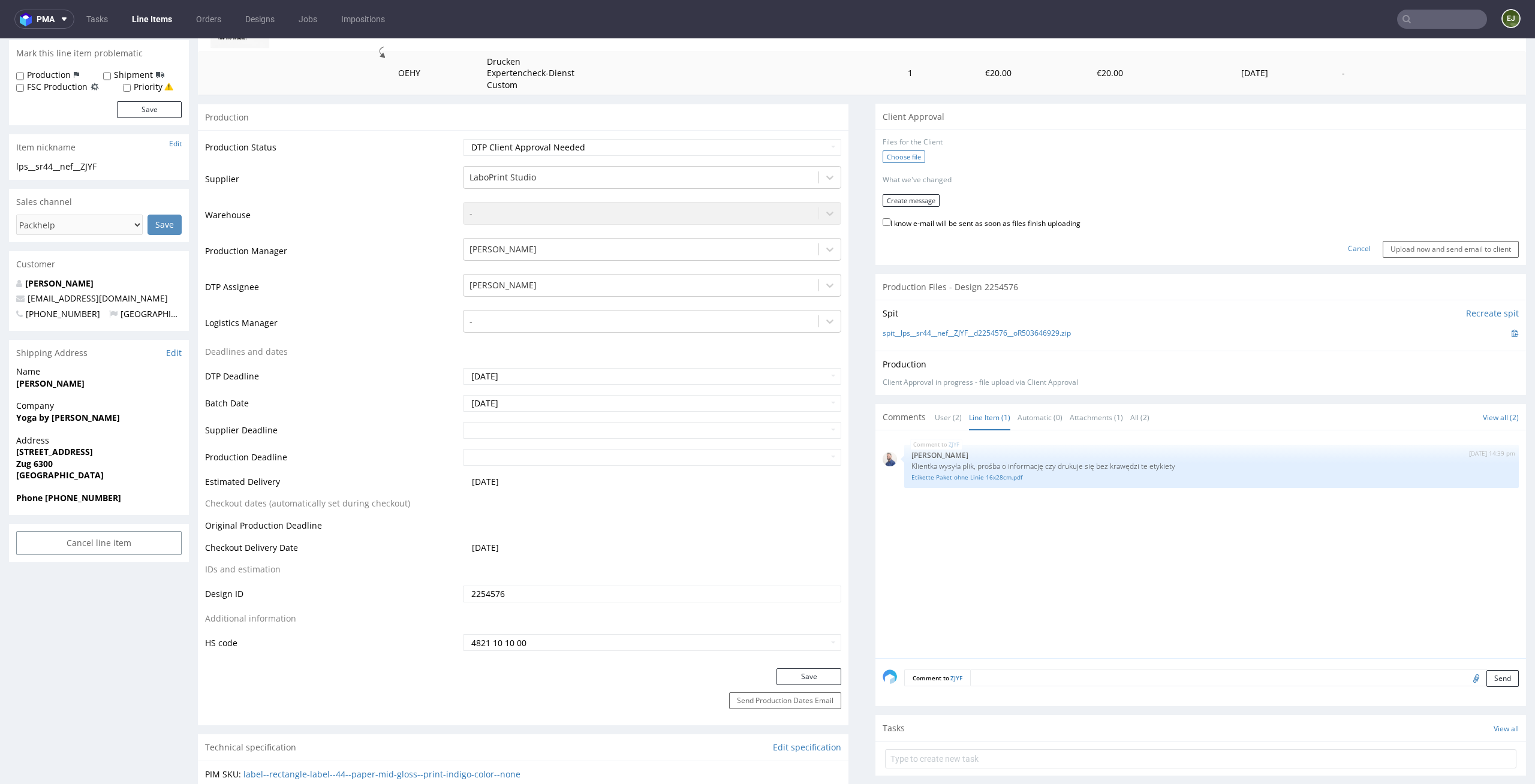
click at [888, 154] on label "Choose file" at bounding box center [904, 156] width 42 height 13
click at [0, 38] on input "Choose file" at bounding box center [0, 38] width 0 height 0
click at [906, 197] on button "Create message" at bounding box center [911, 196] width 57 height 13
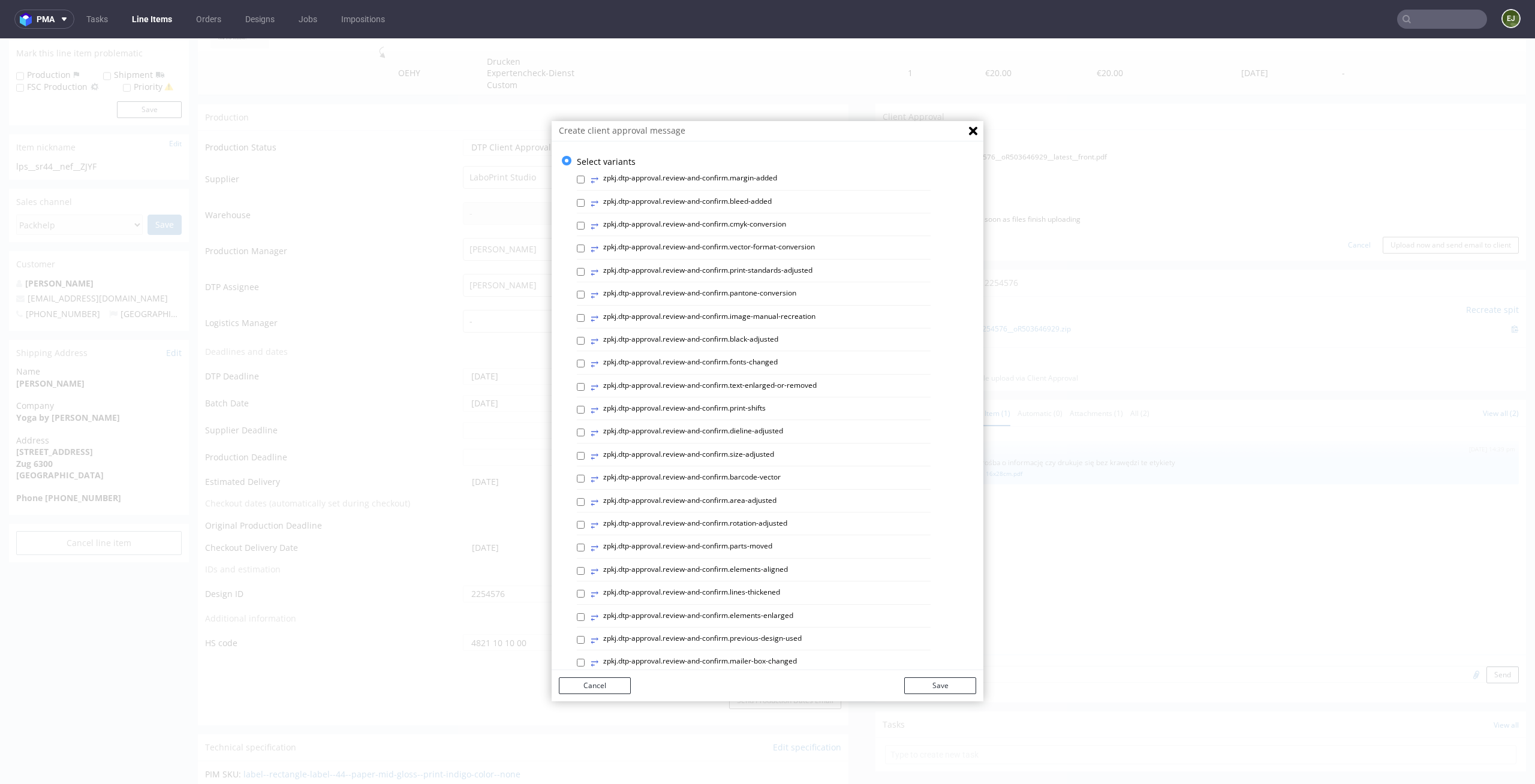
scroll to position [329, 0]
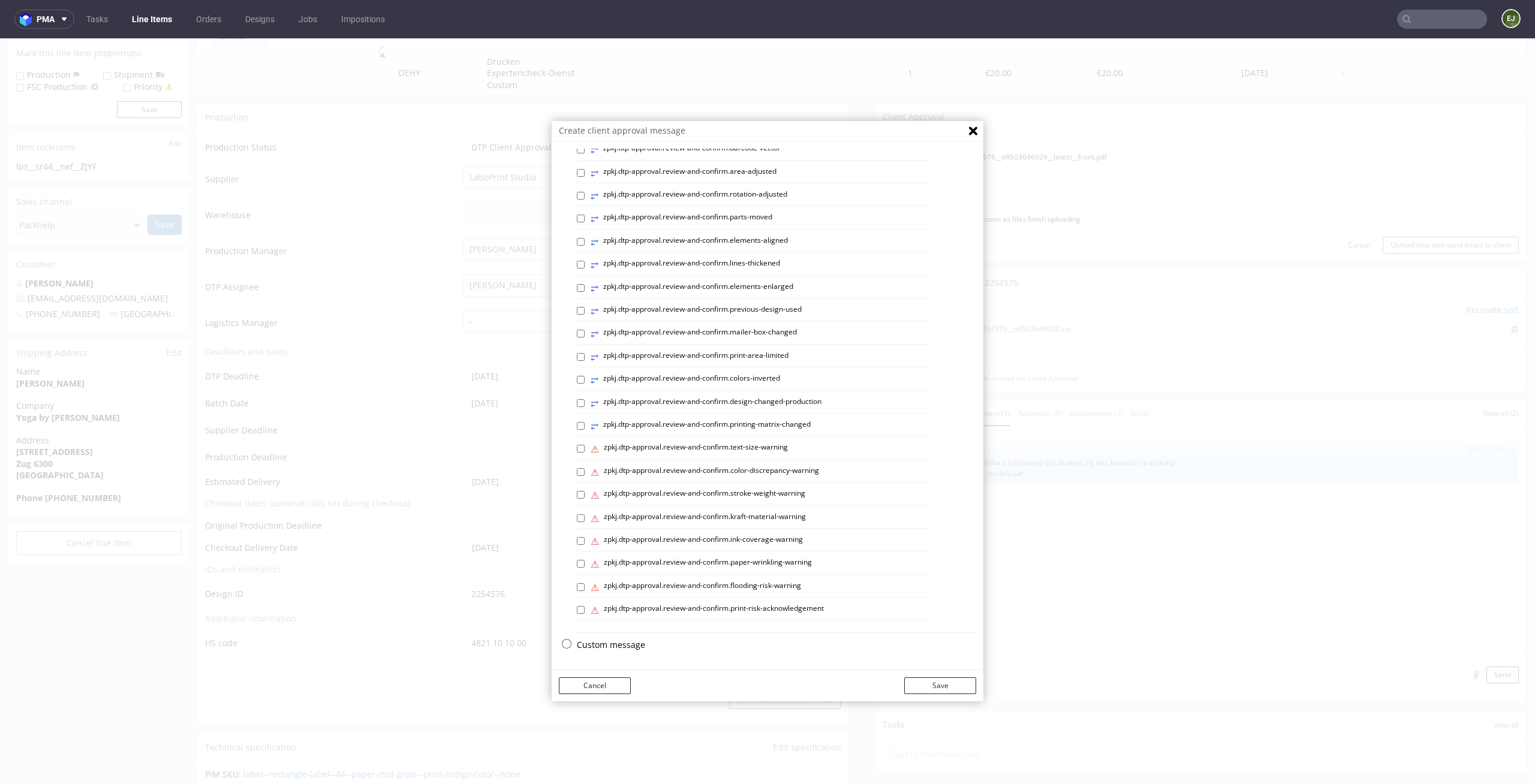
click at [622, 640] on p "Custom message" at bounding box center [777, 645] width 399 height 12
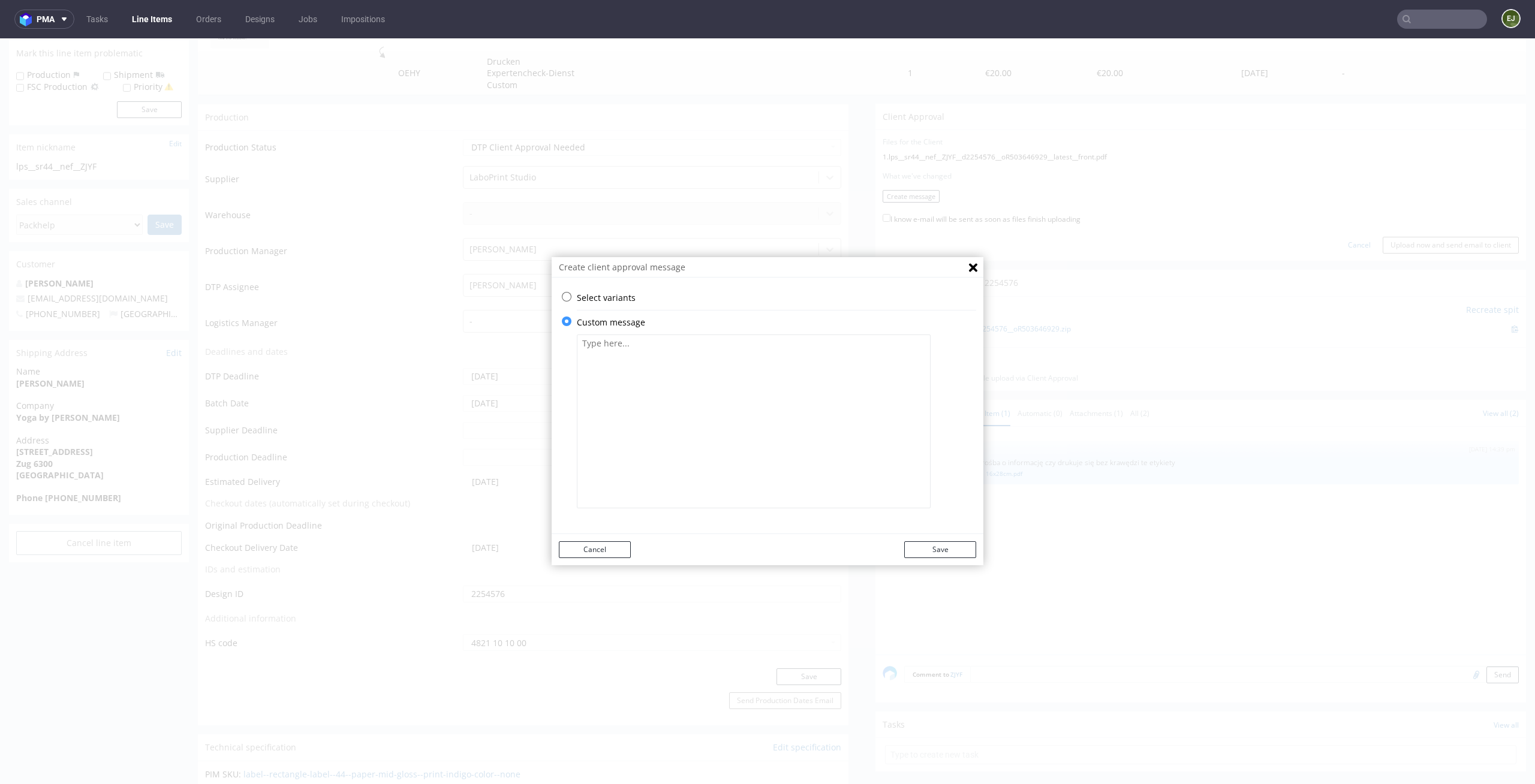
click at [664, 467] on textarea at bounding box center [754, 421] width 354 height 174
paste textarea "We've thickened some lines in your design to match minimum required line weight."
click at [758, 383] on textarea "We've thickened some lines in your design to match minimum required line weight." at bounding box center [754, 421] width 354 height 174
paste textarea "We've extended your design to span over the edges of the printable area. Techni…"
paste textarea "The colour of your design has been adjusted to the shade of black used in print…"
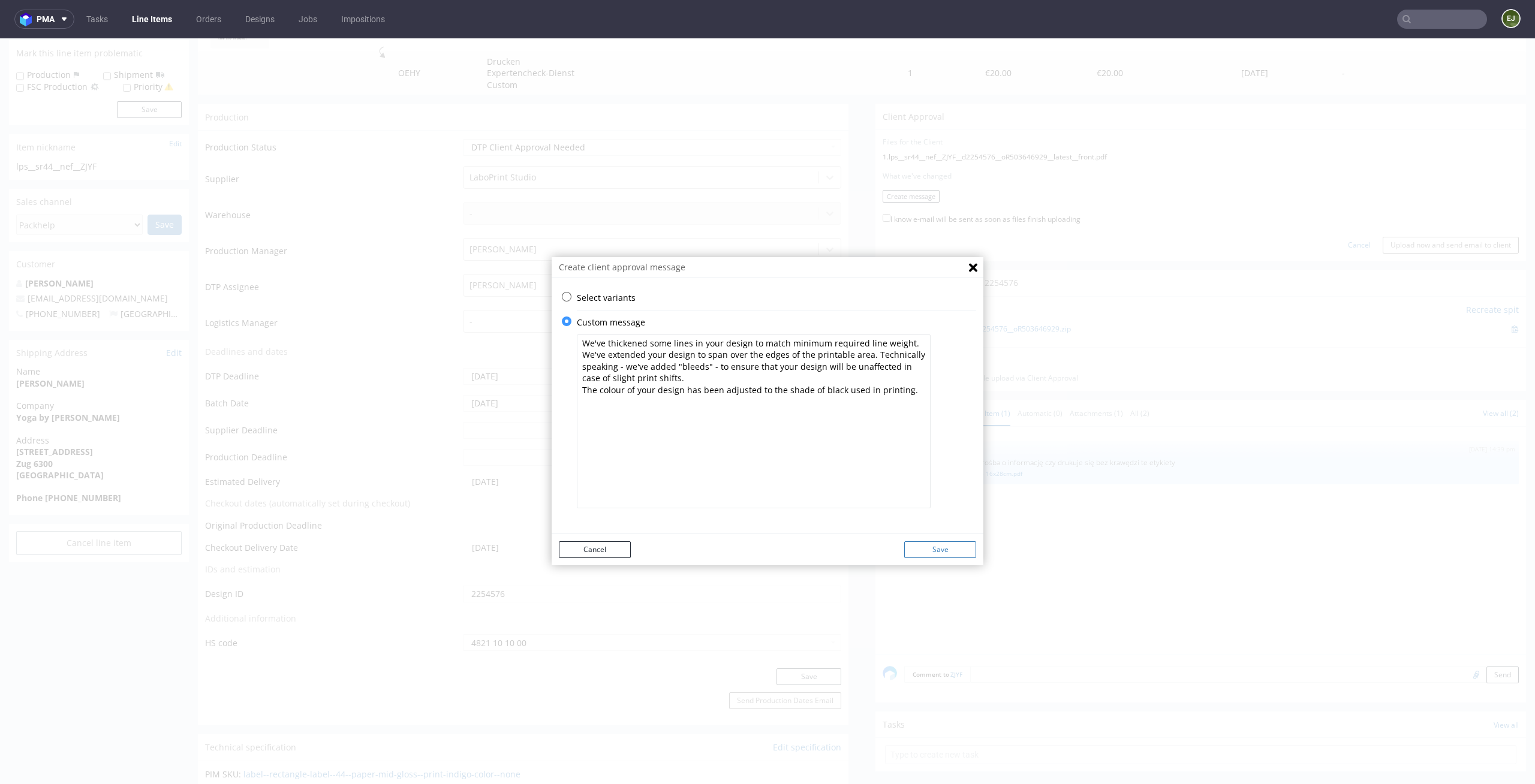
type textarea "We've thickened some lines in your design to match minimum required line weight…"
click at [912, 545] on button "Save" at bounding box center [940, 549] width 72 height 16
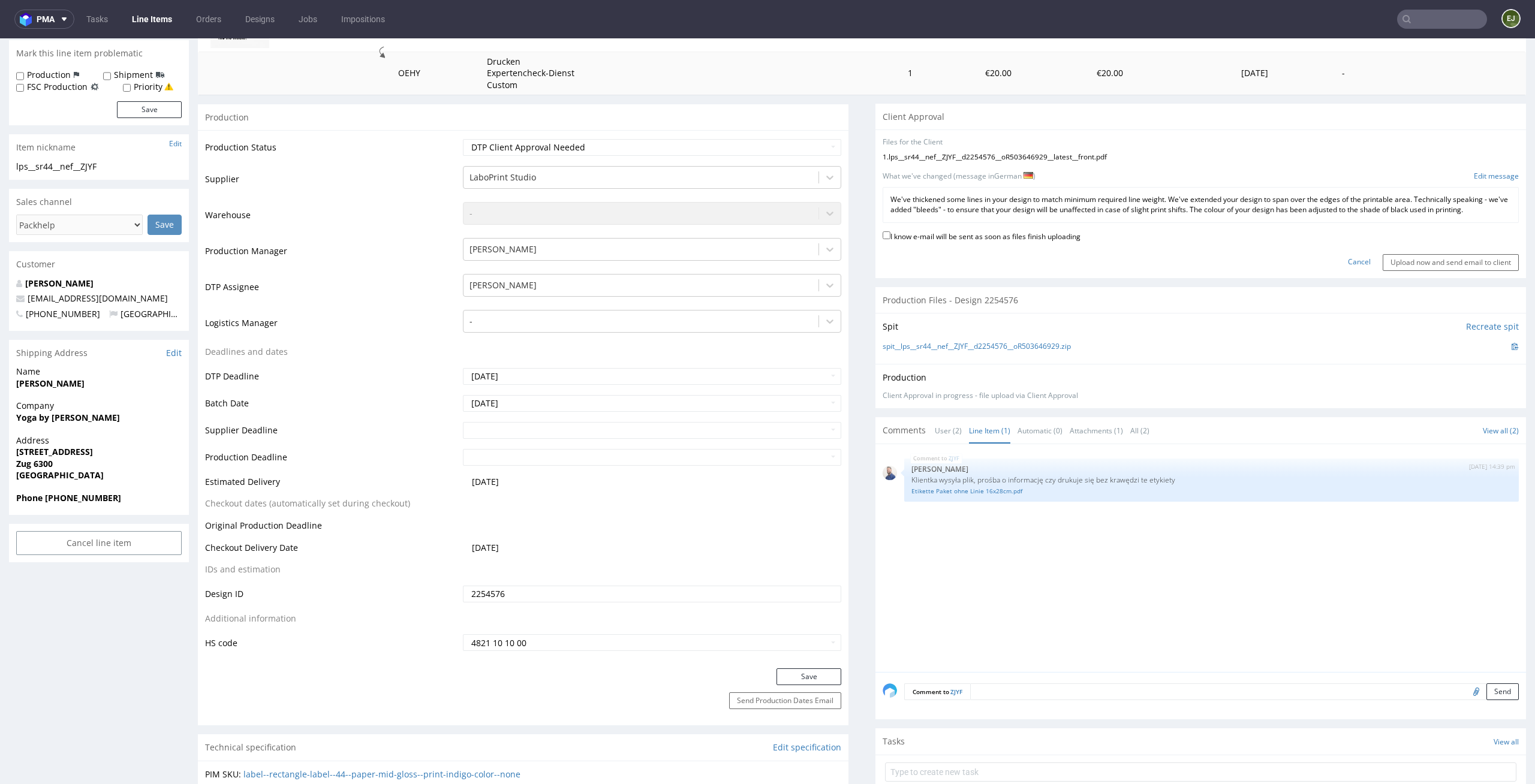
click at [1061, 242] on label "I know e-mail will be sent as soon as files finish uploading" at bounding box center [982, 236] width 198 height 13
click at [891, 239] on input "I know e-mail will be sent as soon as files finish uploading" at bounding box center [887, 236] width 8 height 8
checkbox input "true"
click at [1383, 271] on input "Upload now and send email to client" at bounding box center [1451, 262] width 136 height 16
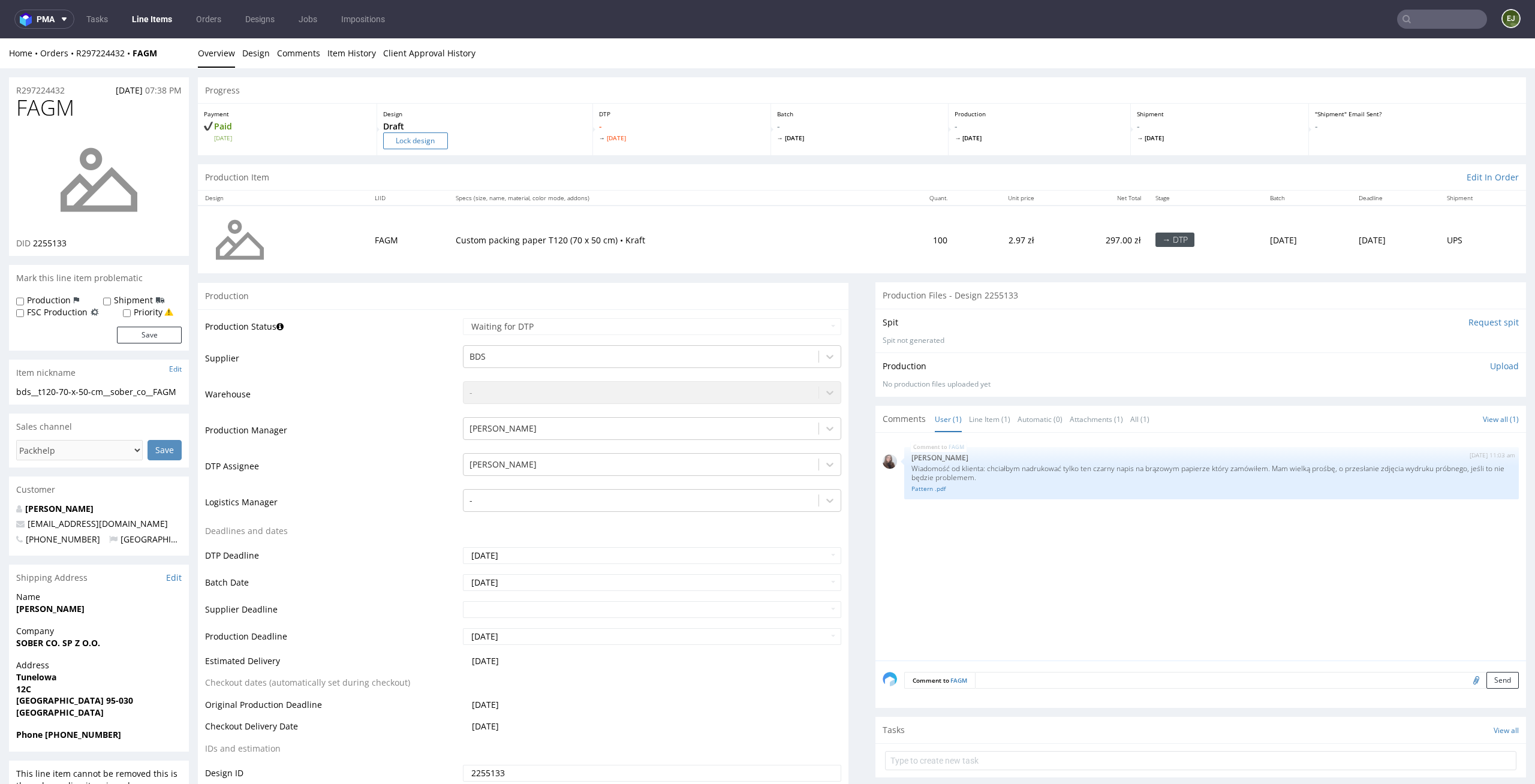
click at [416, 146] on input "Lock design" at bounding box center [416, 140] width 65 height 16
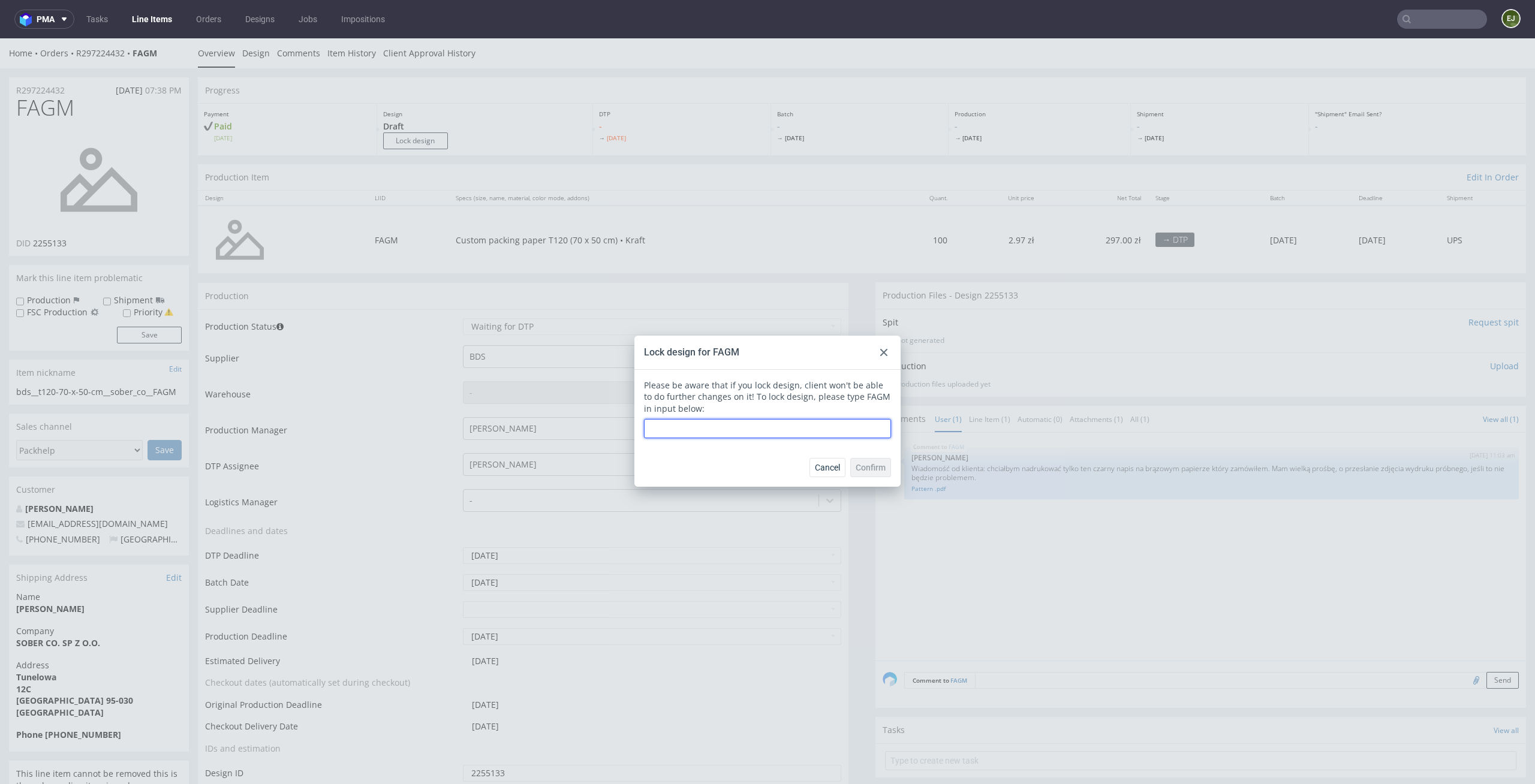
click at [794, 431] on input "text" at bounding box center [768, 428] width 247 height 20
type input "FAGM"
click at [869, 464] on span "Confirm" at bounding box center [870, 467] width 30 height 9
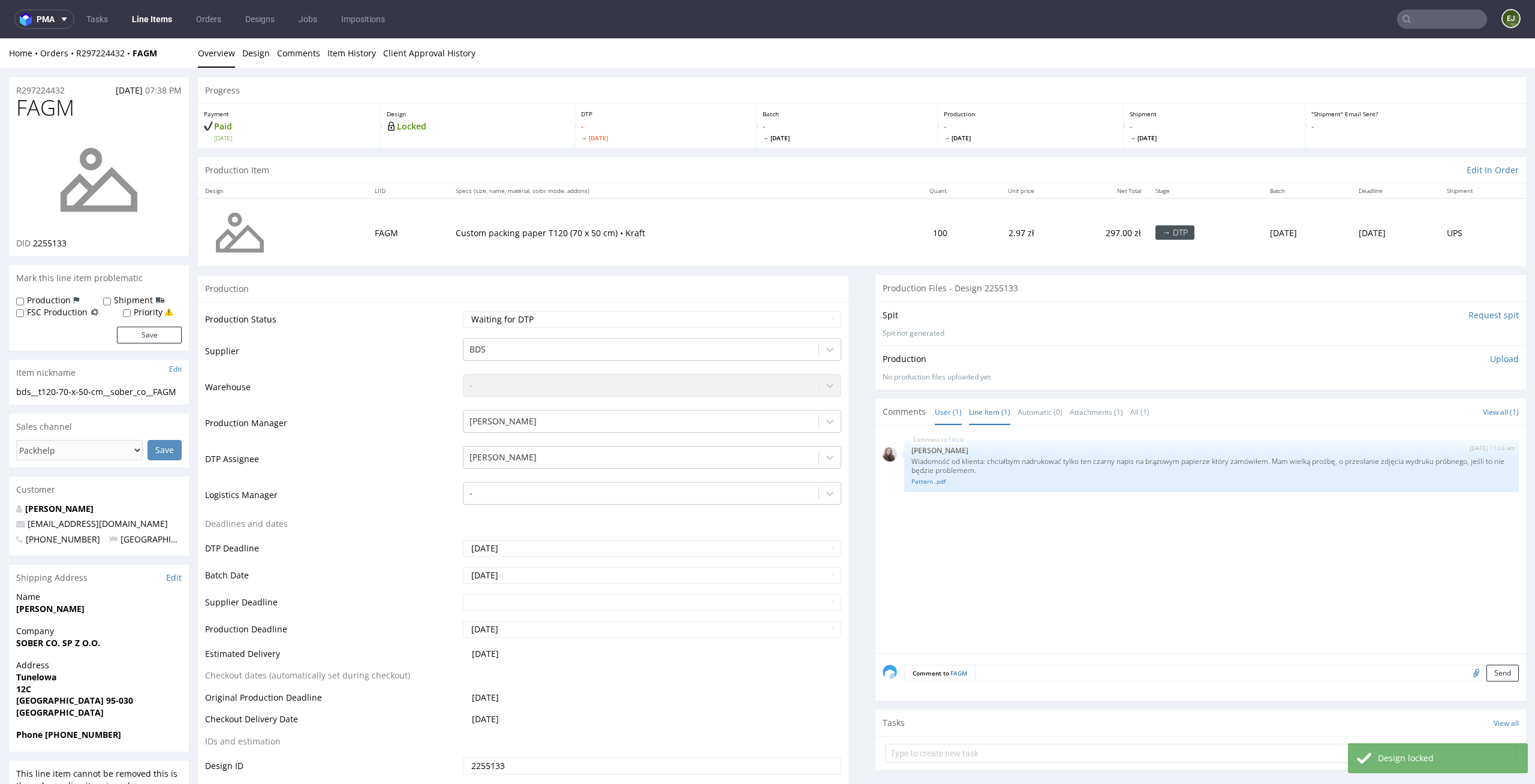
click at [982, 419] on link "Line Item (1)" at bounding box center [989, 412] width 41 height 26
click at [921, 480] on link "Pattern .pdf" at bounding box center [1211, 481] width 600 height 9
click at [946, 286] on div "Production Files - Design 2255133" at bounding box center [1200, 289] width 650 height 27
click at [963, 169] on div "Production Item Edit In Order" at bounding box center [862, 171] width 1328 height 27
drag, startPoint x: 109, startPoint y: 400, endPoint x: 0, endPoint y: 390, distance: 109.5
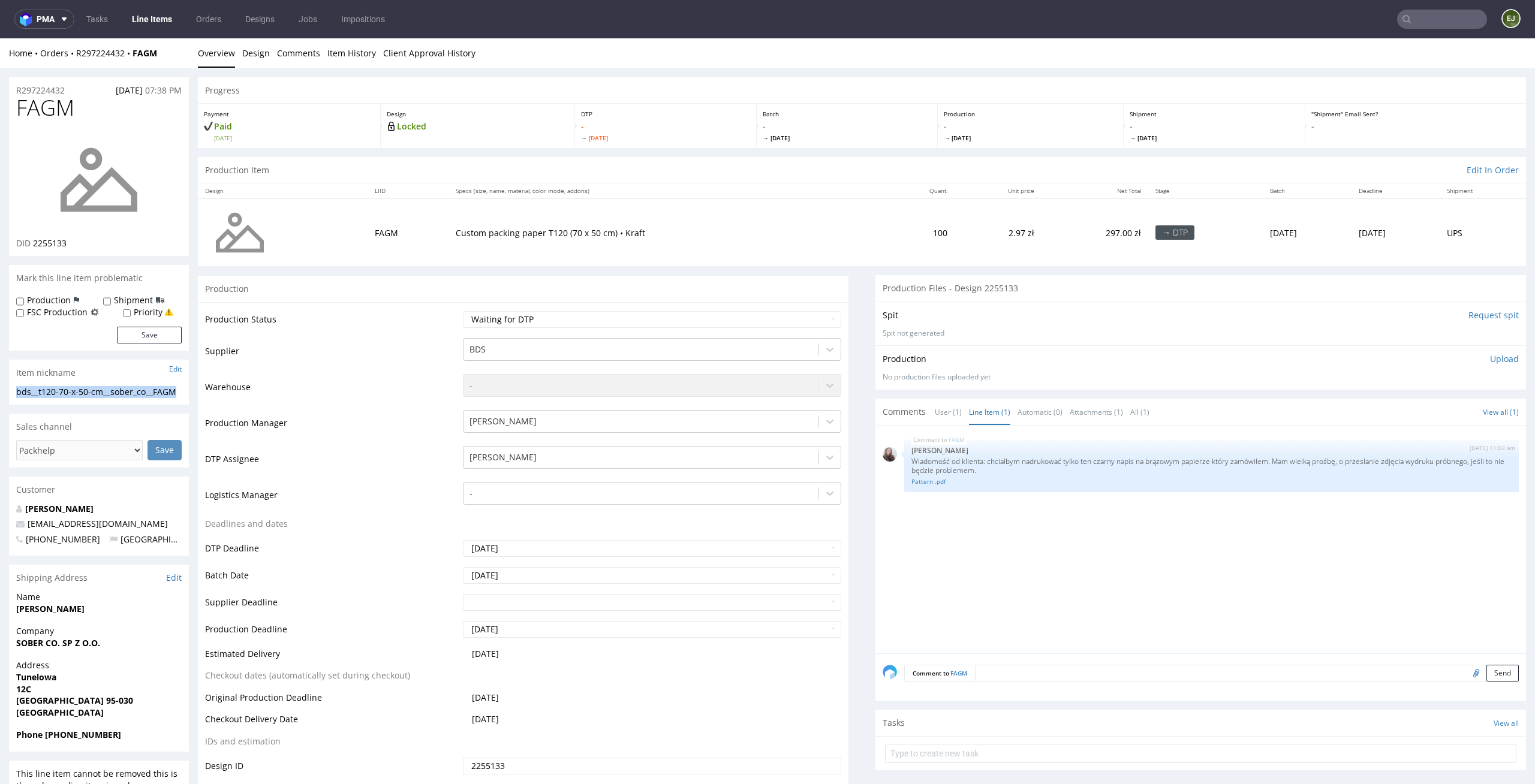
click at [590, 195] on th "Specs (size, name, material, color mode, addons)" at bounding box center [667, 190] width 437 height 15
click at [1072, 276] on div "Production Files - Design 2255133" at bounding box center [1200, 289] width 650 height 27
click at [984, 646] on div "FAGM 1st Sep 25 | 11:03 am Sandra Beśka Wiadomość od klienta: chciałbym nadruko…" at bounding box center [1205, 543] width 643 height 221
click at [532, 228] on p "Custom packing paper T120 (70 x 50 cm) • Kraft" at bounding box center [666, 232] width 422 height 12
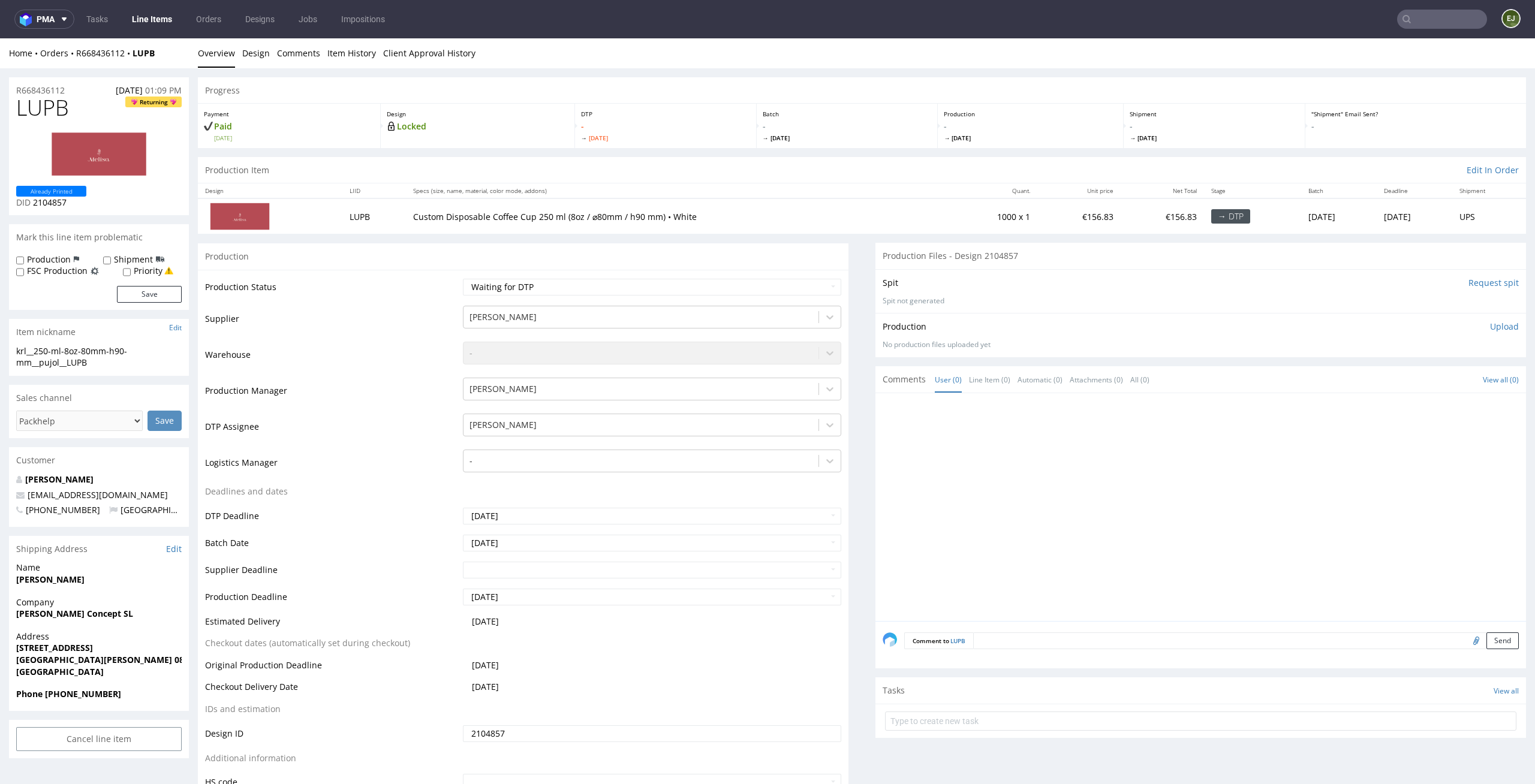
click at [794, 138] on span "[DATE]" at bounding box center [847, 138] width 169 height 9
click at [258, 49] on link "Design" at bounding box center [255, 53] width 27 height 30
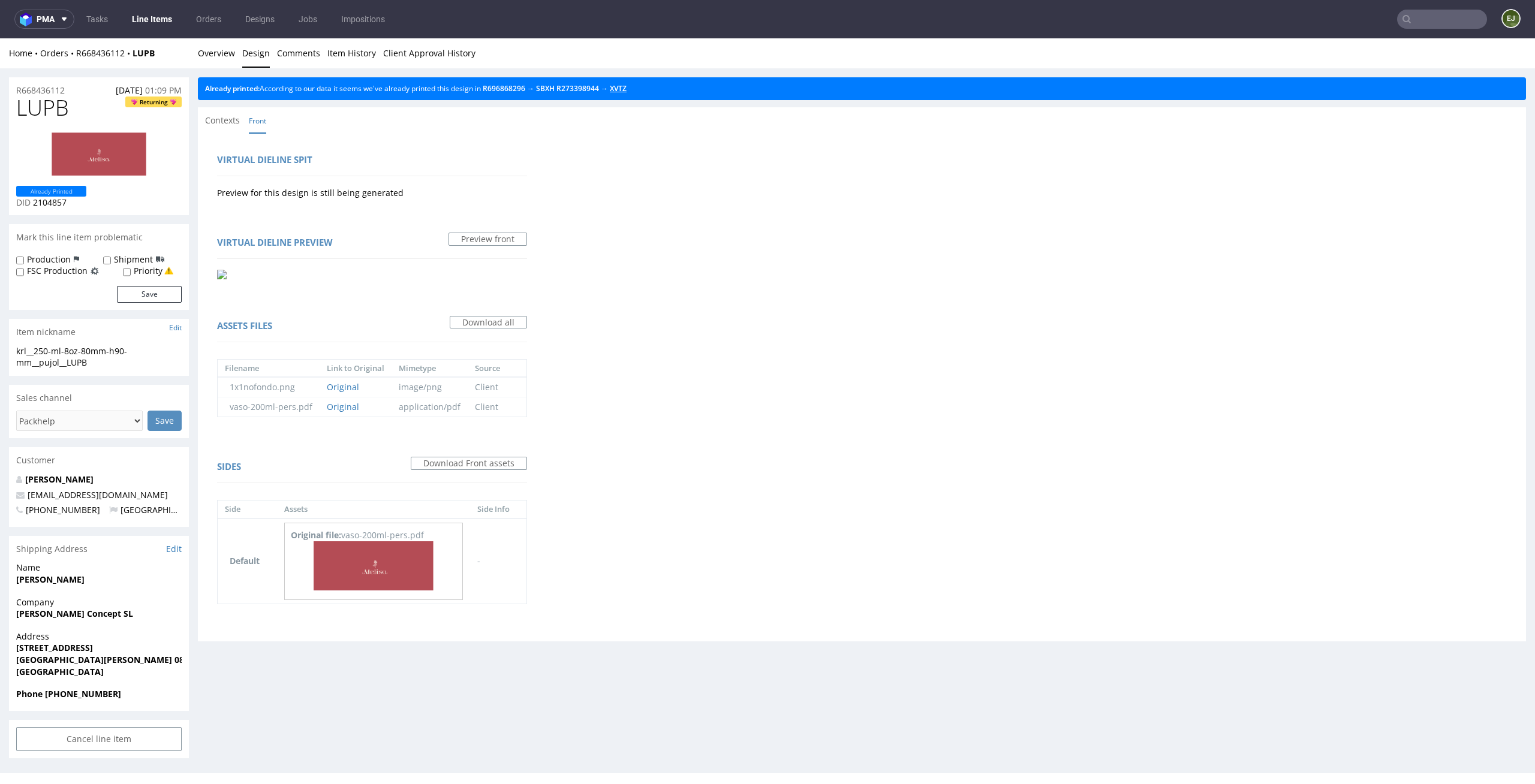
click at [627, 84] on link "XVTZ" at bounding box center [618, 88] width 16 height 10
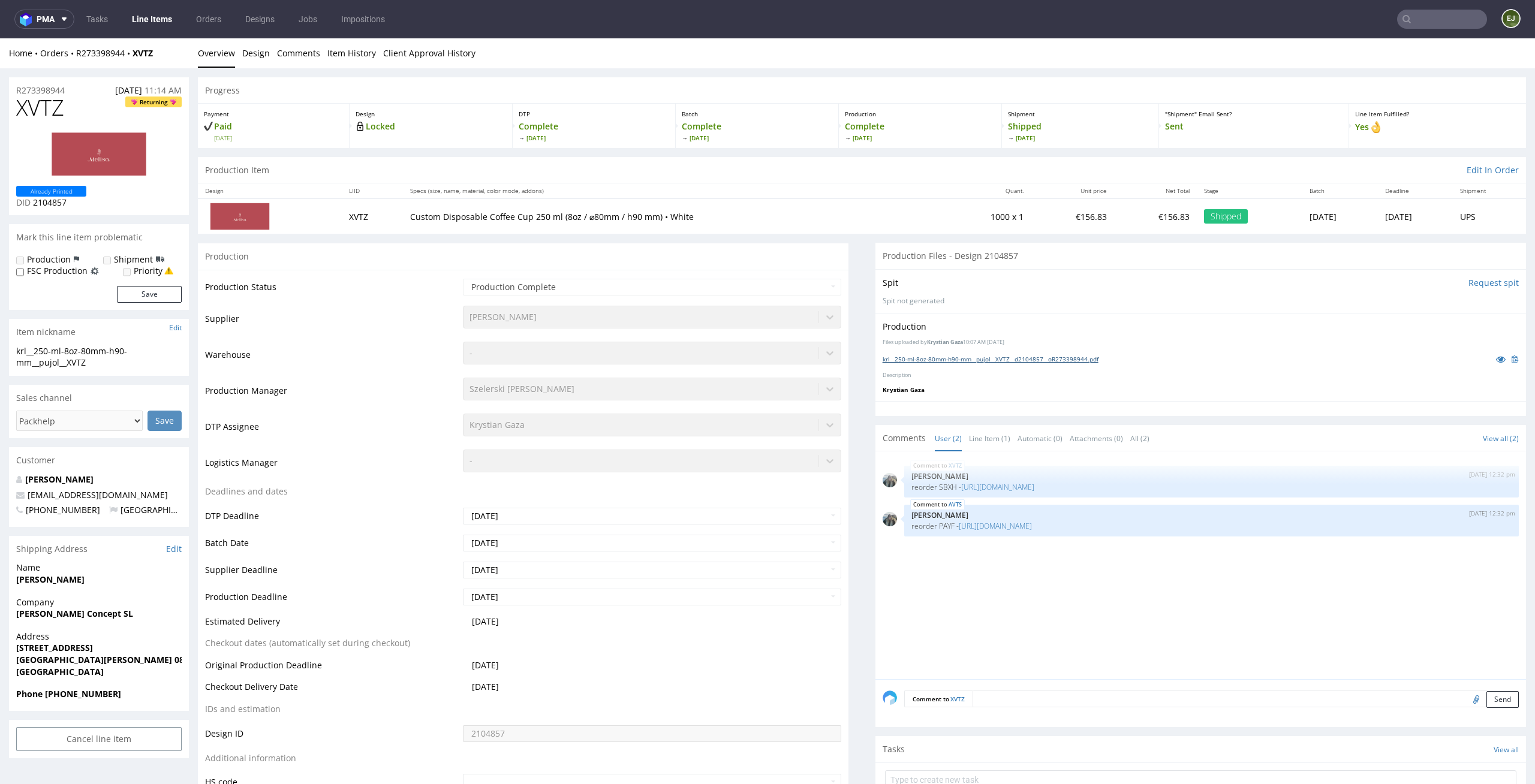
click at [996, 360] on link "krl__250-ml-8oz-80mm-h90-mm__pujol__XVTZ__d2104857__oR273398944.pdf" at bounding box center [991, 359] width 216 height 9
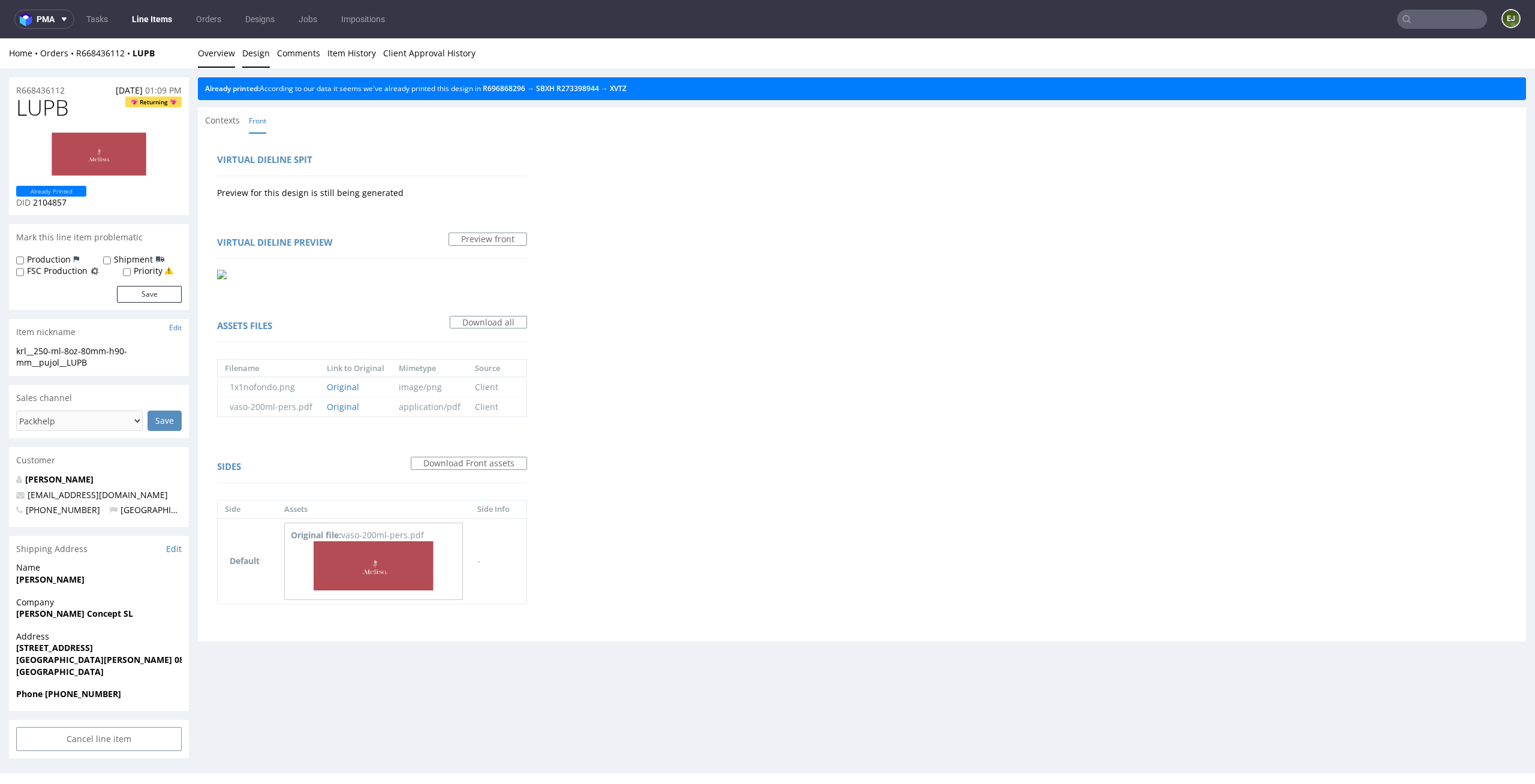
click at [227, 66] on link "Overview" at bounding box center [216, 53] width 37 height 30
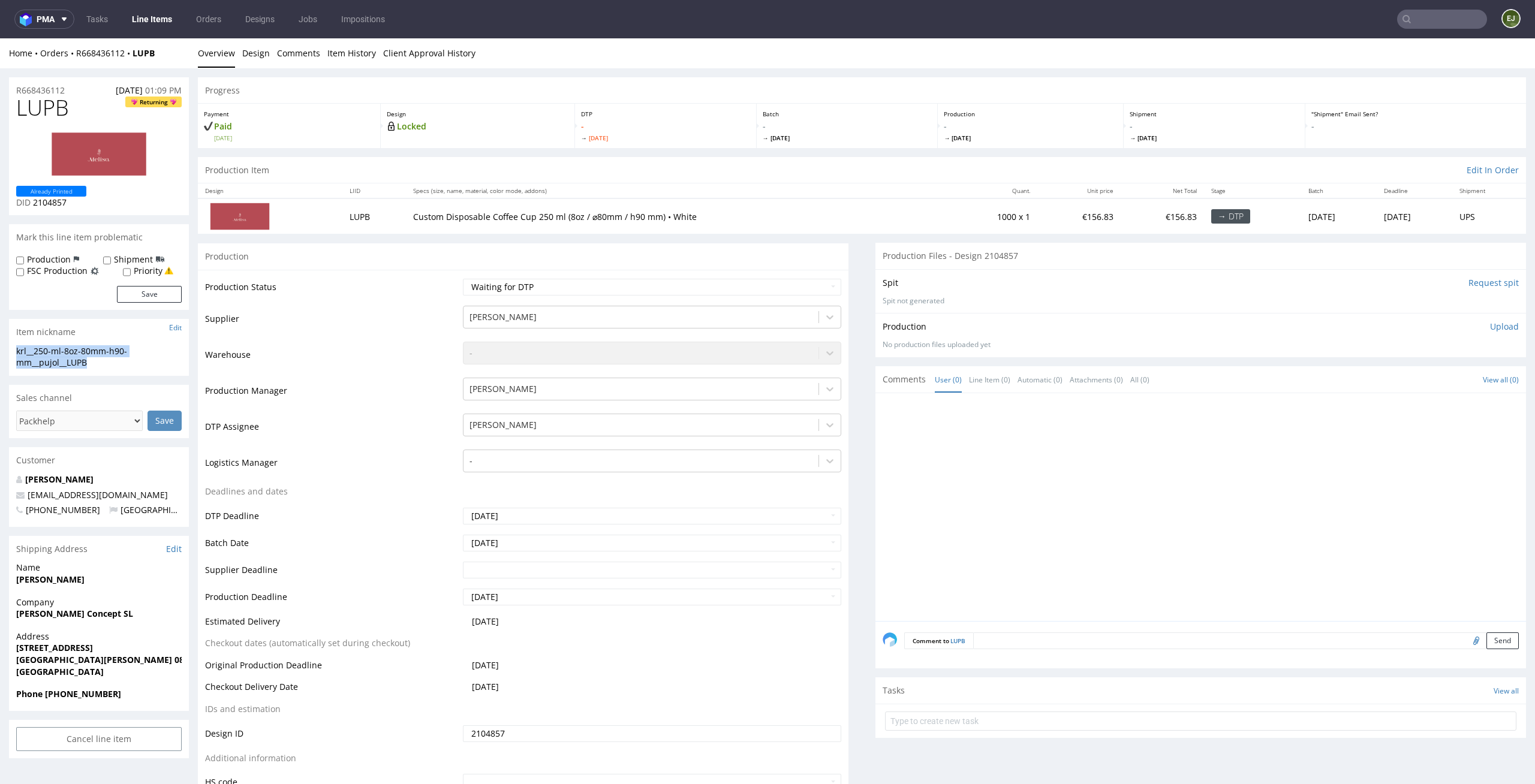
drag, startPoint x: 106, startPoint y: 365, endPoint x: 0, endPoint y: 350, distance: 107.1
copy div "krl__250-ml-8oz-80mm-h90-mm__pujol__LUPB"
drag, startPoint x: 74, startPoint y: 203, endPoint x: 33, endPoint y: 204, distance: 41.0
click at [33, 204] on p "DID 2104857" at bounding box center [52, 202] width 70 height 12
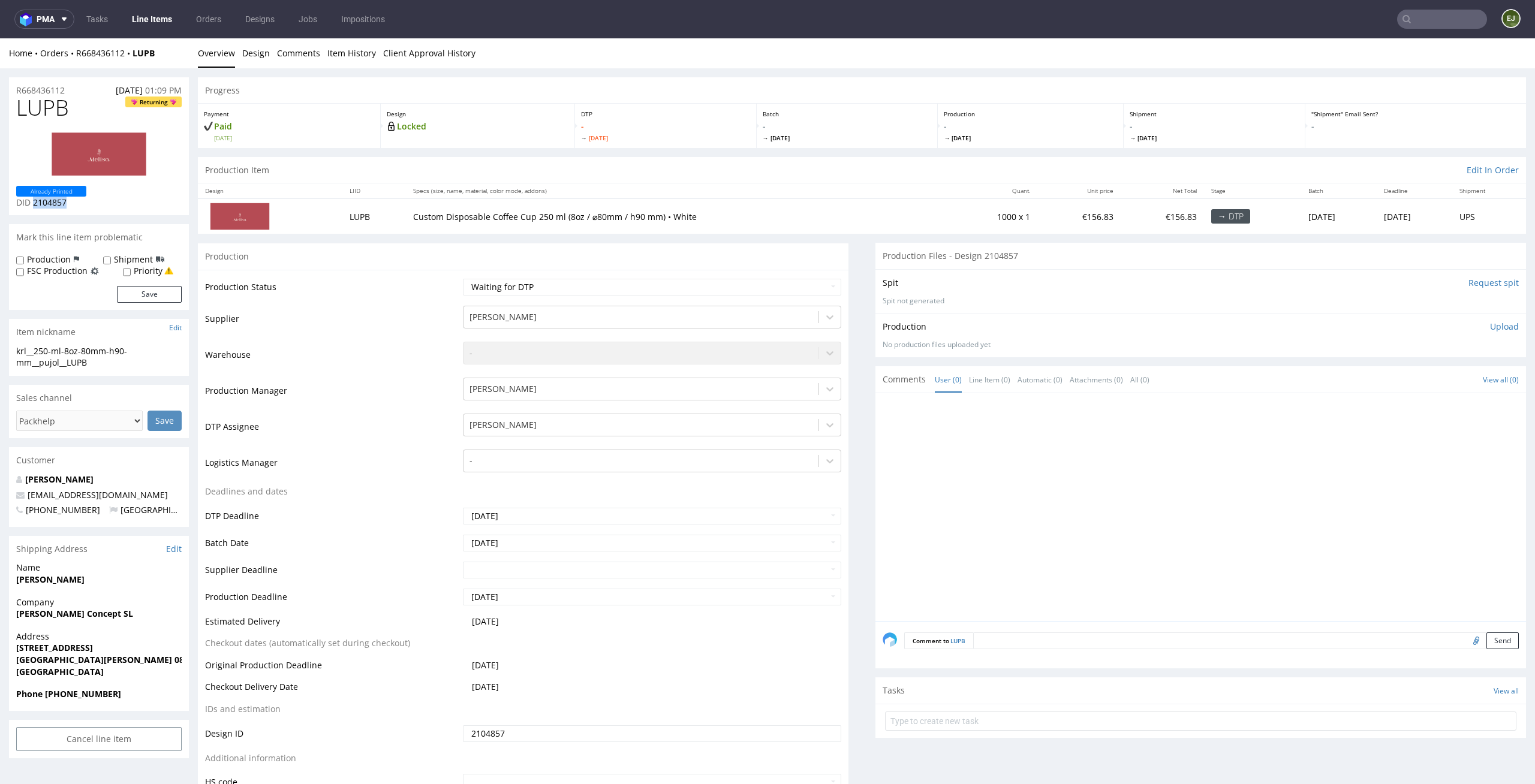
copy span "2104857"
drag, startPoint x: 75, startPoint y: 94, endPoint x: 0, endPoint y: 92, distance: 75.0
copy p "R668436112"
click at [1490, 325] on p "Upload" at bounding box center [1504, 326] width 29 height 12
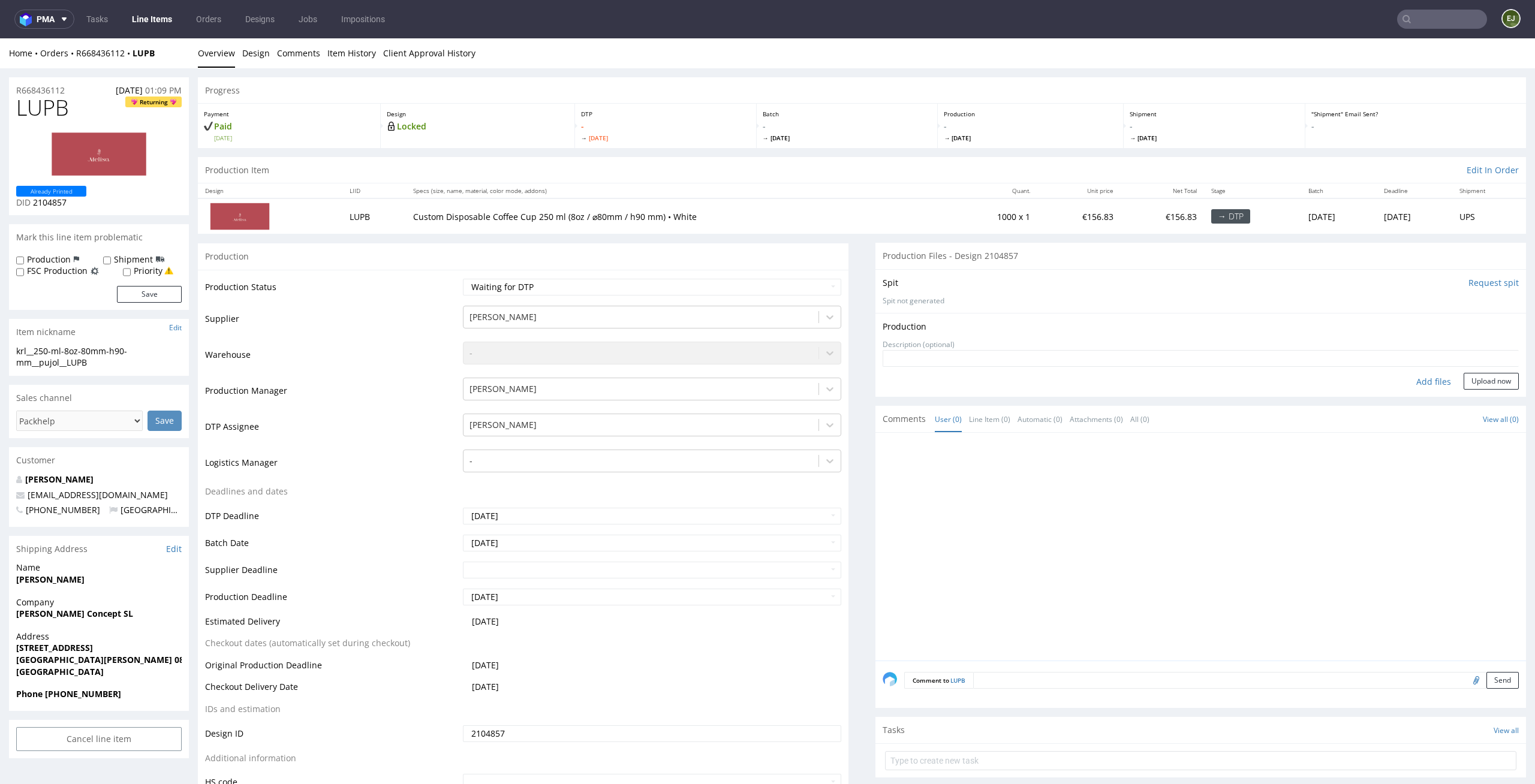
click at [1417, 382] on div "Add files" at bounding box center [1433, 381] width 60 height 18
type input "C:\fakepath\krl__250-ml-8oz-80mm-h90-mm__pujol__LUPB__d2104857__oR668436112.pdf"
click at [1472, 404] on button "Upload now" at bounding box center [1491, 399] width 55 height 16
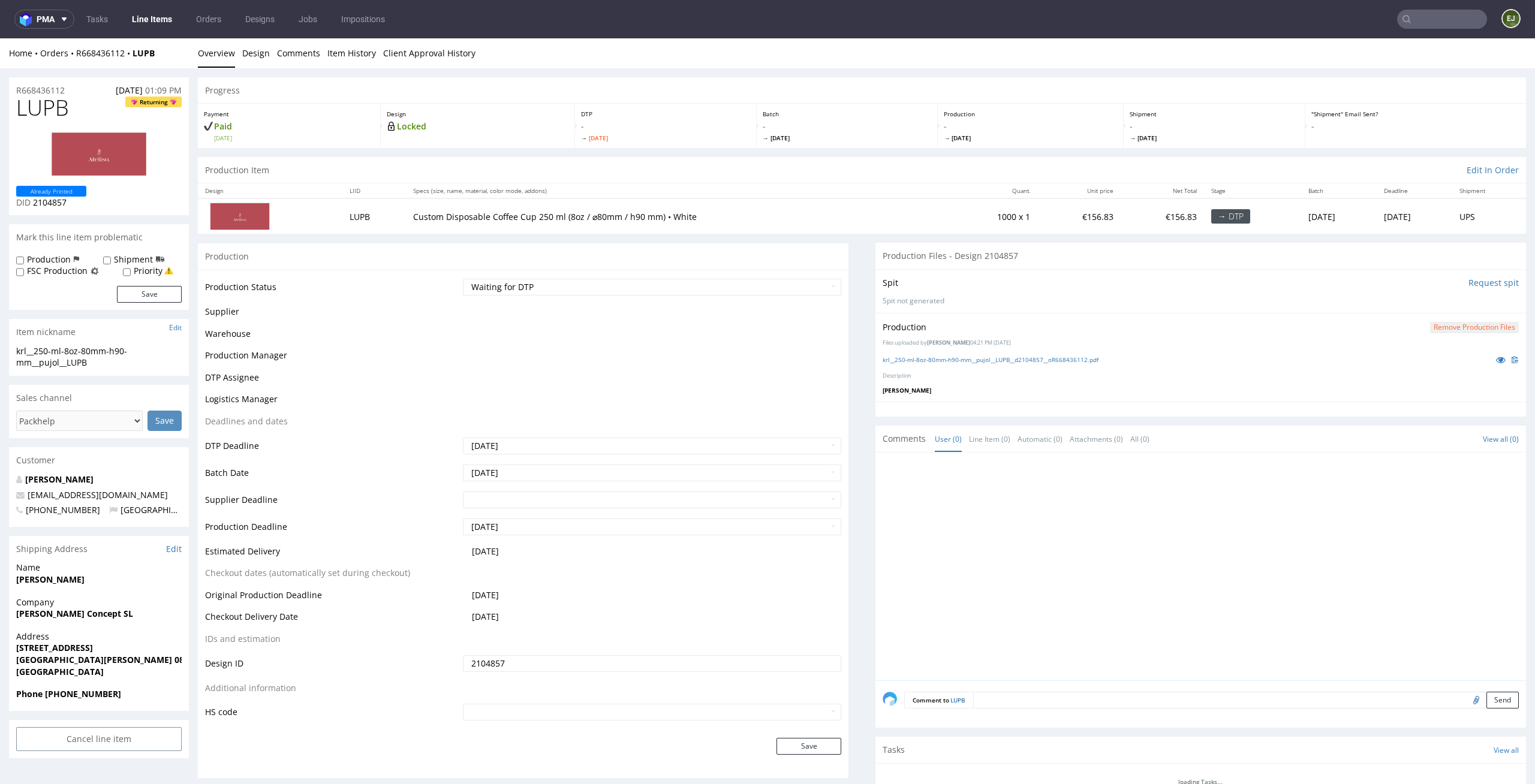
click at [801, 296] on td "Waiting for Artwork Waiting for Diecut Waiting for Mockup Waiting for DTP Waiti…" at bounding box center [651, 291] width 382 height 27
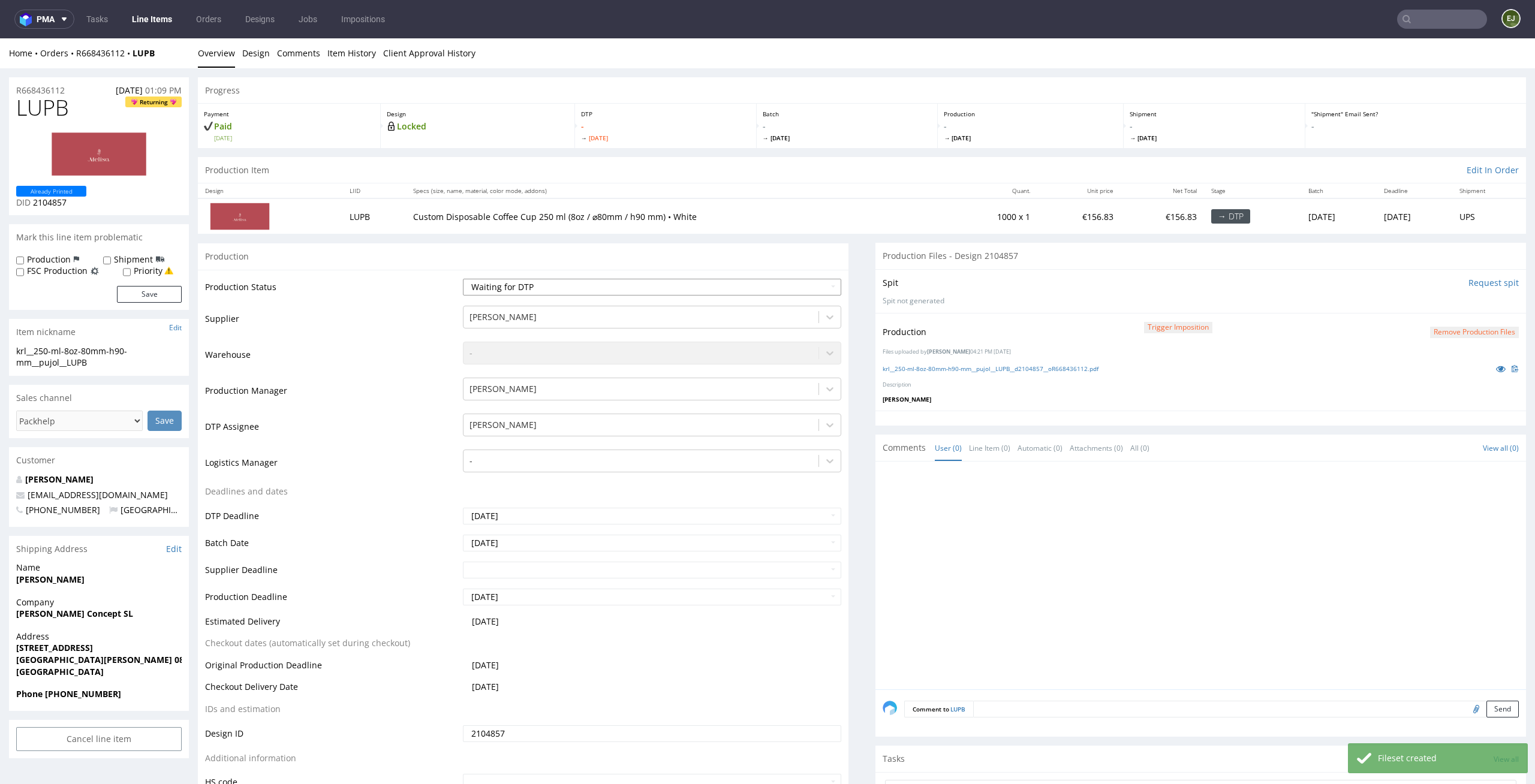
click at [803, 286] on select "Waiting for Artwork Waiting for Diecut Waiting for Mockup Waiting for DTP Waiti…" at bounding box center [652, 286] width 379 height 16
select select "dtp_production_ready"
click at [463, 279] on select "Waiting for Artwork Waiting for Diecut Waiting for Mockup Waiting for DTP Waiti…" at bounding box center [652, 286] width 379 height 16
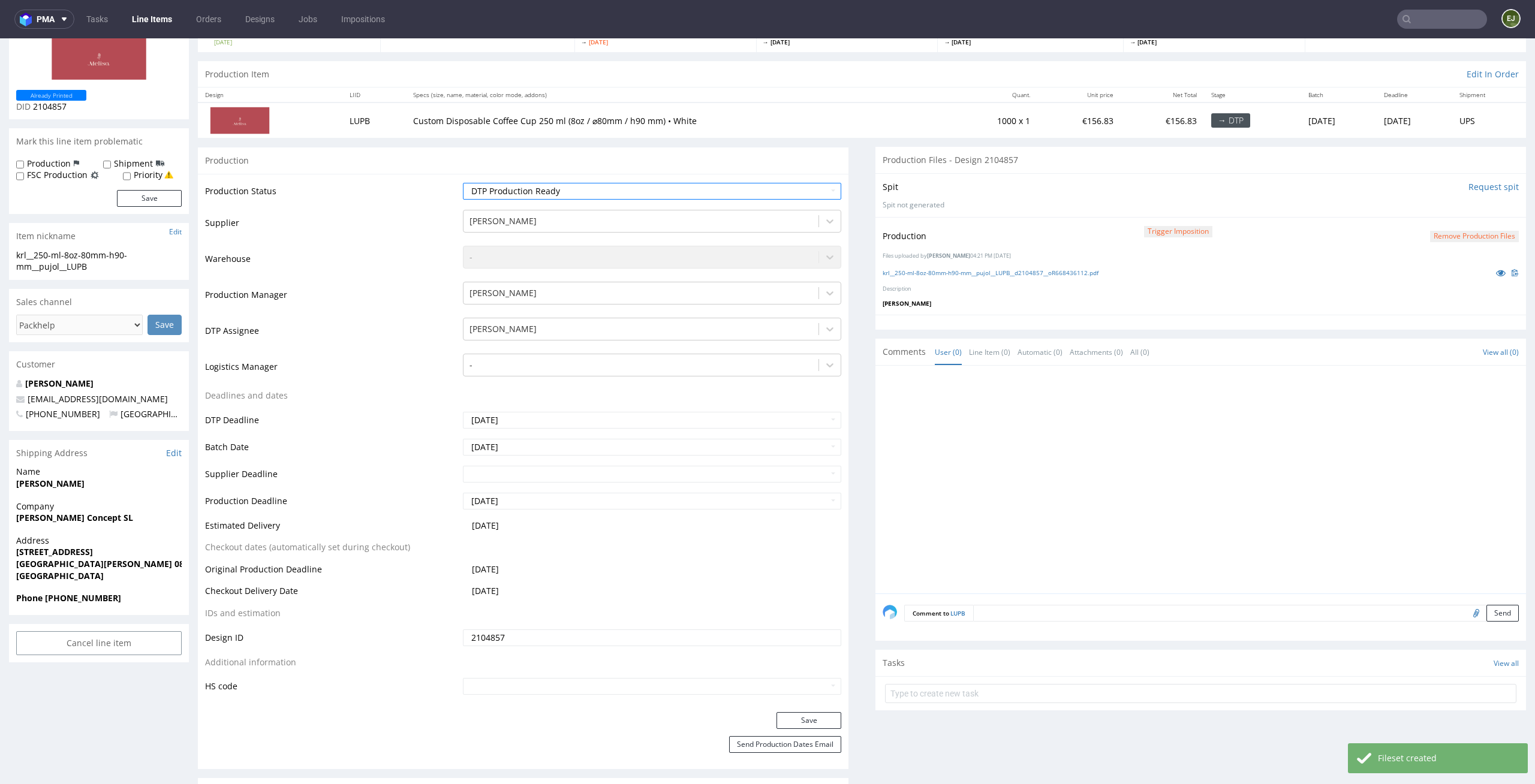
scroll to position [169, 0]
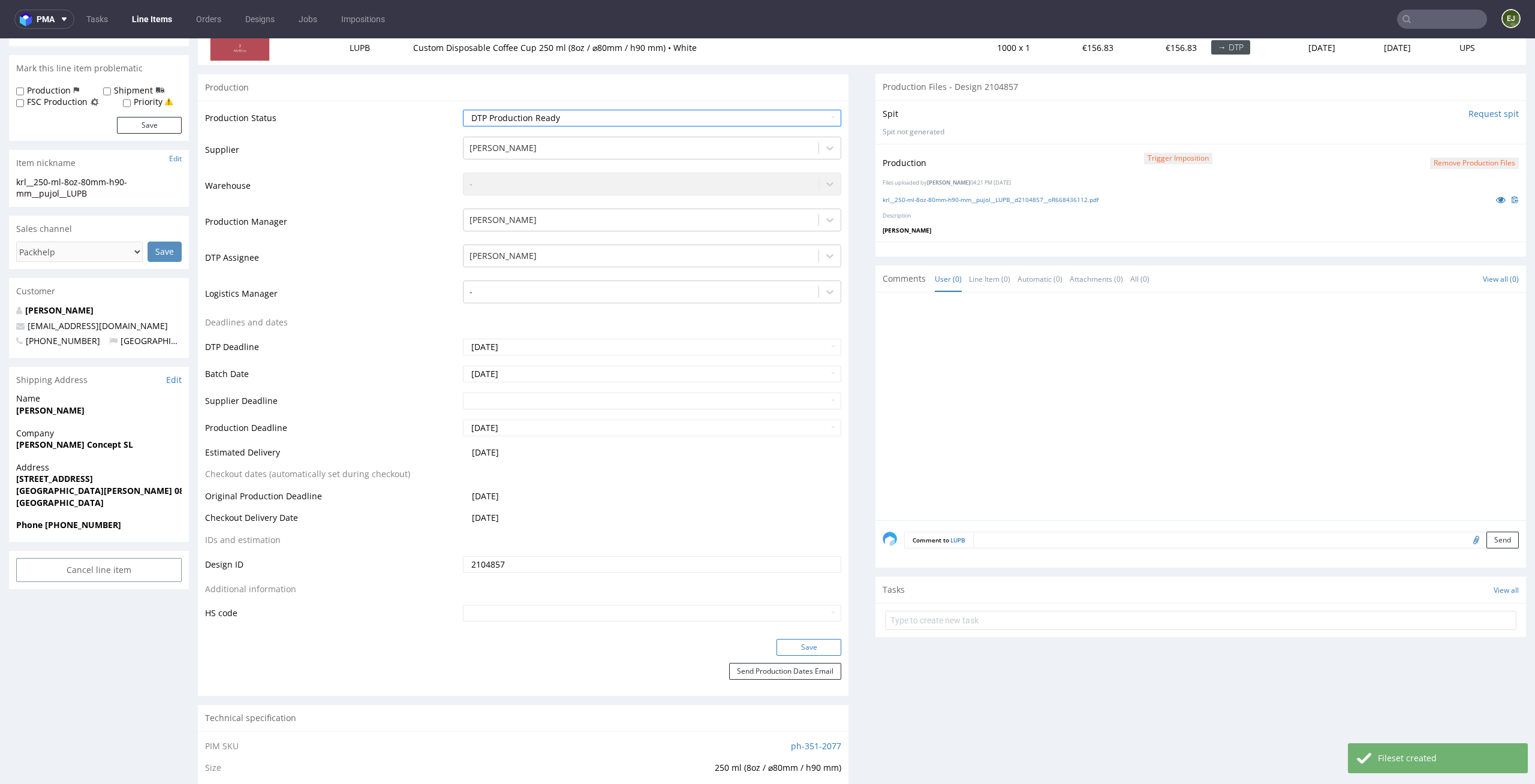
click at [825, 647] on button "Save" at bounding box center [809, 647] width 65 height 16
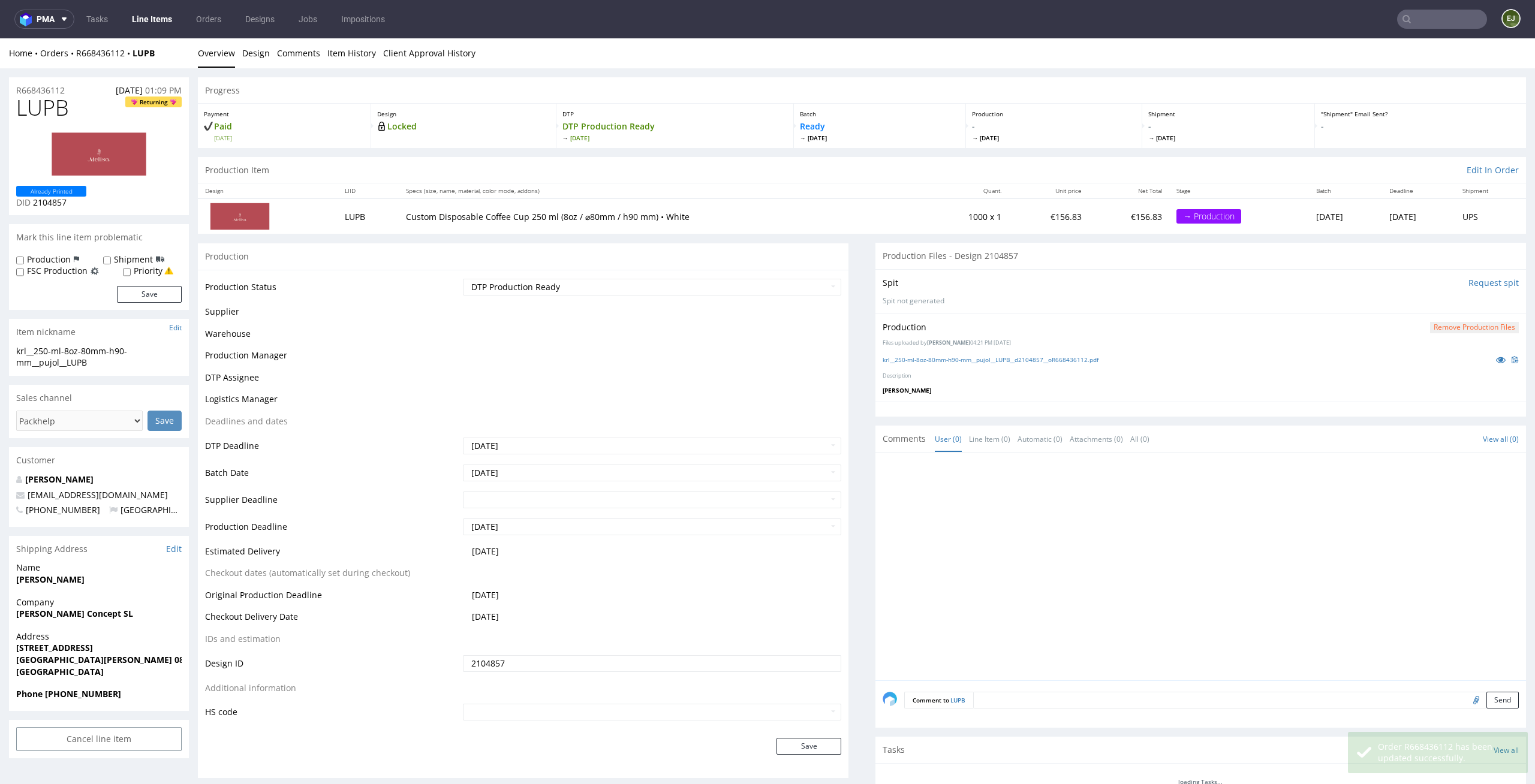
scroll to position [0, 0]
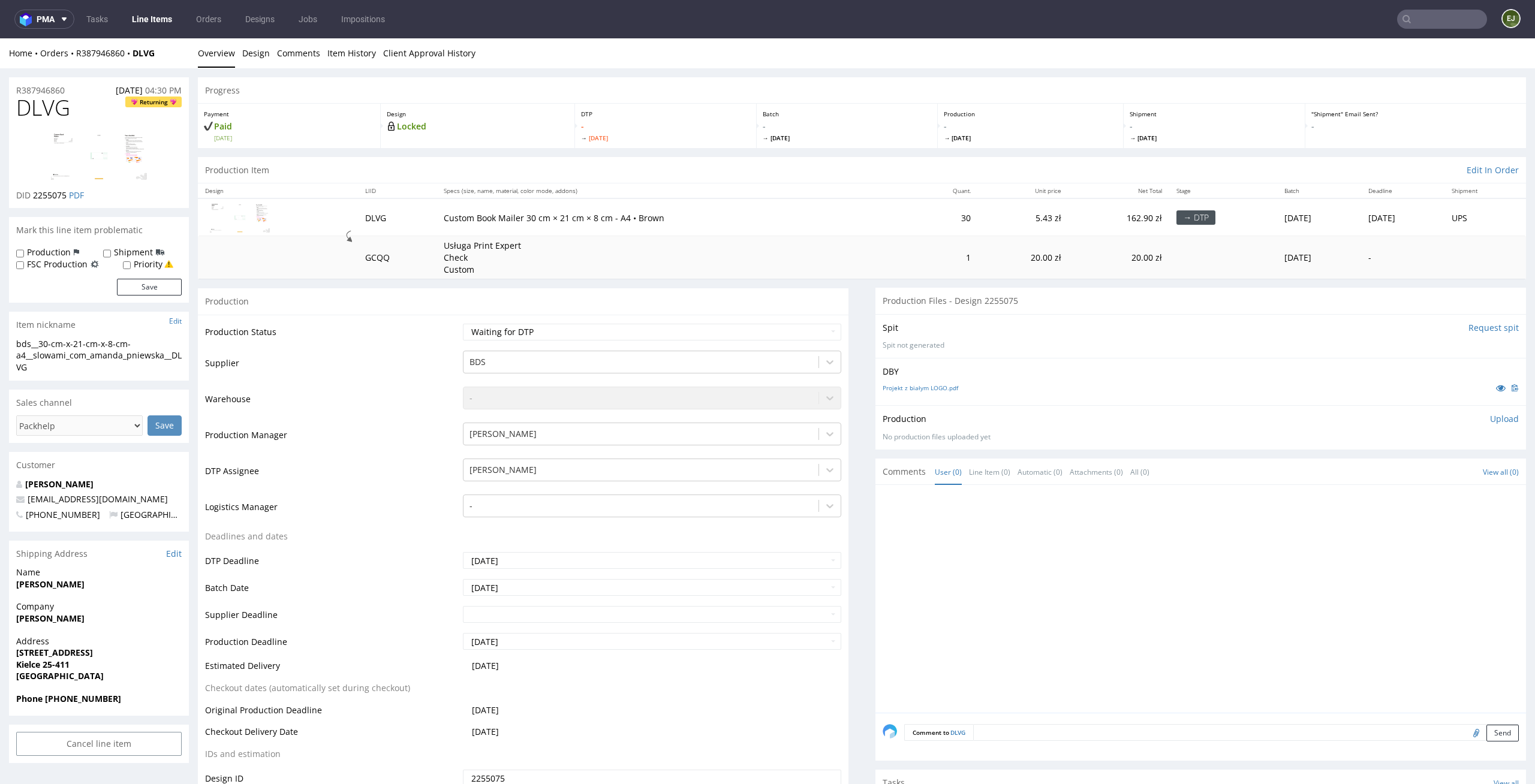
click at [801, 166] on div "Production Item Edit In Order" at bounding box center [862, 171] width 1328 height 27
click at [939, 387] on link "Projekt z białym LOGO.pdf" at bounding box center [921, 387] width 76 height 9
click at [874, 161] on div "Production Item Edit In Order" at bounding box center [862, 171] width 1328 height 27
click at [859, 268] on td "Usługa Print Expert Check Custom" at bounding box center [674, 257] width 475 height 42
click at [99, 148] on img at bounding box center [99, 156] width 96 height 48
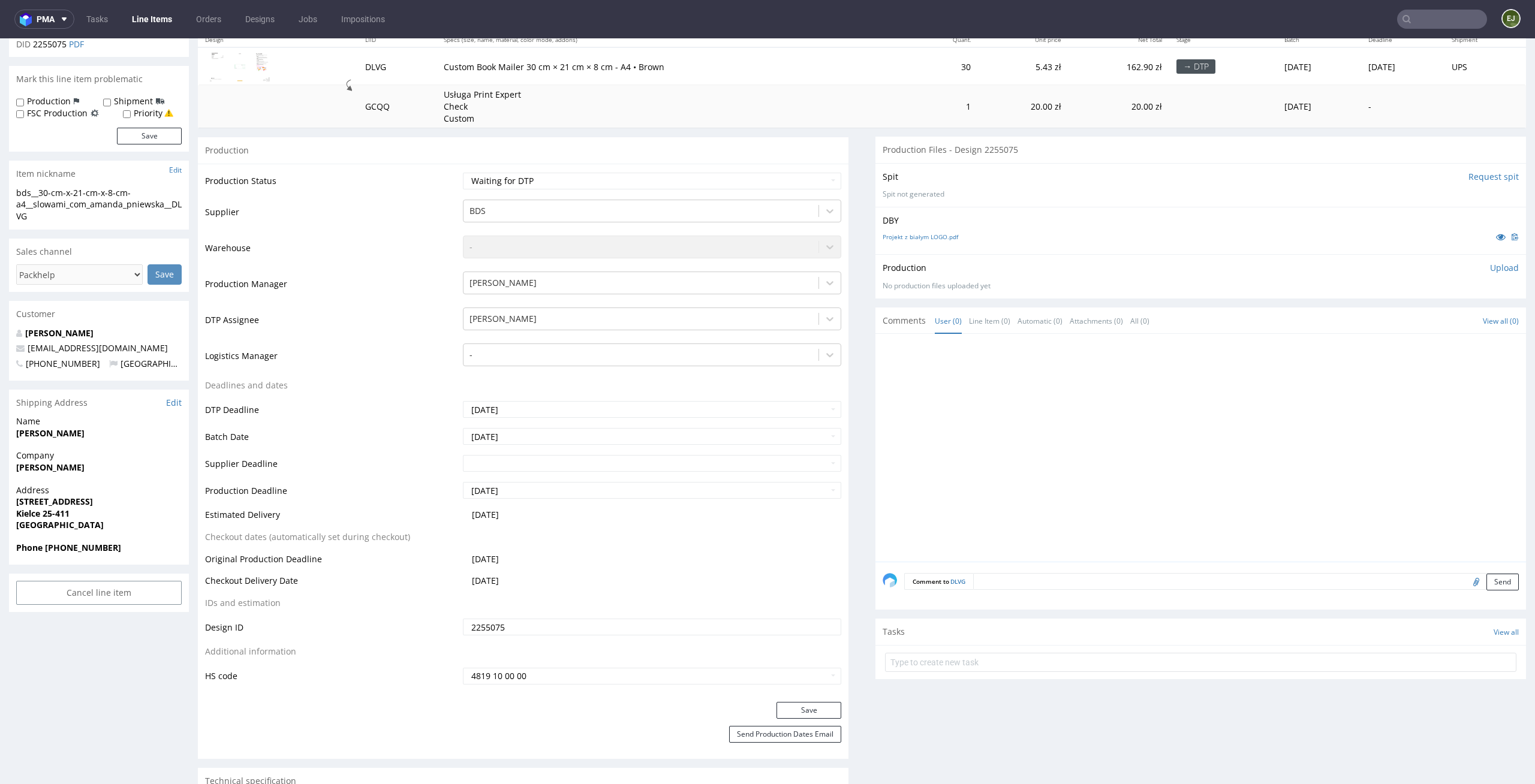
scroll to position [178, 0]
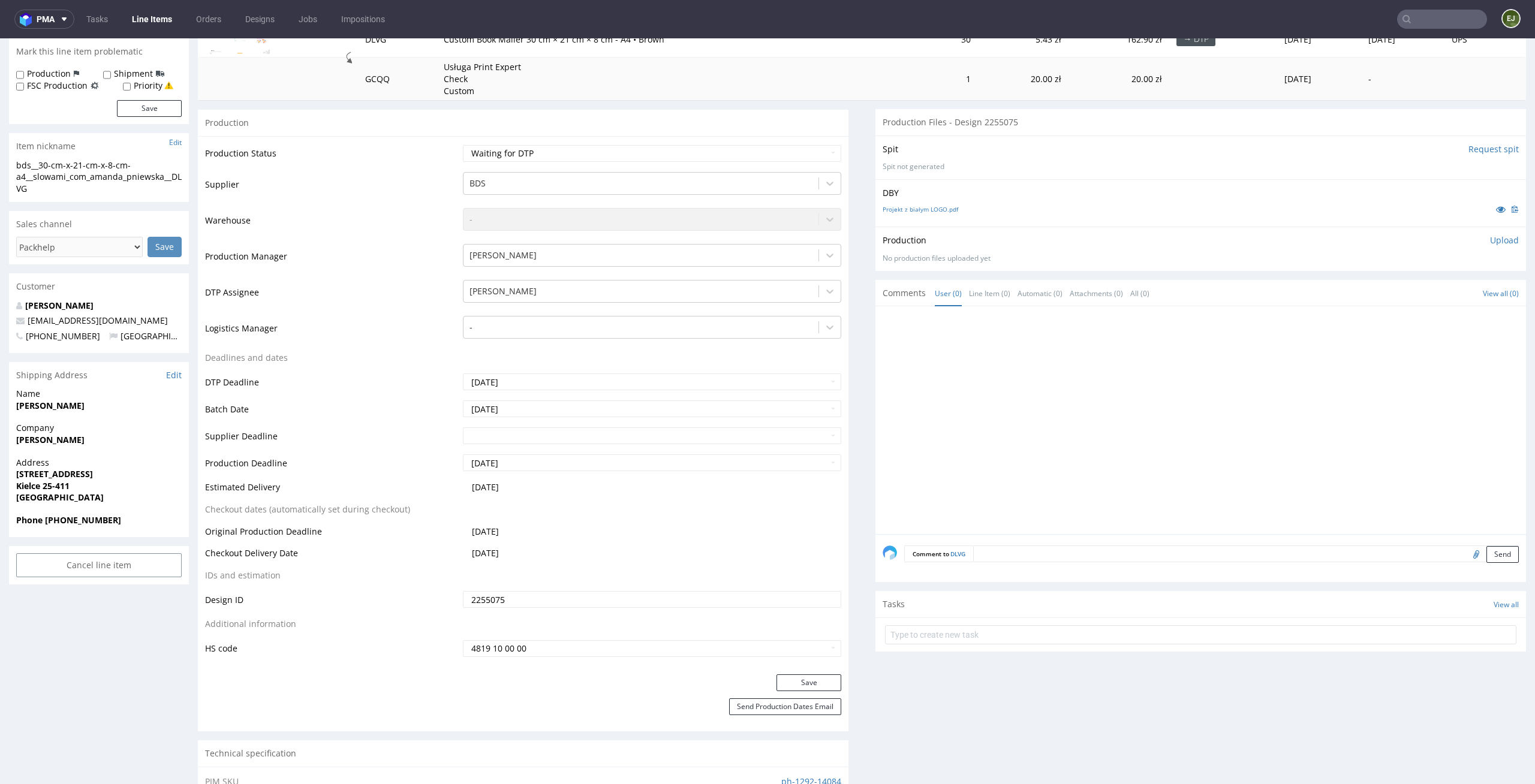
click at [1011, 649] on section "Tasks View all" at bounding box center [1200, 620] width 650 height 60
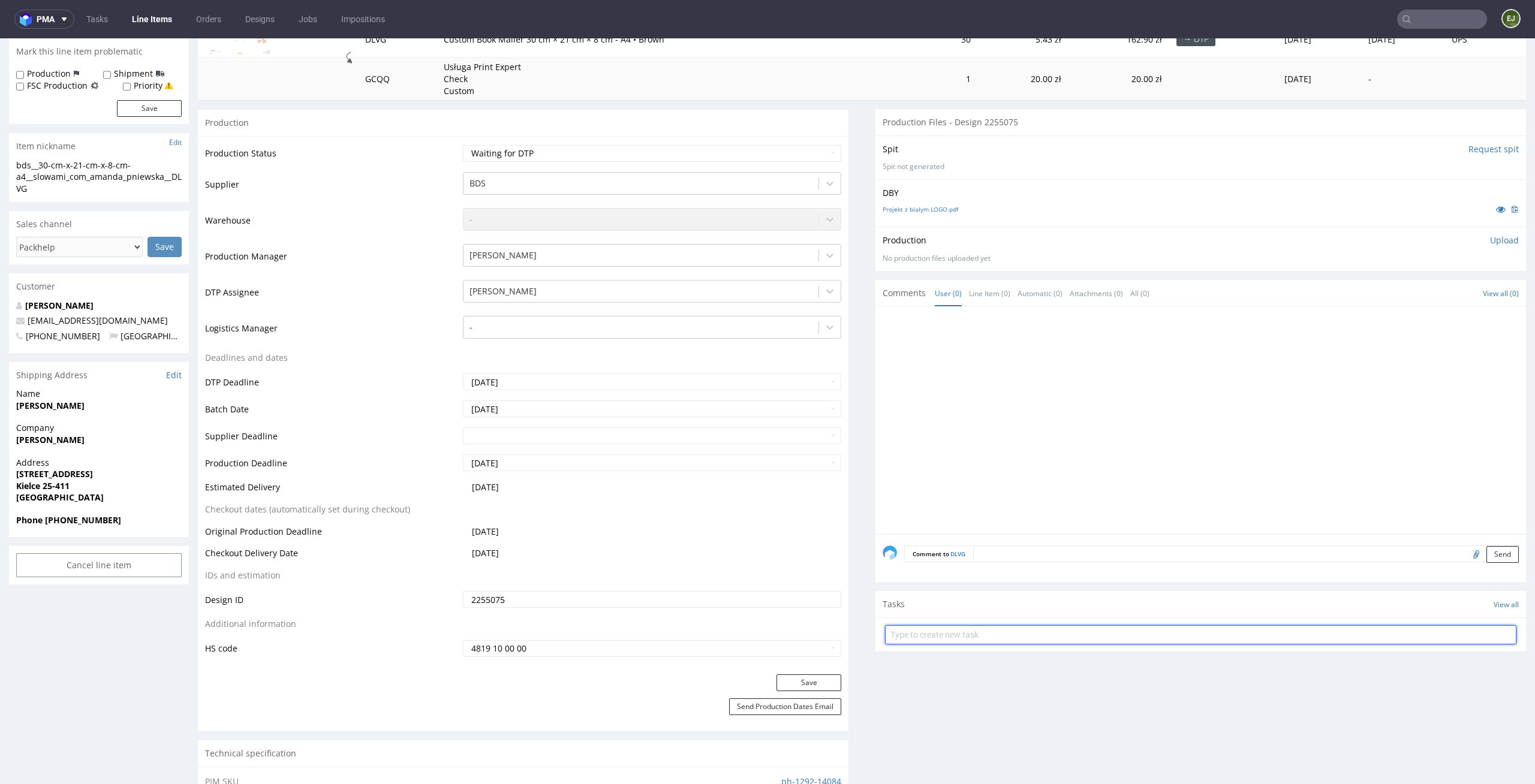
click at [1029, 634] on input "text" at bounding box center [1201, 635] width 632 height 20
type input "issue"
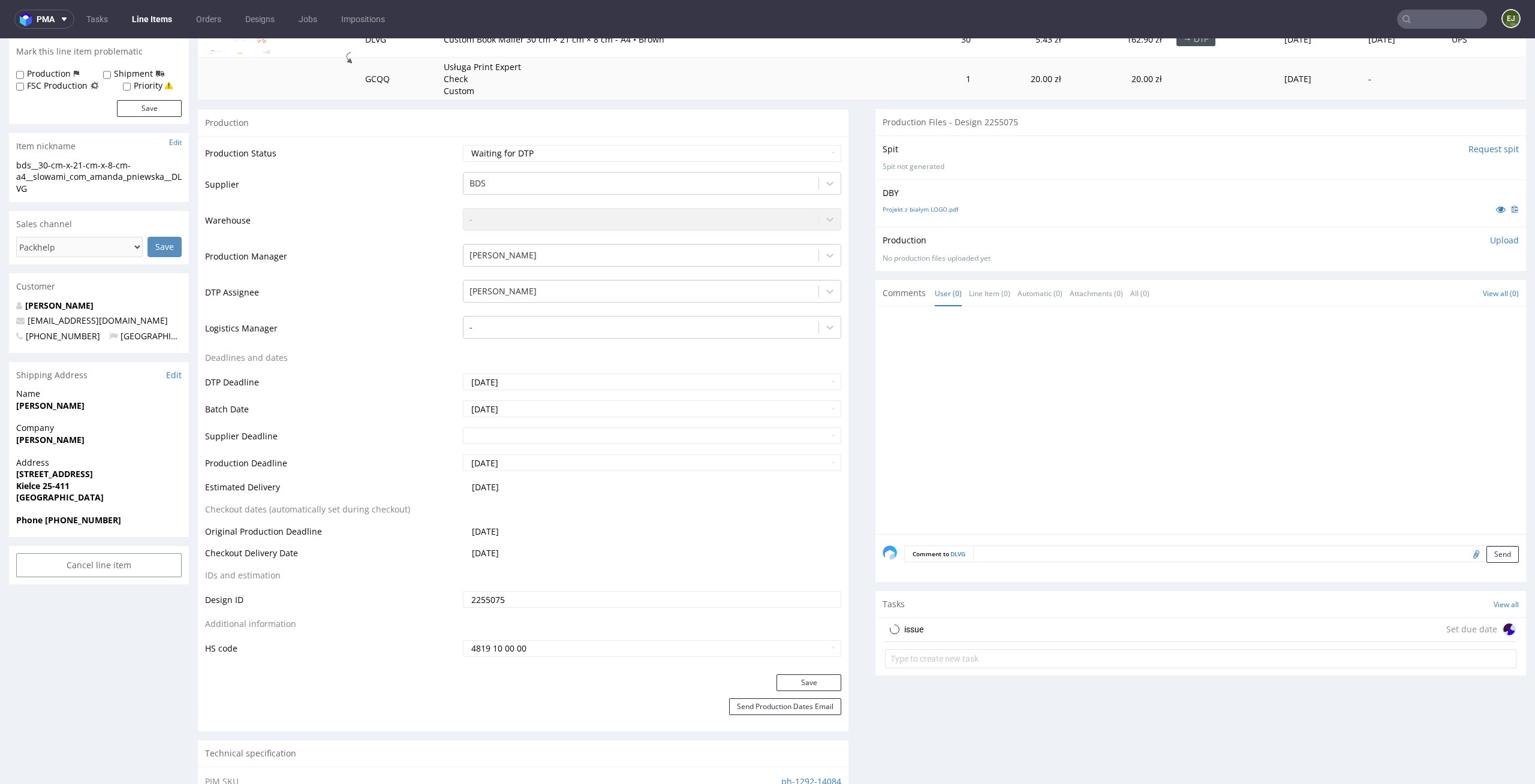
click at [992, 633] on div "issue Set due date" at bounding box center [1201, 630] width 632 height 24
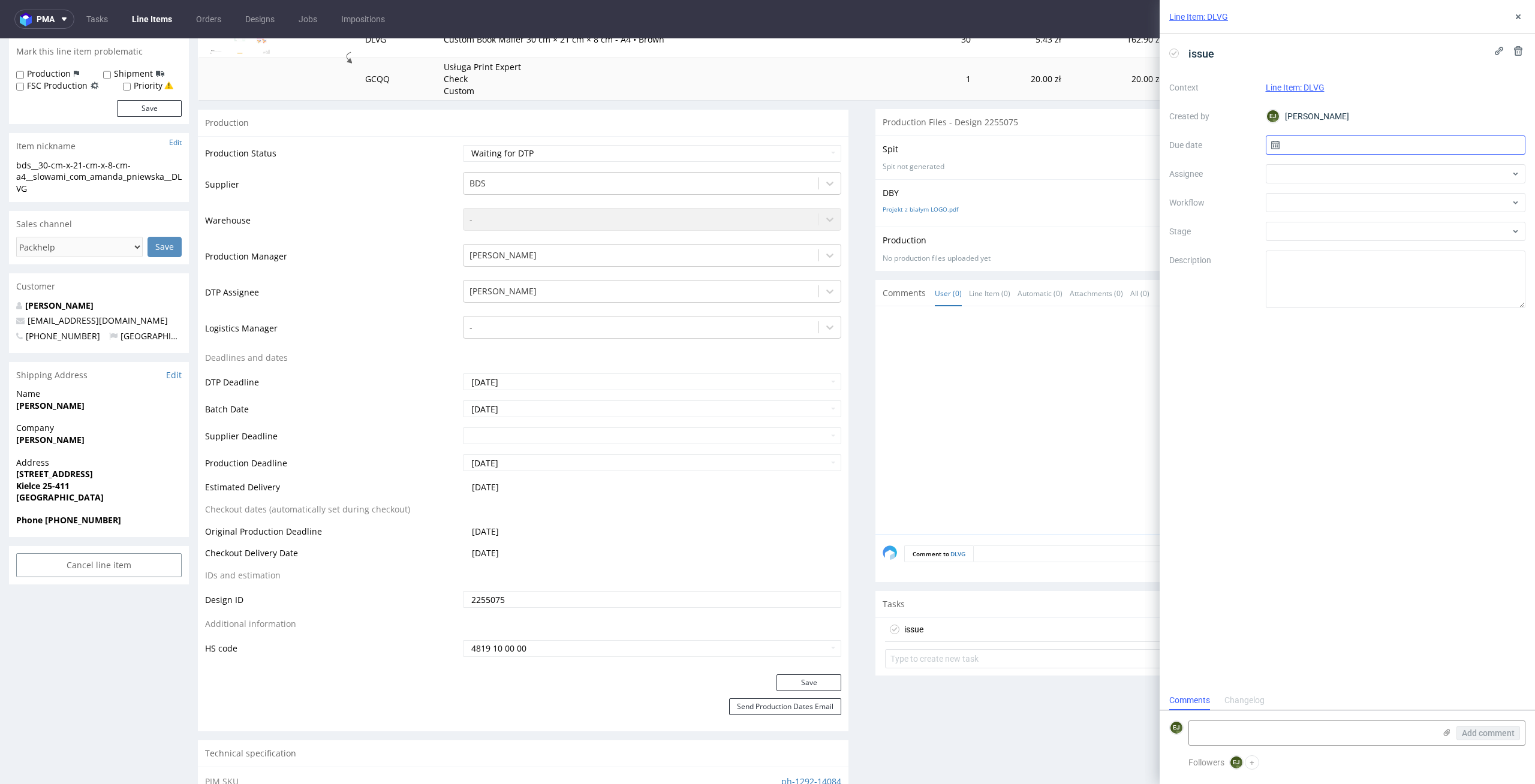
scroll to position [9, 0]
click at [1317, 147] on input "text" at bounding box center [1396, 145] width 260 height 20
click at [1397, 229] on button "3" at bounding box center [1395, 224] width 19 height 20
type input "[DATE]"
click at [1398, 208] on div at bounding box center [1396, 203] width 260 height 20
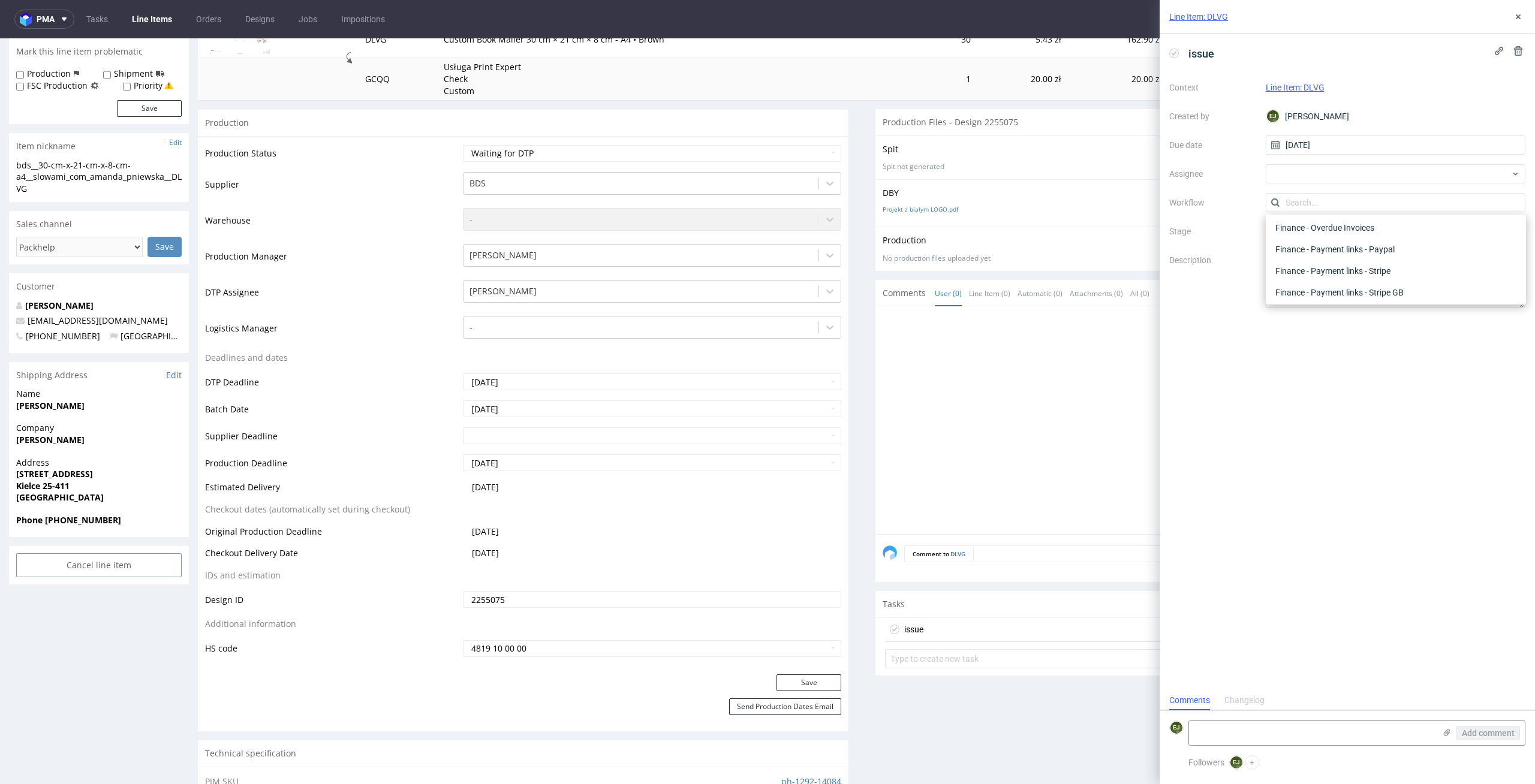
scroll to position [0, 0]
click at [1407, 278] on div "DTP - Issue" at bounding box center [1396, 268] width 250 height 22
click at [1266, 734] on textarea at bounding box center [1312, 733] width 246 height 24
paste textarea "We print this product only in black - this information is included as the first…"
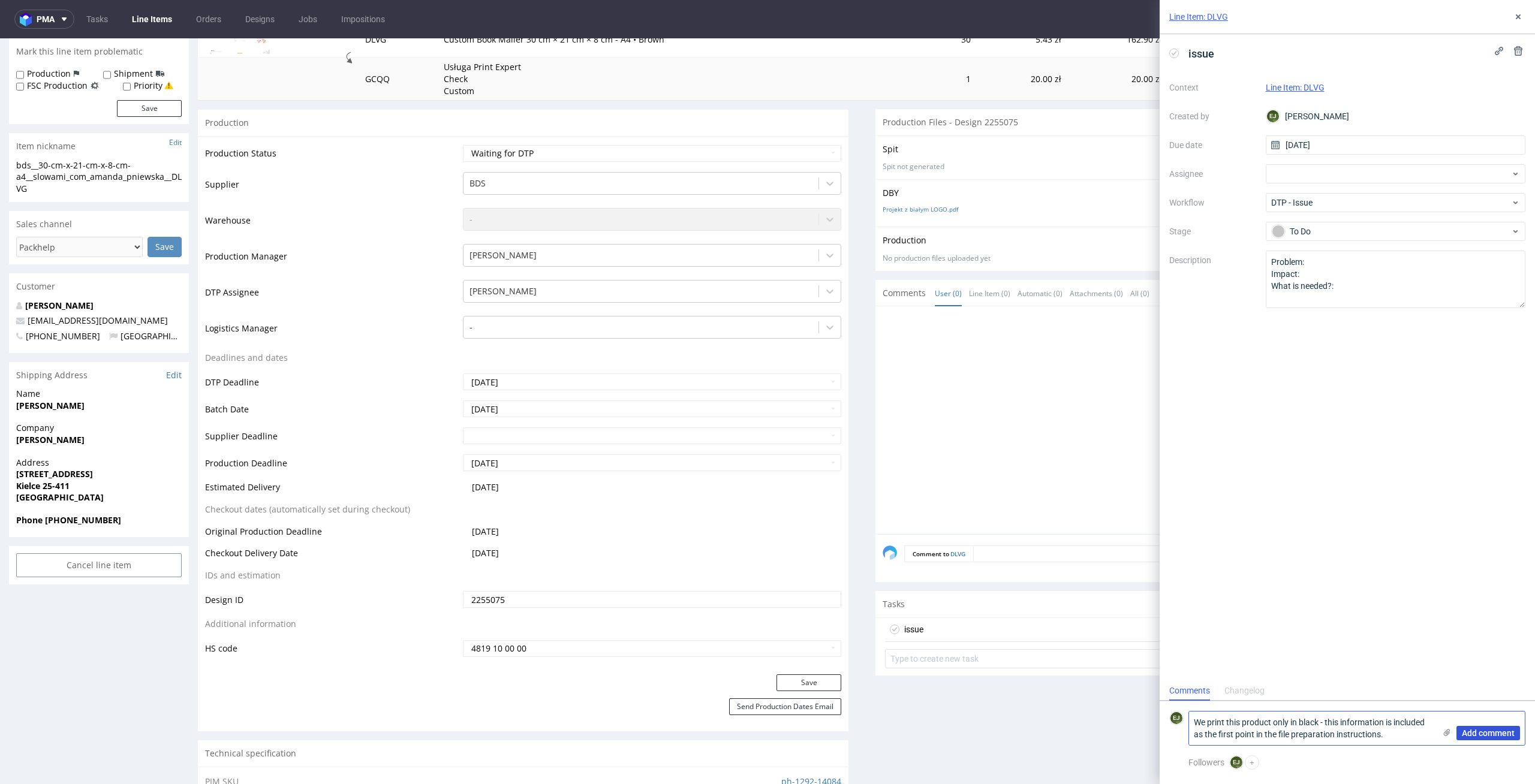
type textarea "We print this product only in black - this information is included as the first…"
click at [1493, 727] on button "Add comment" at bounding box center [1488, 733] width 63 height 14
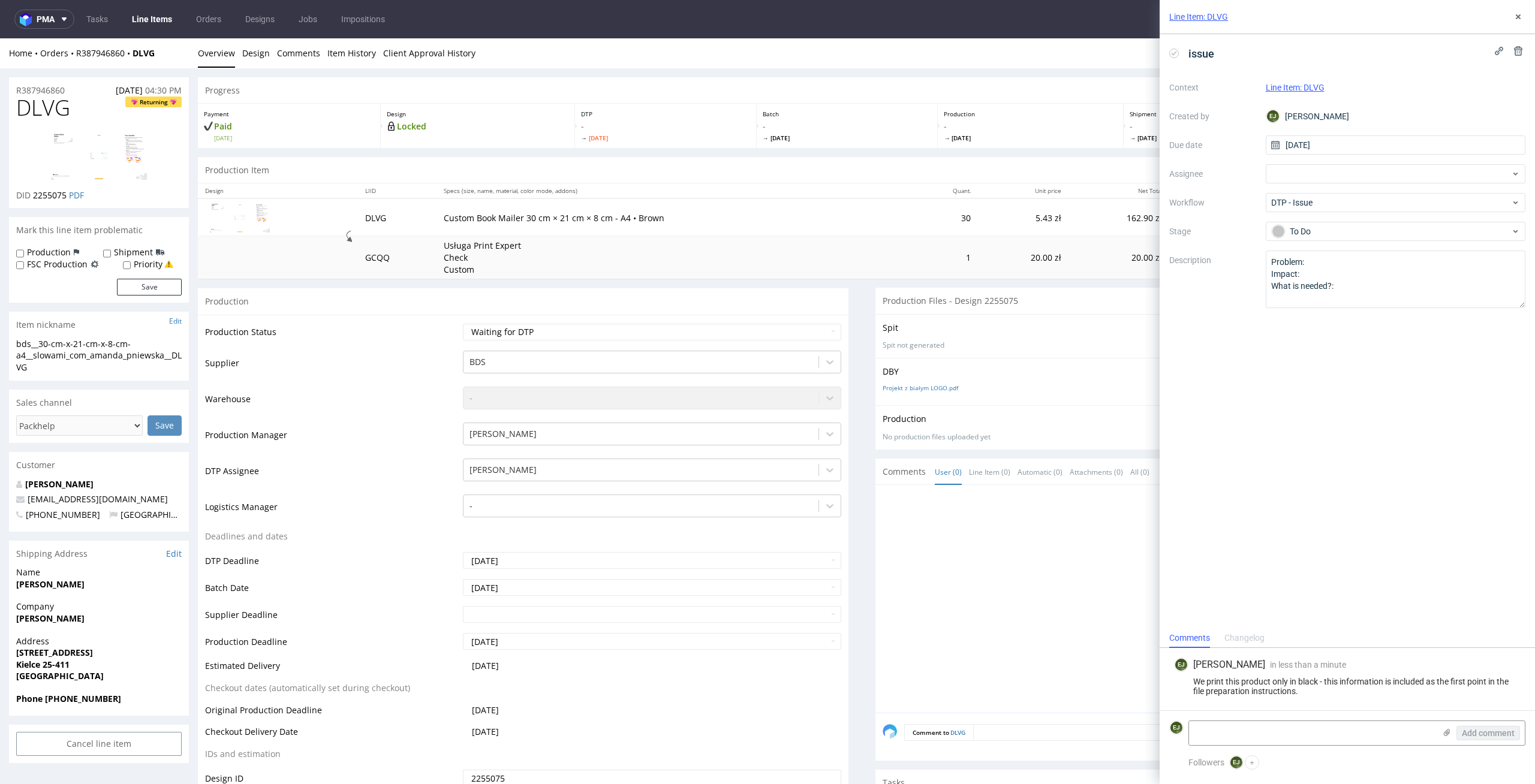
click at [791, 332] on select "Waiting for Artwork Waiting for Diecut Waiting for Mockup Waiting for DTP Waiti…" at bounding box center [652, 332] width 379 height 16
select select "dtp_issue"
click at [463, 324] on select "Waiting for Artwork Waiting for Diecut Waiting for Mockup Waiting for DTP Waiti…" at bounding box center [652, 332] width 379 height 16
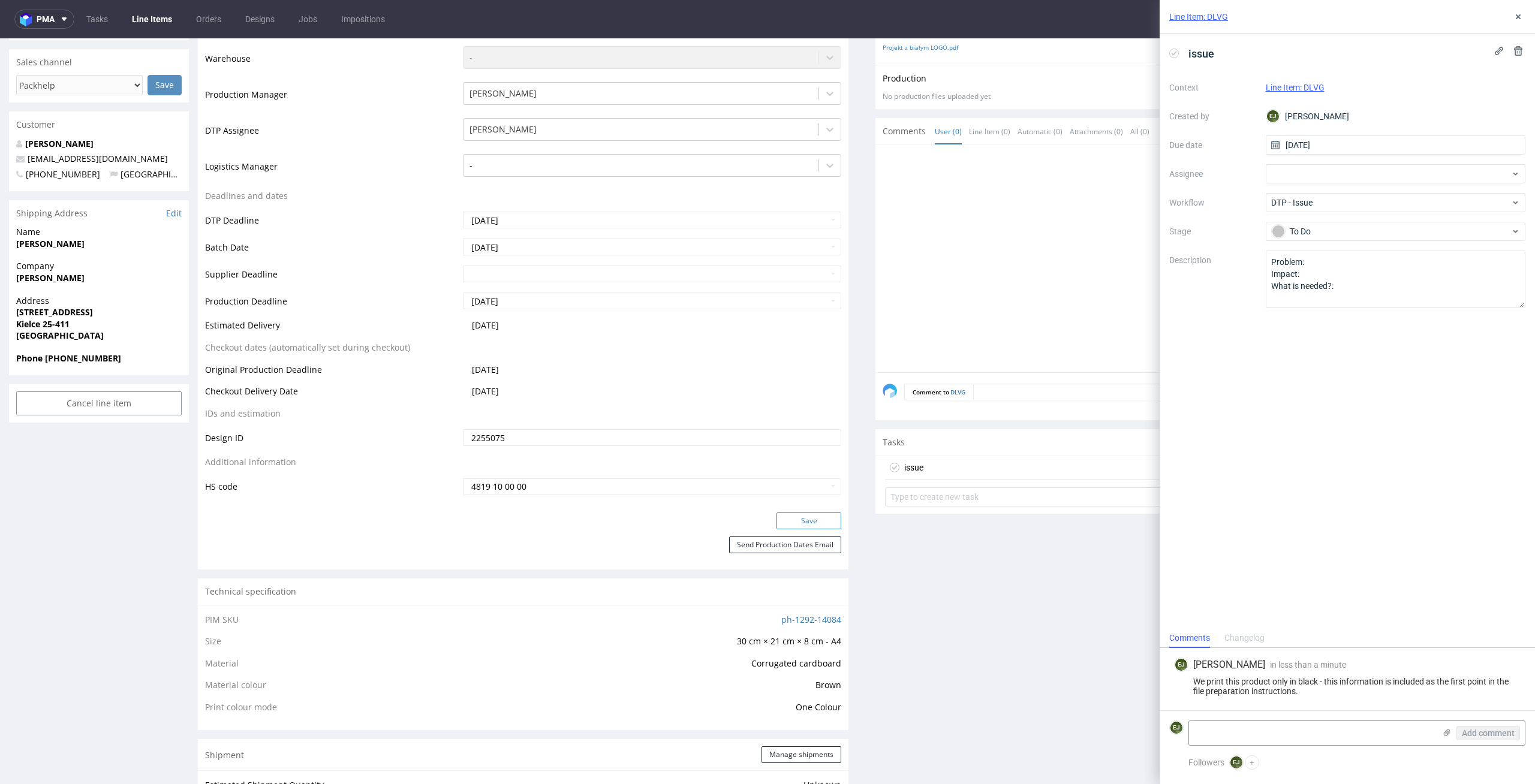
click at [825, 514] on button "Save" at bounding box center [809, 520] width 65 height 16
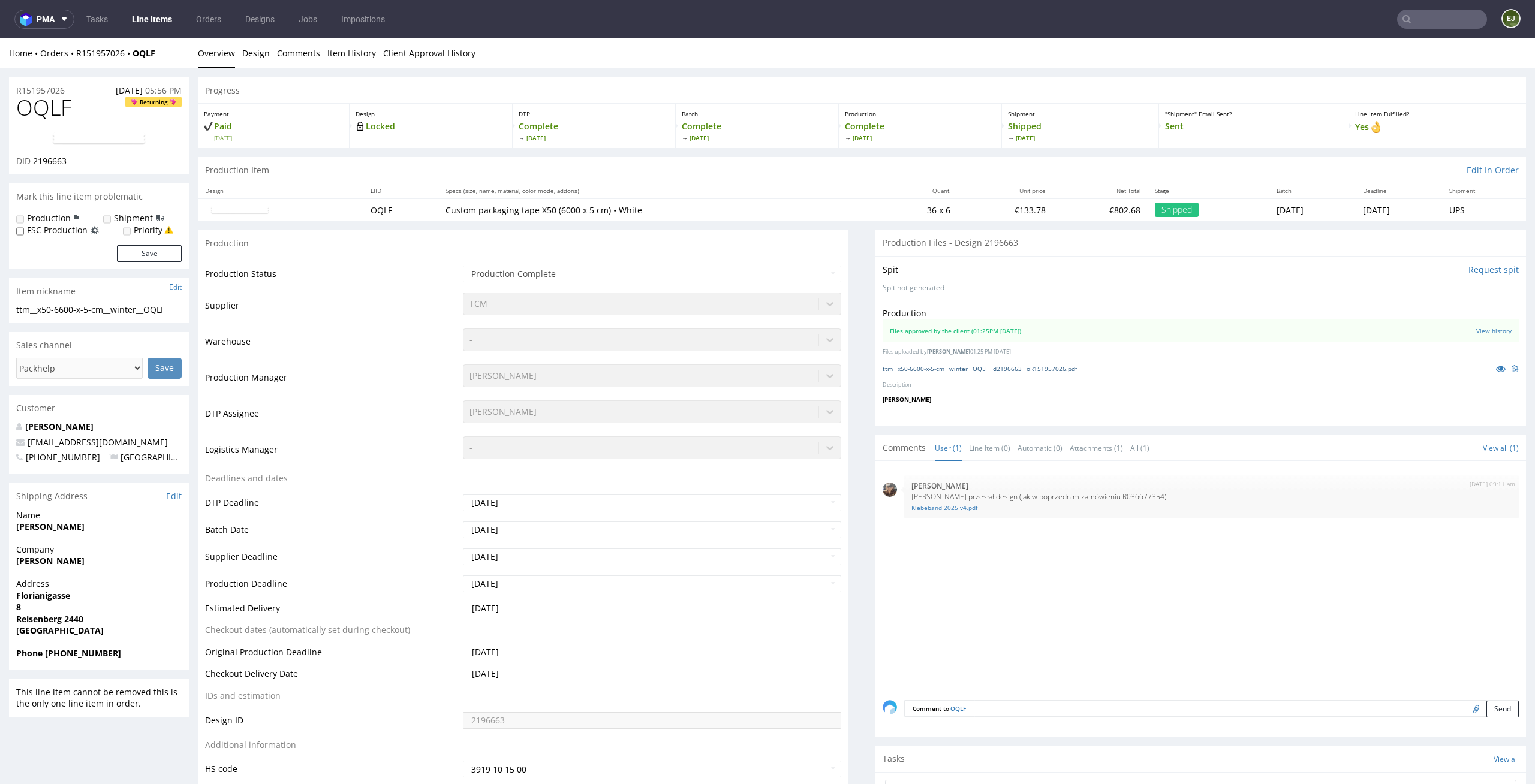
click at [937, 365] on link "ttm__x50-6600-x-5-cm__winter__OQLF__d2196663__oR151957026.pdf" at bounding box center [980, 369] width 194 height 9
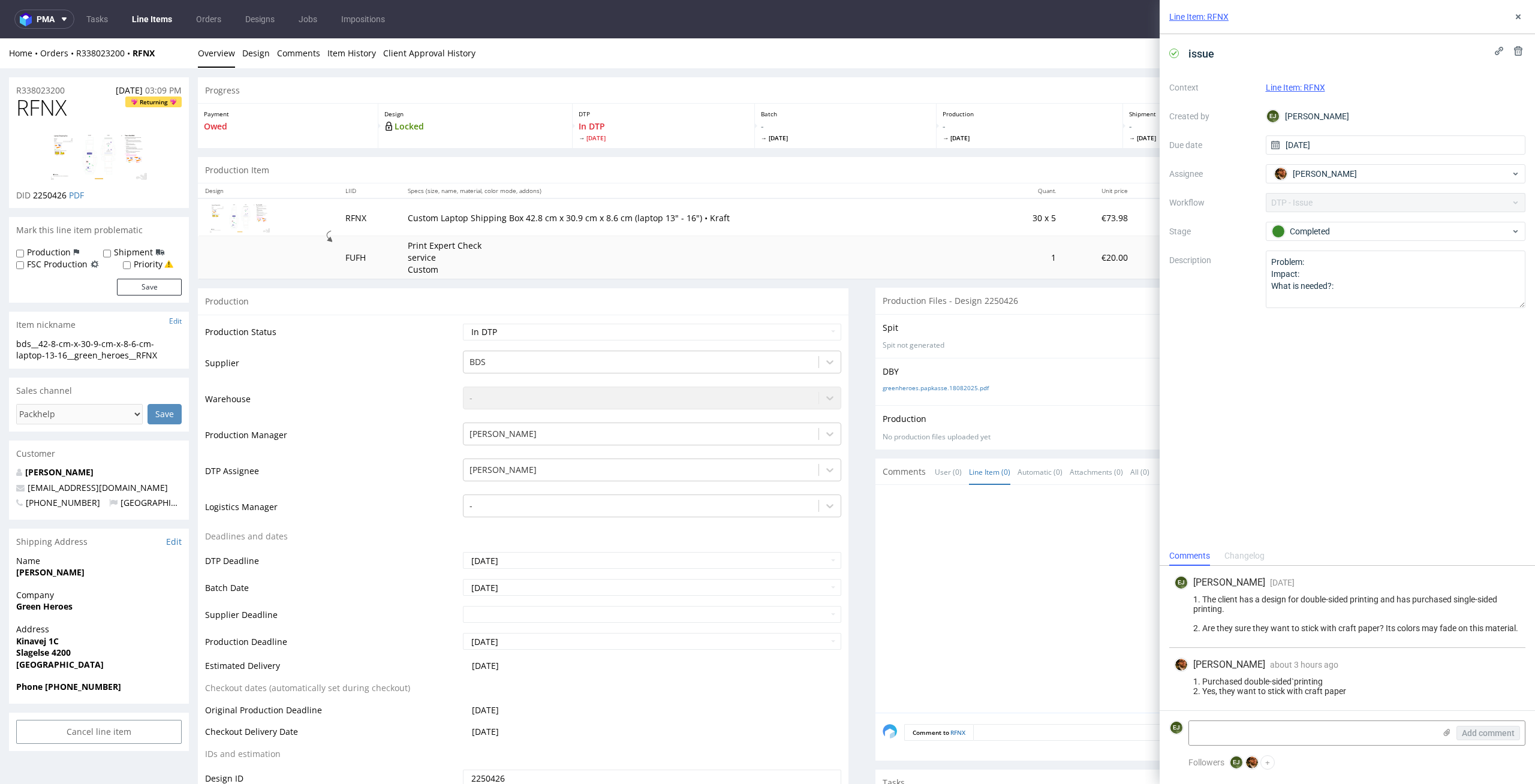
click at [996, 246] on td "1" at bounding box center [1029, 257] width 67 height 42
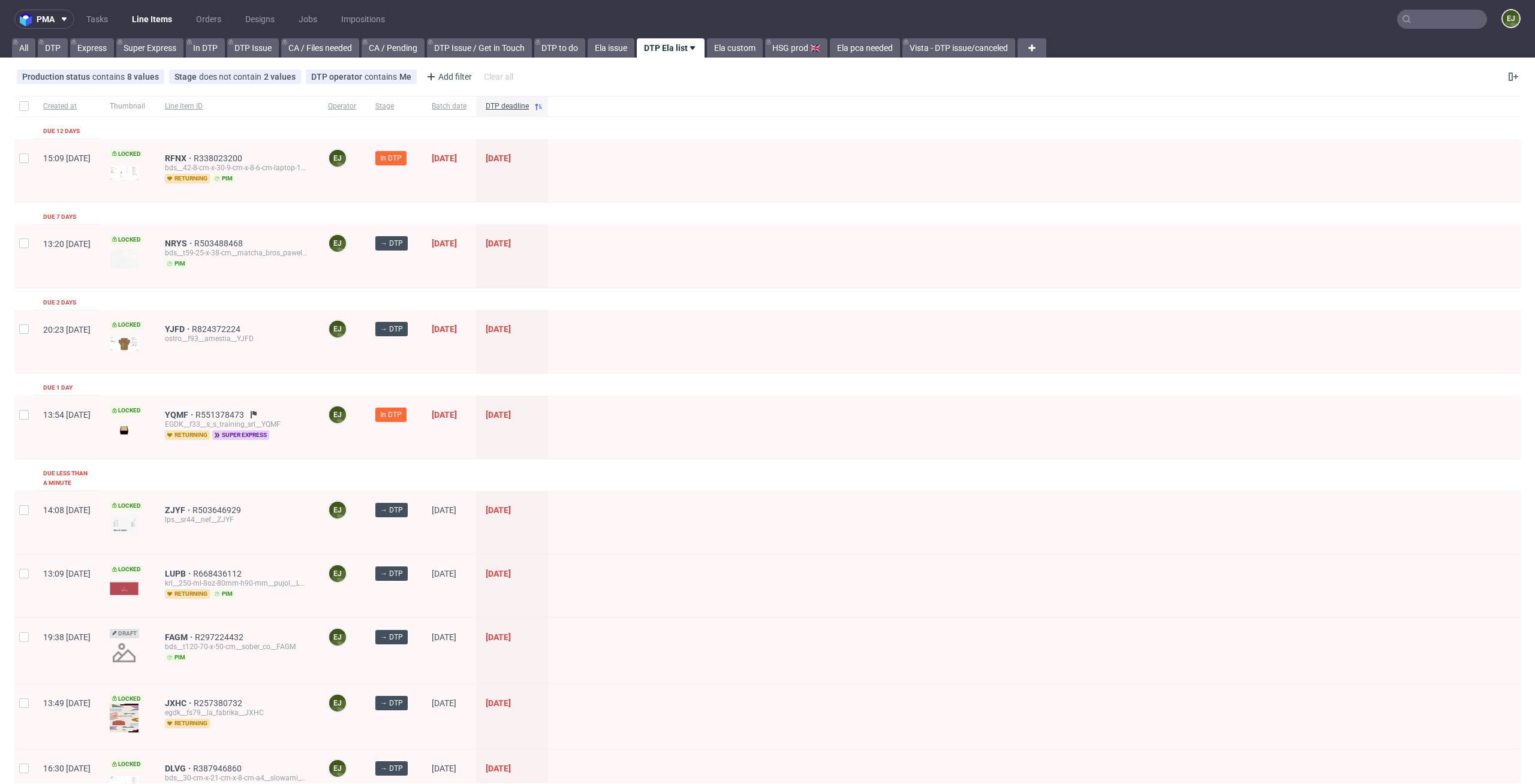
click at [1078, 307] on div "Created at Thumbnail Line item ID Operator Stage Batch date DTP deadline Due 12…" at bounding box center [767, 538] width 1506 height 883
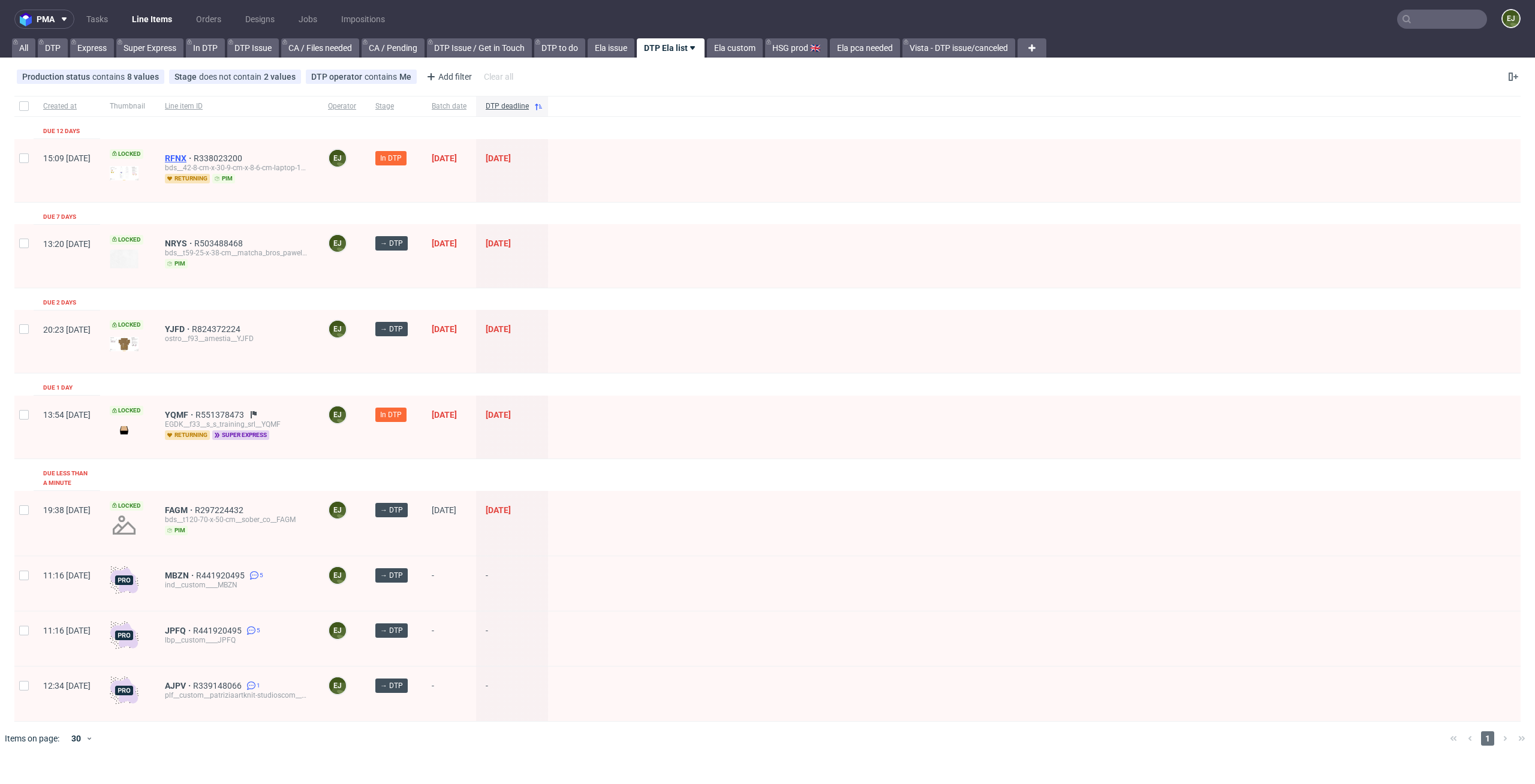
click at [193, 159] on span "RFNX" at bounding box center [179, 158] width 29 height 9
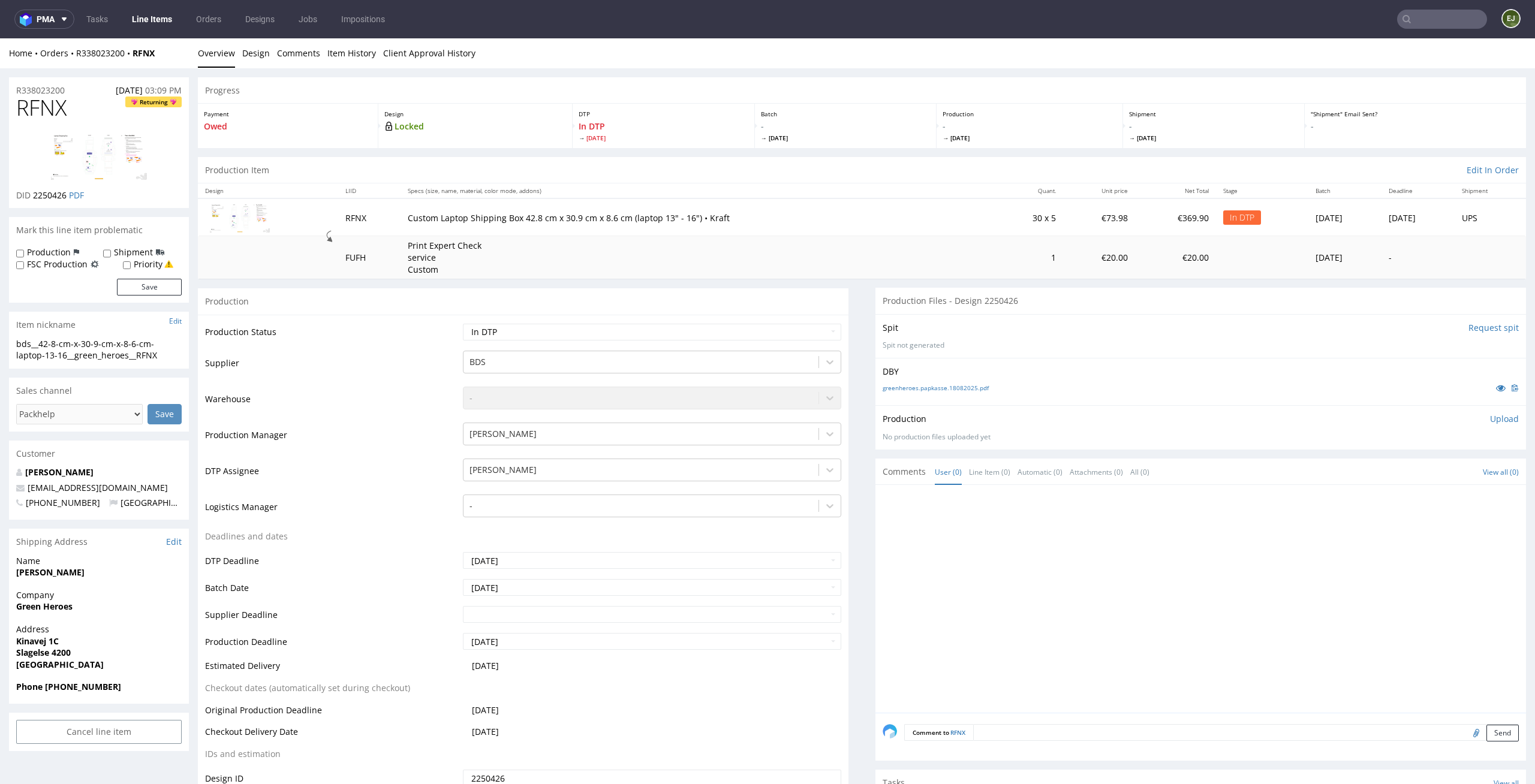
scroll to position [281, 0]
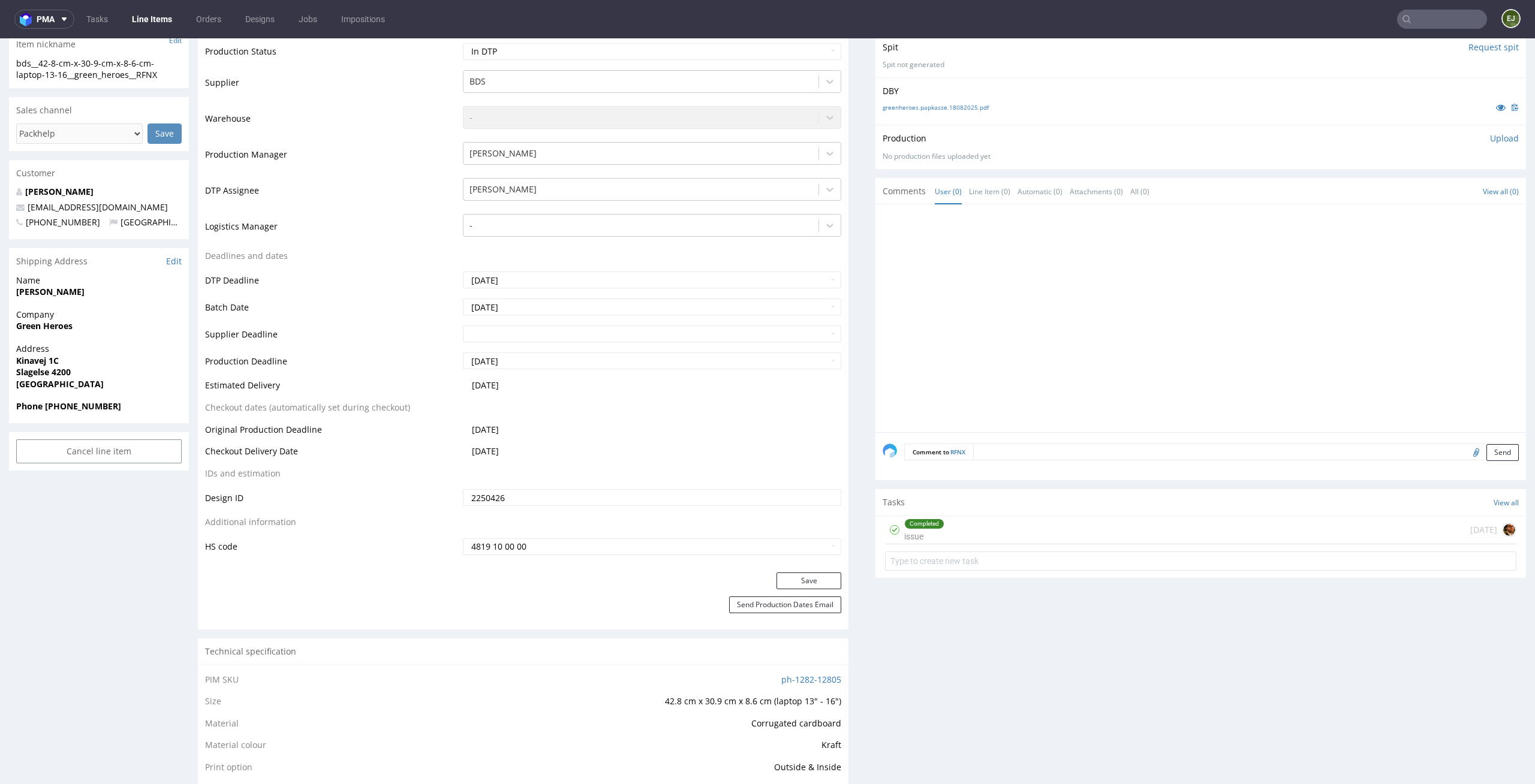
click at [963, 527] on div "Completed issue [DATE]" at bounding box center [1201, 530] width 632 height 28
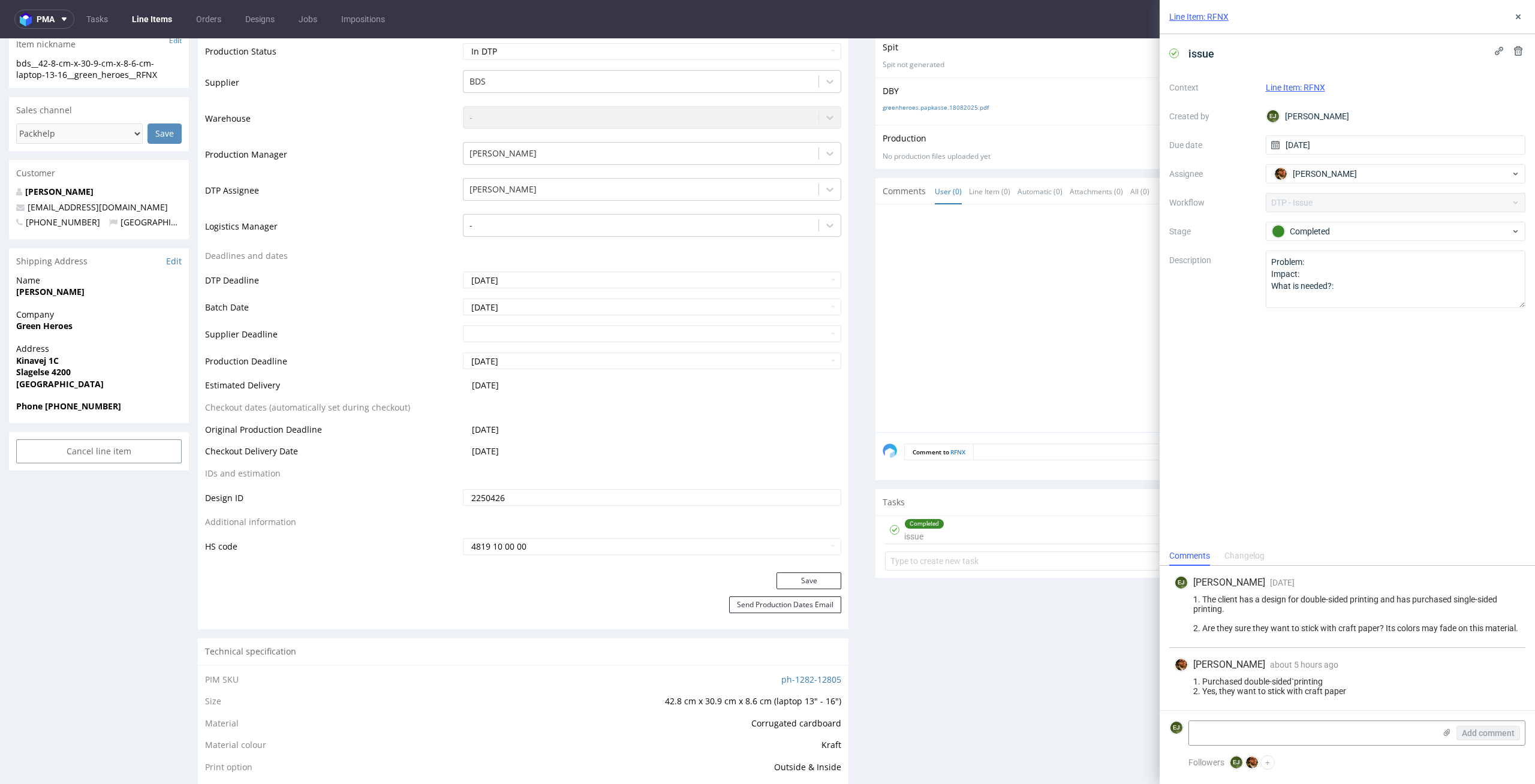
click at [960, 102] on div "greenheroes.papkasse.18082025.pdf" at bounding box center [1201, 107] width 636 height 13
click at [945, 104] on link "greenheroes.papkasse.18082025.pdf" at bounding box center [936, 107] width 106 height 9
